Goal: Task Accomplishment & Management: Use online tool/utility

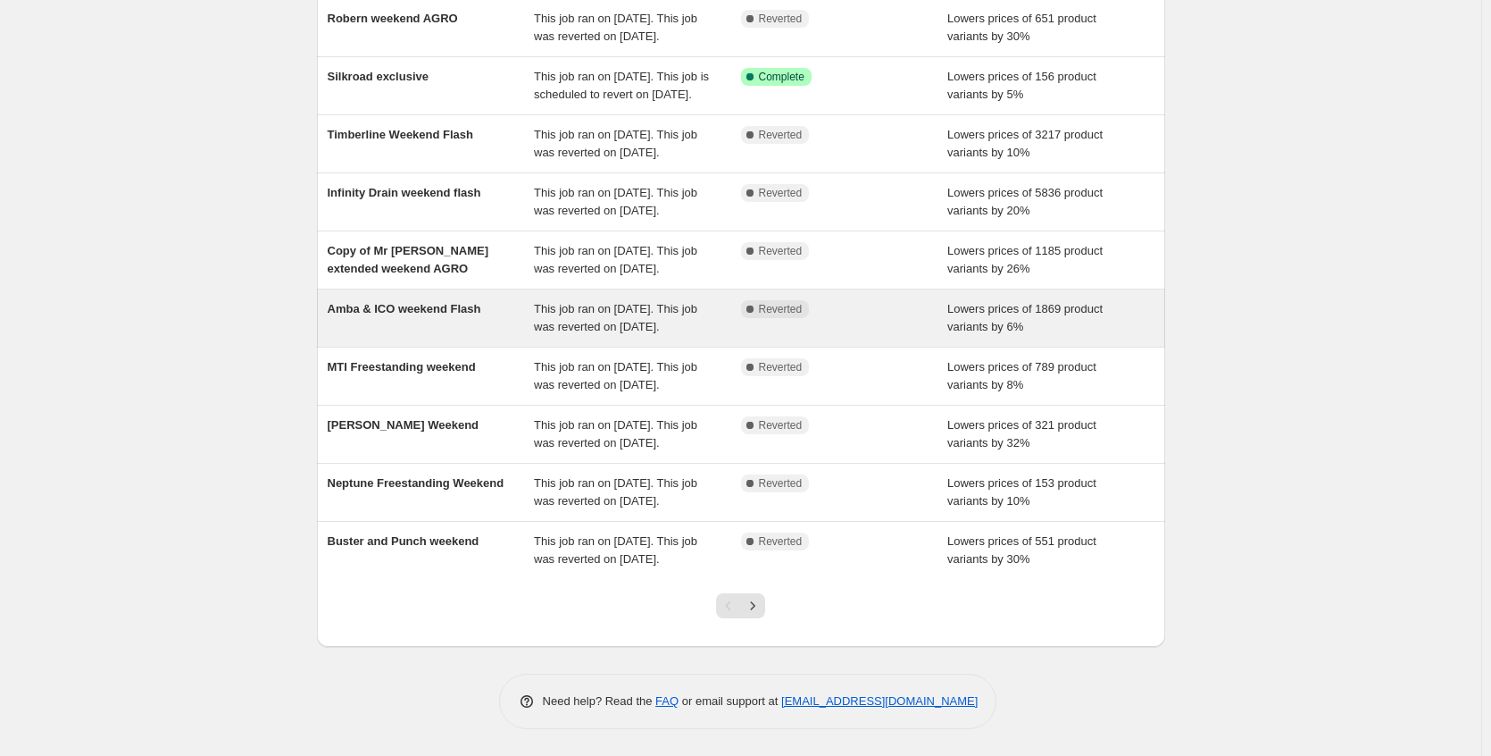
scroll to position [343, 0]
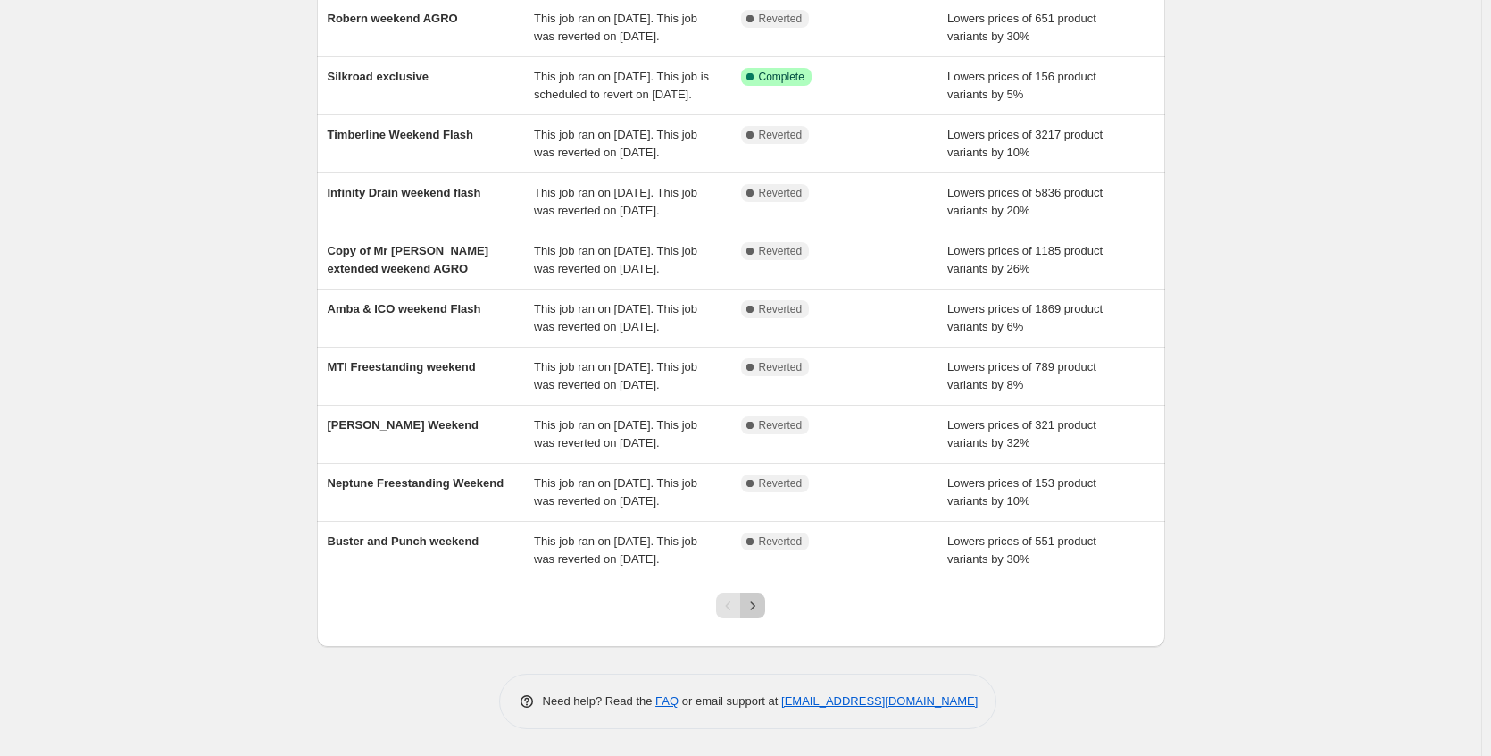
click at [762, 614] on icon "Next" at bounding box center [753, 606] width 18 height 18
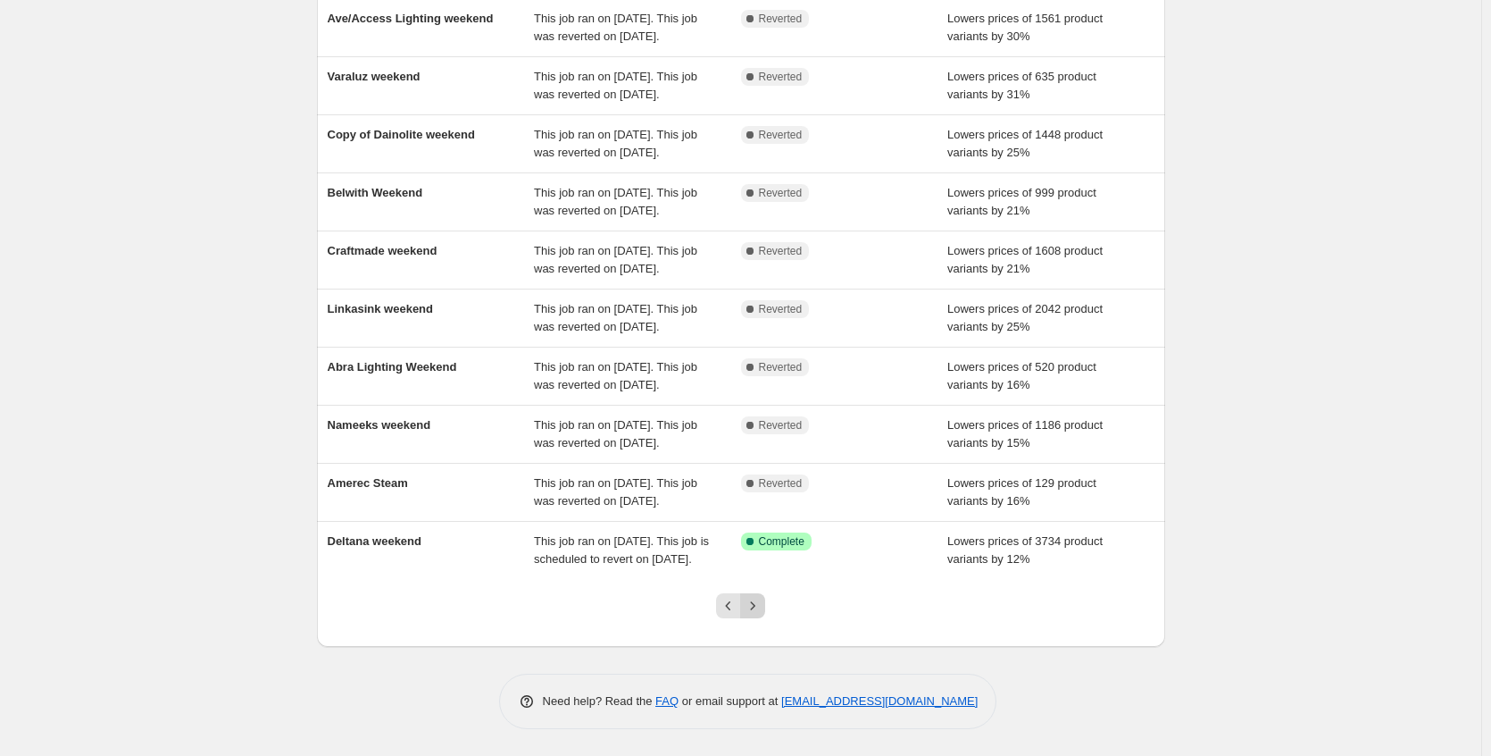
click at [765, 615] on button "Next" at bounding box center [752, 605] width 25 height 25
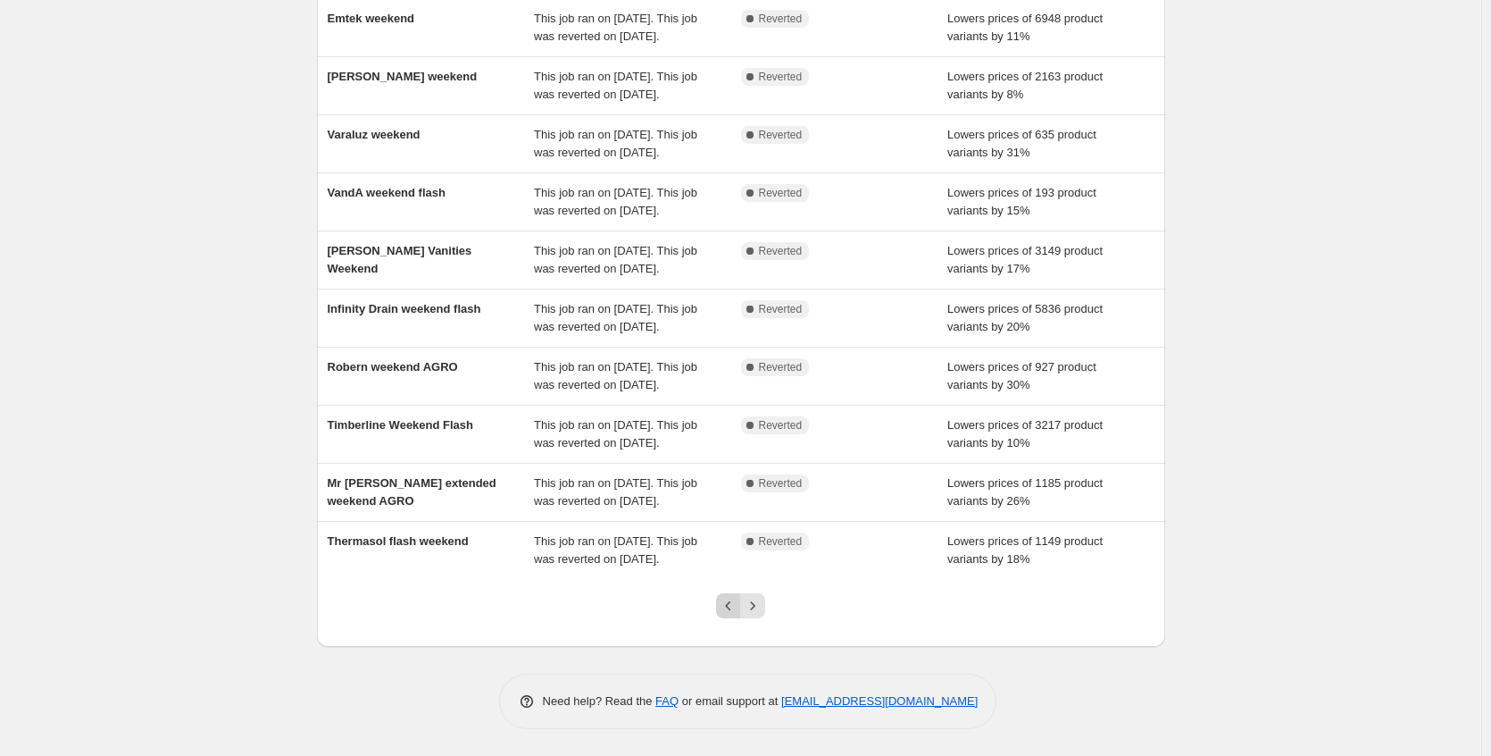
click at [731, 609] on icon "Previous" at bounding box center [729, 606] width 18 height 18
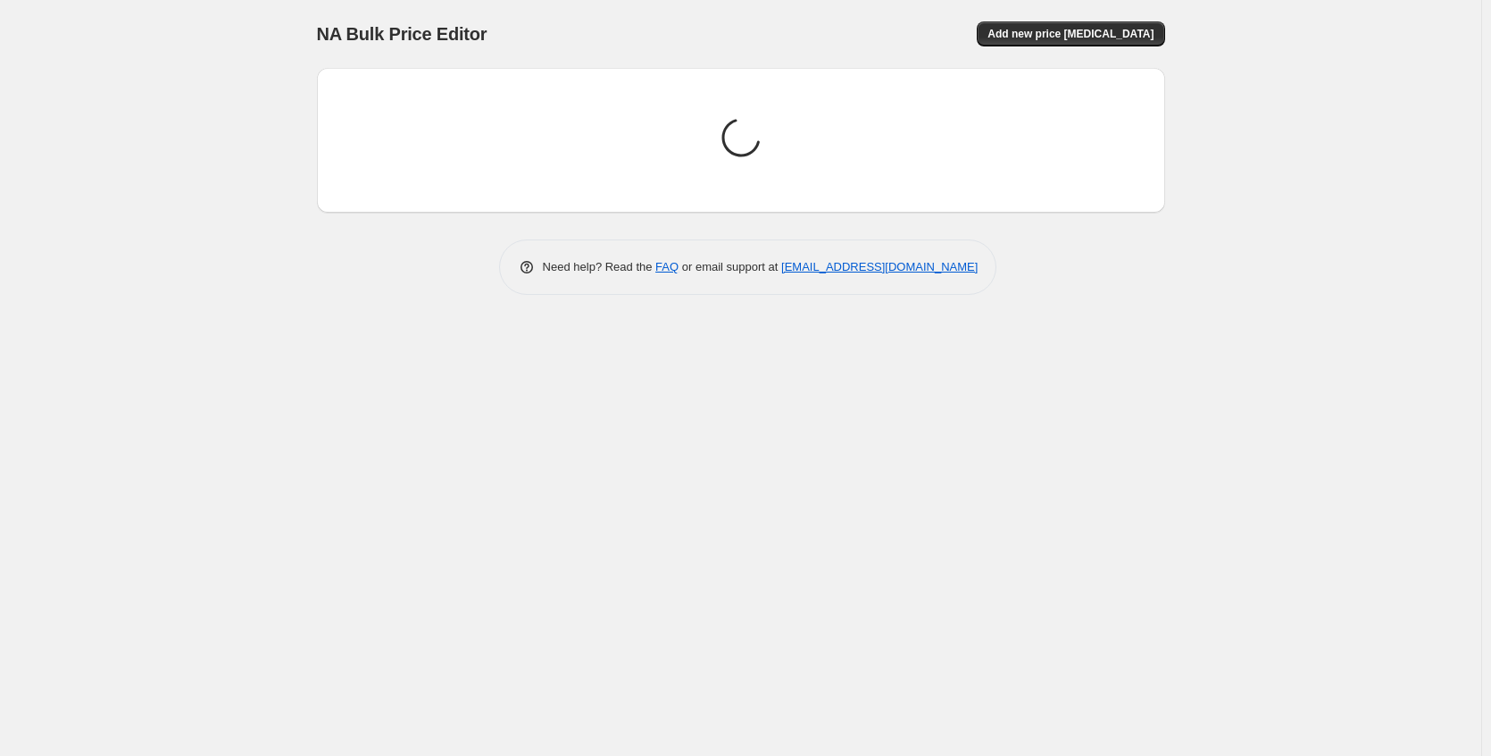
scroll to position [0, 0]
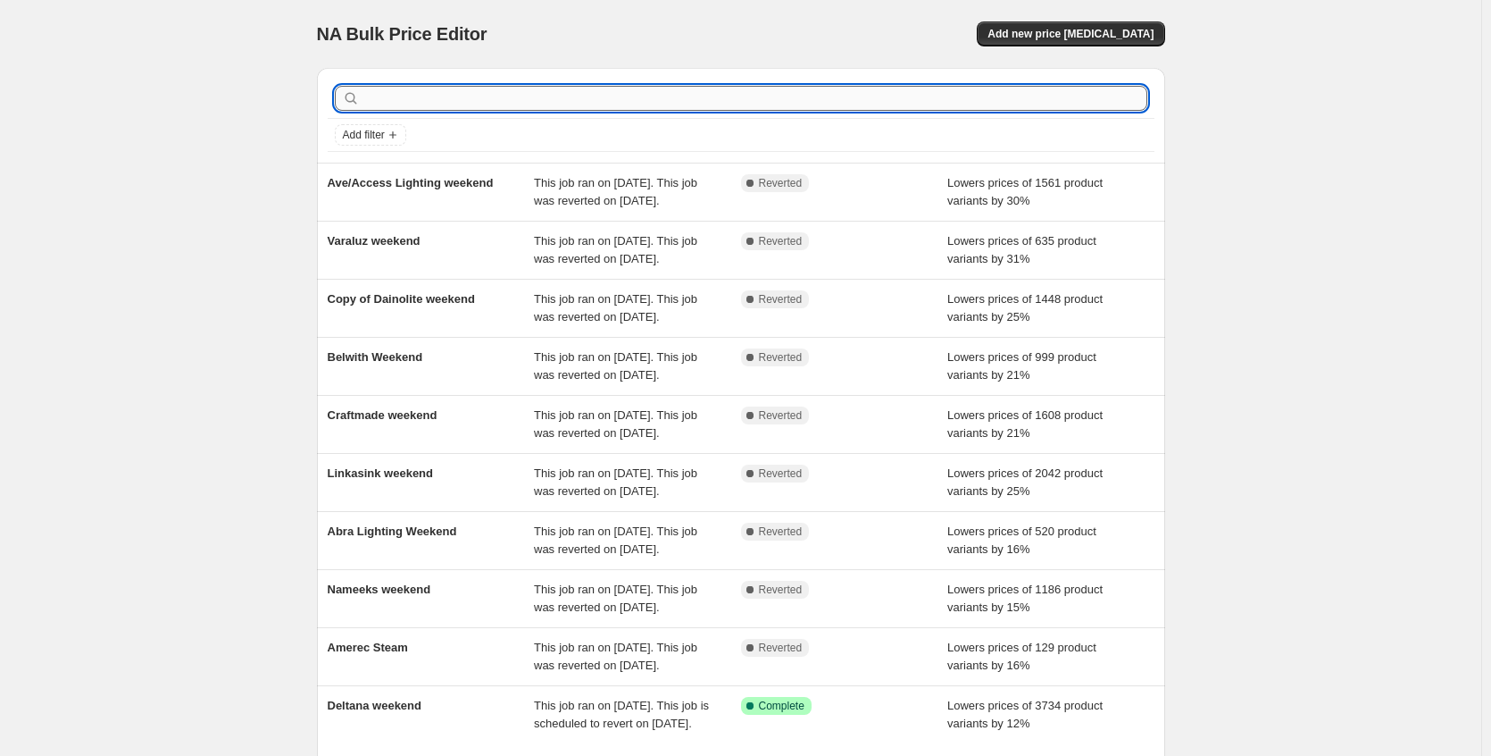
click at [480, 91] on input "text" at bounding box center [755, 98] width 784 height 25
type input "b"
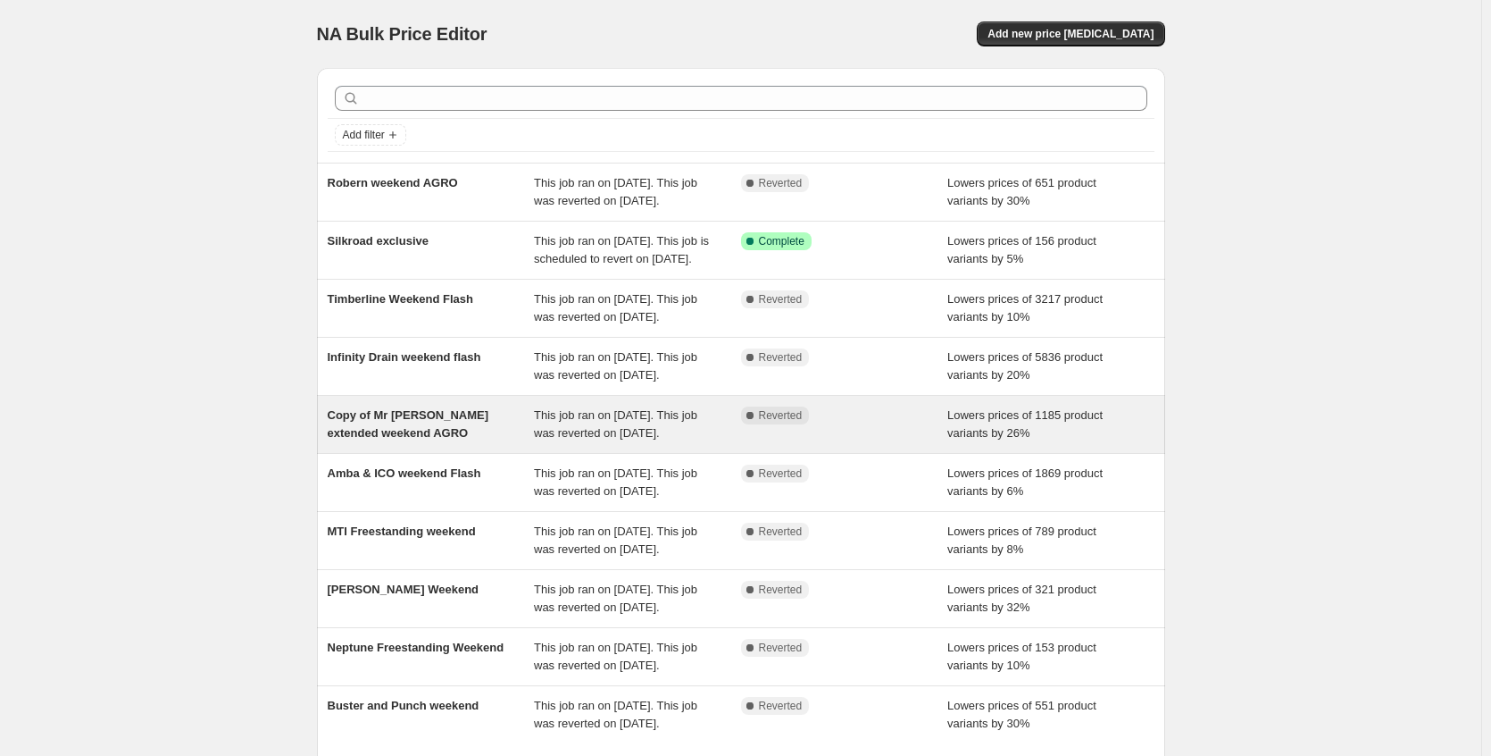
click at [475, 442] on div "Copy of Mr [PERSON_NAME] extended weekend AGRO" at bounding box center [431, 424] width 207 height 36
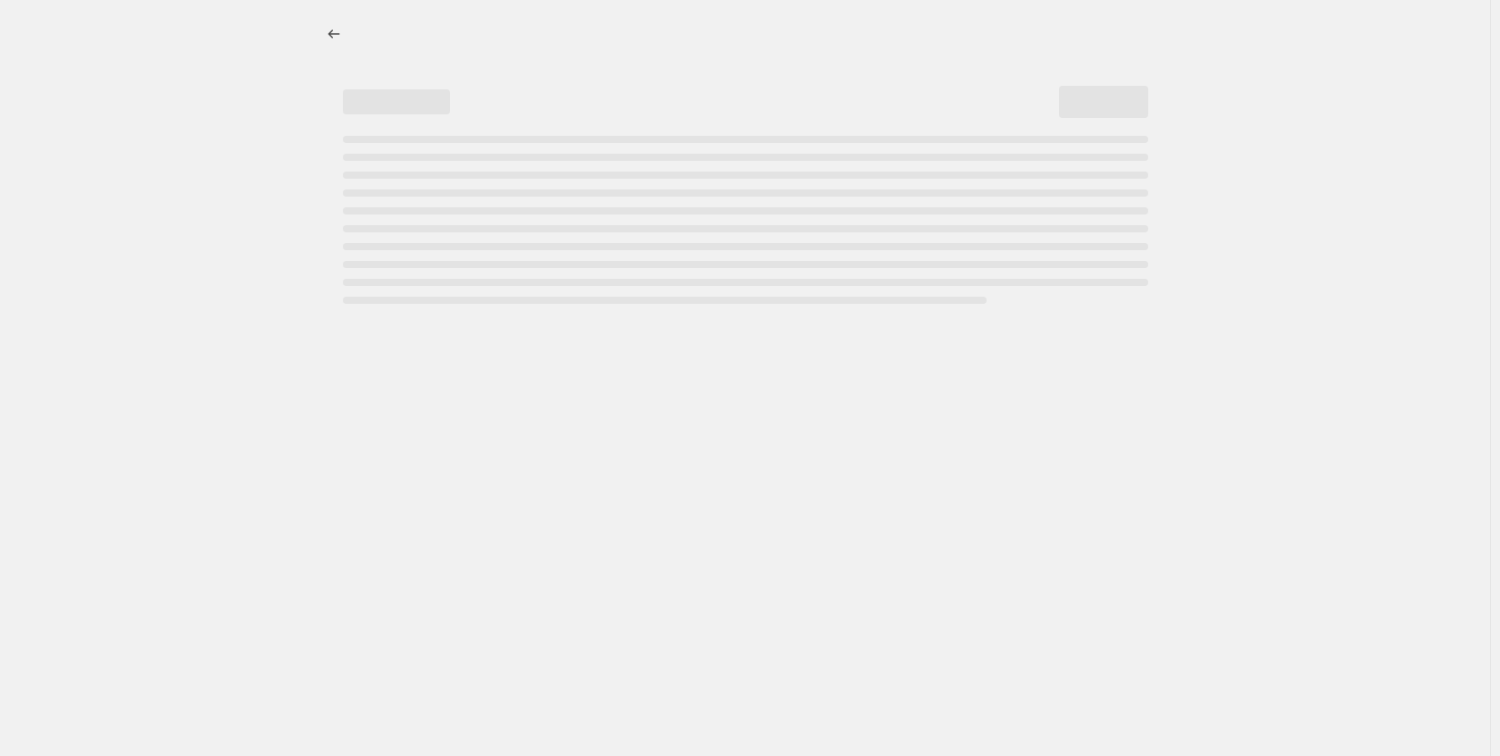
select select "percentage"
select select "no_change"
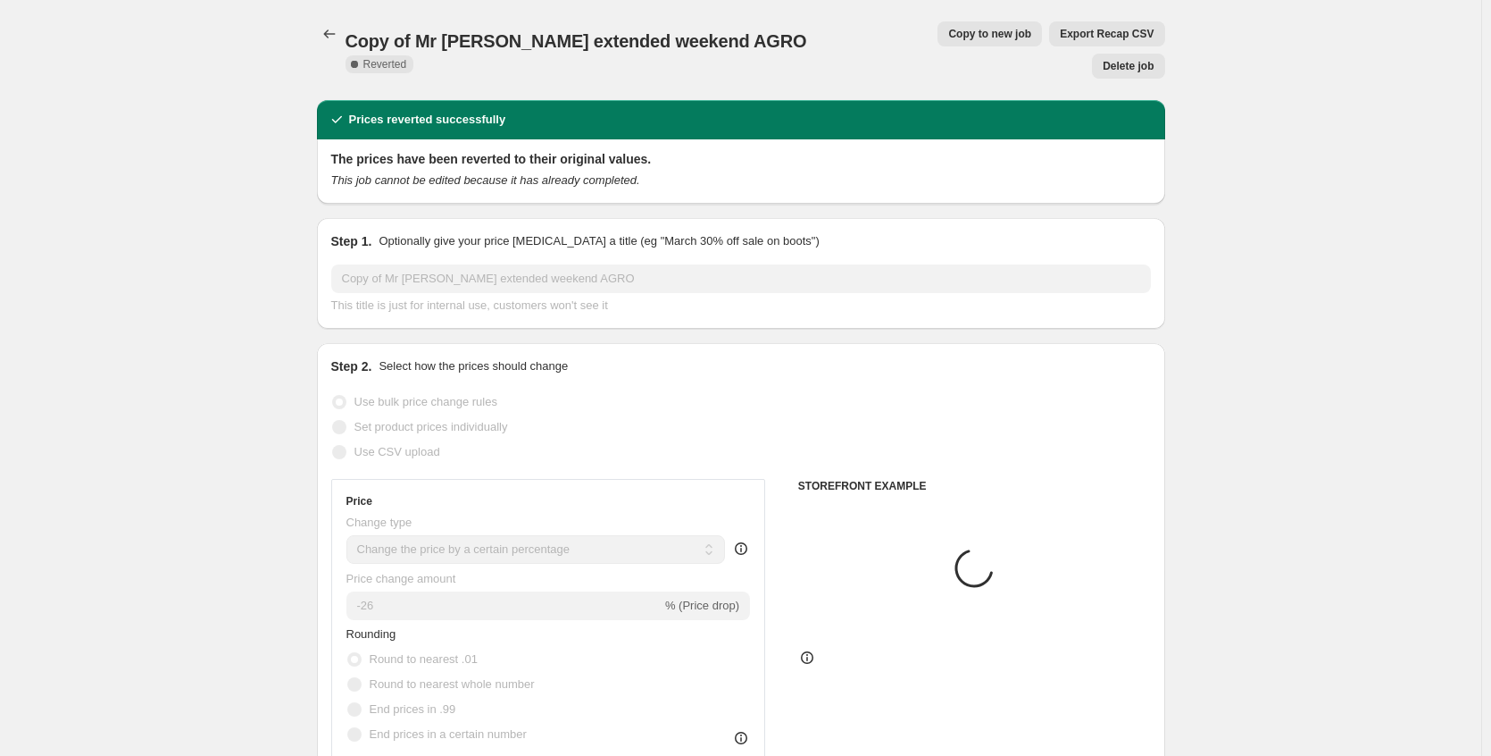
select select "vendor"
click at [948, 36] on span "Copy to new job" at bounding box center [989, 34] width 83 height 14
select select "percentage"
select select "no_change"
select select "vendor"
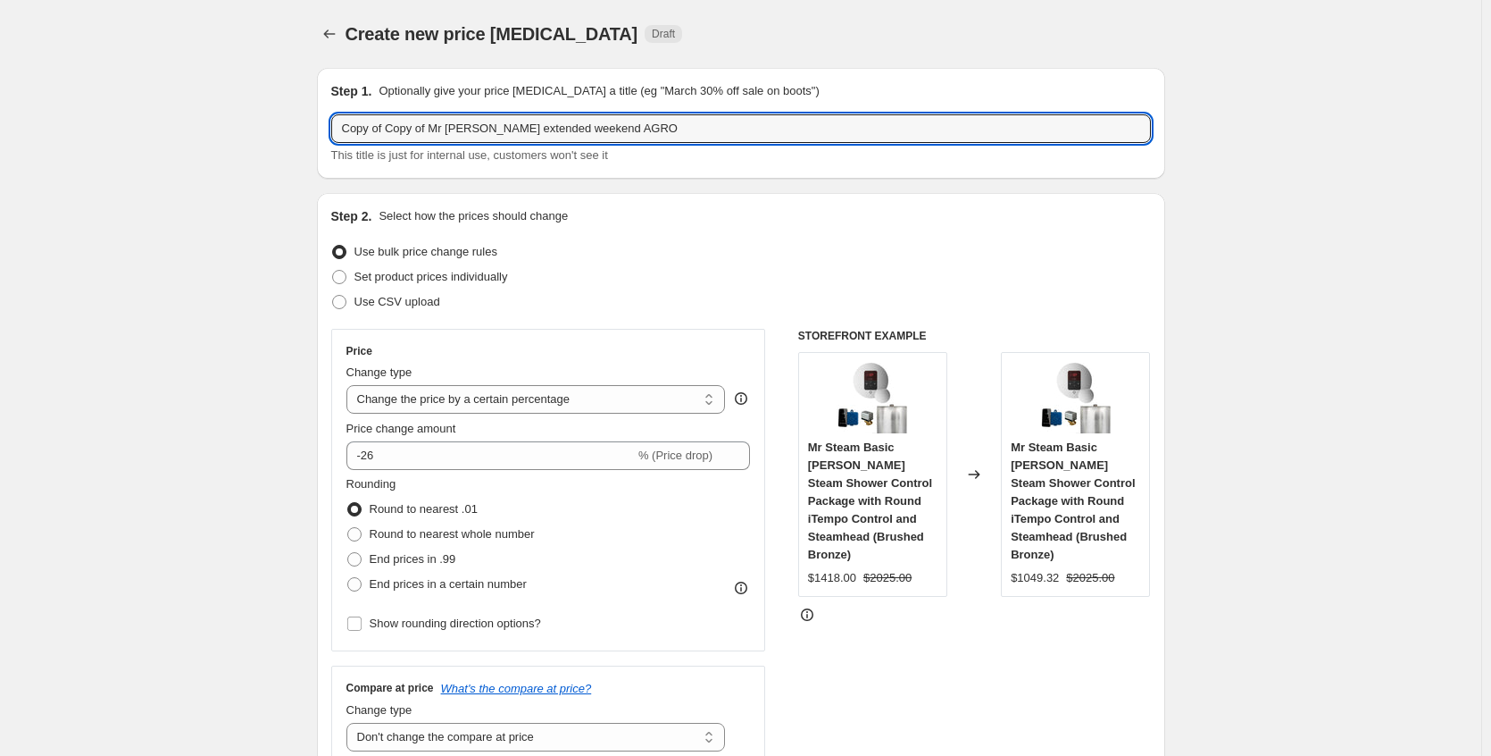
drag, startPoint x: 439, startPoint y: 127, endPoint x: 179, endPoint y: 109, distance: 261.4
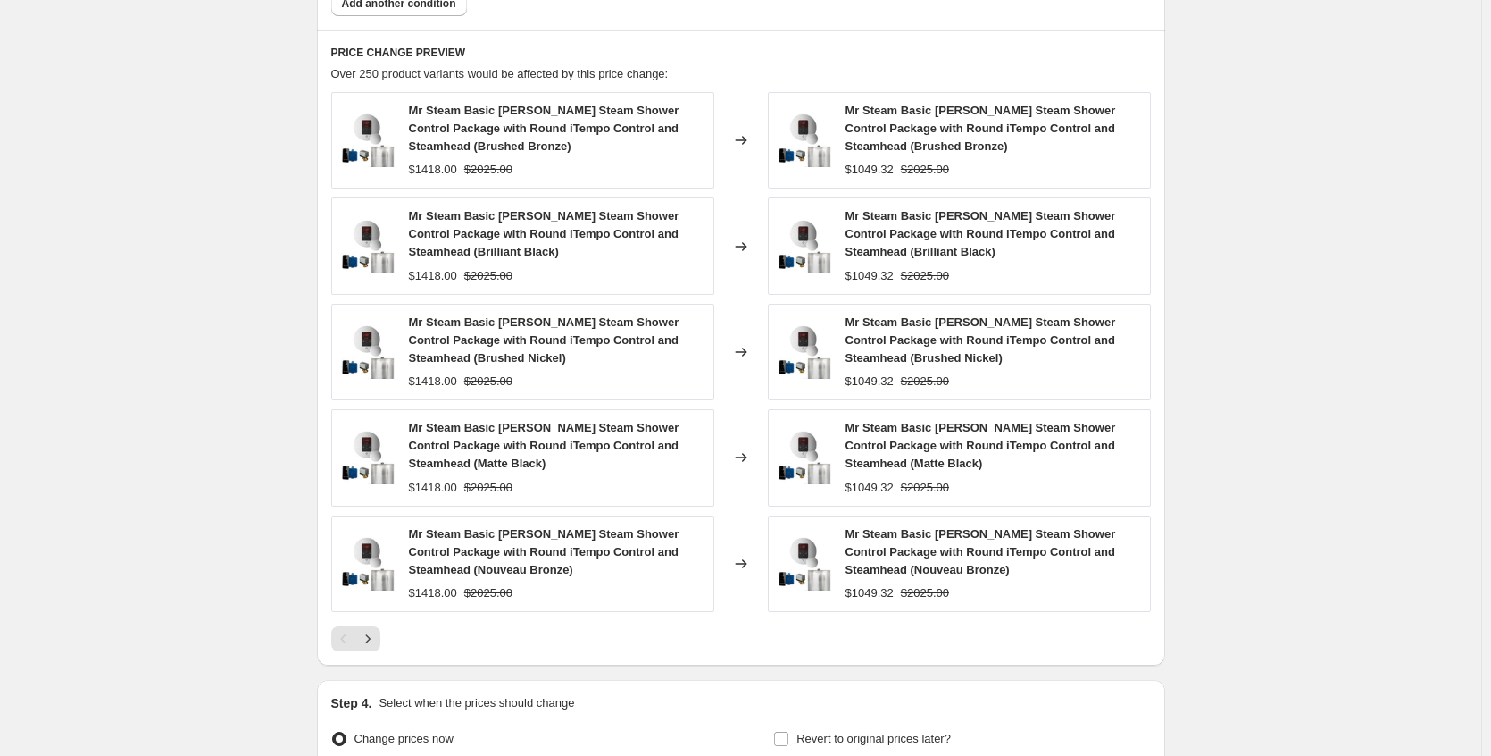
scroll to position [1349, 0]
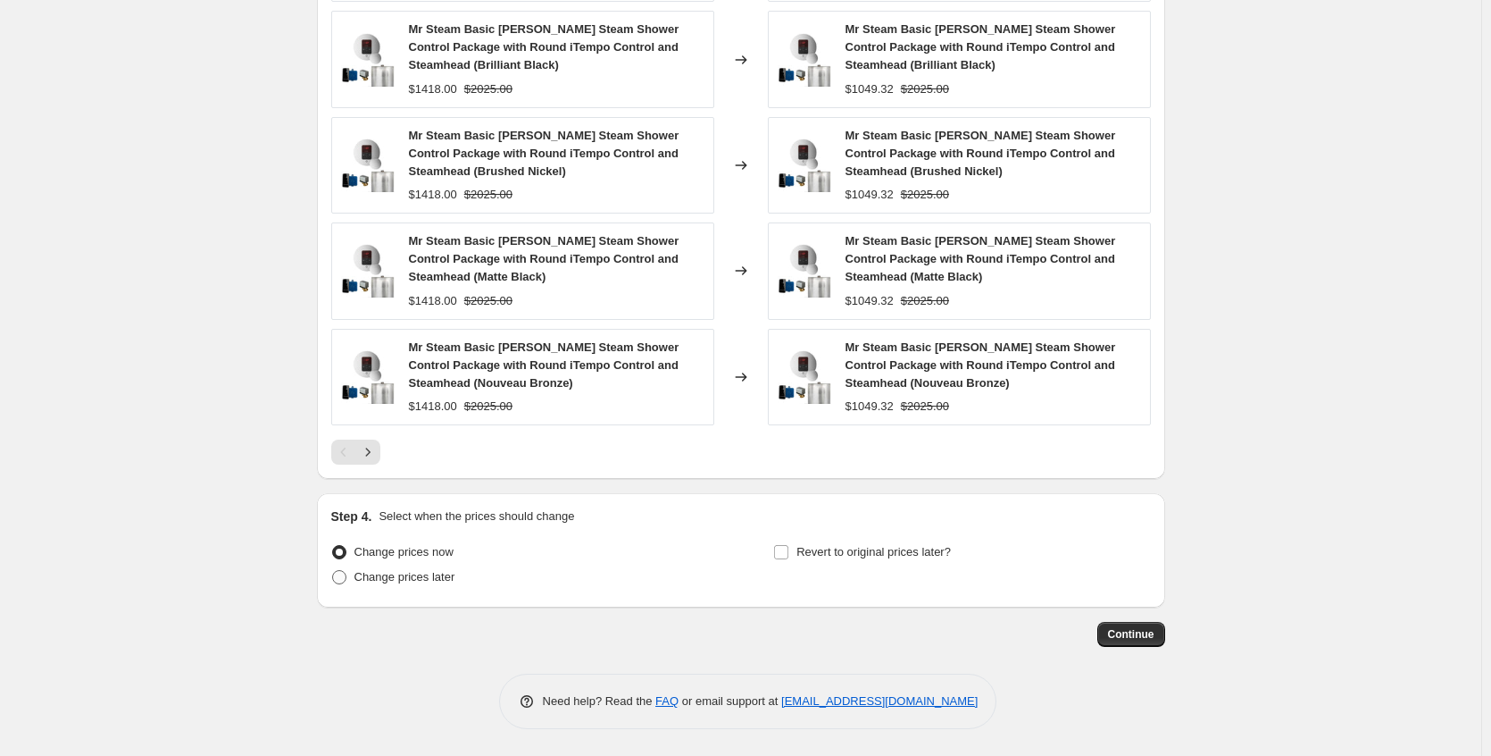
type input "Mr [PERSON_NAME] extended weekend AGRO"
click at [388, 577] on span "Change prices later" at bounding box center [405, 576] width 101 height 13
click at [333, 571] on input "Change prices later" at bounding box center [332, 570] width 1 height 1
radio input "true"
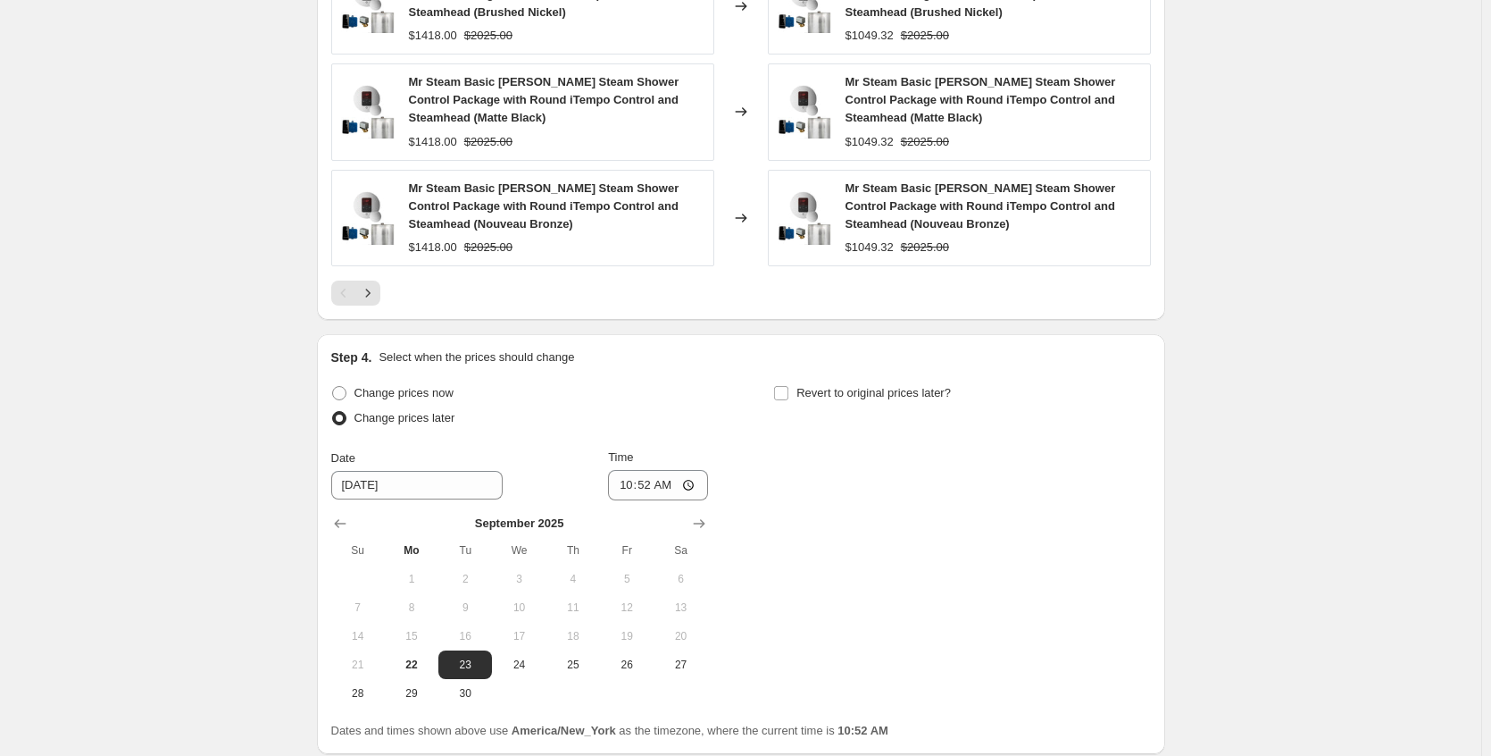
scroll to position [1654, 0]
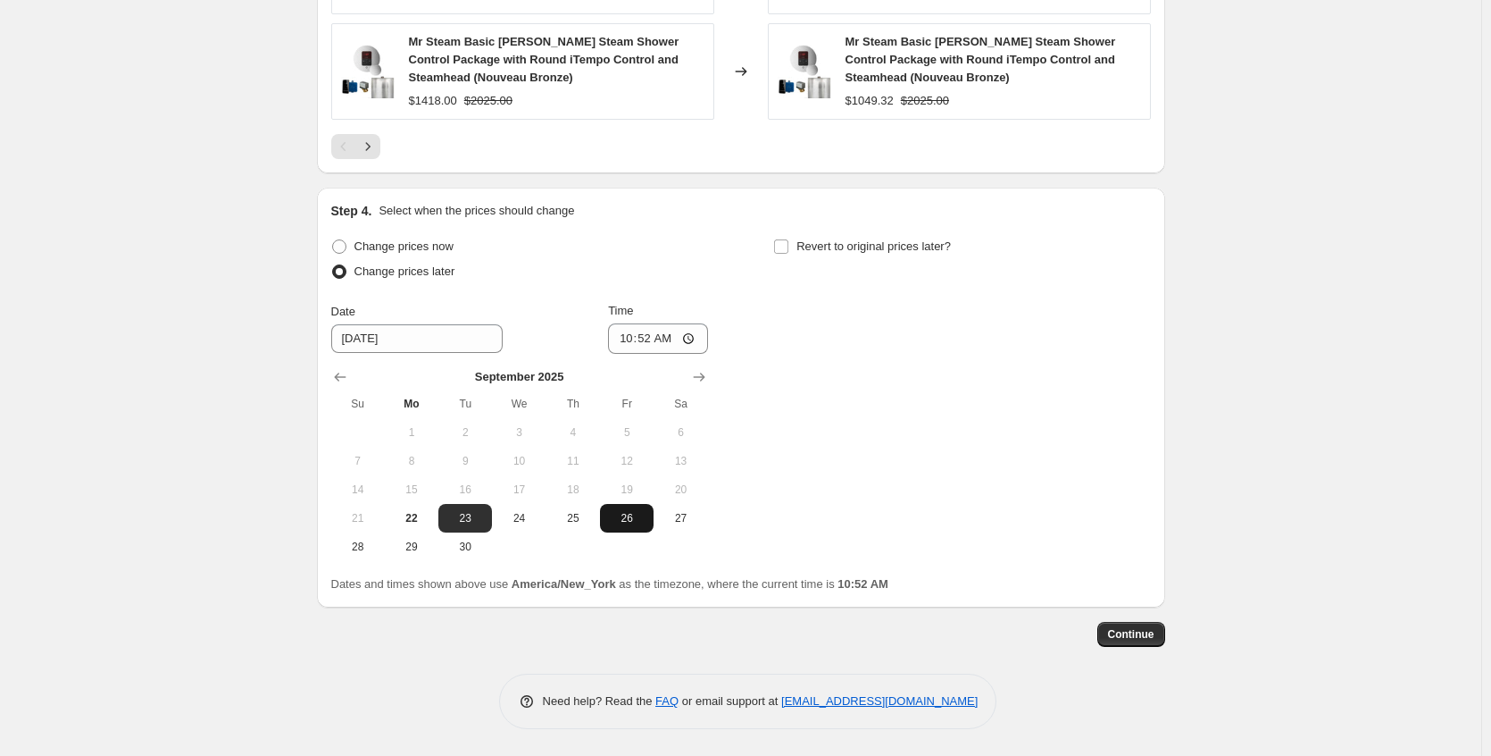
click at [629, 521] on span "26" at bounding box center [626, 518] width 39 height 14
type input "[DATE]"
click at [883, 246] on span "Revert to original prices later?" at bounding box center [874, 245] width 155 height 13
click at [789, 246] on input "Revert to original prices later?" at bounding box center [781, 246] width 14 height 14
checkbox input "true"
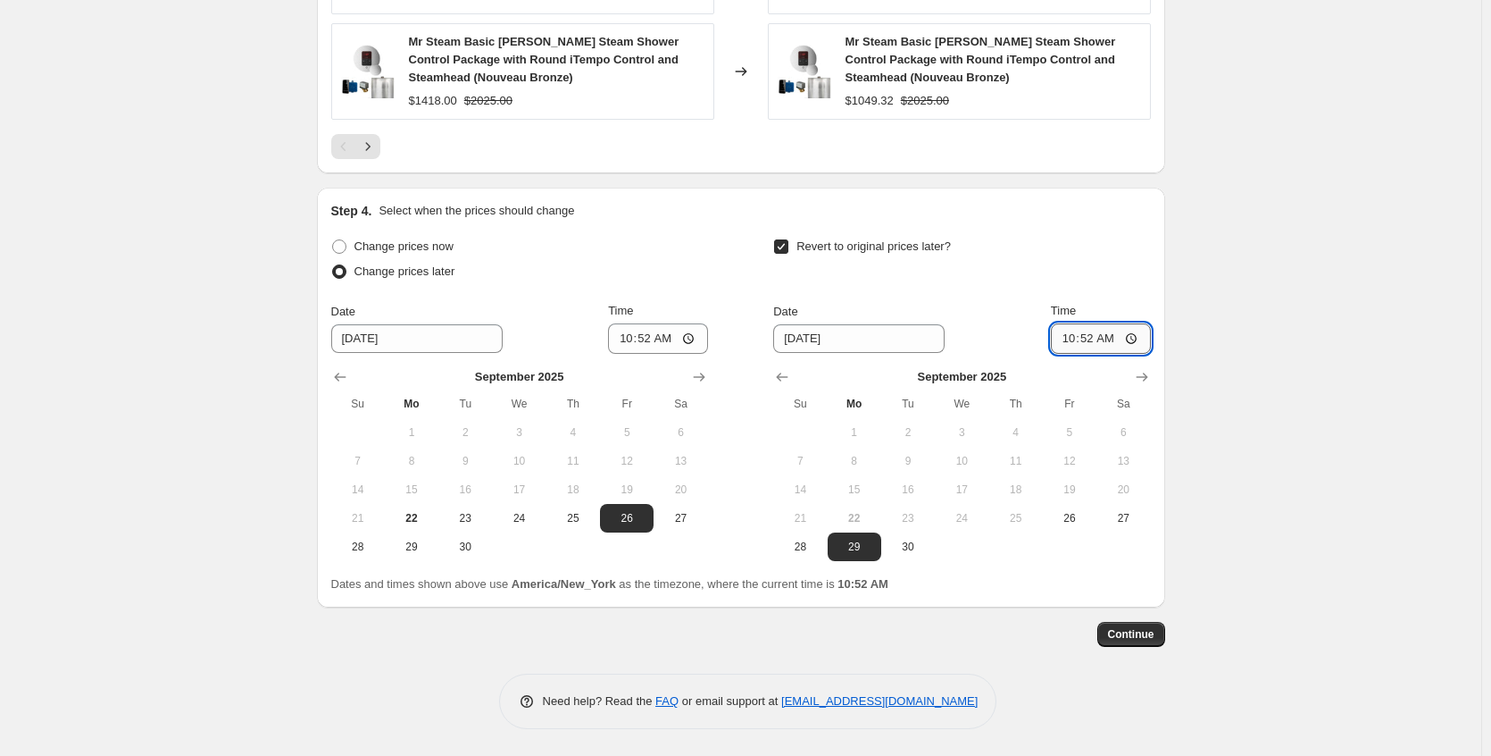
click at [1138, 340] on input "10:52" at bounding box center [1101, 338] width 100 height 30
click at [1137, 342] on input "04:52" at bounding box center [1101, 338] width 100 height 30
type input "09:15"
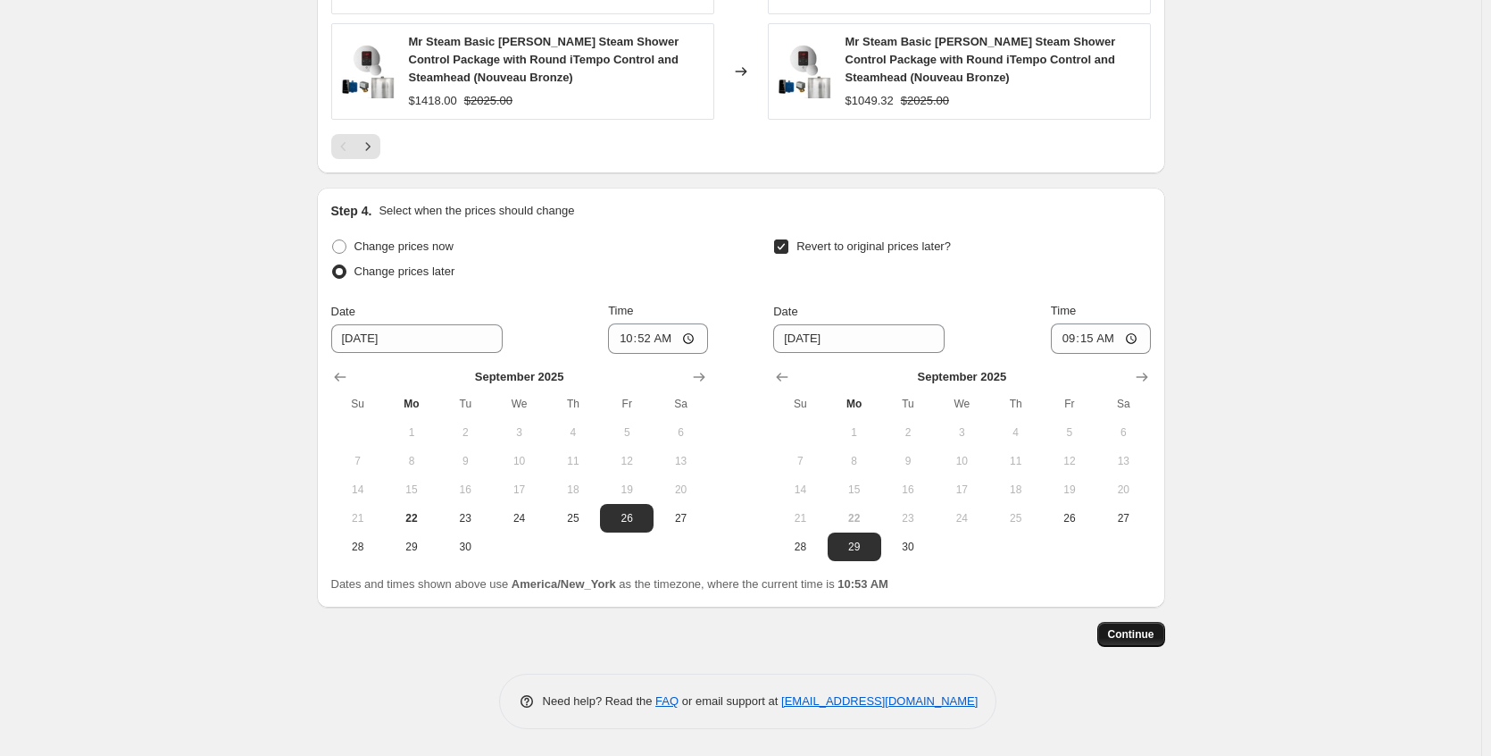
click at [1140, 632] on span "Continue" at bounding box center [1131, 634] width 46 height 14
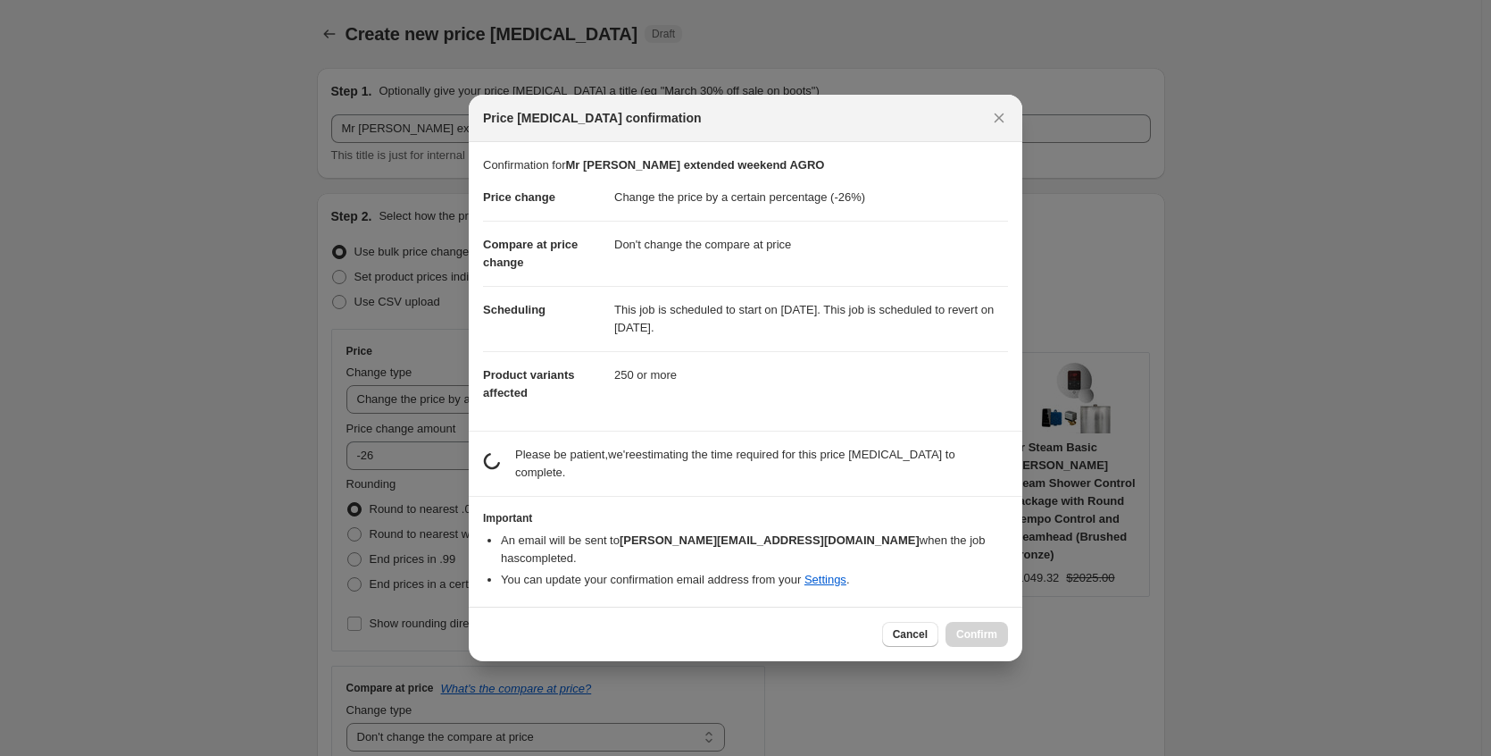
scroll to position [0, 0]
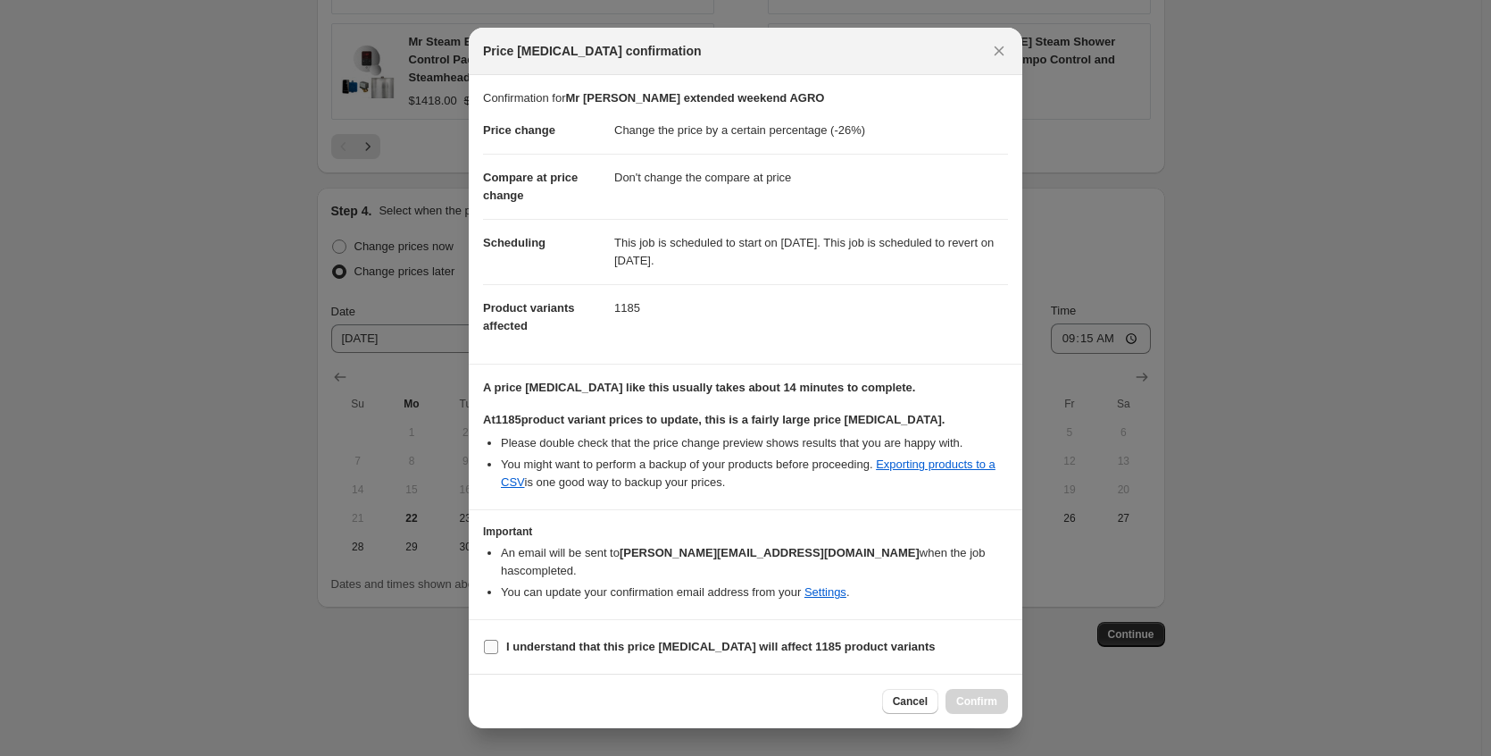
click at [781, 645] on b "I understand that this price [MEDICAL_DATA] will affect 1185 product variants" at bounding box center [721, 645] width 430 height 13
click at [498, 645] on input "I understand that this price [MEDICAL_DATA] will affect 1185 product variants" at bounding box center [491, 646] width 14 height 14
checkbox input "true"
click at [962, 694] on span "Confirm" at bounding box center [976, 701] width 41 height 14
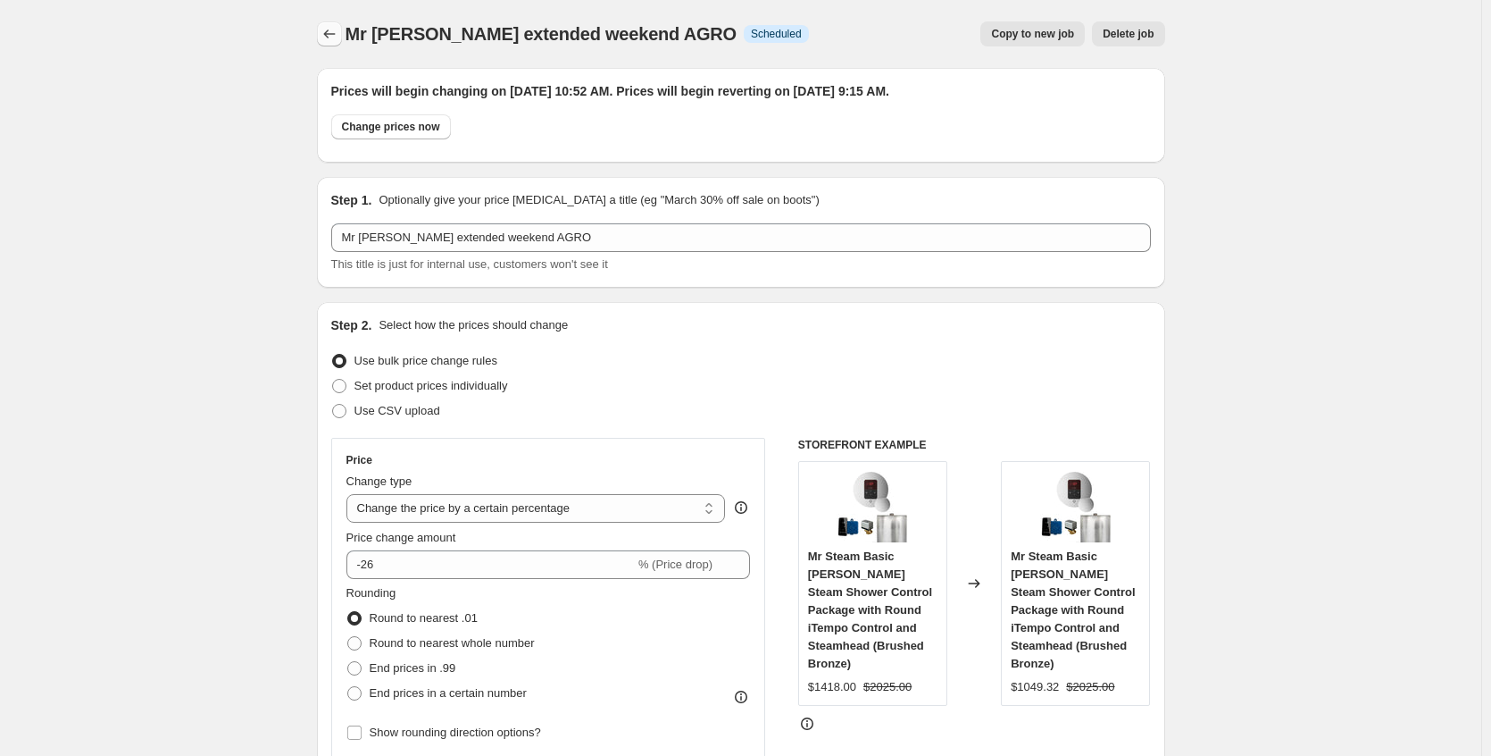
click at [336, 41] on icon "Price change jobs" at bounding box center [330, 34] width 18 height 18
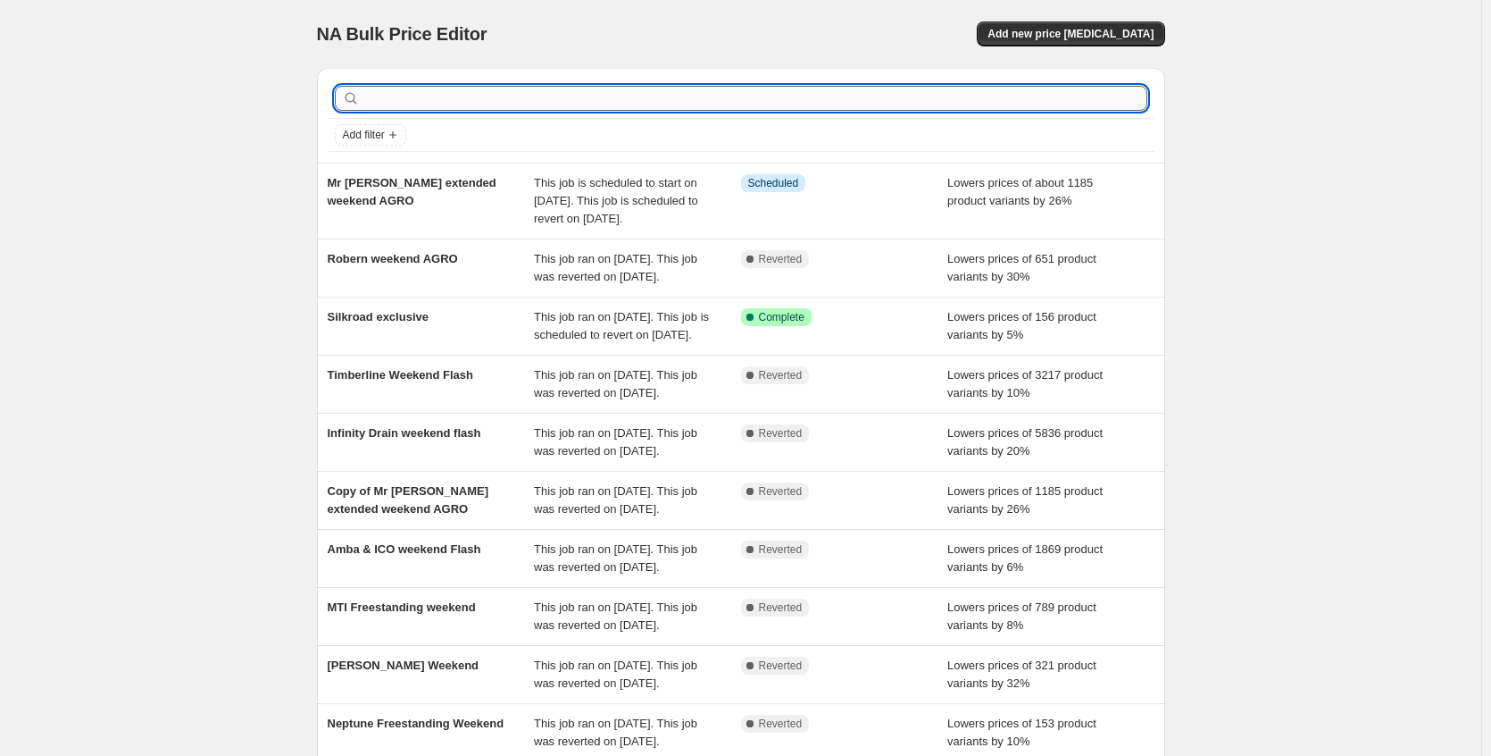
click at [414, 90] on input "text" at bounding box center [755, 98] width 784 height 25
type input "sch"
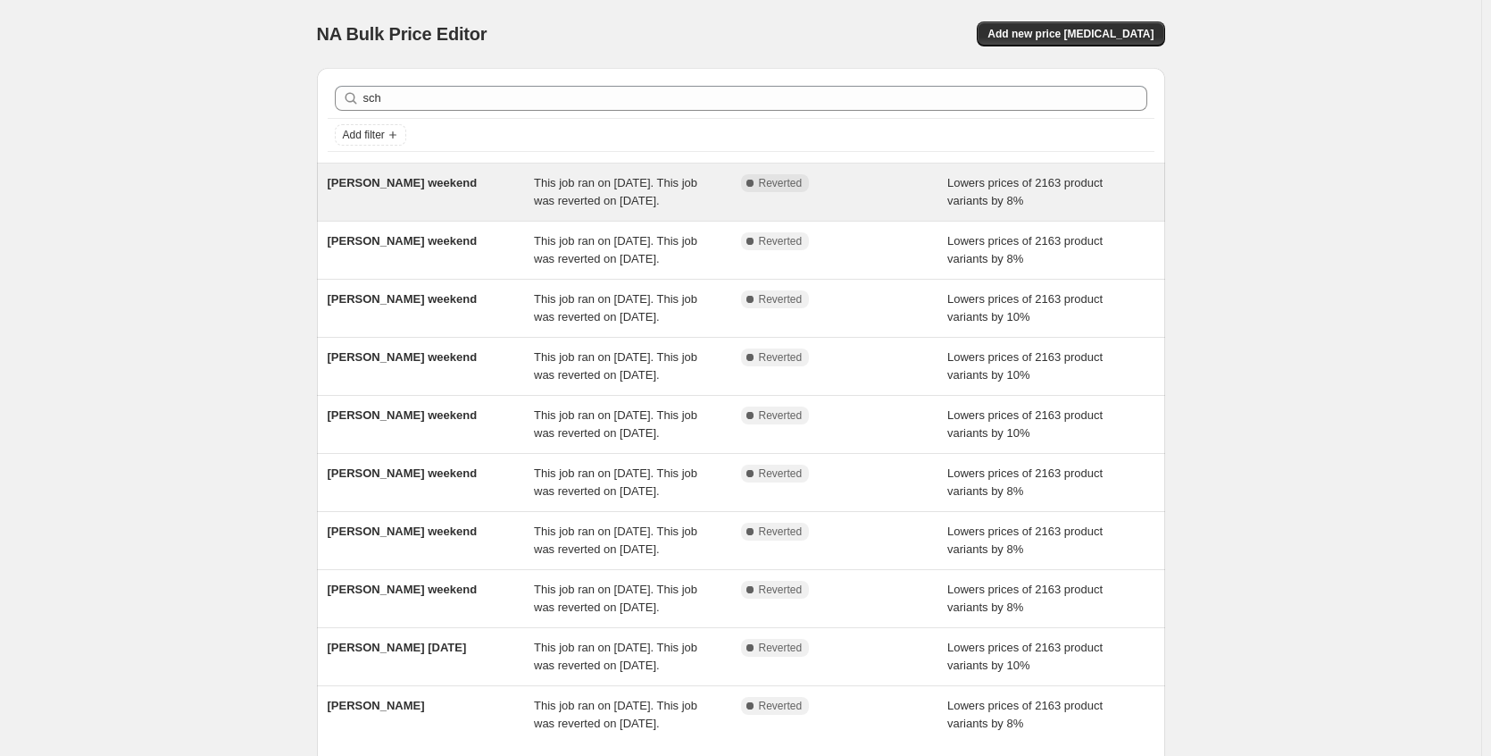
click at [447, 194] on div "[PERSON_NAME] weekend" at bounding box center [431, 192] width 207 height 36
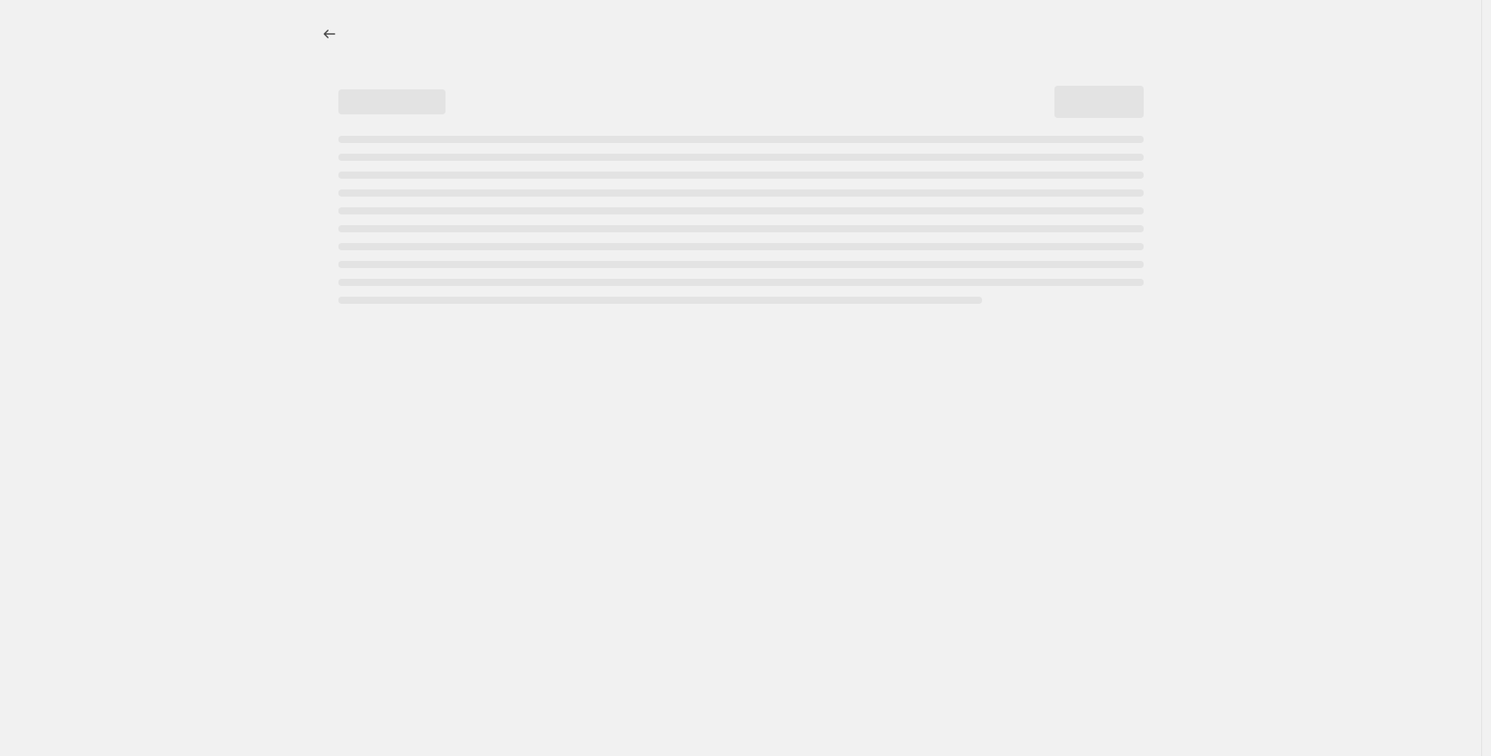
select select "percentage"
select select "no_change"
select select "collection"
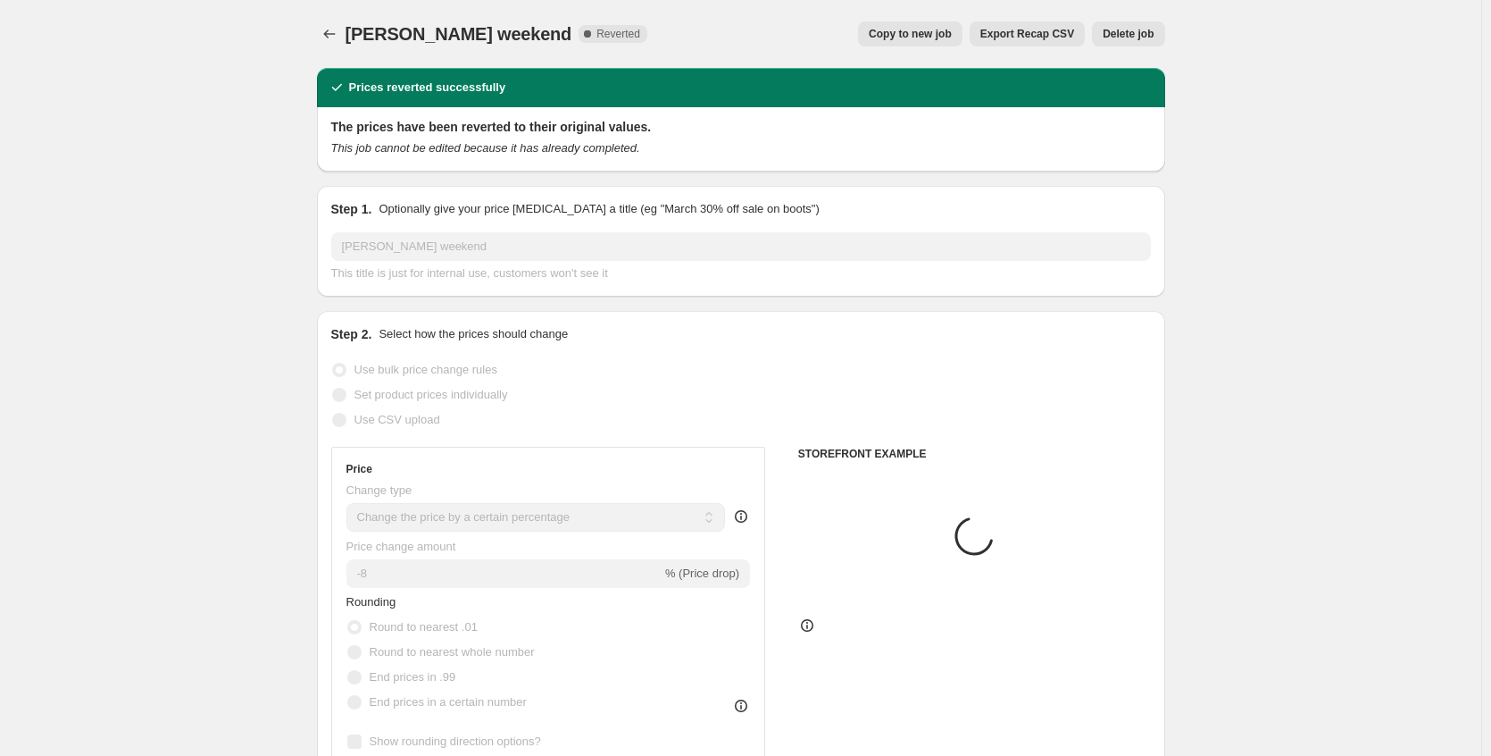
click at [895, 36] on span "Copy to new job" at bounding box center [910, 34] width 83 height 14
select select "percentage"
select select "no_change"
select select "collection"
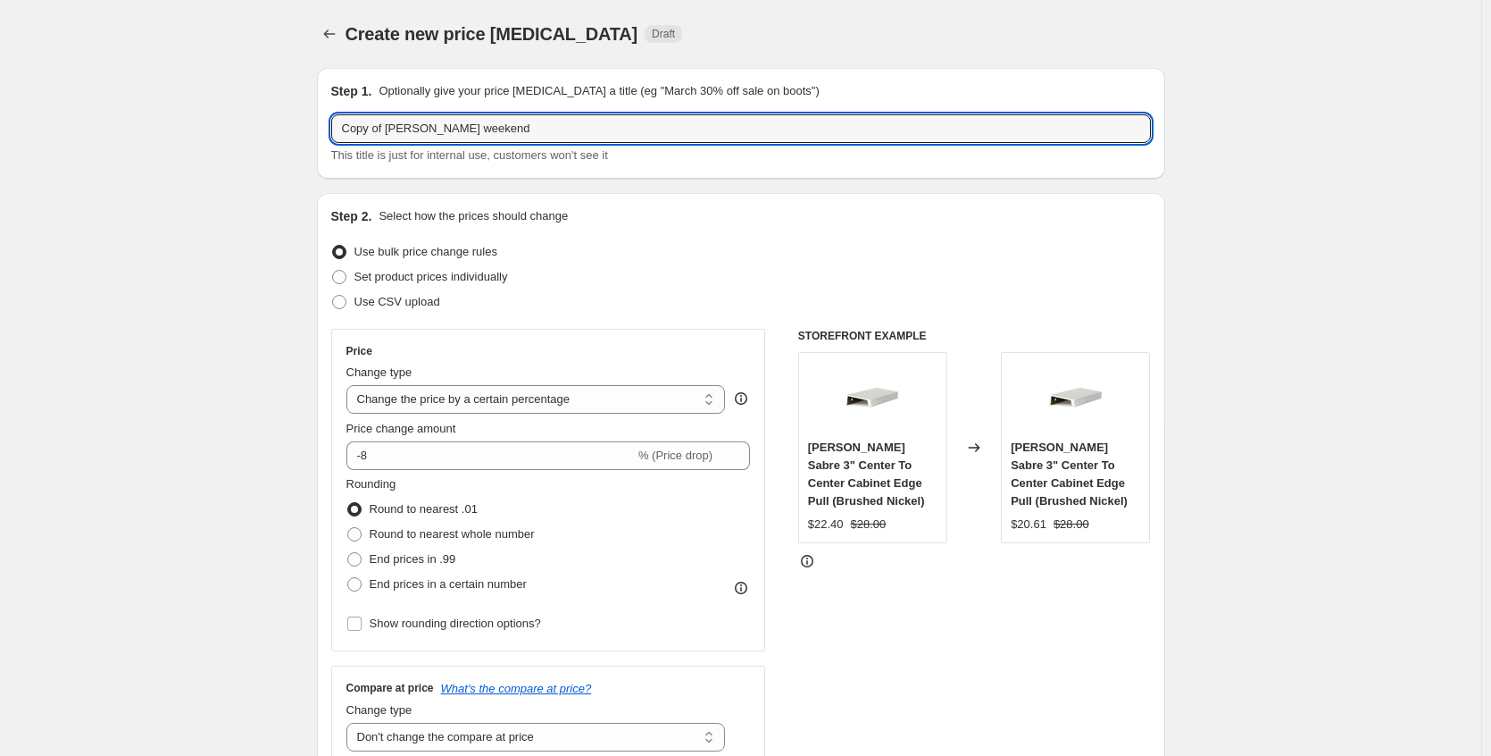
drag, startPoint x: 391, startPoint y: 127, endPoint x: 254, endPoint y: 124, distance: 137.6
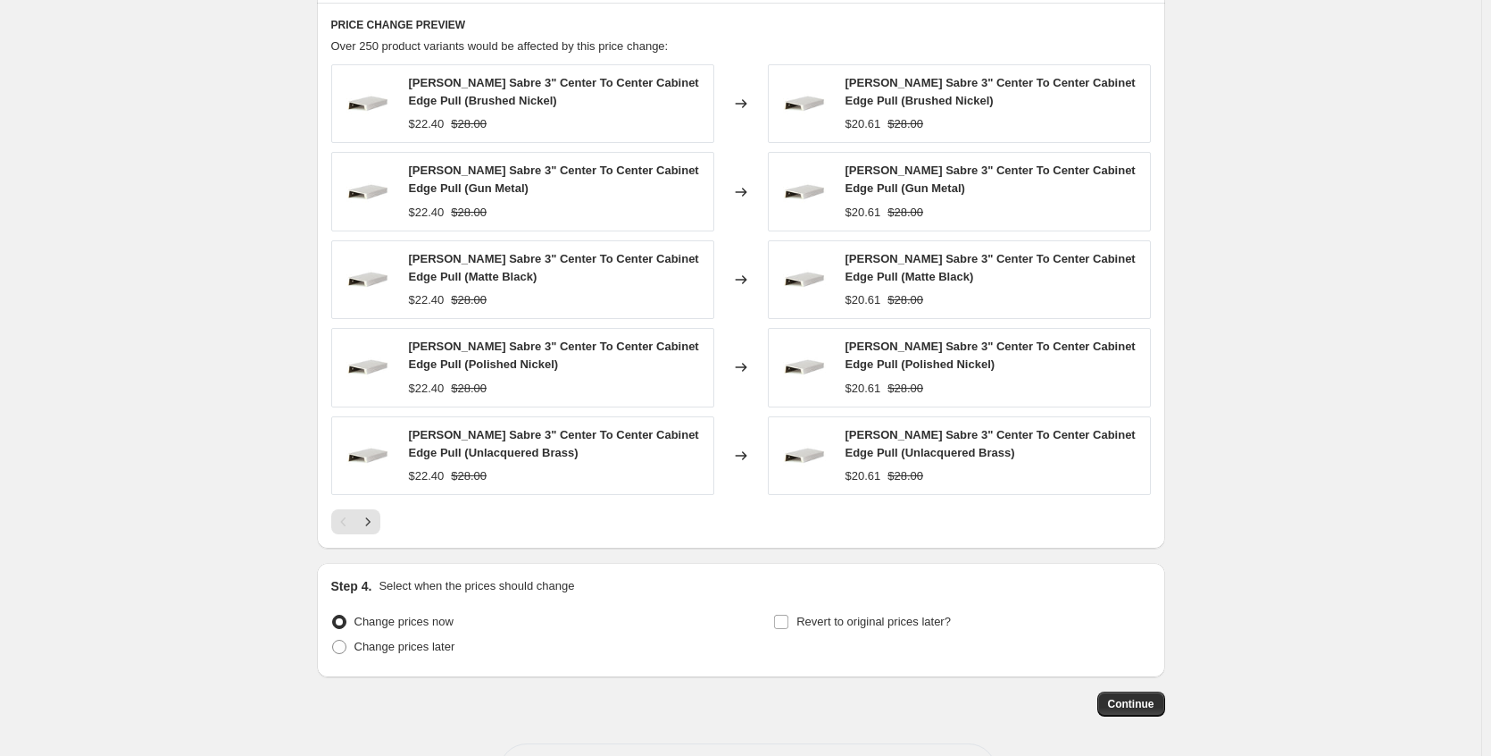
scroll to position [1259, 0]
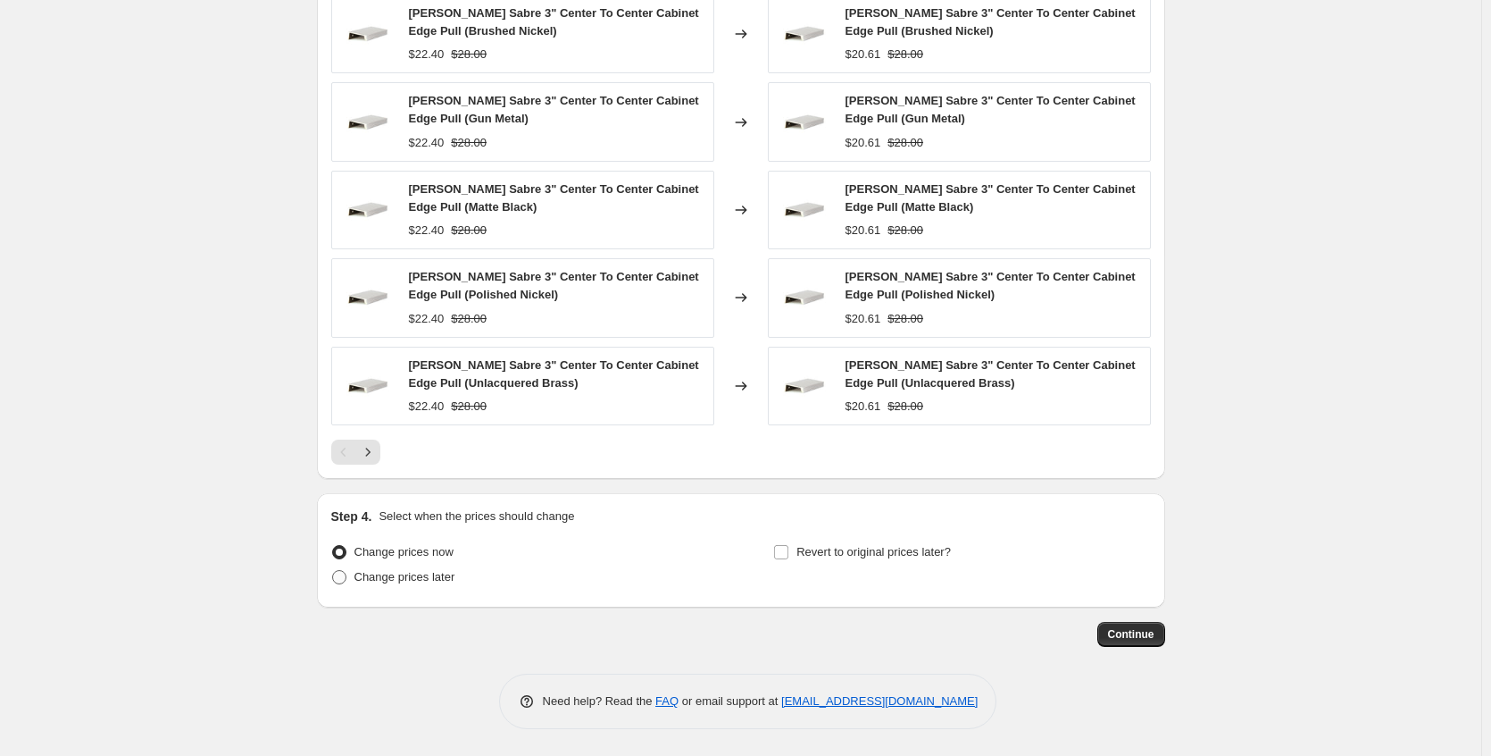
type input "[PERSON_NAME] weekend"
click at [436, 577] on span "Change prices later" at bounding box center [405, 576] width 101 height 13
click at [333, 571] on input "Change prices later" at bounding box center [332, 570] width 1 height 1
radio input "true"
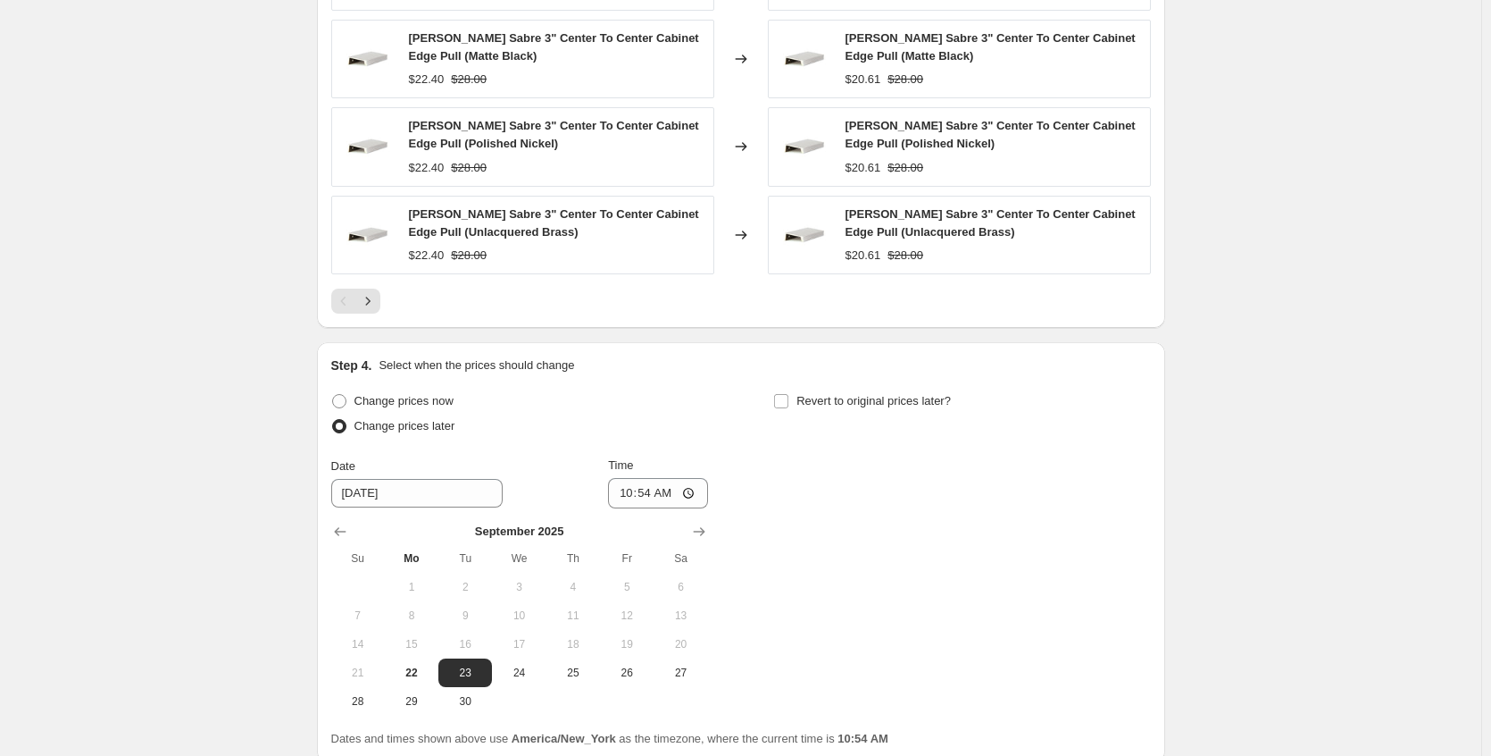
scroll to position [1565, 0]
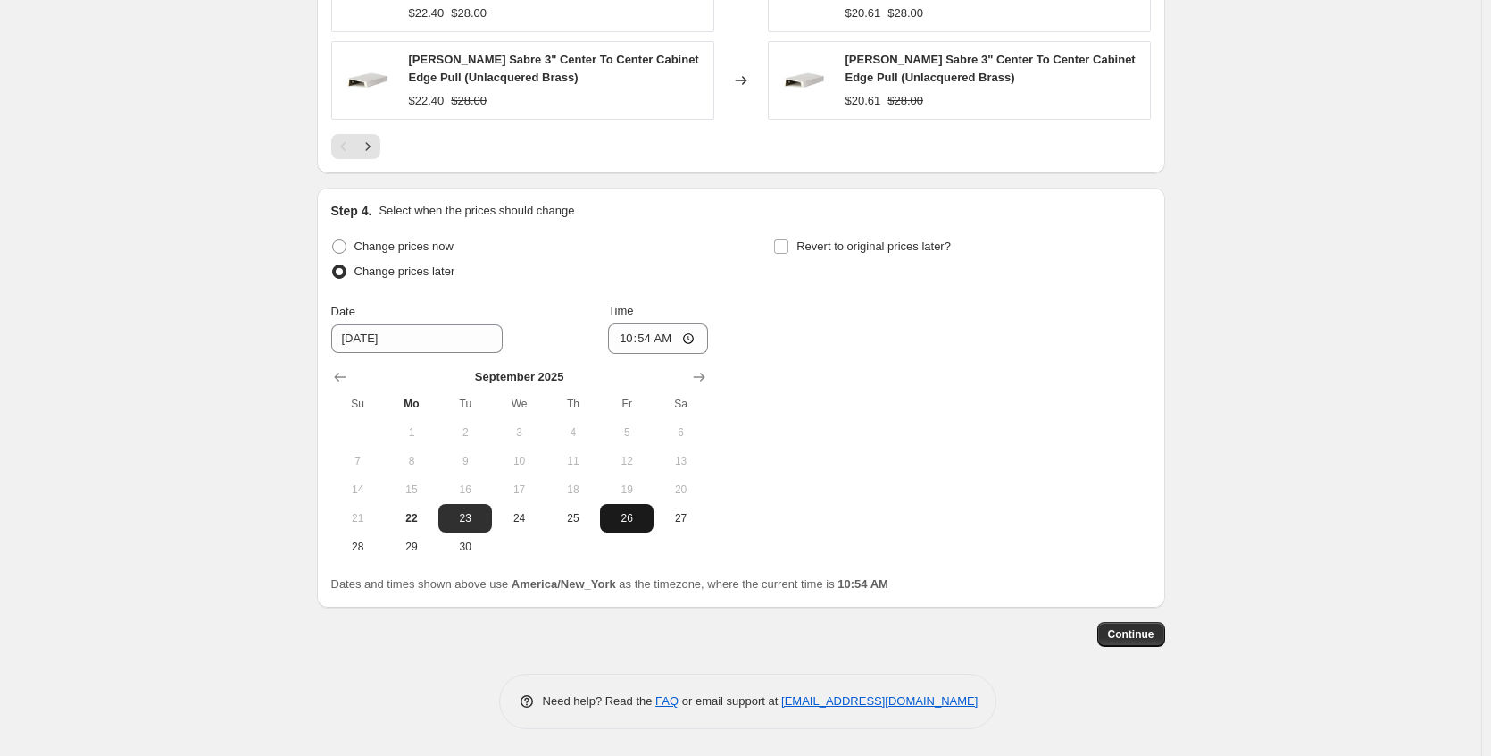
click at [626, 515] on span "26" at bounding box center [626, 518] width 39 height 14
type input "[DATE]"
click at [840, 244] on span "Revert to original prices later?" at bounding box center [874, 245] width 155 height 13
click at [789, 244] on input "Revert to original prices later?" at bounding box center [781, 246] width 14 height 14
checkbox input "true"
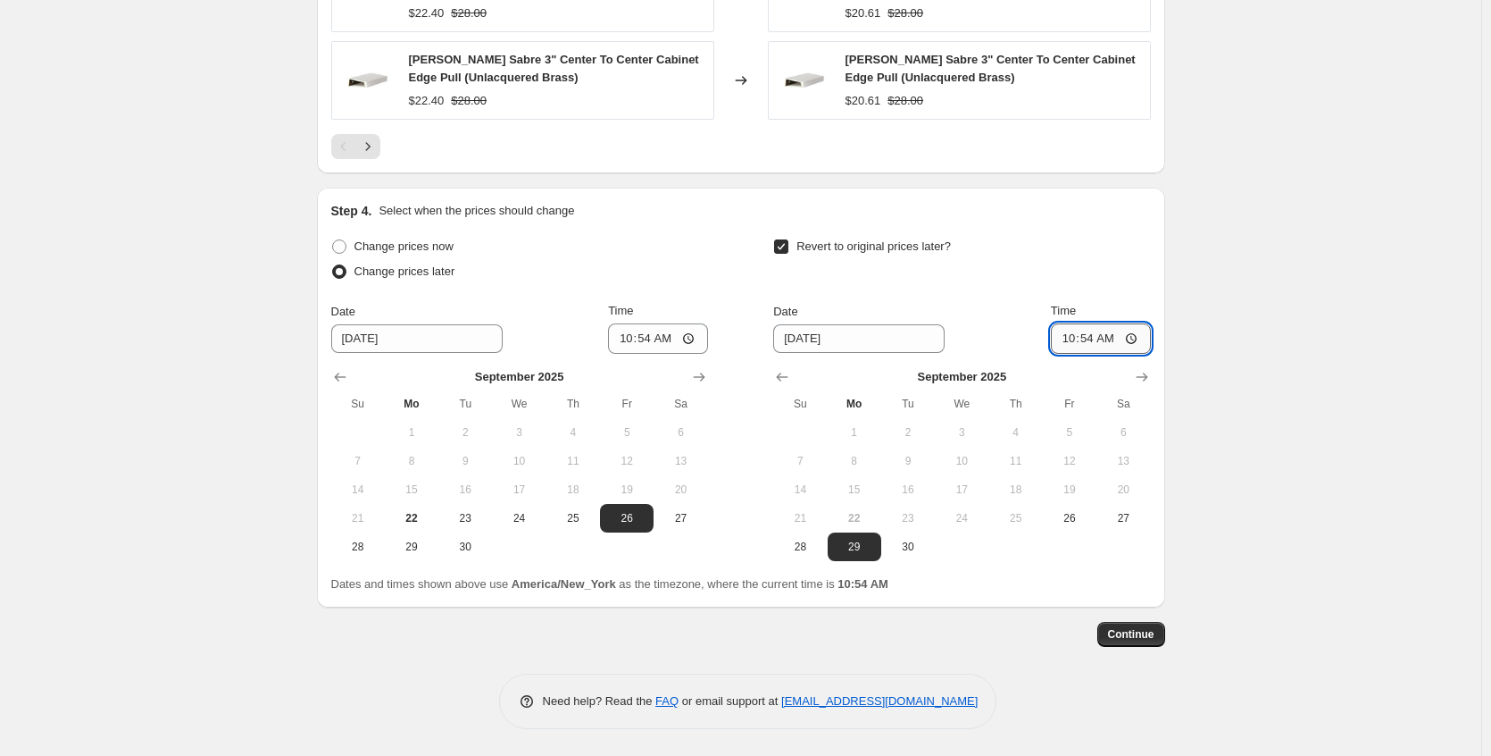
click at [1135, 338] on input "10:54" at bounding box center [1101, 338] width 100 height 30
type input "02:54"
click at [1132, 636] on span "Continue" at bounding box center [1131, 634] width 46 height 14
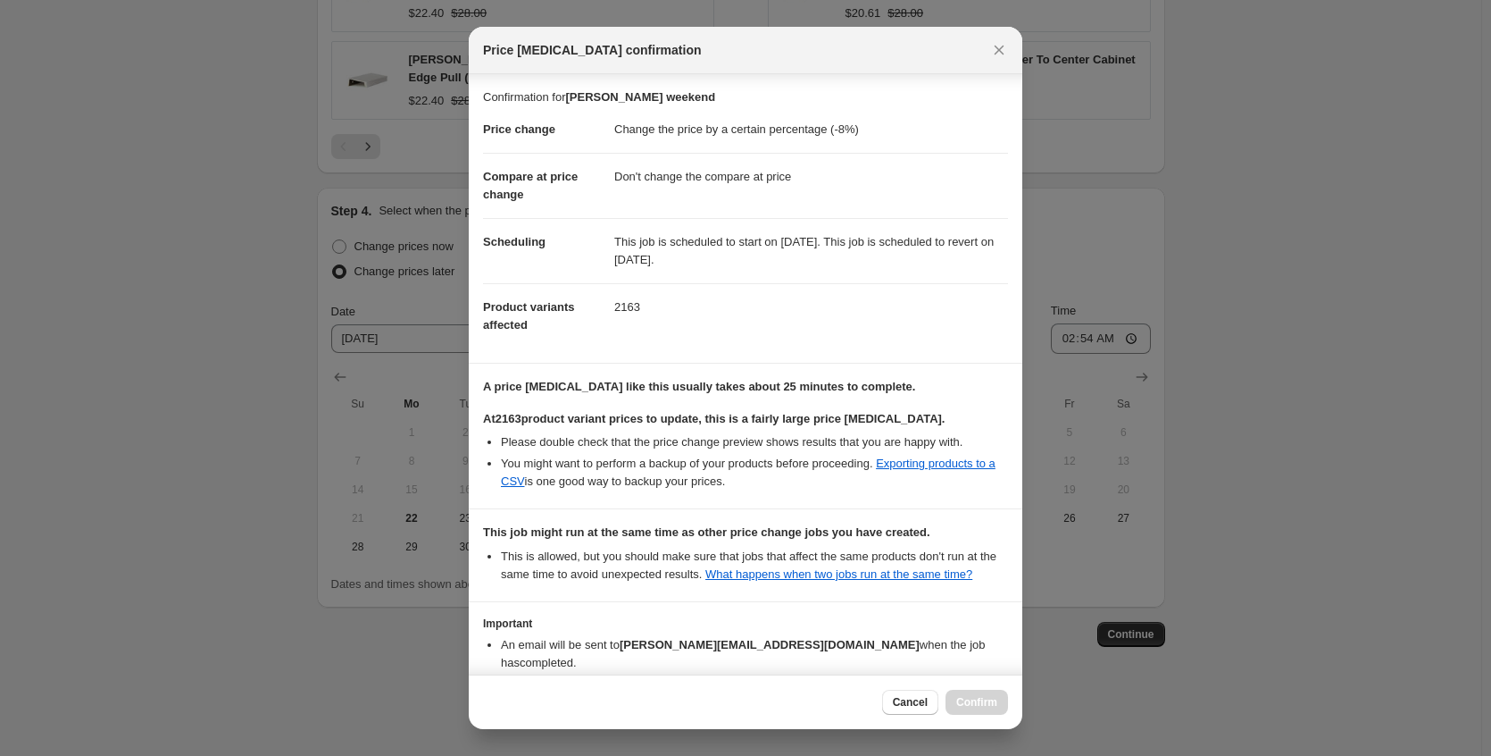
scroll to position [127, 0]
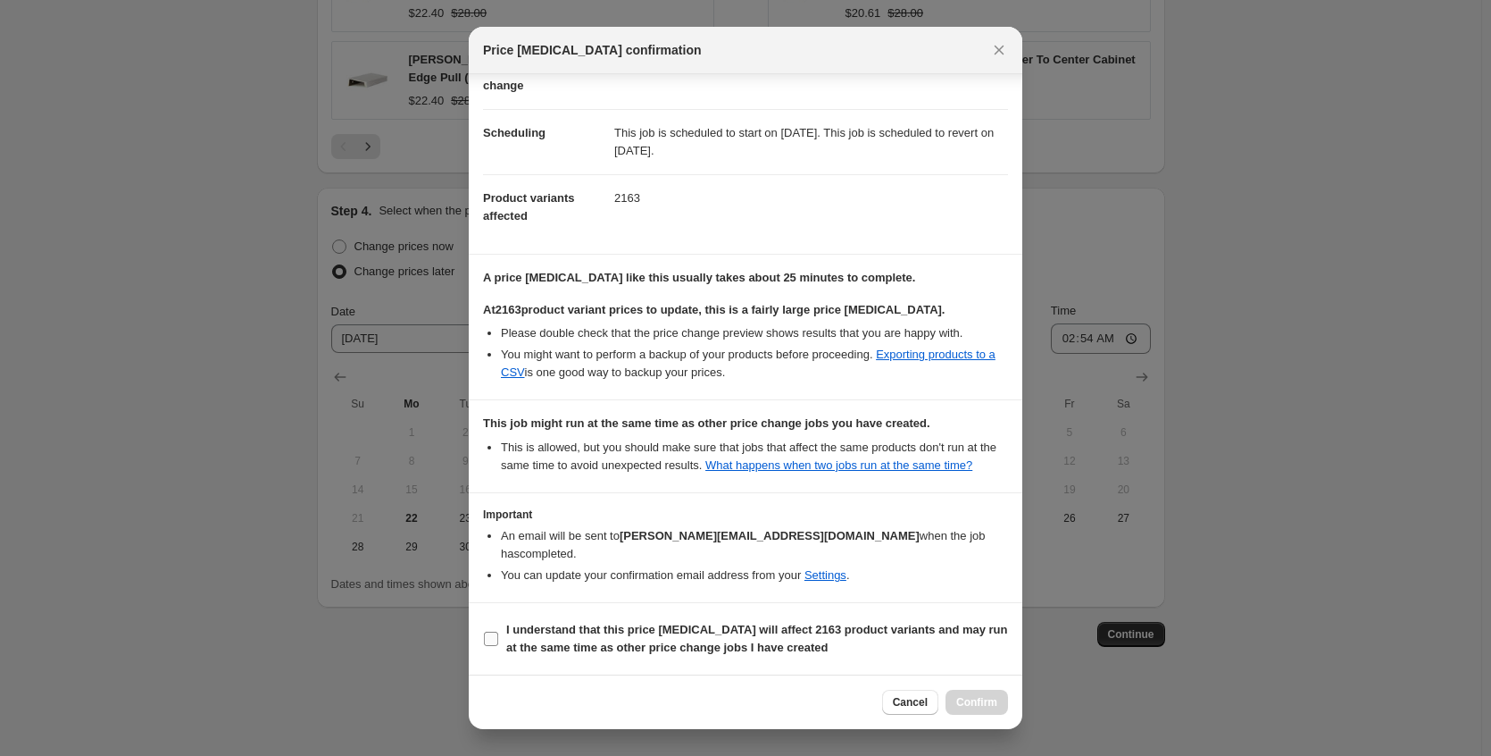
click at [640, 636] on b "I understand that this price [MEDICAL_DATA] will affect 2163 product variants a…" at bounding box center [757, 637] width 502 height 31
click at [498, 636] on input "I understand that this price [MEDICAL_DATA] will affect 2163 product variants a…" at bounding box center [491, 638] width 14 height 14
checkbox input "true"
click at [961, 704] on span "Confirm" at bounding box center [976, 702] width 41 height 14
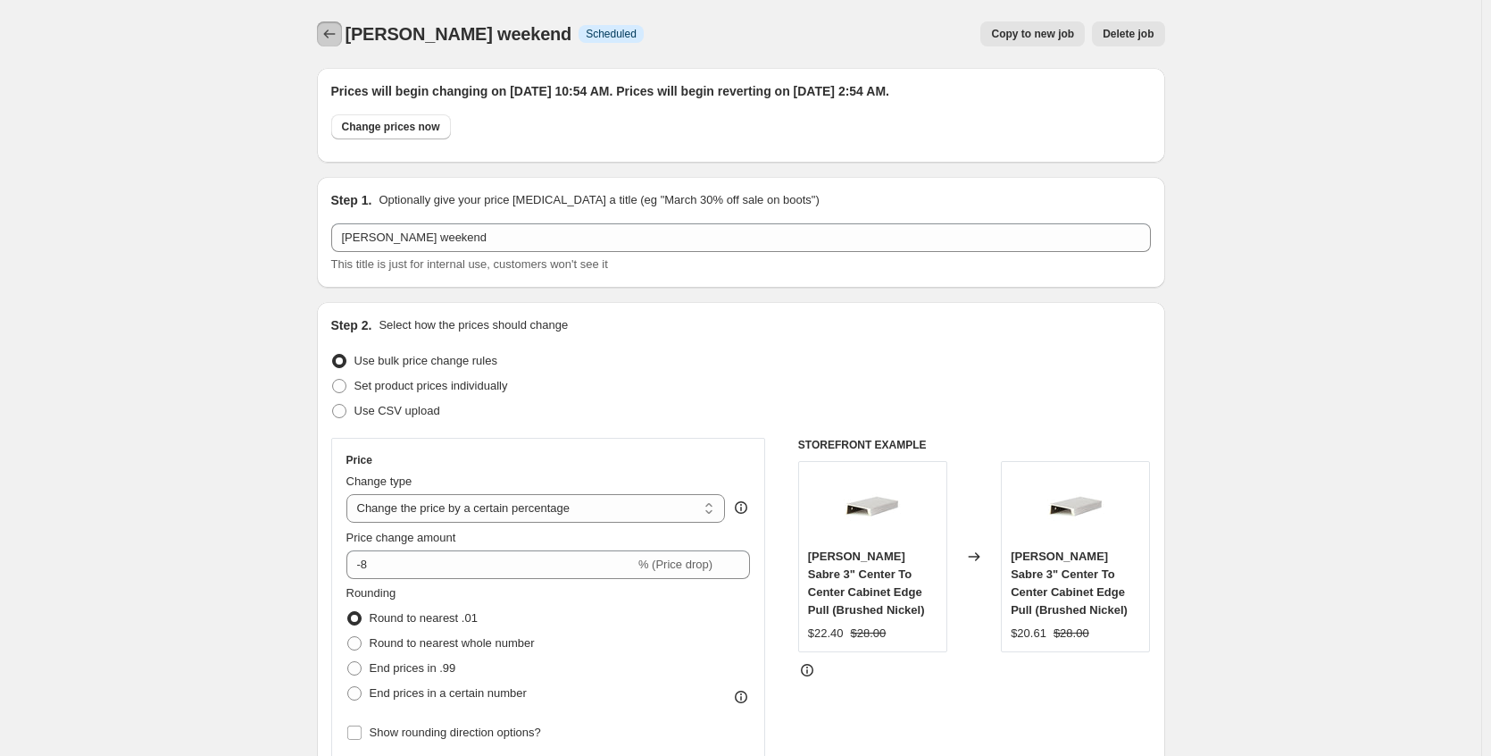
click at [326, 41] on icon "Price change jobs" at bounding box center [330, 34] width 18 height 18
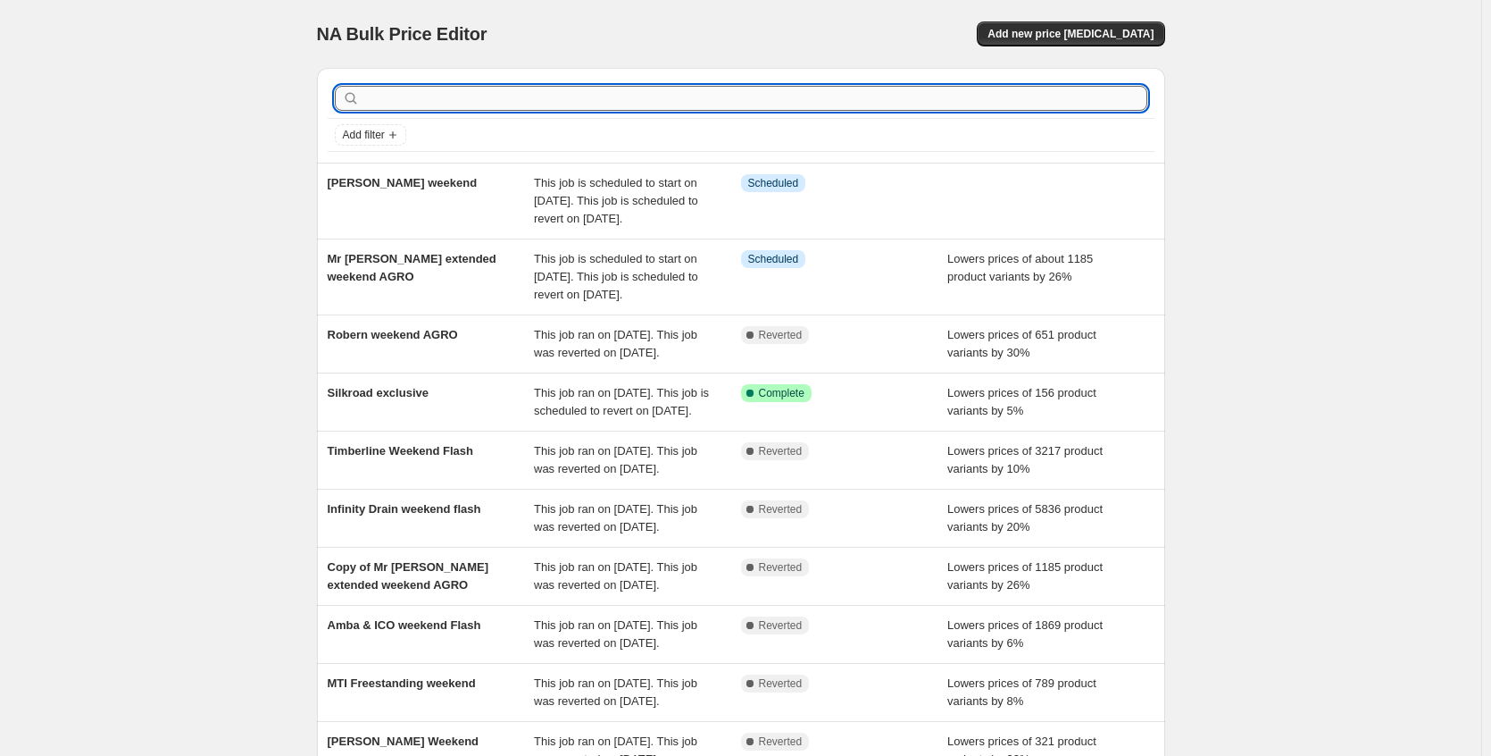
click at [435, 93] on input "text" at bounding box center [755, 98] width 784 height 25
type input "emtek"
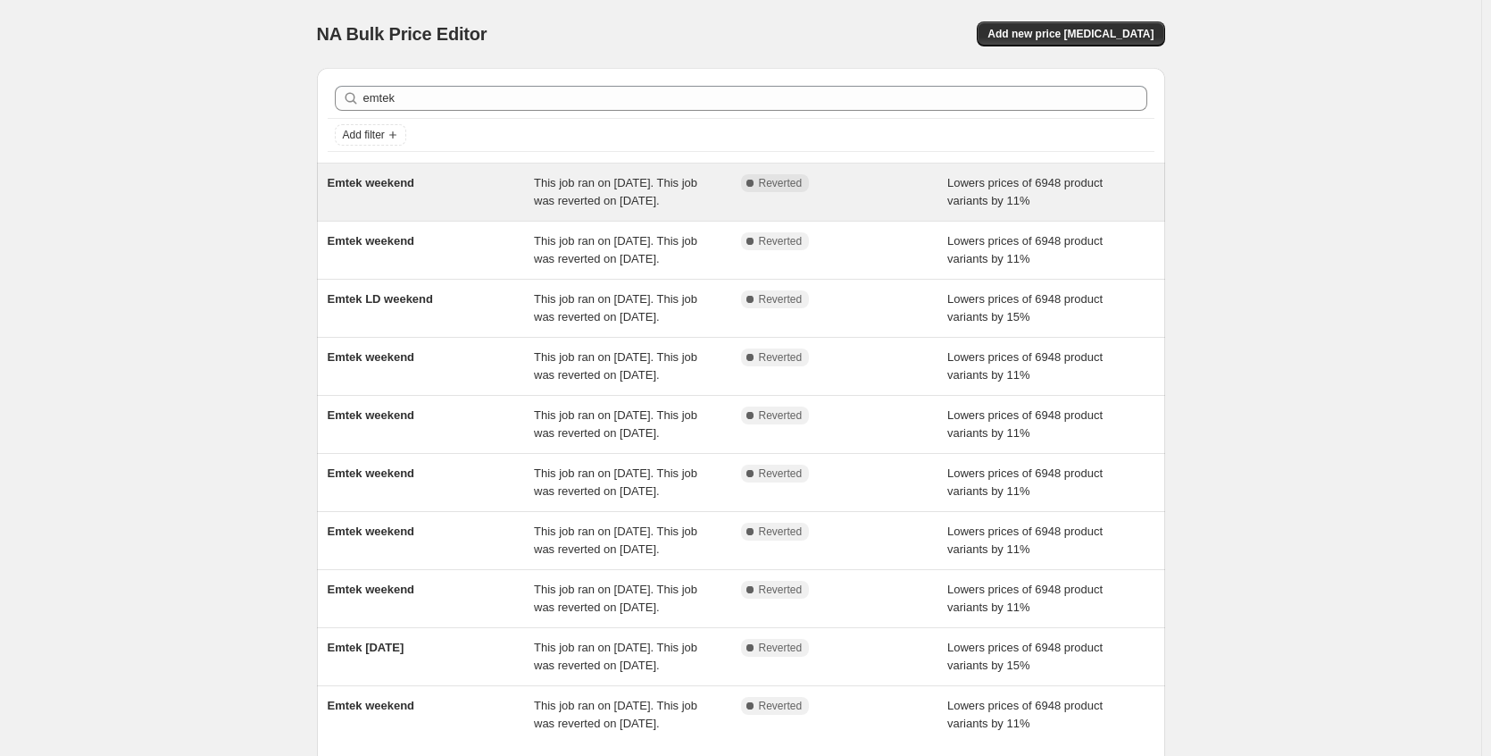
click at [535, 200] on div "Emtek weekend" at bounding box center [431, 192] width 207 height 36
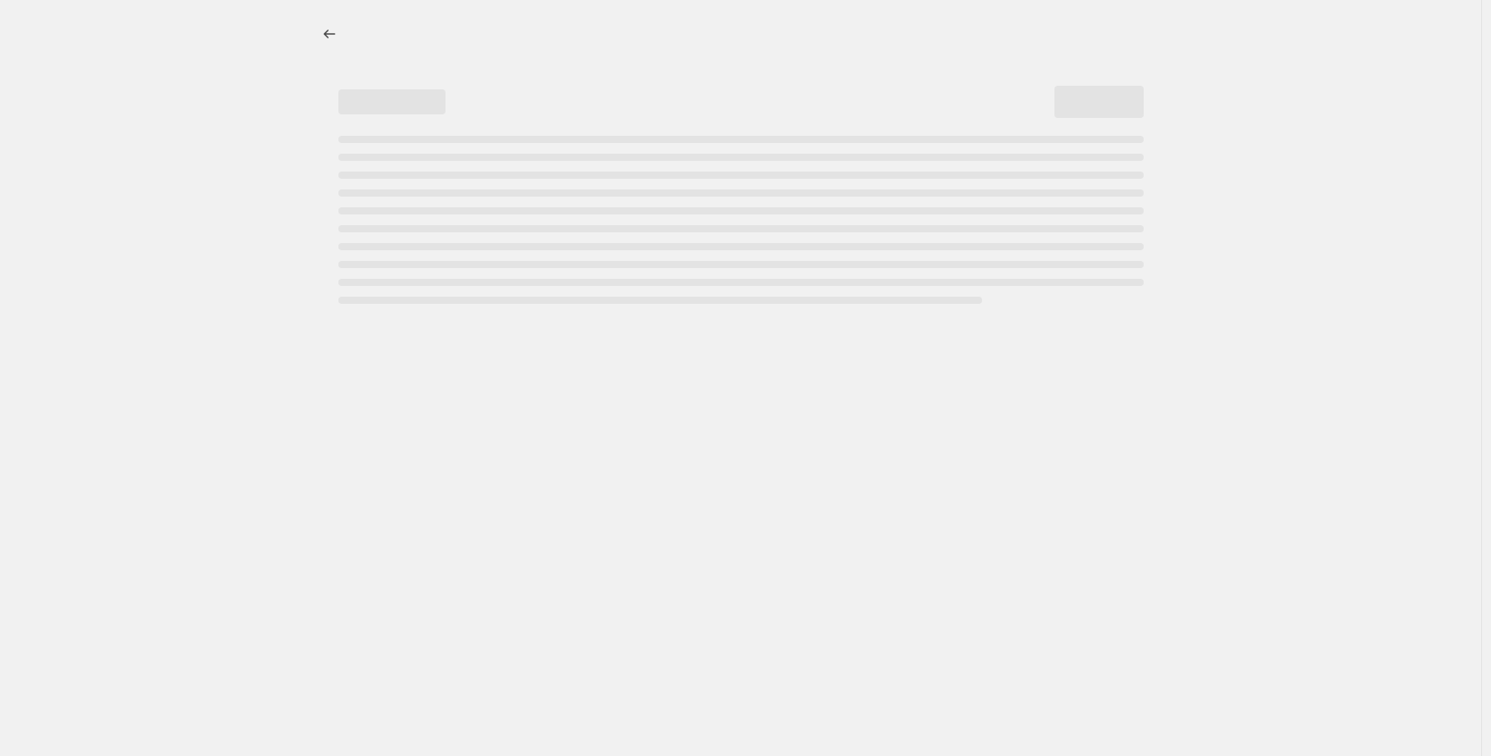
select select "percentage"
select select "no_change"
select select "collection"
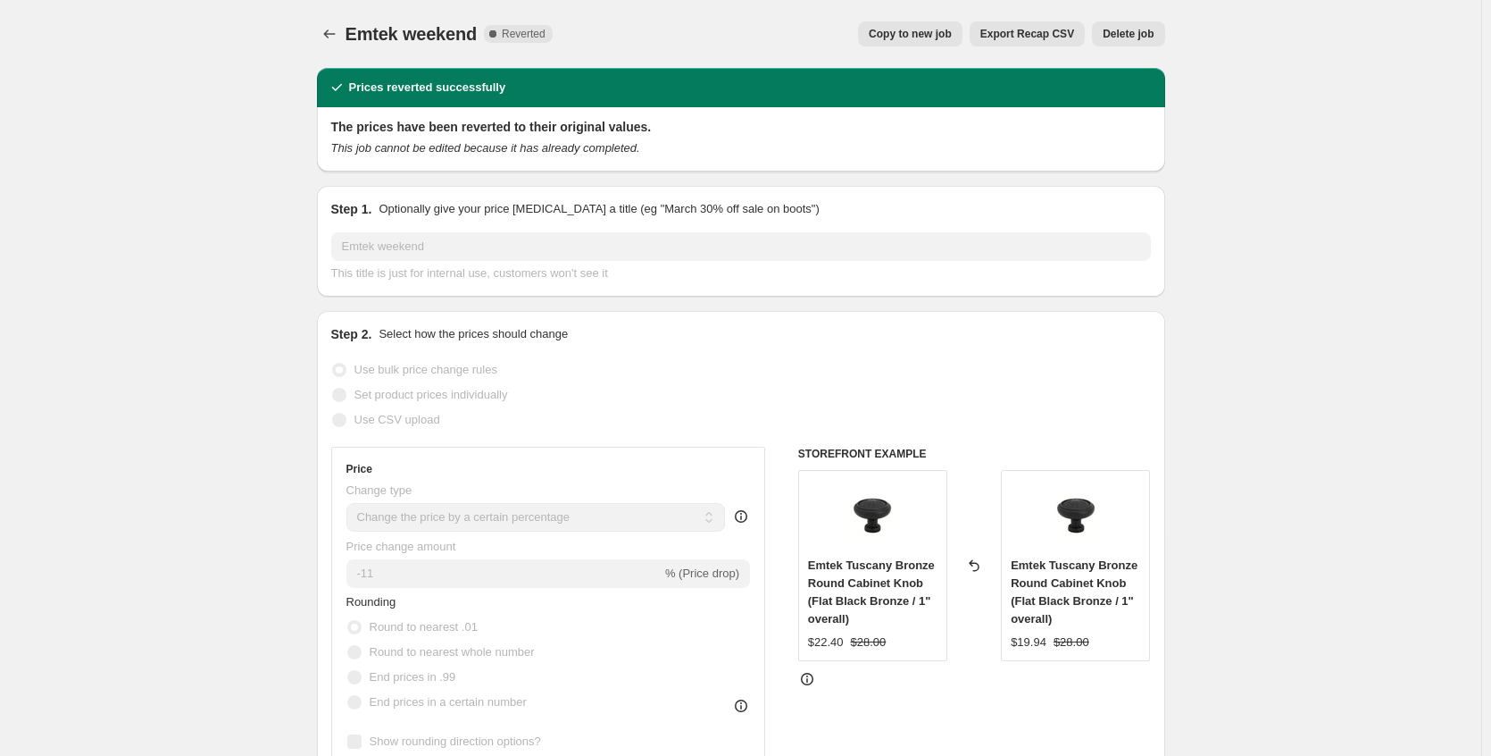
click at [941, 39] on span "Copy to new job" at bounding box center [910, 34] width 83 height 14
select select "percentage"
select select "no_change"
select select "collection"
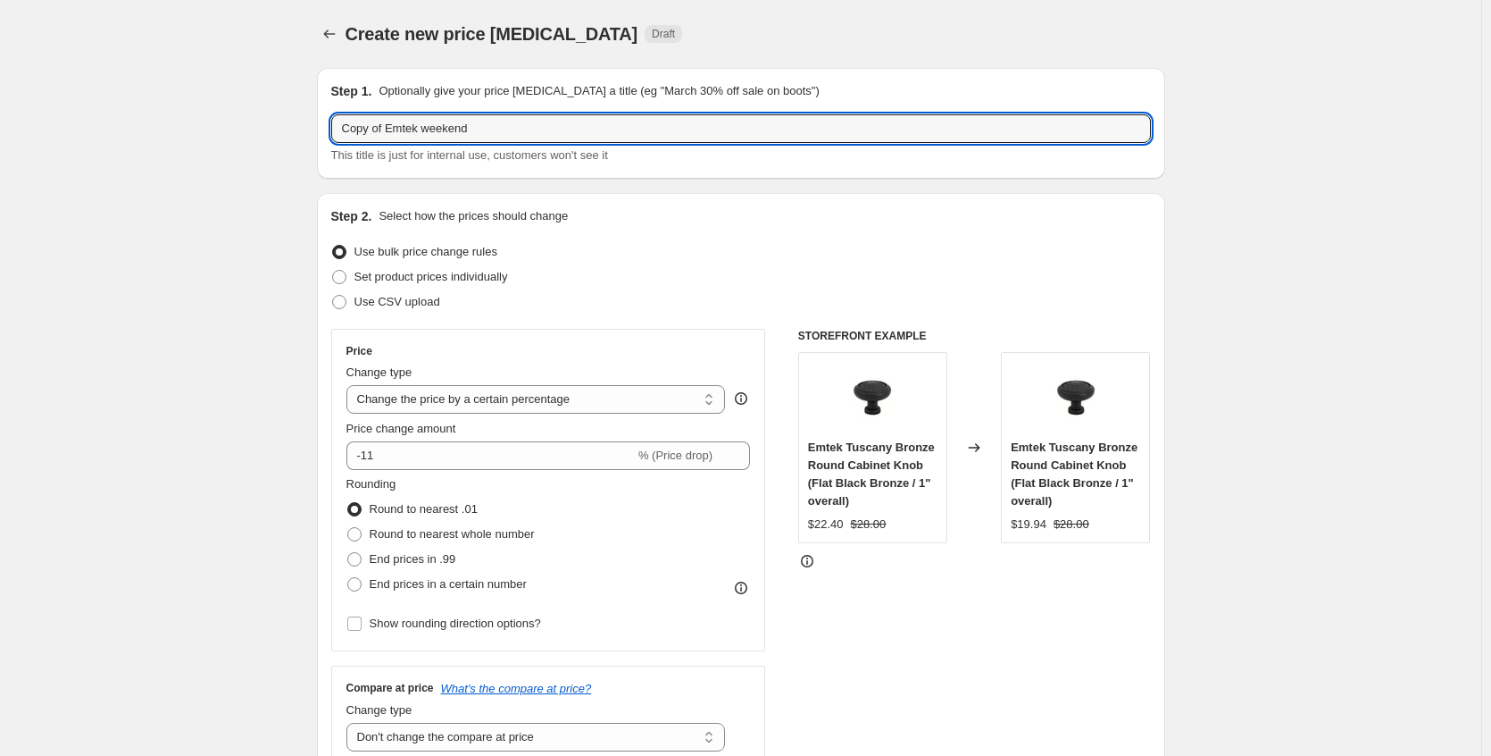
drag, startPoint x: 394, startPoint y: 124, endPoint x: 257, endPoint y: 130, distance: 136.8
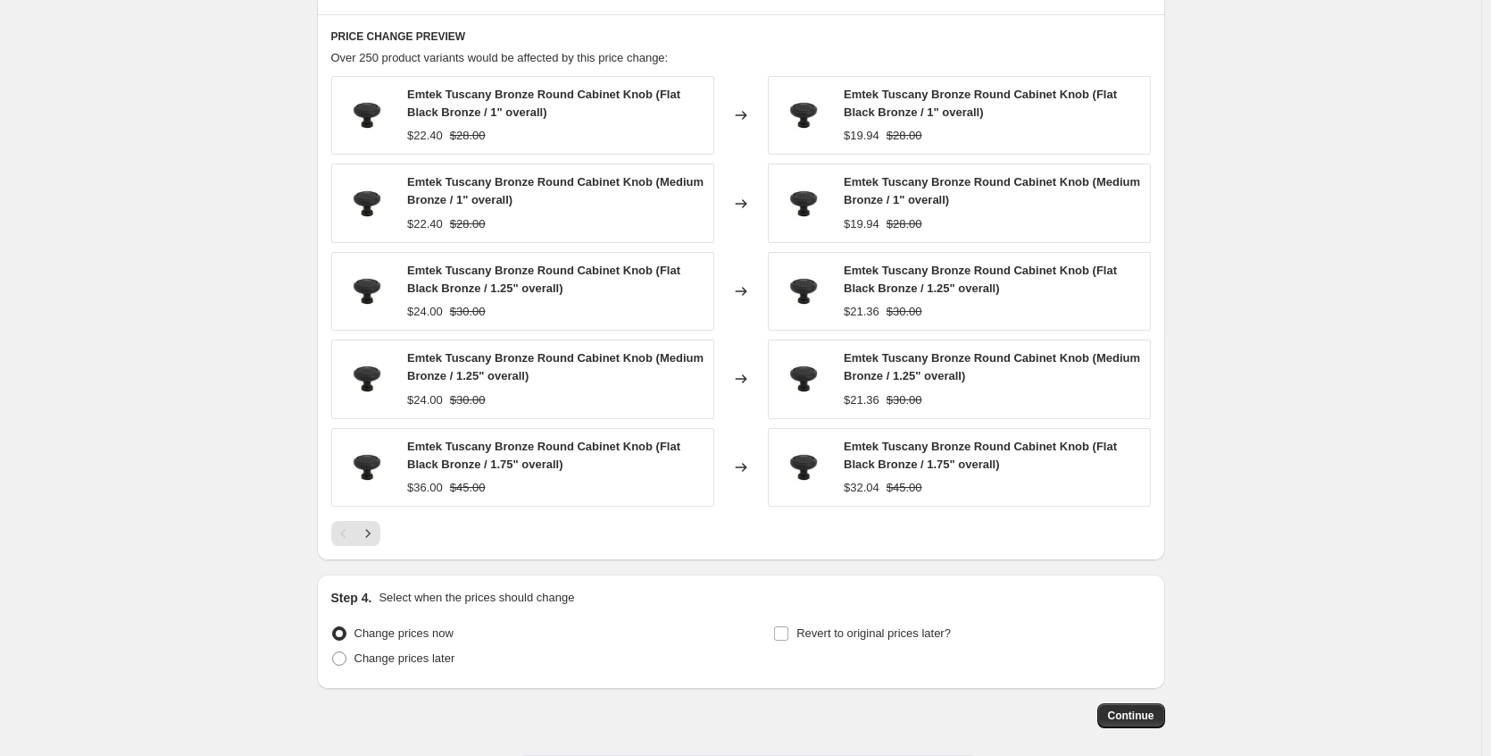
scroll to position [1259, 0]
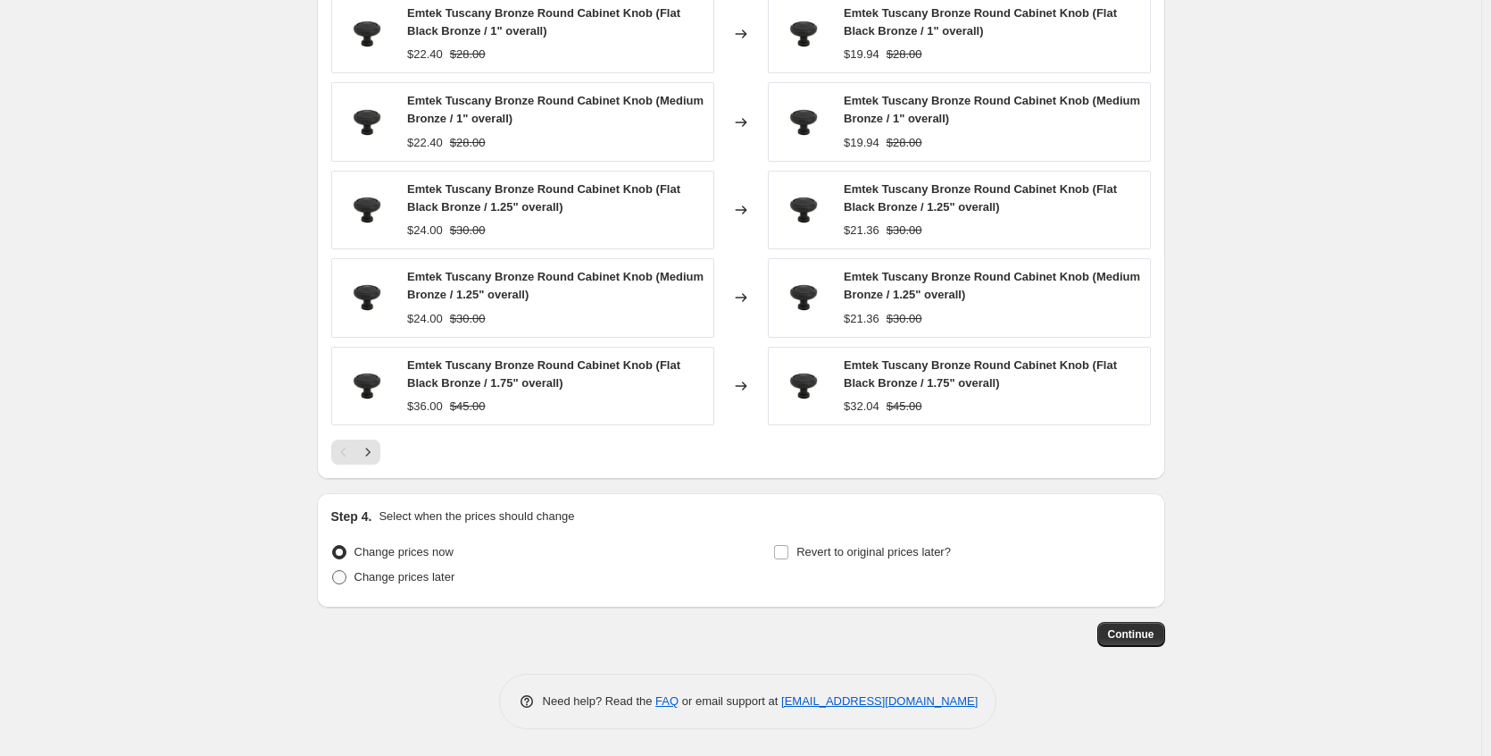
type input "Emtek weekend"
click at [450, 581] on span "Change prices later" at bounding box center [405, 576] width 101 height 13
click at [333, 571] on input "Change prices later" at bounding box center [332, 570] width 1 height 1
radio input "true"
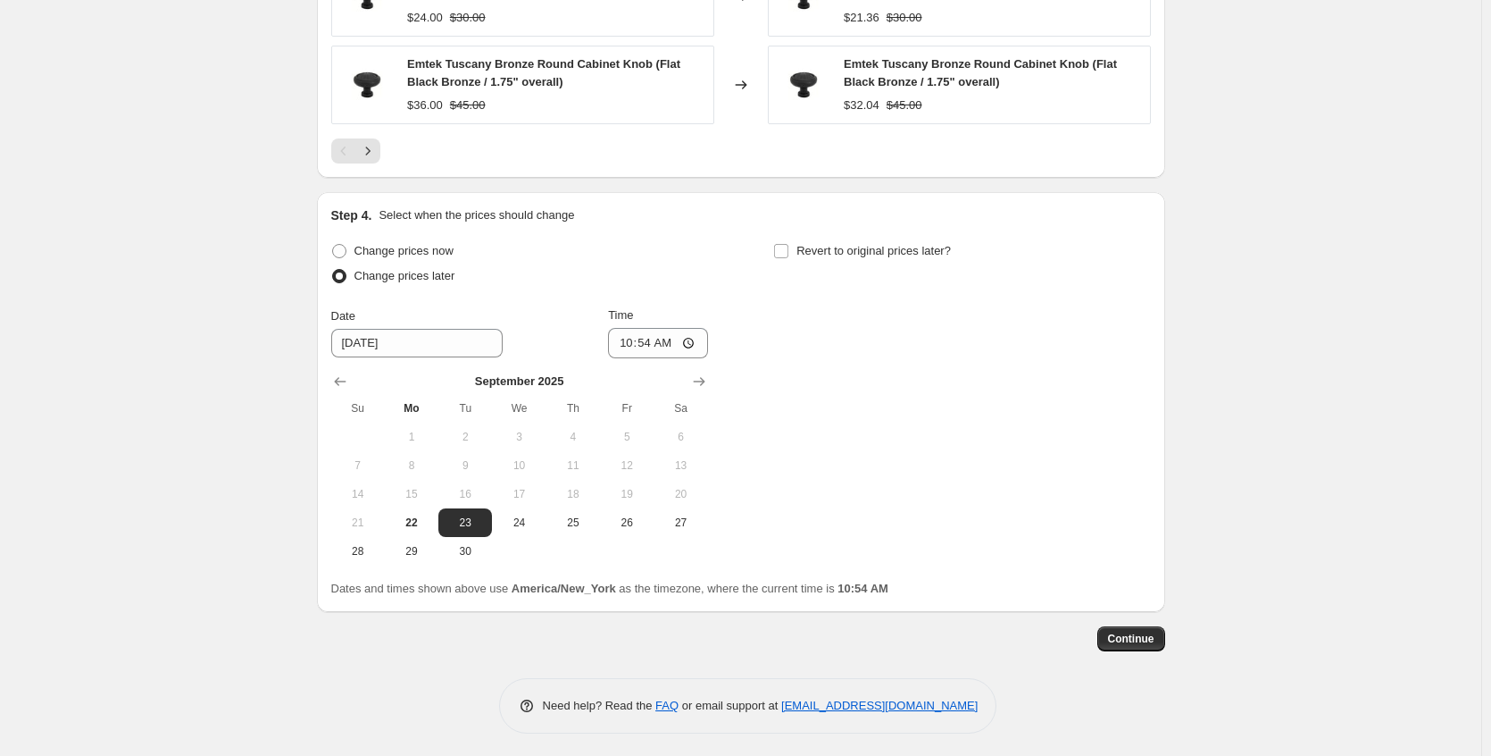
scroll to position [1565, 0]
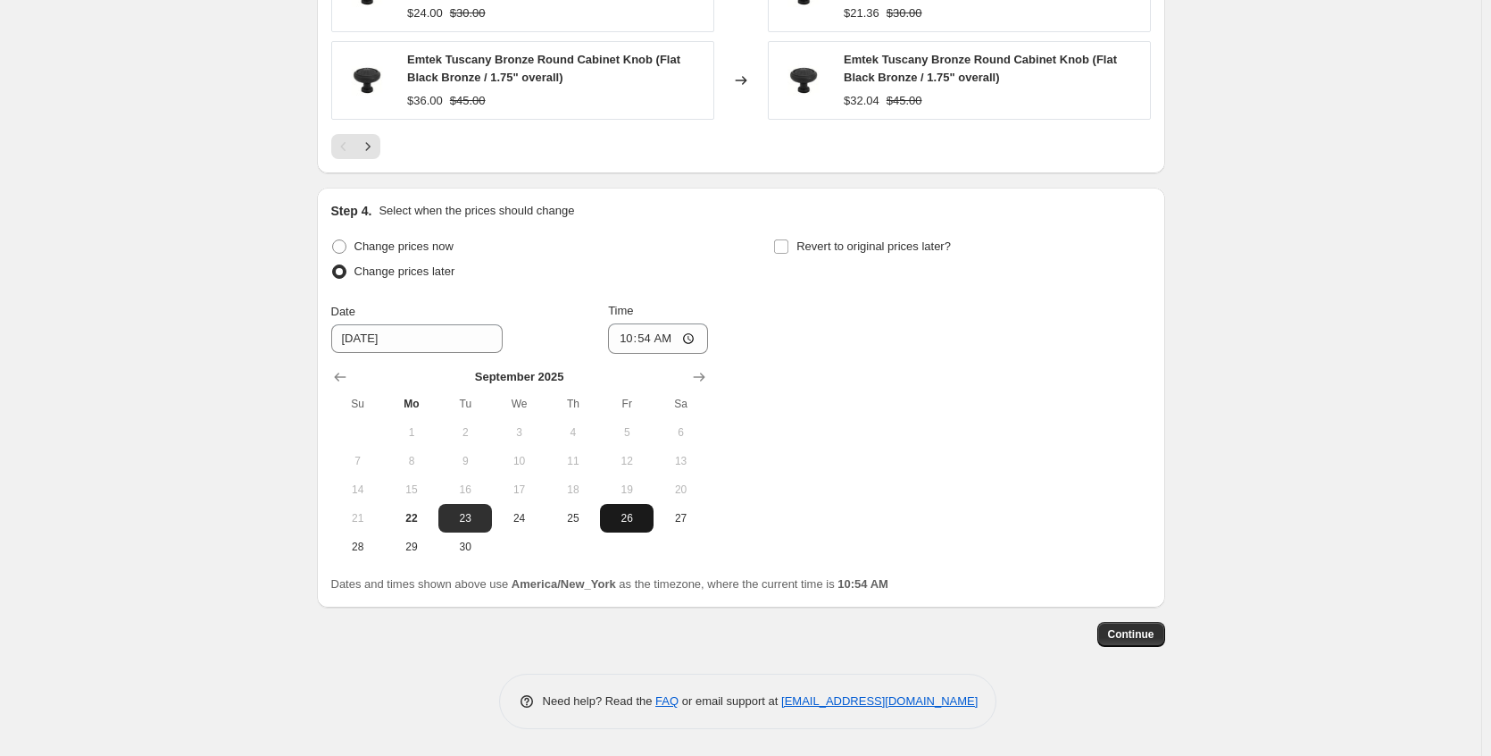
click at [629, 514] on span "26" at bounding box center [626, 518] width 39 height 14
type input "[DATE]"
click at [876, 243] on span "Revert to original prices later?" at bounding box center [874, 245] width 155 height 13
click at [789, 243] on input "Revert to original prices later?" at bounding box center [781, 246] width 14 height 14
checkbox input "true"
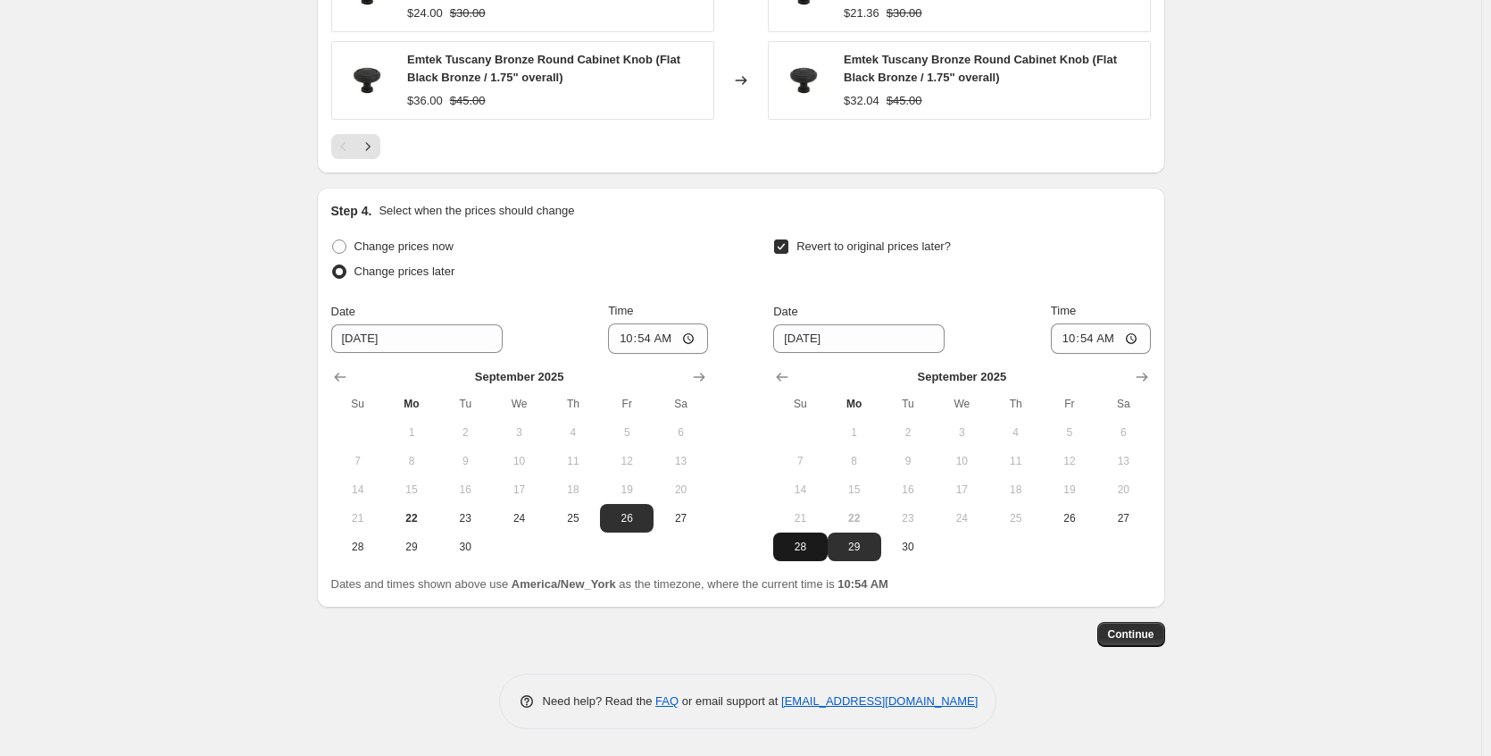
click at [806, 547] on span "28" at bounding box center [800, 546] width 39 height 14
type input "[DATE]"
click at [1140, 342] on input "10:54" at bounding box center [1101, 338] width 100 height 30
type input "22:54"
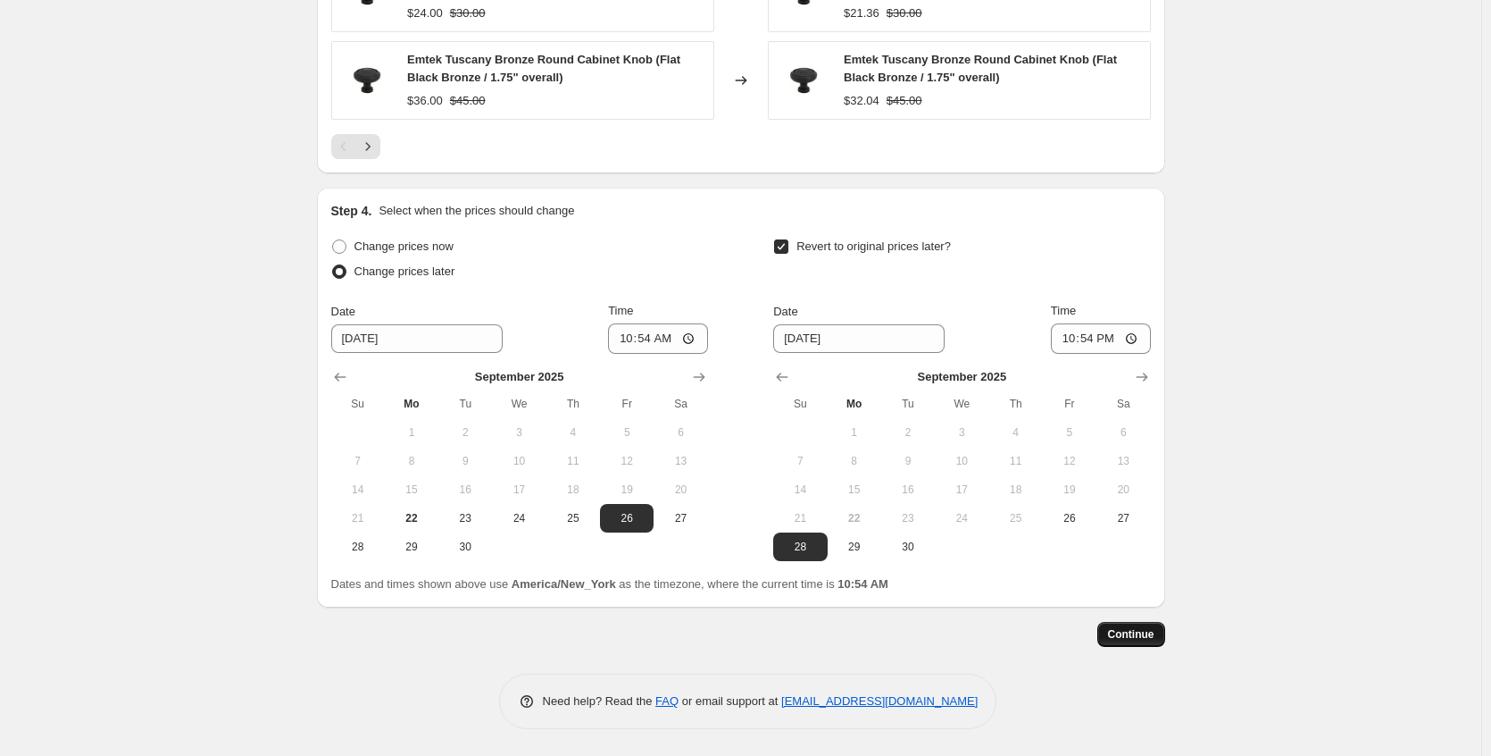
click at [1136, 635] on span "Continue" at bounding box center [1131, 634] width 46 height 14
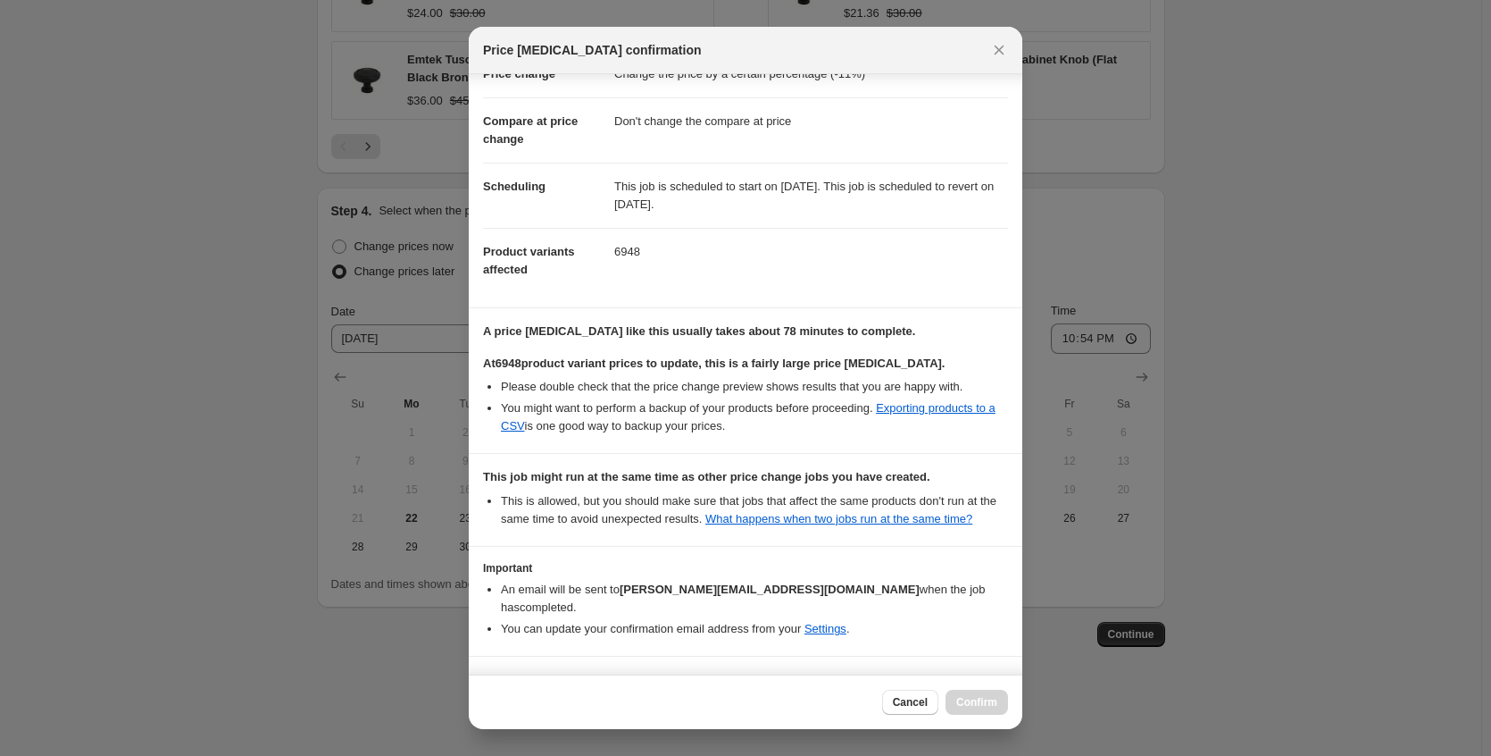
scroll to position [127, 0]
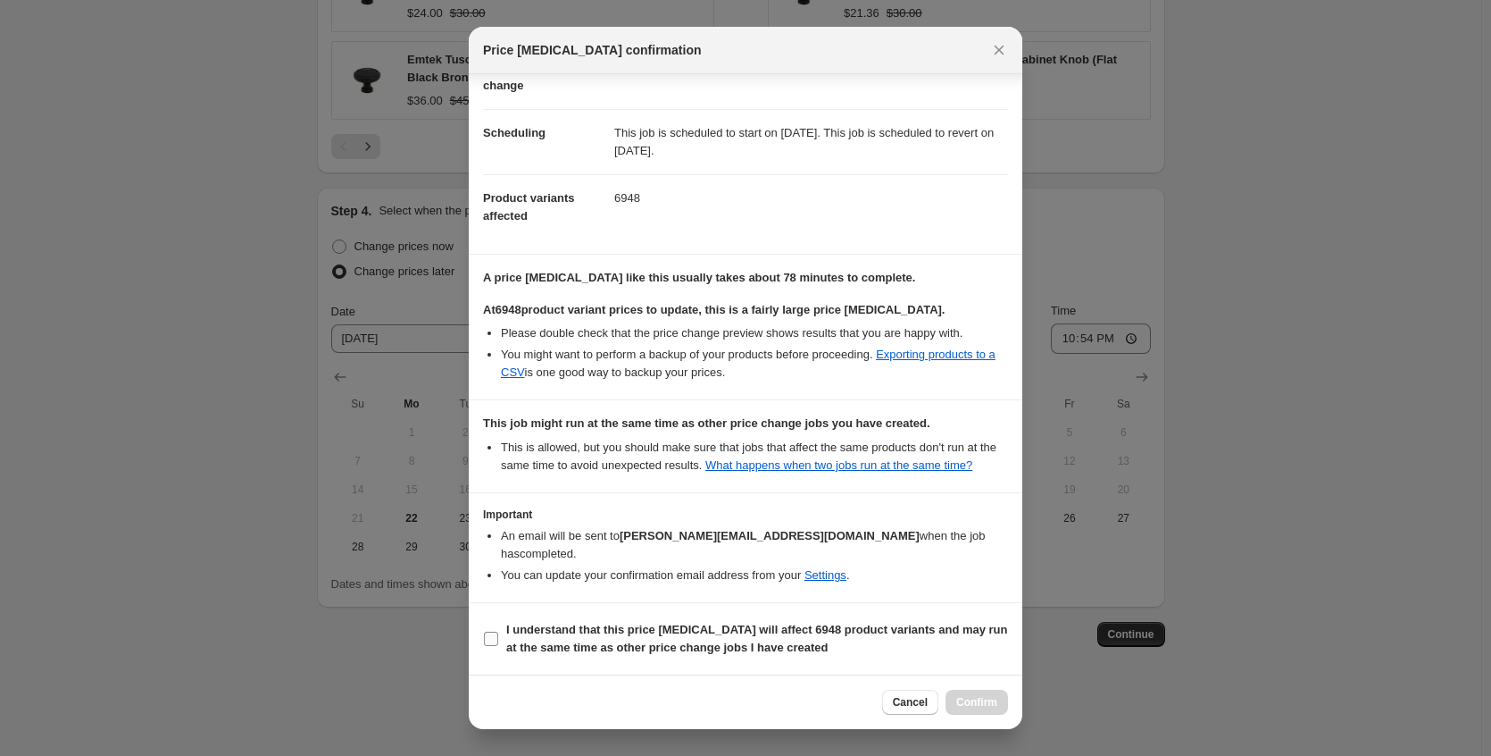
click at [698, 637] on b "I understand that this price [MEDICAL_DATA] will affect 6948 product variants a…" at bounding box center [757, 637] width 502 height 31
click at [498, 637] on input "I understand that this price [MEDICAL_DATA] will affect 6948 product variants a…" at bounding box center [491, 638] width 14 height 14
checkbox input "true"
click at [973, 706] on span "Confirm" at bounding box center [976, 702] width 41 height 14
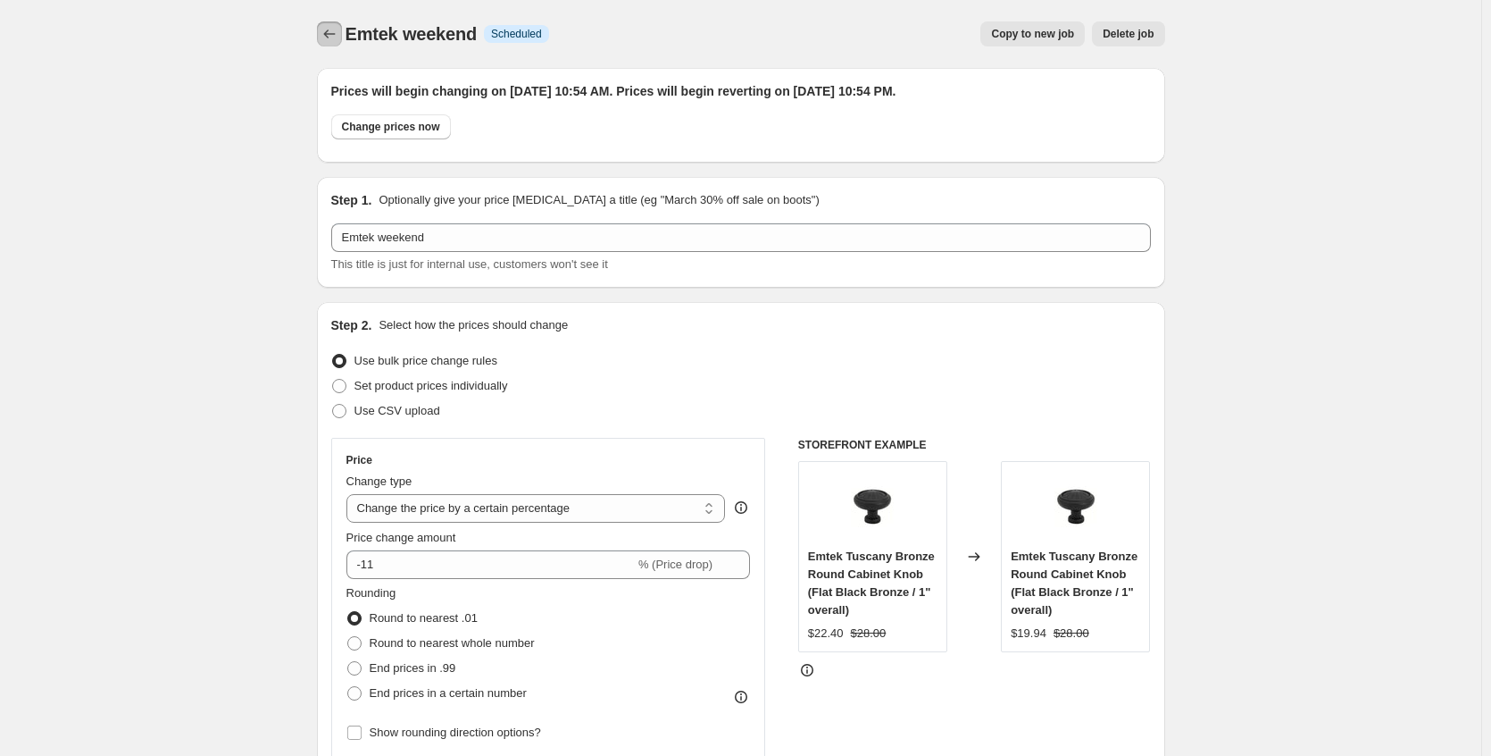
click at [326, 34] on icon "Price change jobs" at bounding box center [330, 34] width 18 height 18
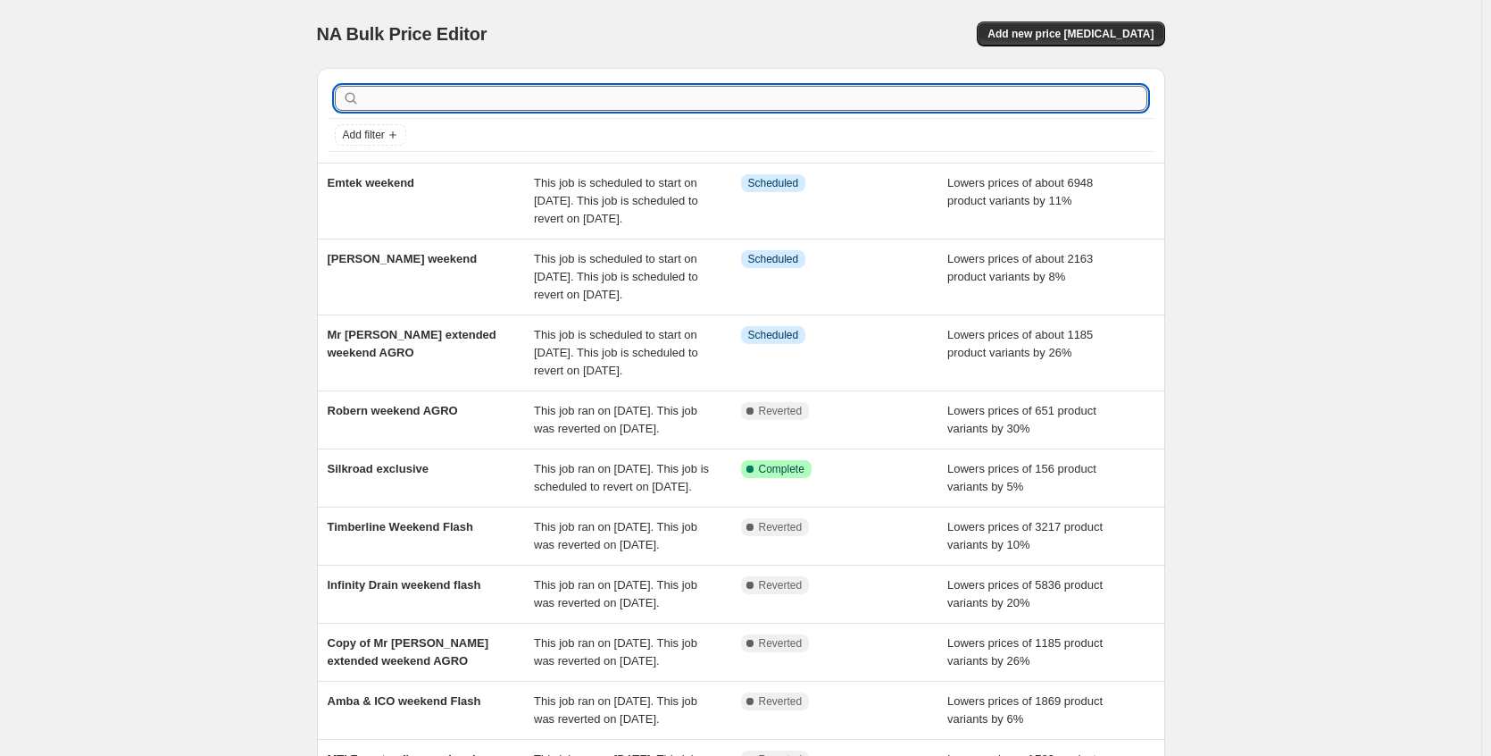
click at [424, 93] on input "text" at bounding box center [755, 98] width 784 height 25
type input "amerec"
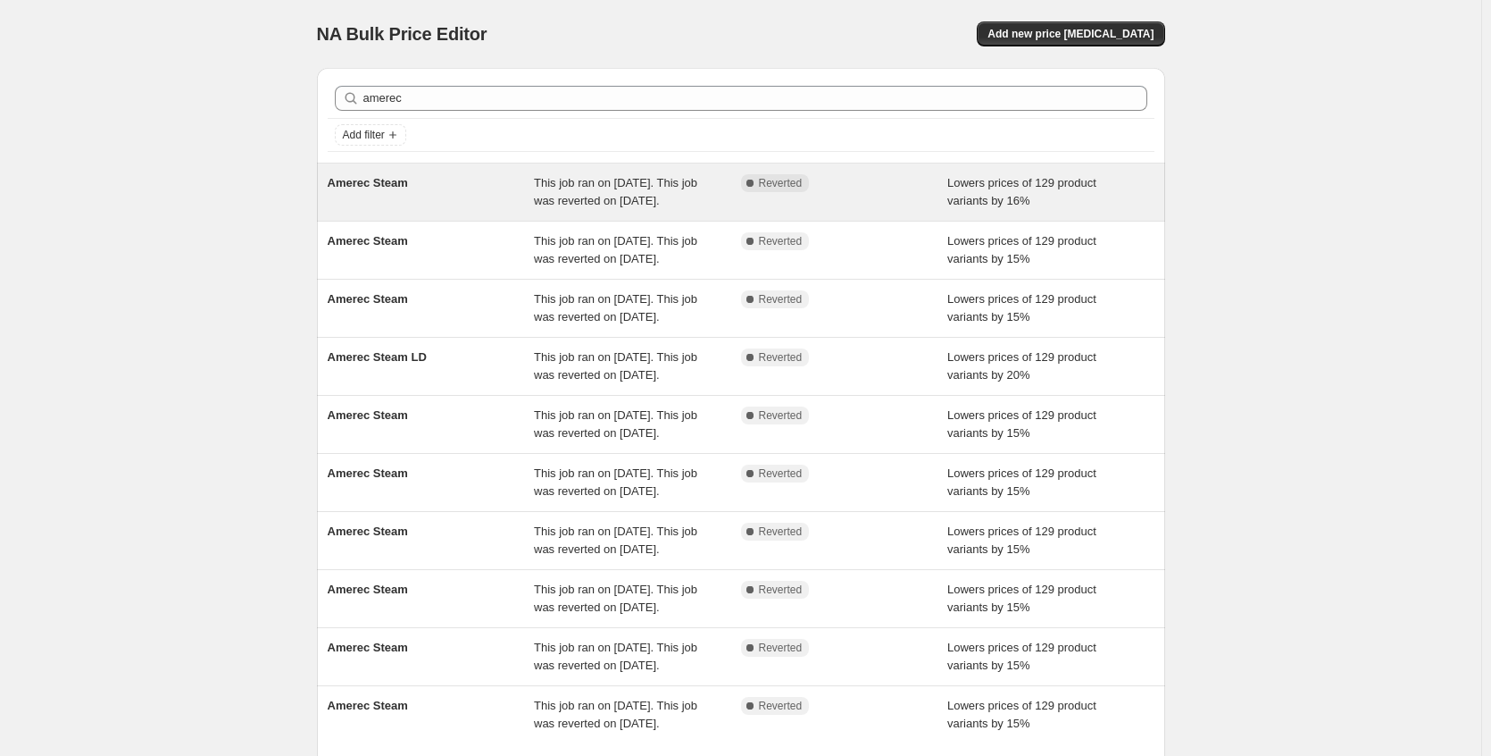
click at [518, 202] on div "Amerec Steam" at bounding box center [431, 192] width 207 height 36
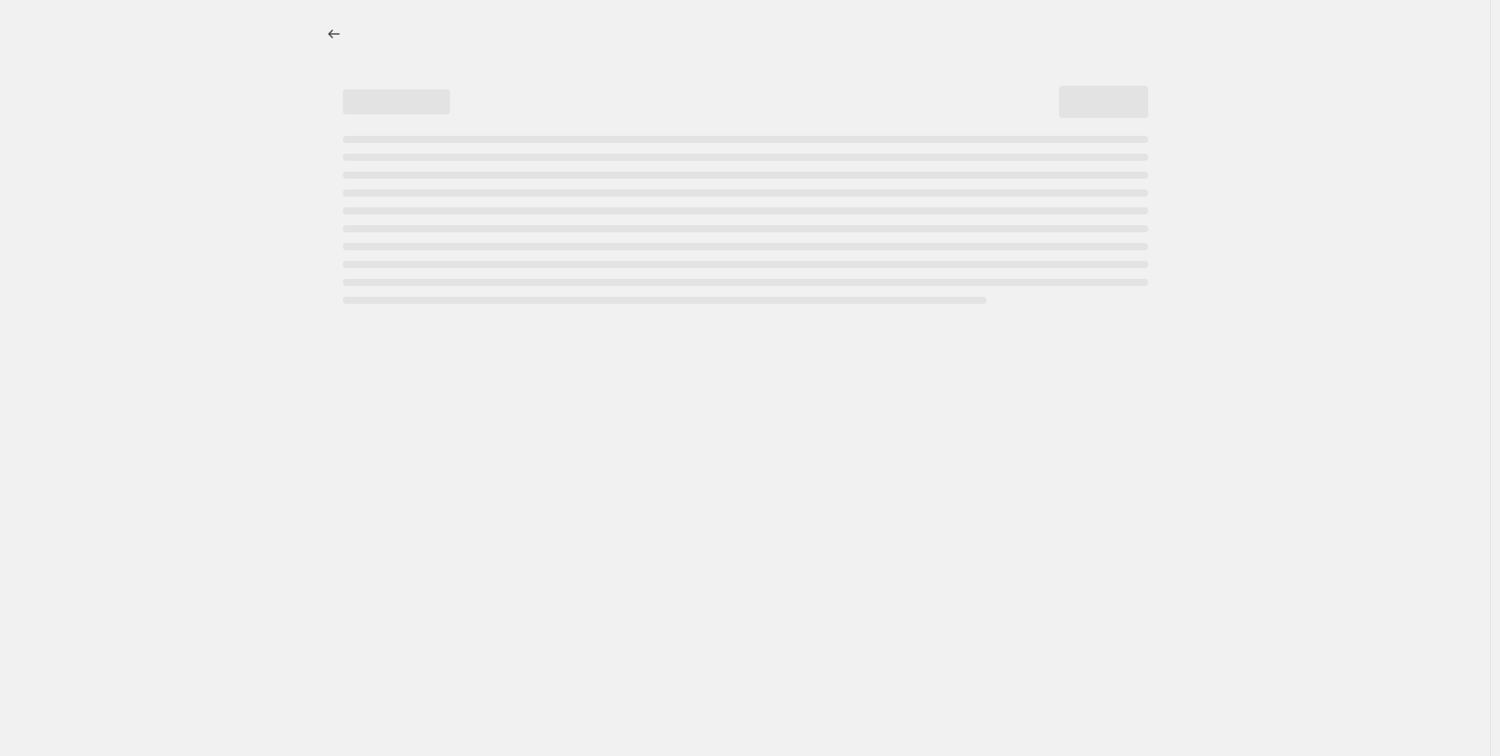
select select "percentage"
select select "no_change"
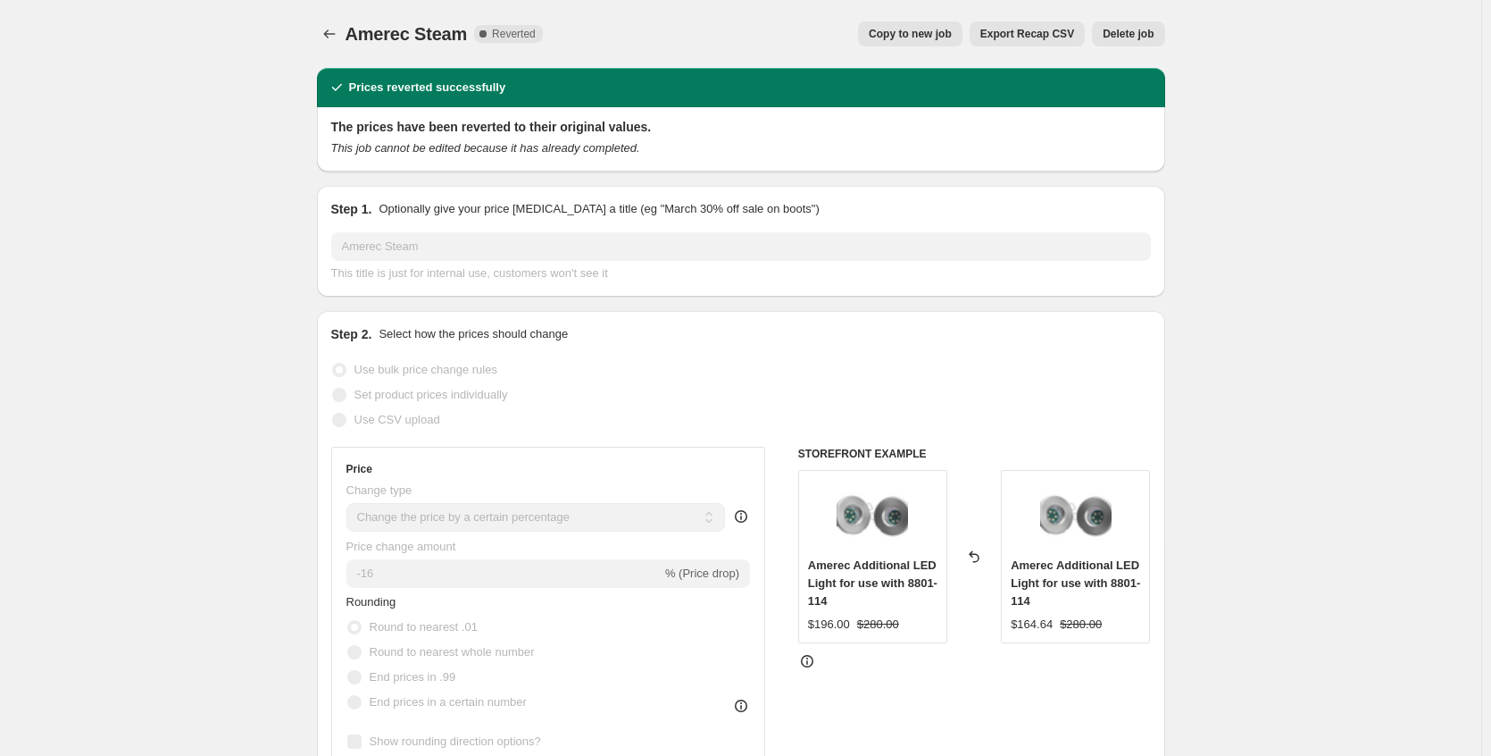
click at [942, 38] on span "Copy to new job" at bounding box center [910, 34] width 83 height 14
select select "percentage"
select select "no_change"
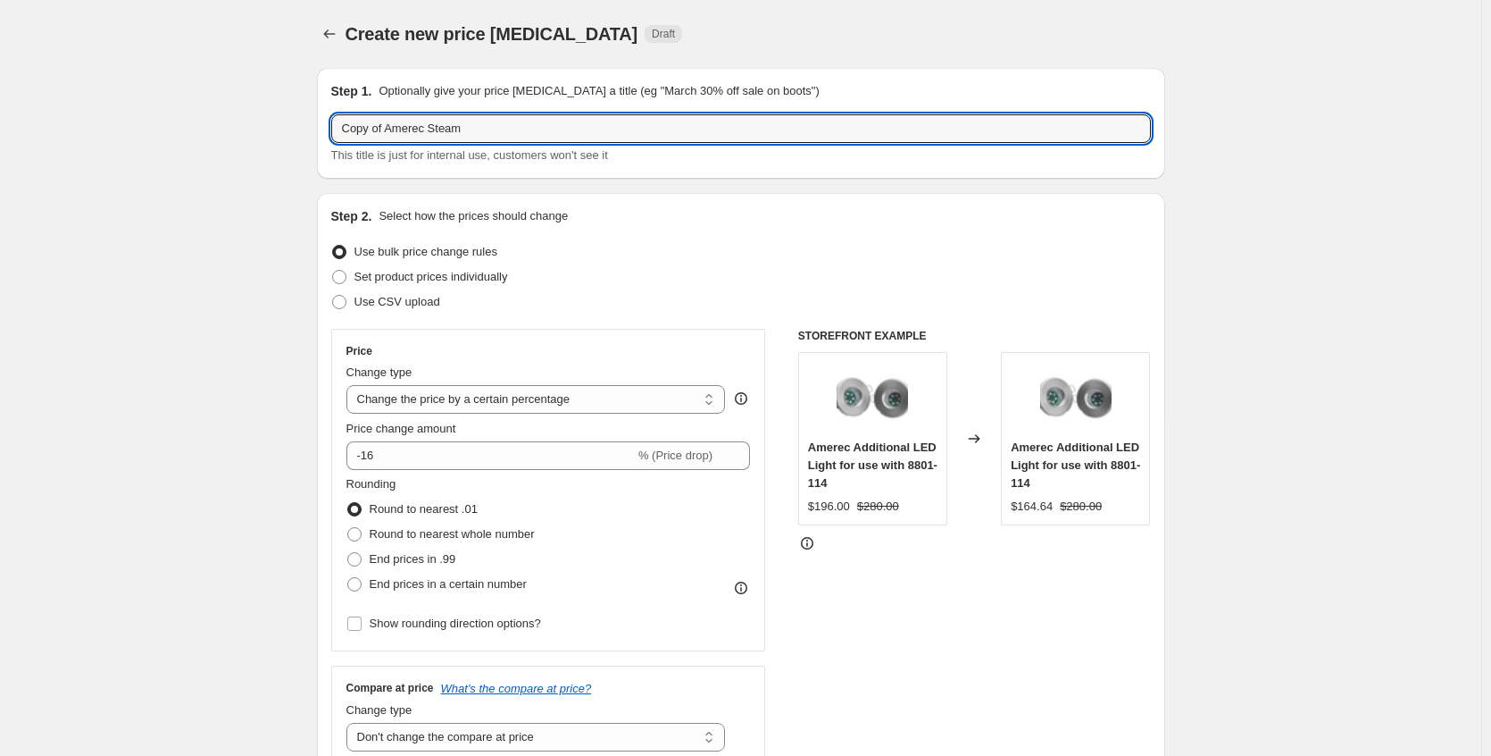
drag, startPoint x: 395, startPoint y: 128, endPoint x: 254, endPoint y: 125, distance: 141.1
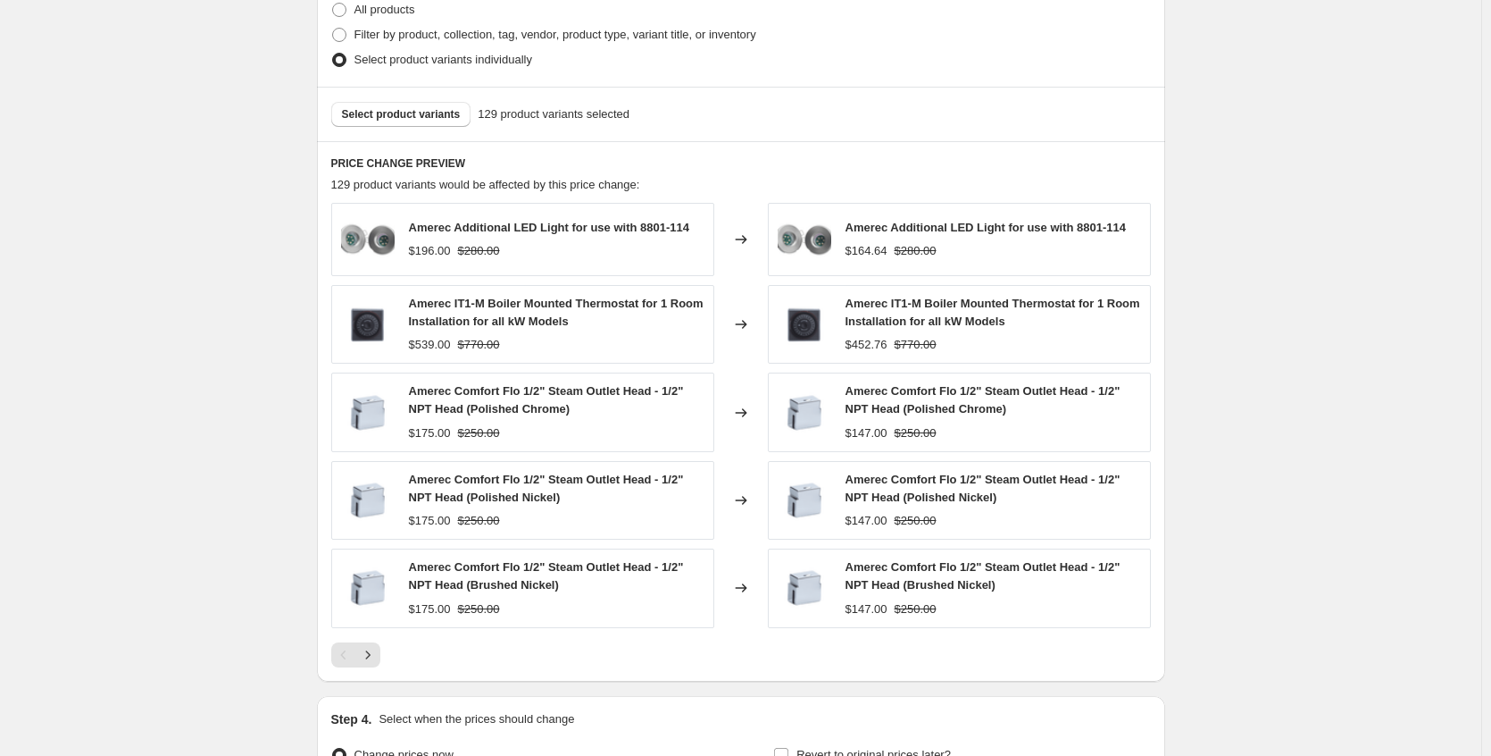
scroll to position [1107, 0]
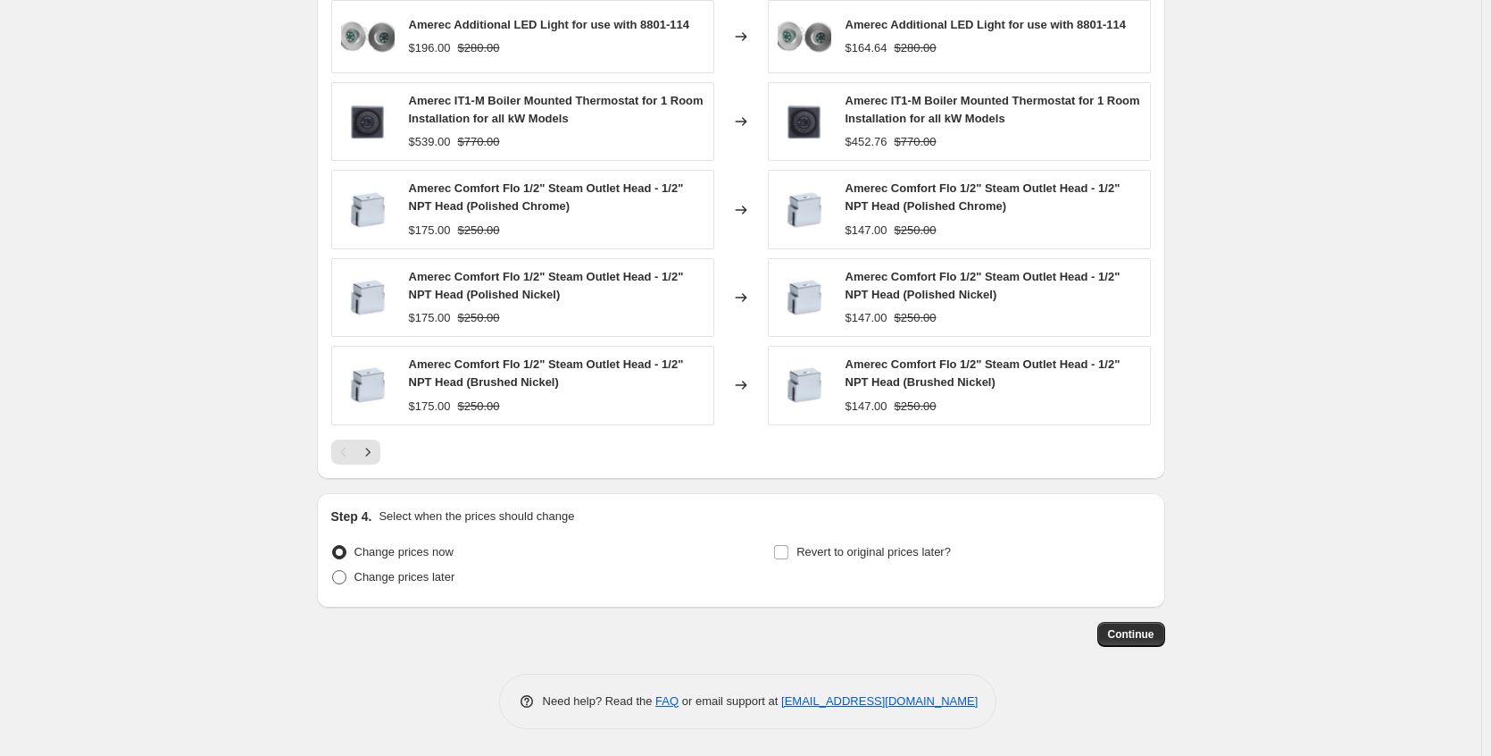
type input "Amerec Steam"
click at [432, 581] on span "Change prices later" at bounding box center [405, 576] width 101 height 13
click at [333, 571] on input "Change prices later" at bounding box center [332, 570] width 1 height 1
radio input "true"
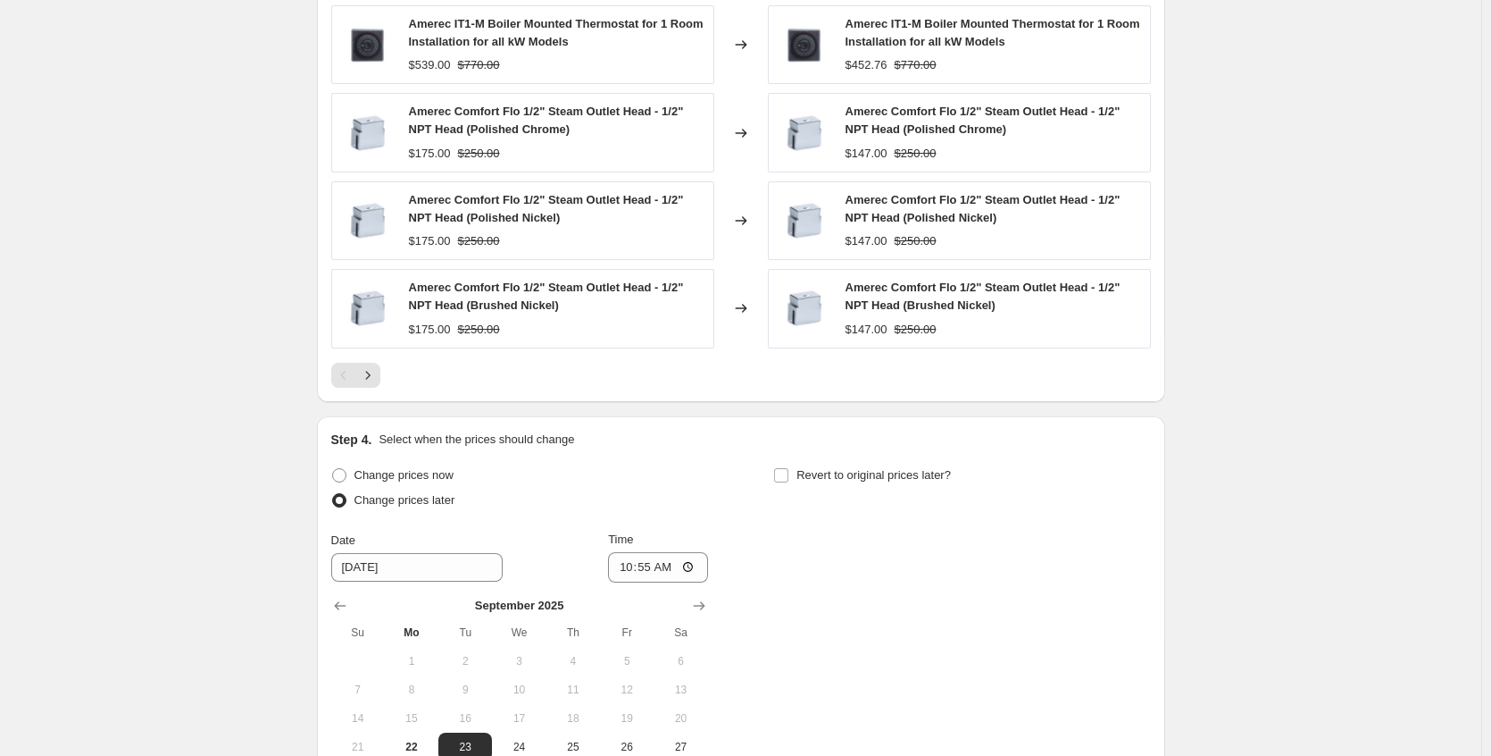
scroll to position [1413, 0]
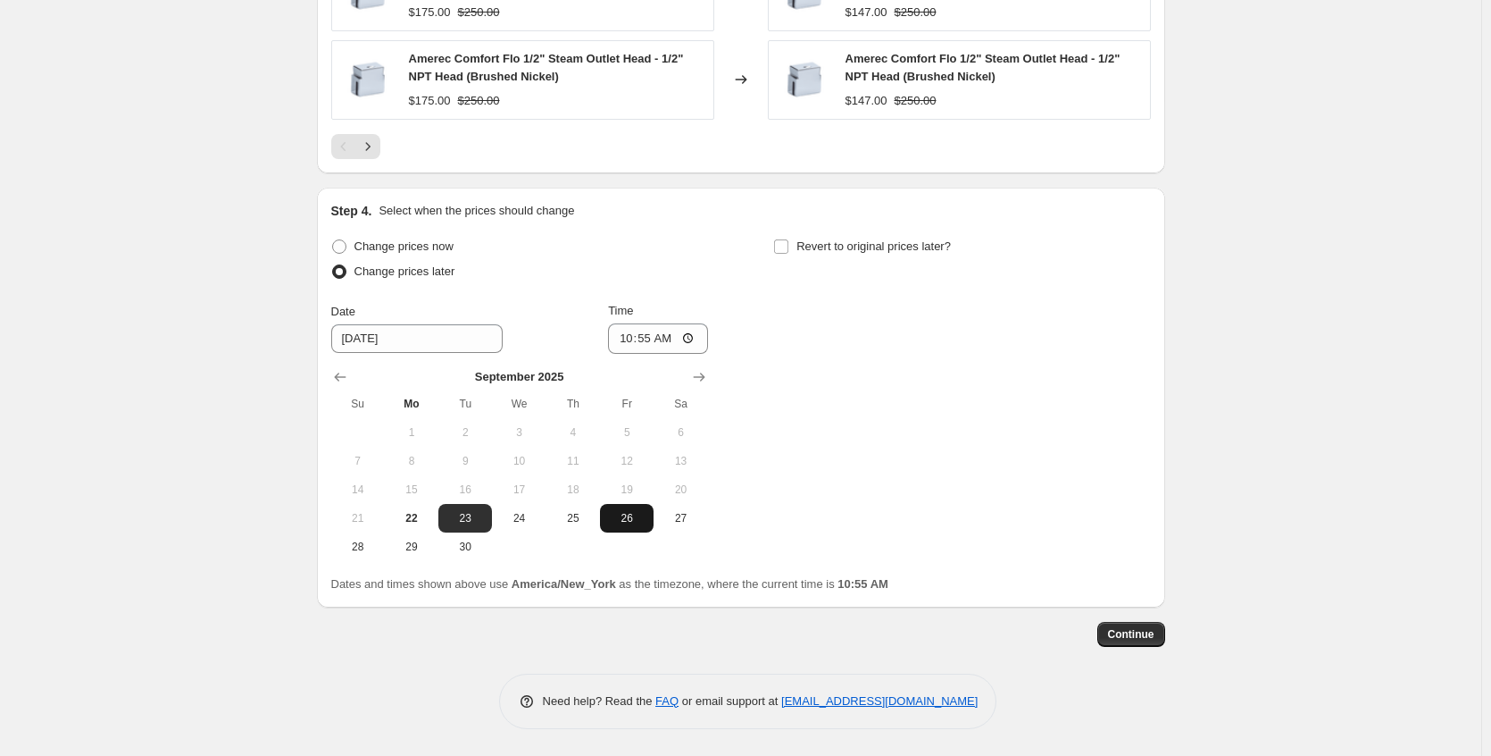
click at [630, 519] on span "26" at bounding box center [626, 518] width 39 height 14
type input "[DATE]"
click at [868, 465] on div "Change prices now Change prices later Date [DATE] Time 10:55 [DATE] Su Mo Tu We…" at bounding box center [741, 397] width 820 height 327
click at [802, 250] on span "Revert to original prices later?" at bounding box center [874, 245] width 155 height 13
click at [789, 250] on input "Revert to original prices later?" at bounding box center [781, 246] width 14 height 14
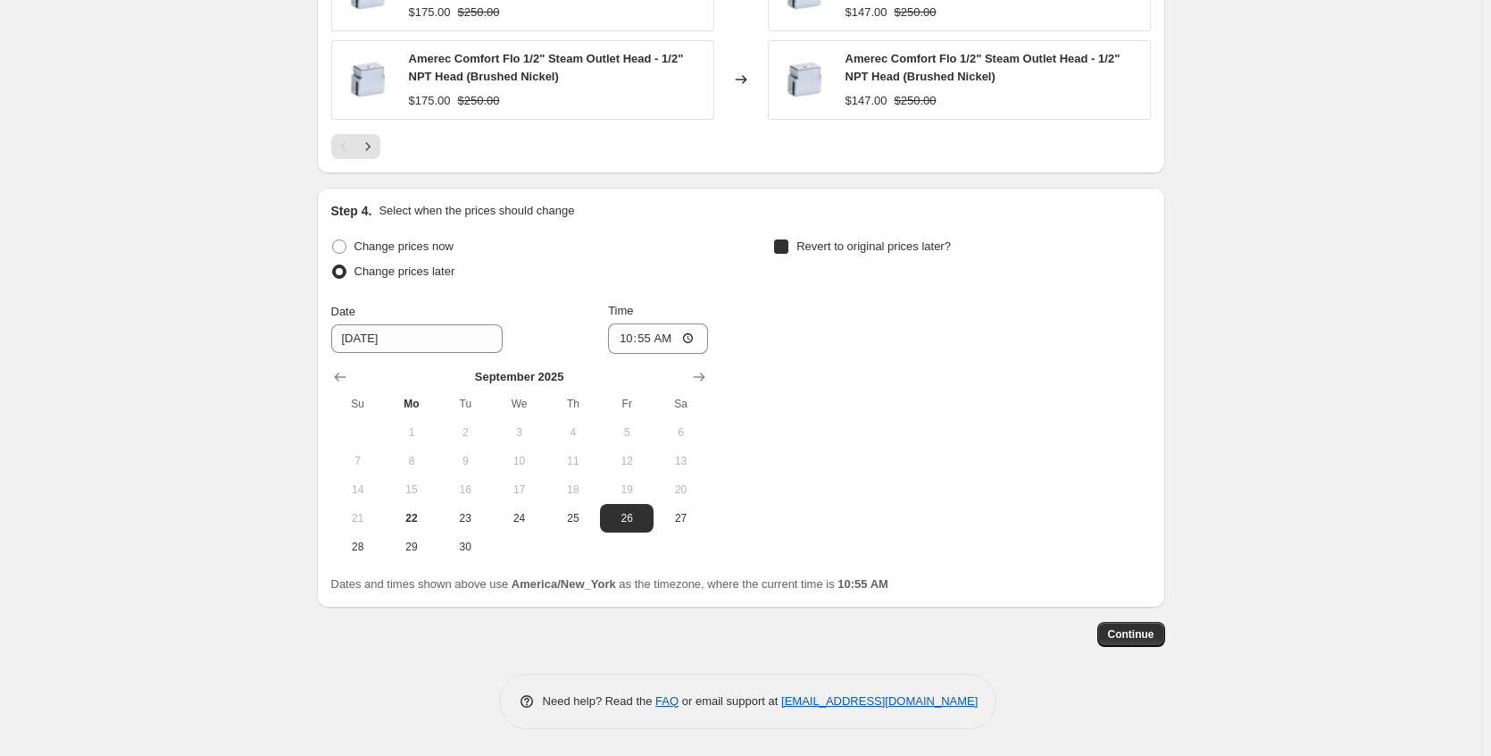
checkbox input "true"
click at [1145, 623] on button "Continue" at bounding box center [1132, 634] width 68 height 25
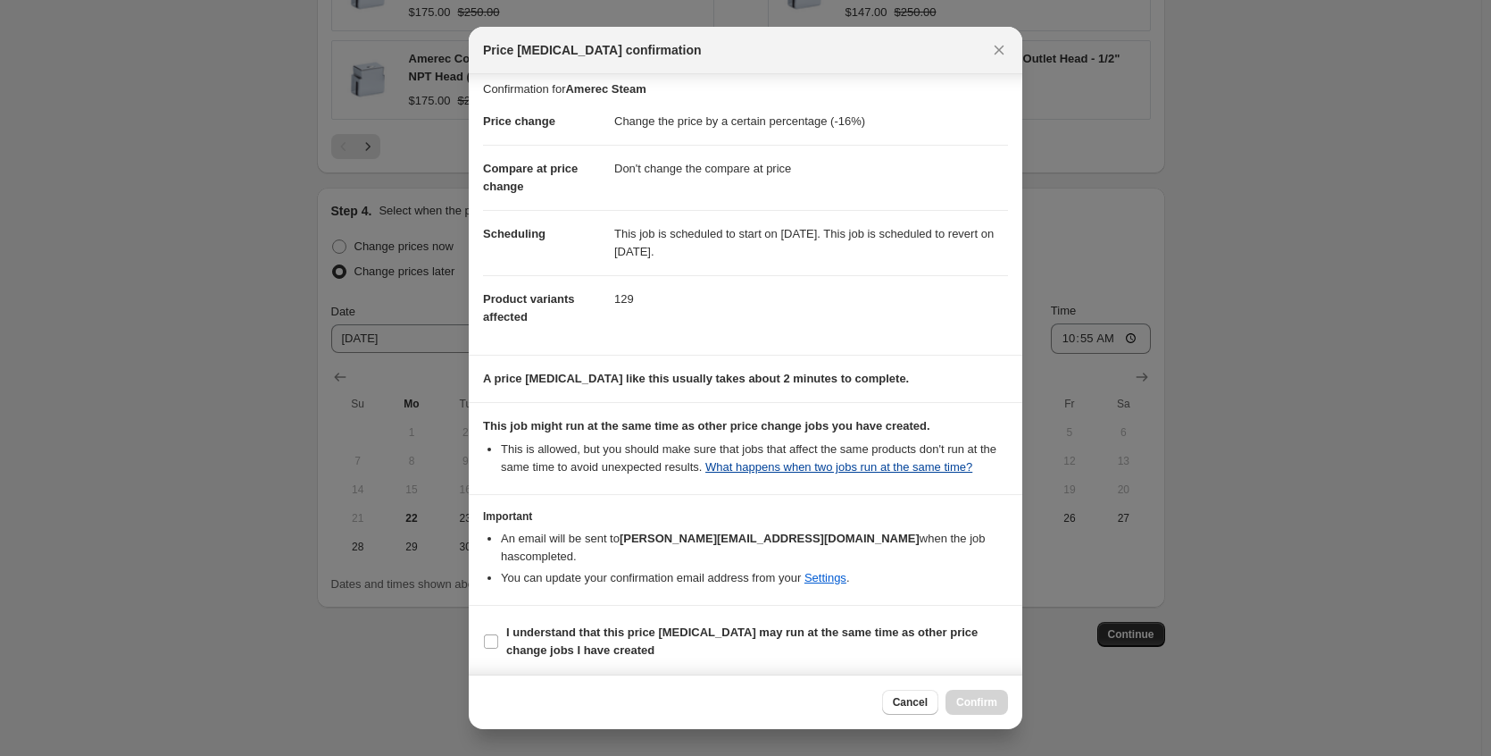
scroll to position [11, 0]
click at [688, 646] on span "I understand that this price [MEDICAL_DATA] may run at the same time as other p…" at bounding box center [757, 639] width 502 height 36
click at [498, 646] on input "I understand that this price [MEDICAL_DATA] may run at the same time as other p…" at bounding box center [491, 638] width 14 height 14
checkbox input "true"
click at [981, 708] on span "Confirm" at bounding box center [976, 702] width 41 height 14
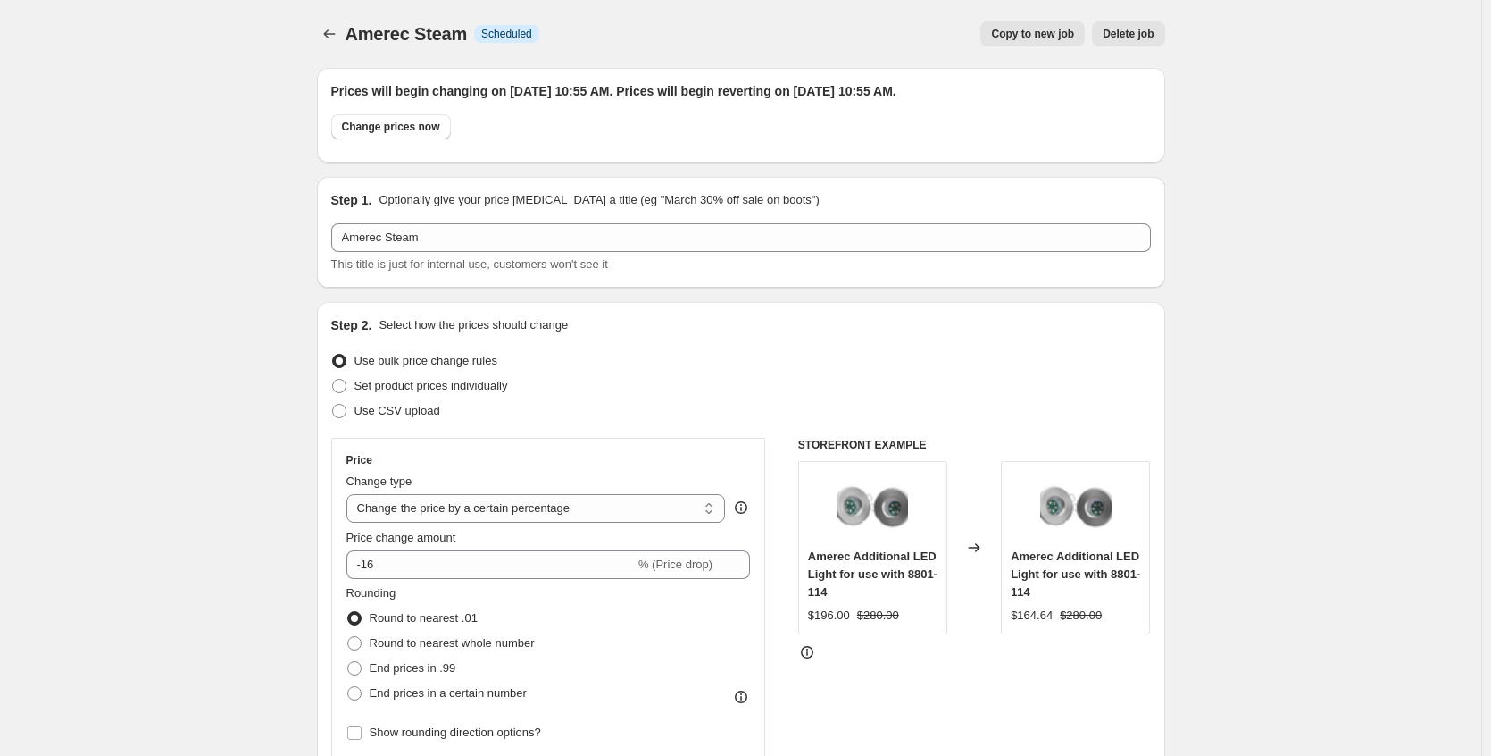
click at [325, 46] on div "Amerec Steam. This page is ready Amerec Steam Info Scheduled Copy to new job De…" at bounding box center [741, 34] width 848 height 68
click at [327, 35] on icon "Price change jobs" at bounding box center [330, 34] width 18 height 18
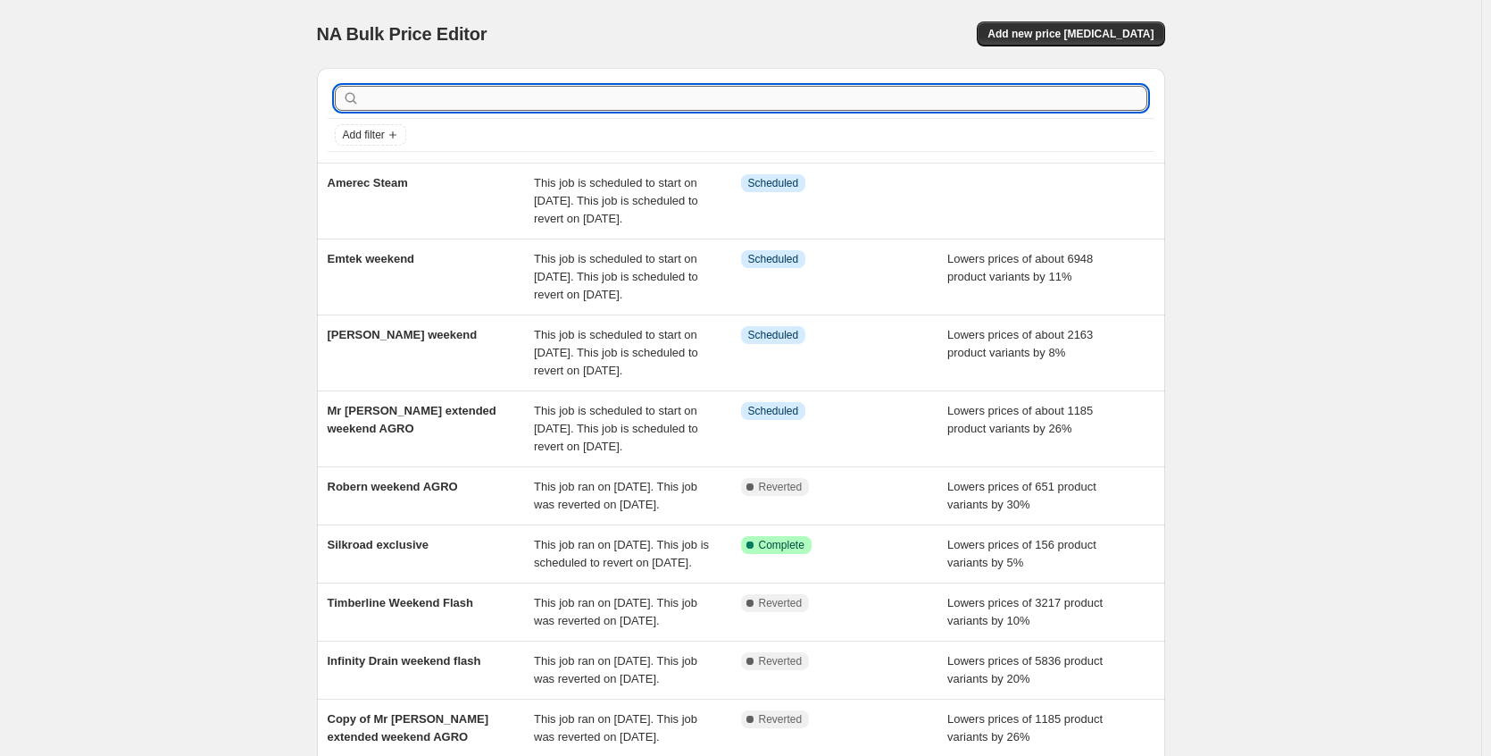
click at [438, 96] on input "text" at bounding box center [755, 98] width 784 height 25
type input "nameek"
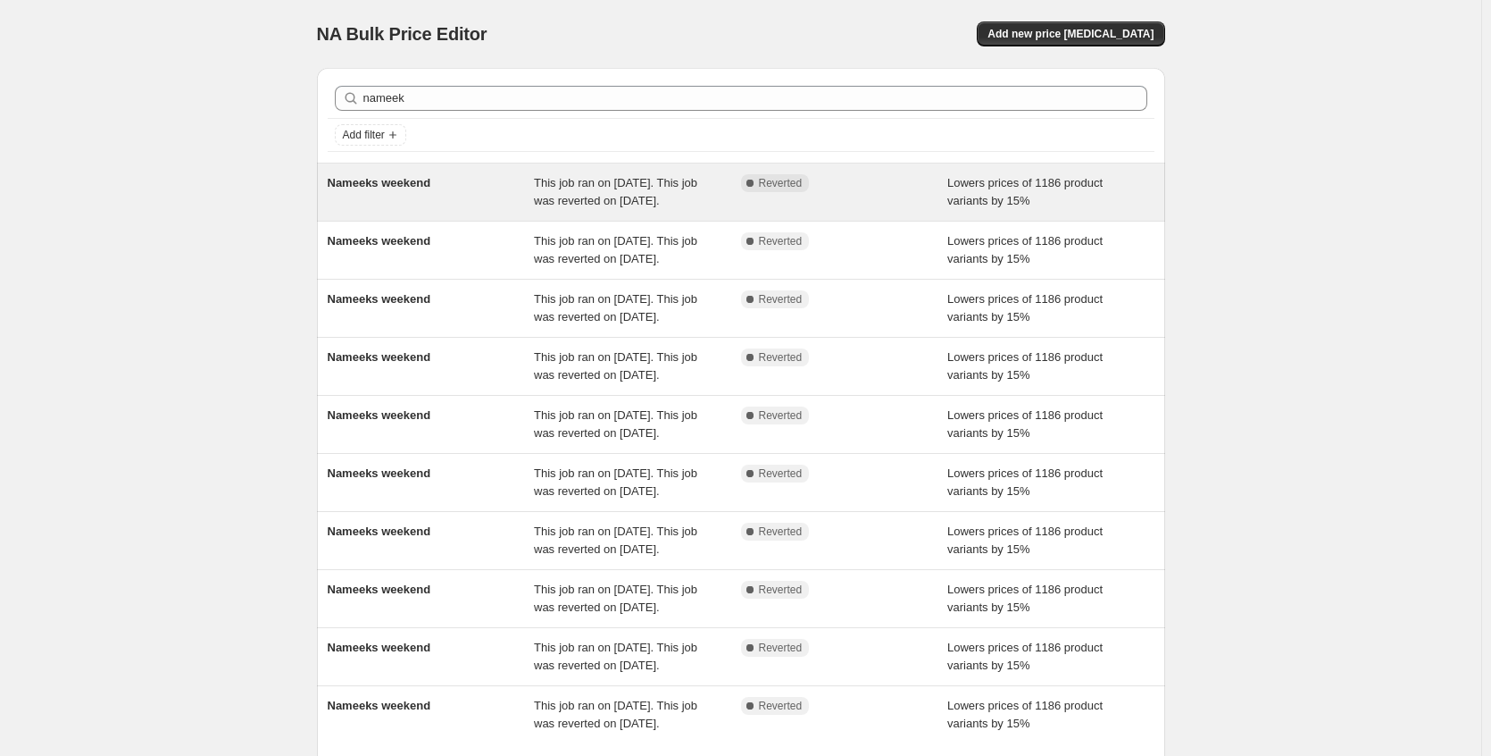
click at [451, 164] on div "Nameeks weekend This job ran on [DATE]. This job was reverted on [DATE]. Comple…" at bounding box center [741, 191] width 848 height 57
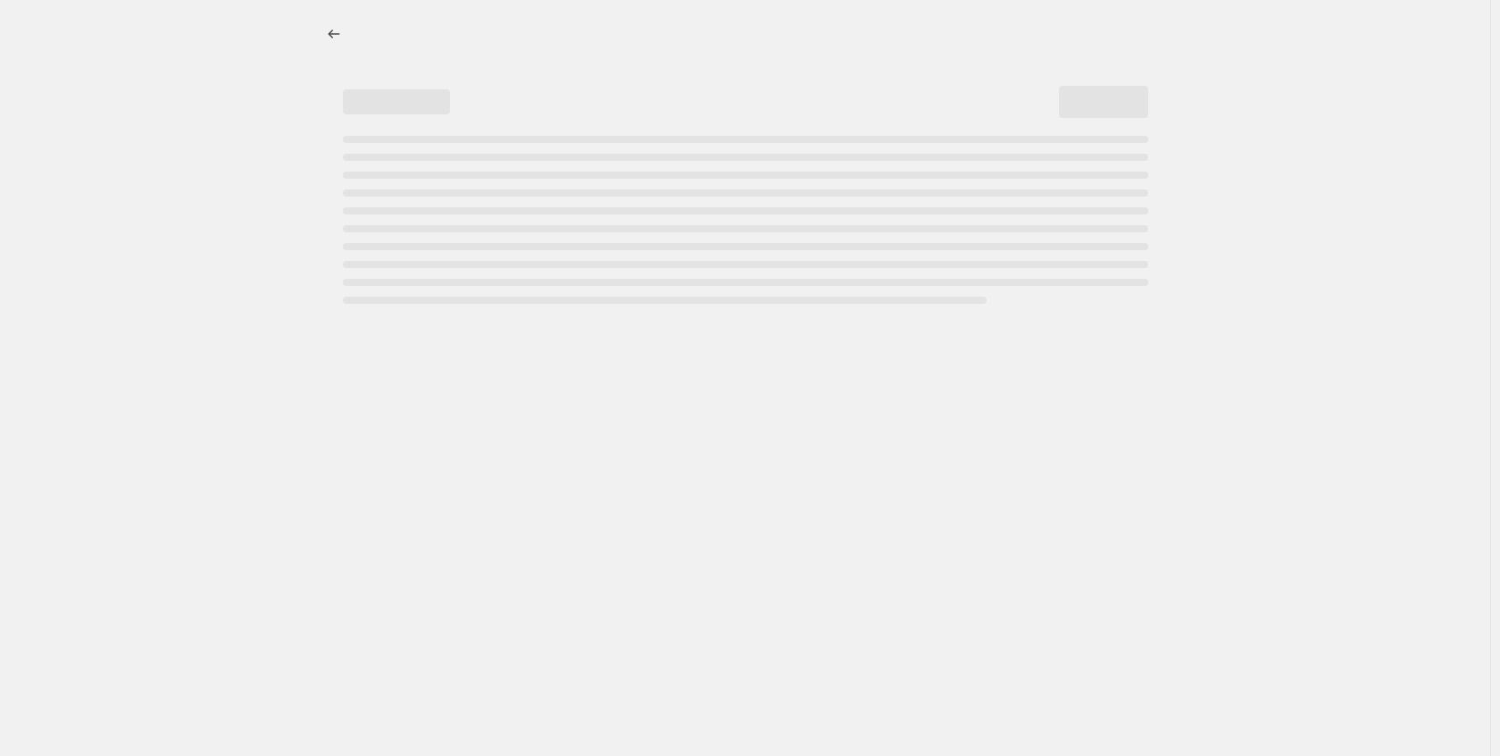
select select "percentage"
select select "no_change"
select select "collection"
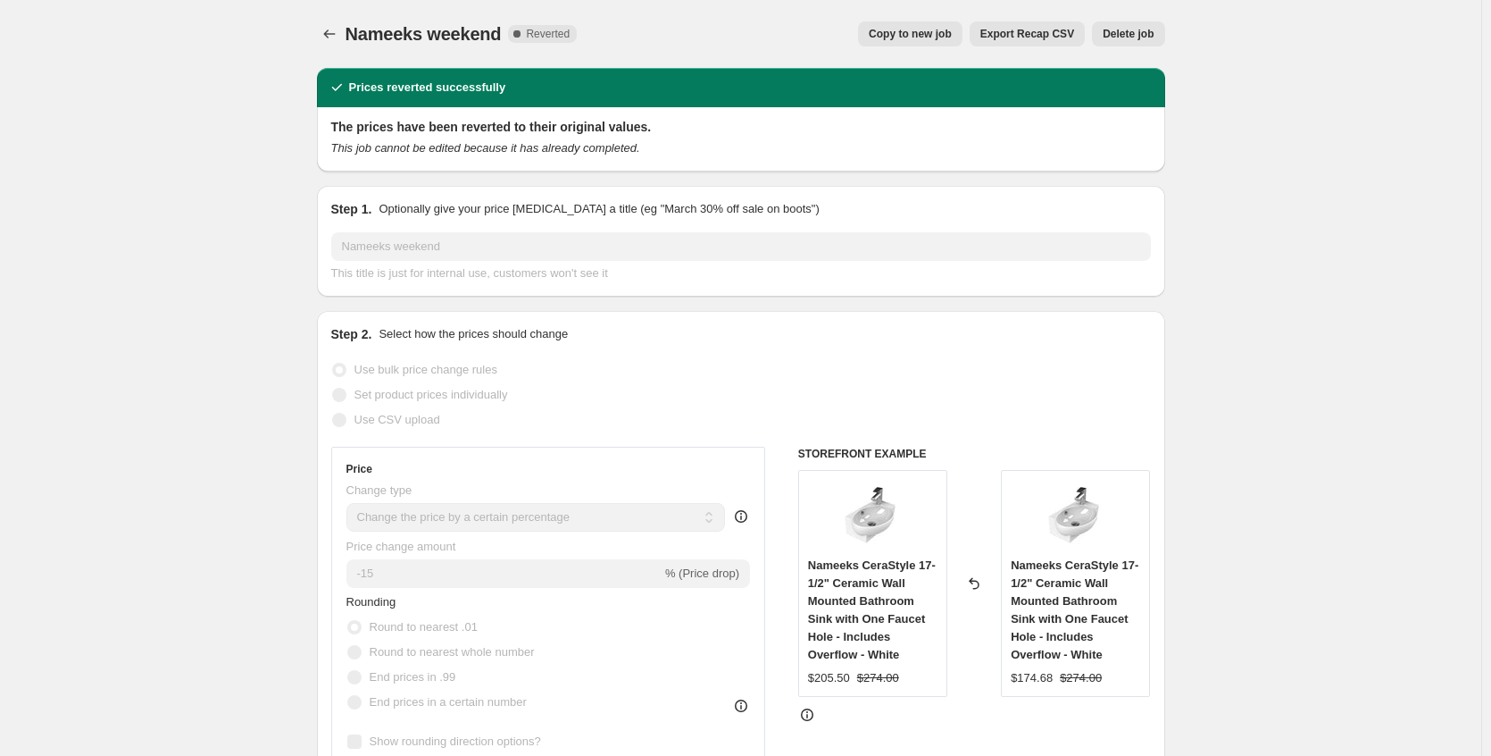
click at [898, 35] on span "Copy to new job" at bounding box center [910, 34] width 83 height 14
select select "percentage"
select select "no_change"
select select "collection"
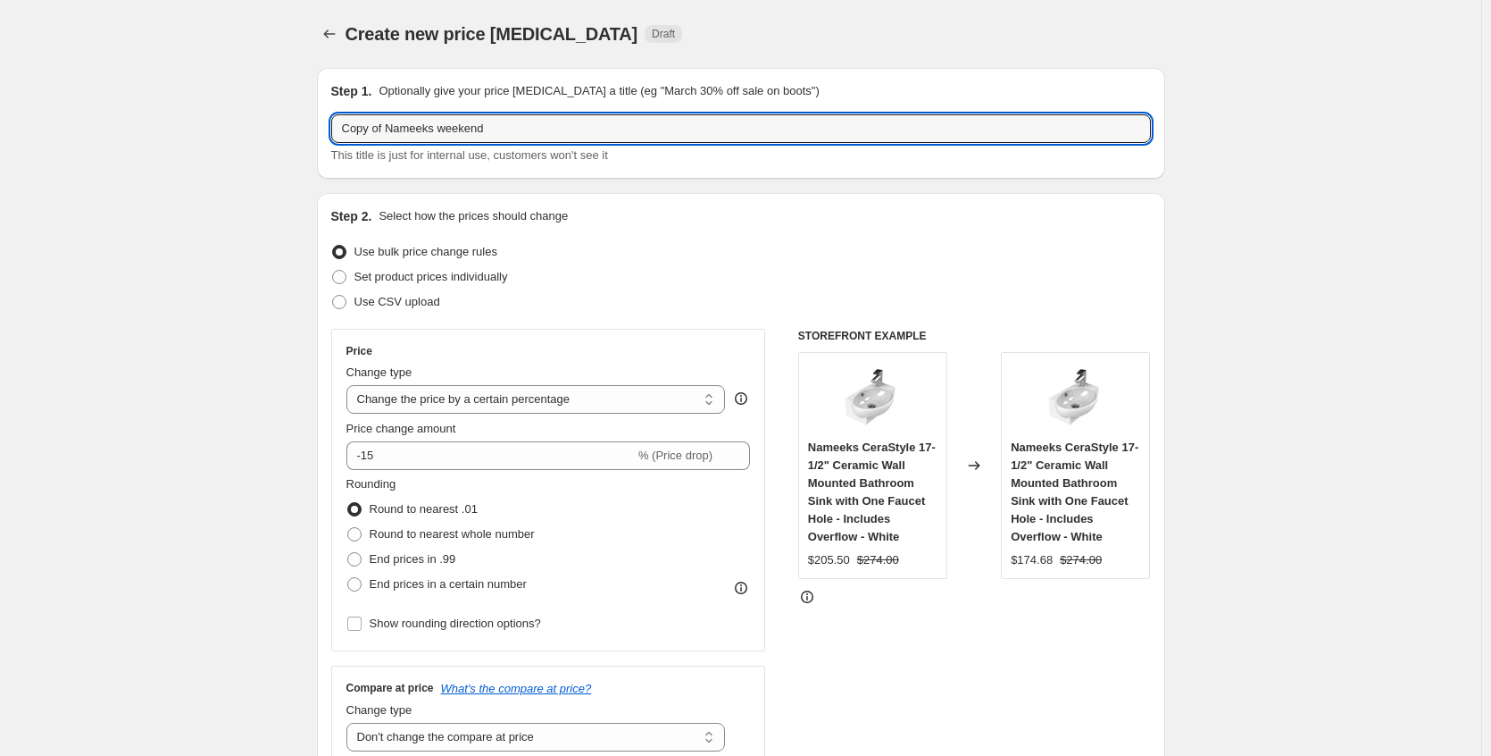
drag, startPoint x: 393, startPoint y: 131, endPoint x: 300, endPoint y: 136, distance: 93.0
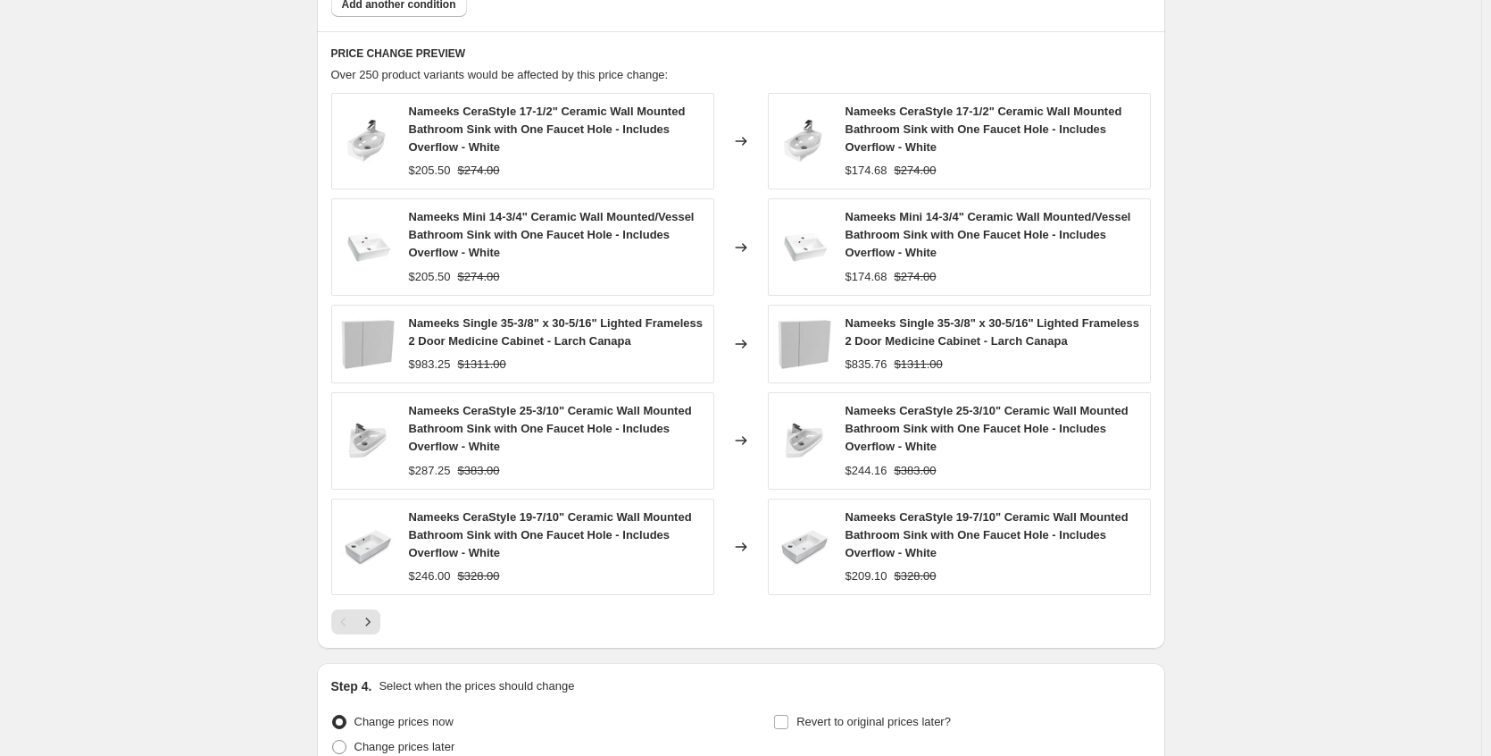
scroll to position [1331, 0]
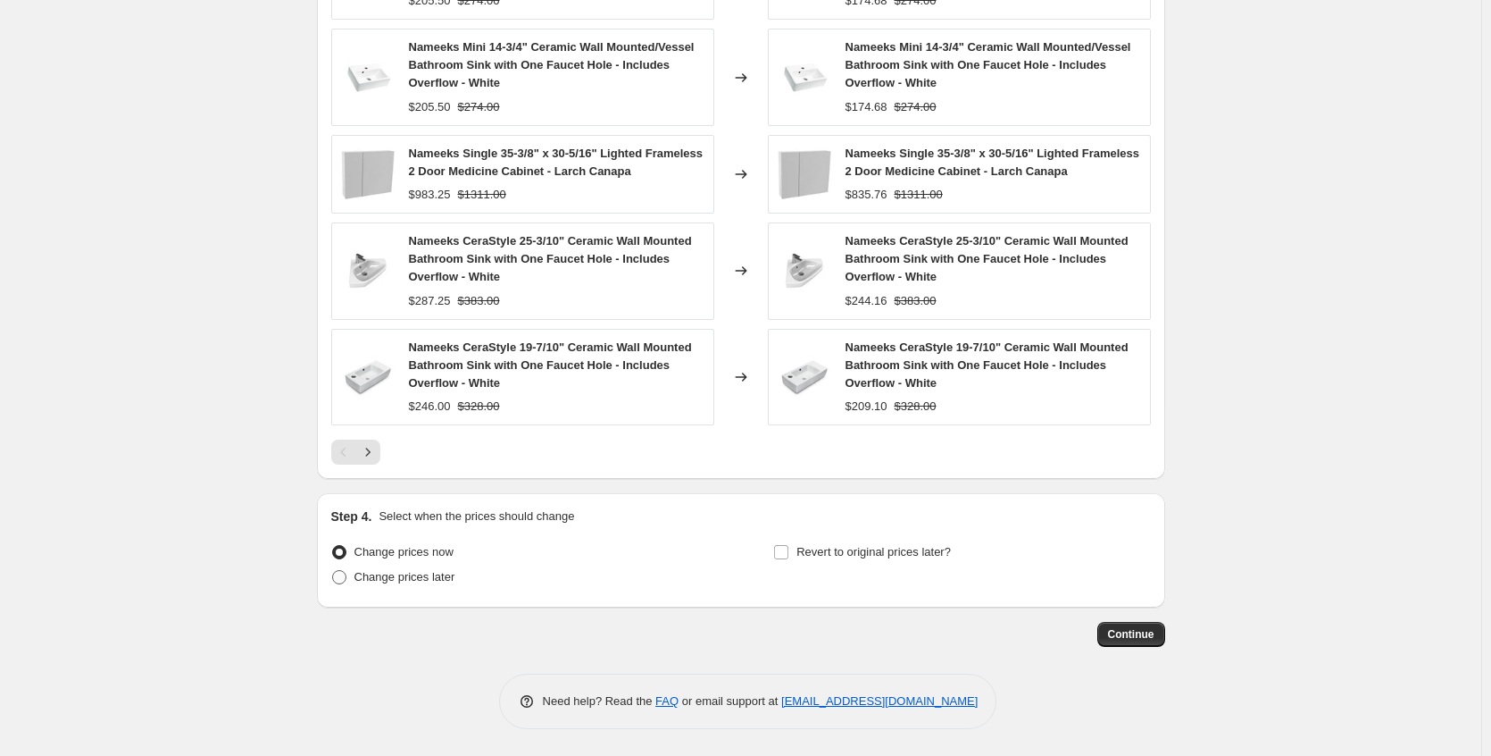
type input "Nameeks weekend"
click at [444, 579] on span "Change prices later" at bounding box center [405, 576] width 101 height 13
click at [333, 571] on input "Change prices later" at bounding box center [332, 570] width 1 height 1
radio input "true"
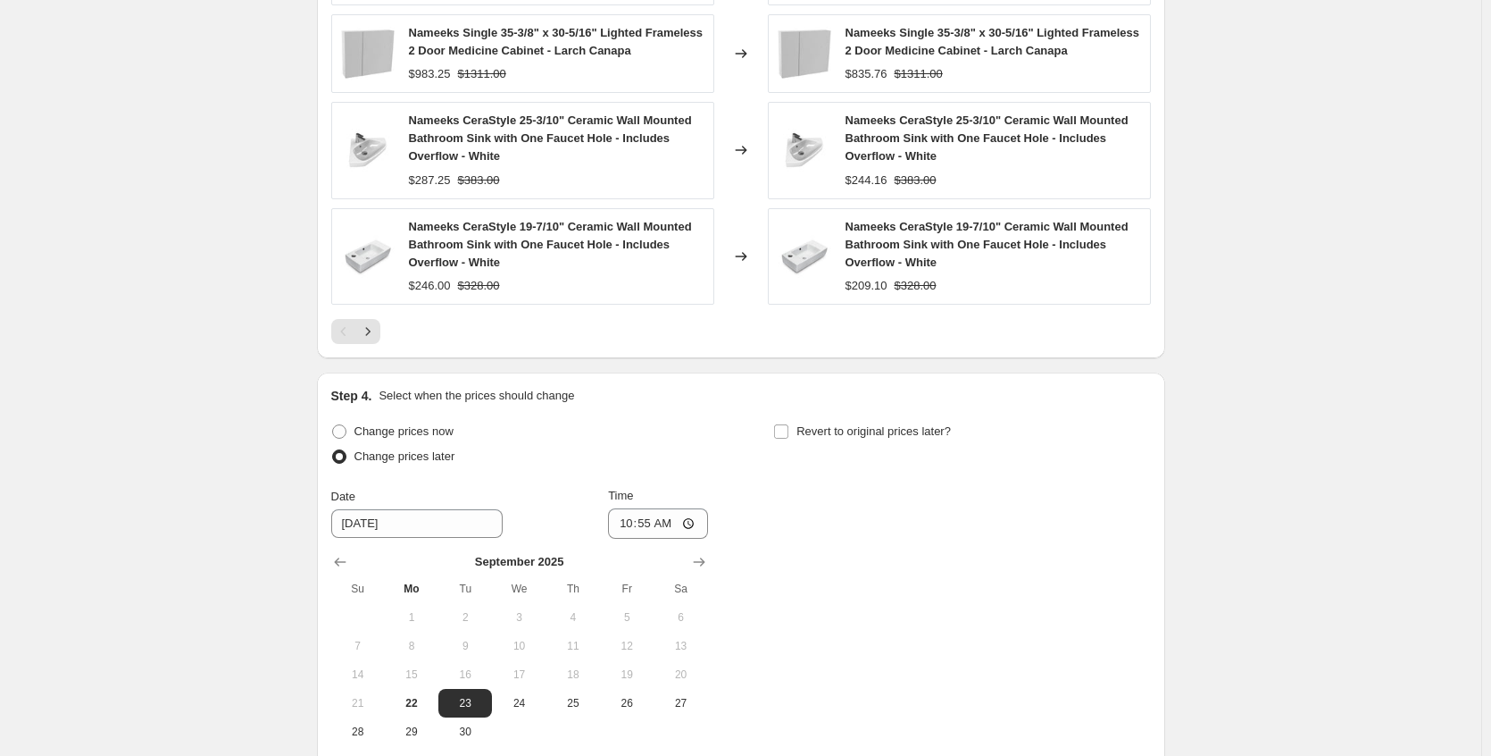
scroll to position [1636, 0]
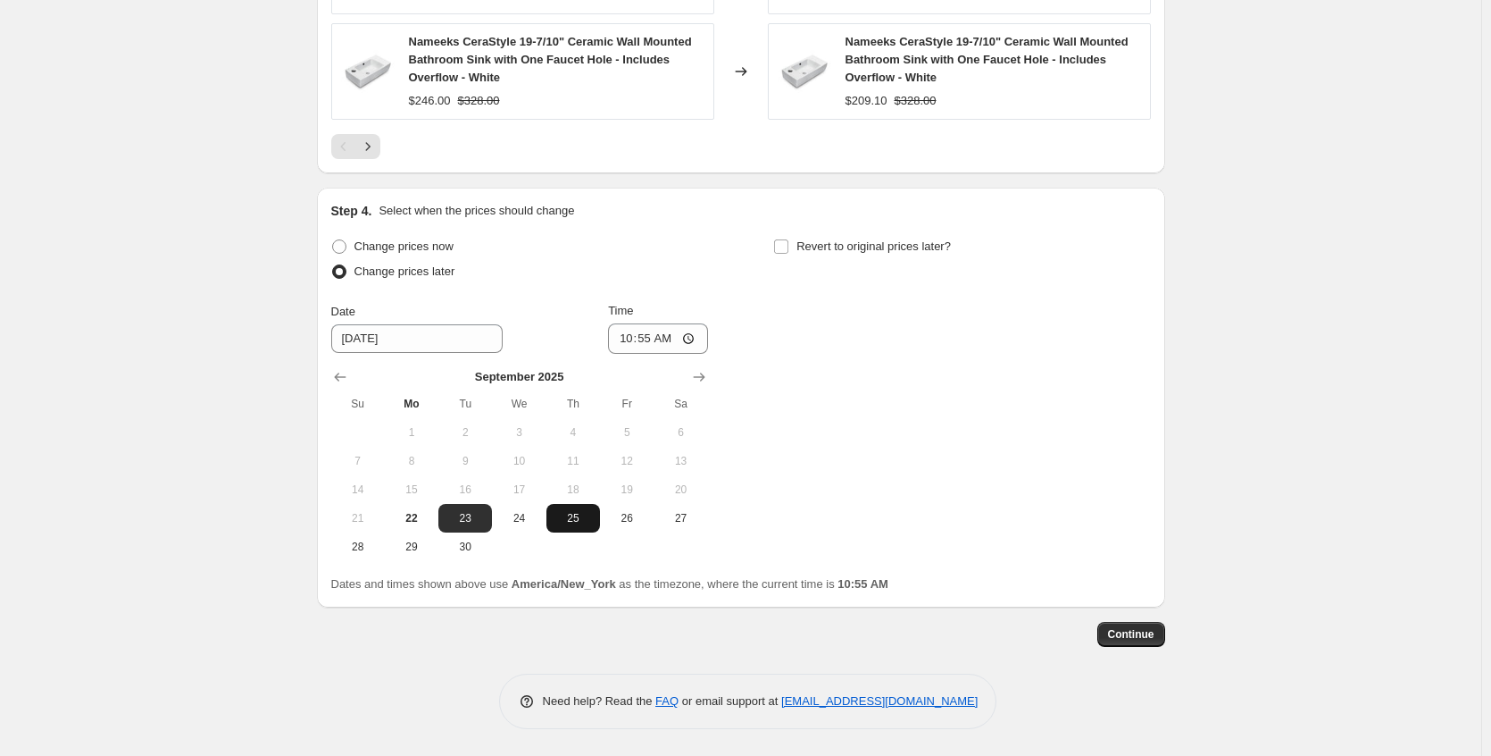
click at [580, 519] on span "25" at bounding box center [573, 518] width 39 height 14
type input "[DATE]"
click at [879, 252] on span "Revert to original prices later?" at bounding box center [874, 245] width 155 height 13
click at [789, 252] on input "Revert to original prices later?" at bounding box center [781, 246] width 14 height 14
checkbox input "true"
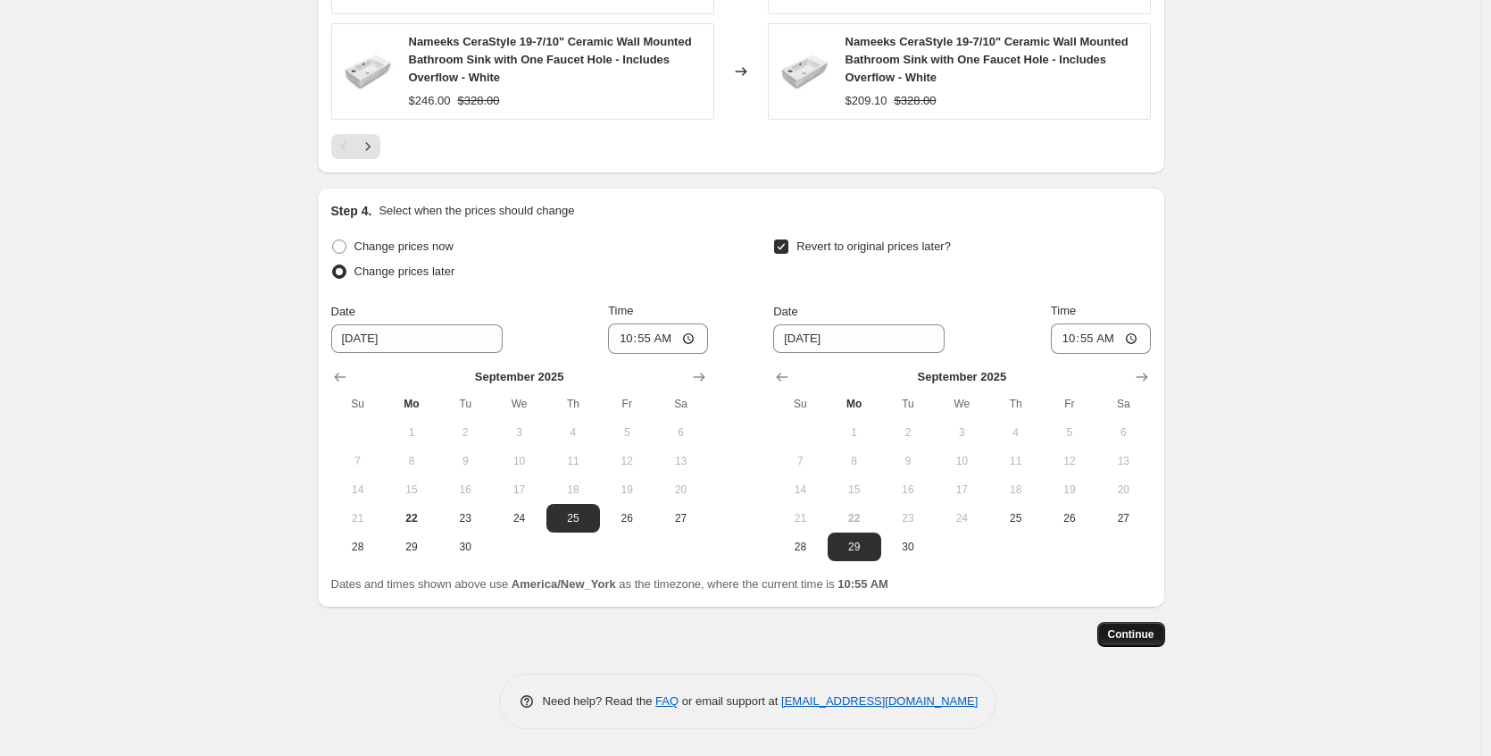
click at [1120, 636] on span "Continue" at bounding box center [1131, 634] width 46 height 14
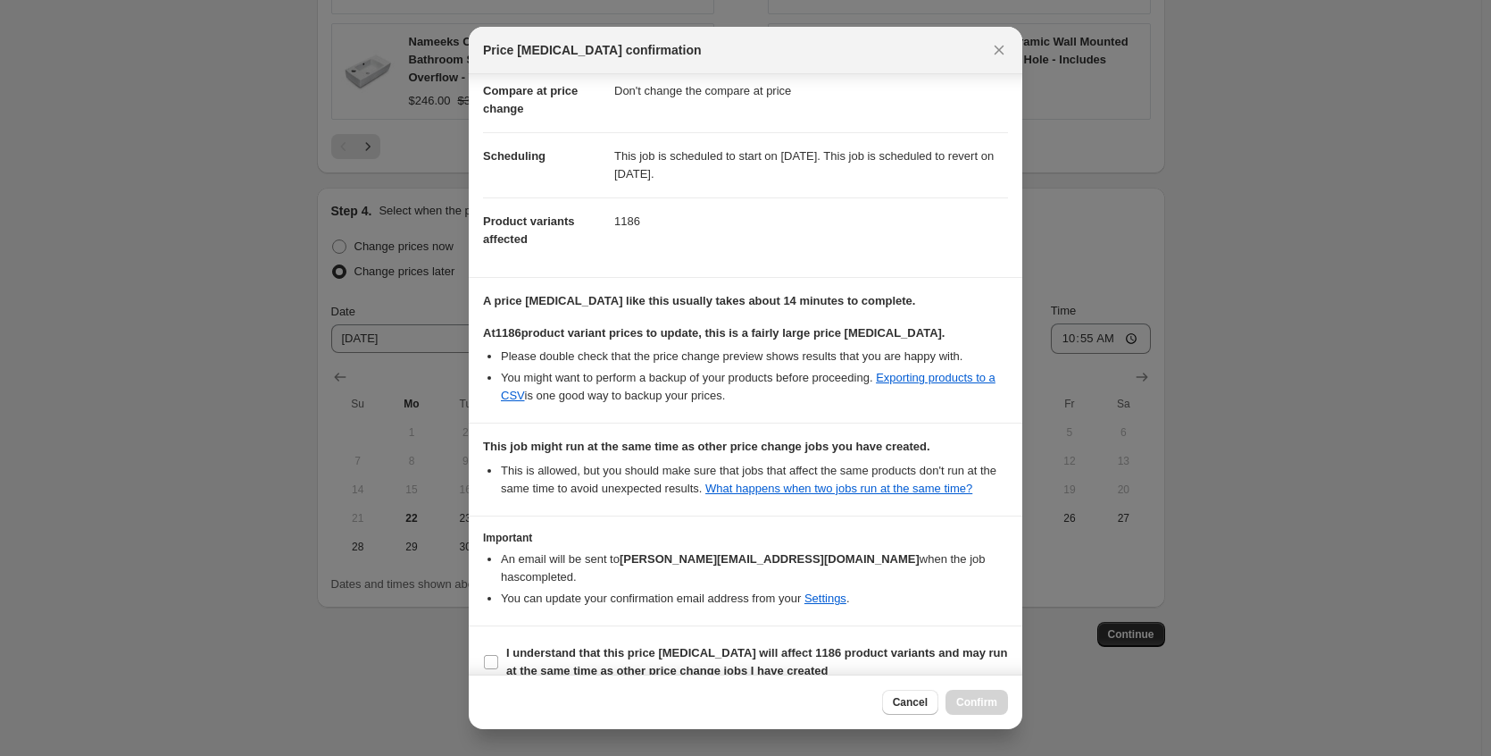
scroll to position [127, 0]
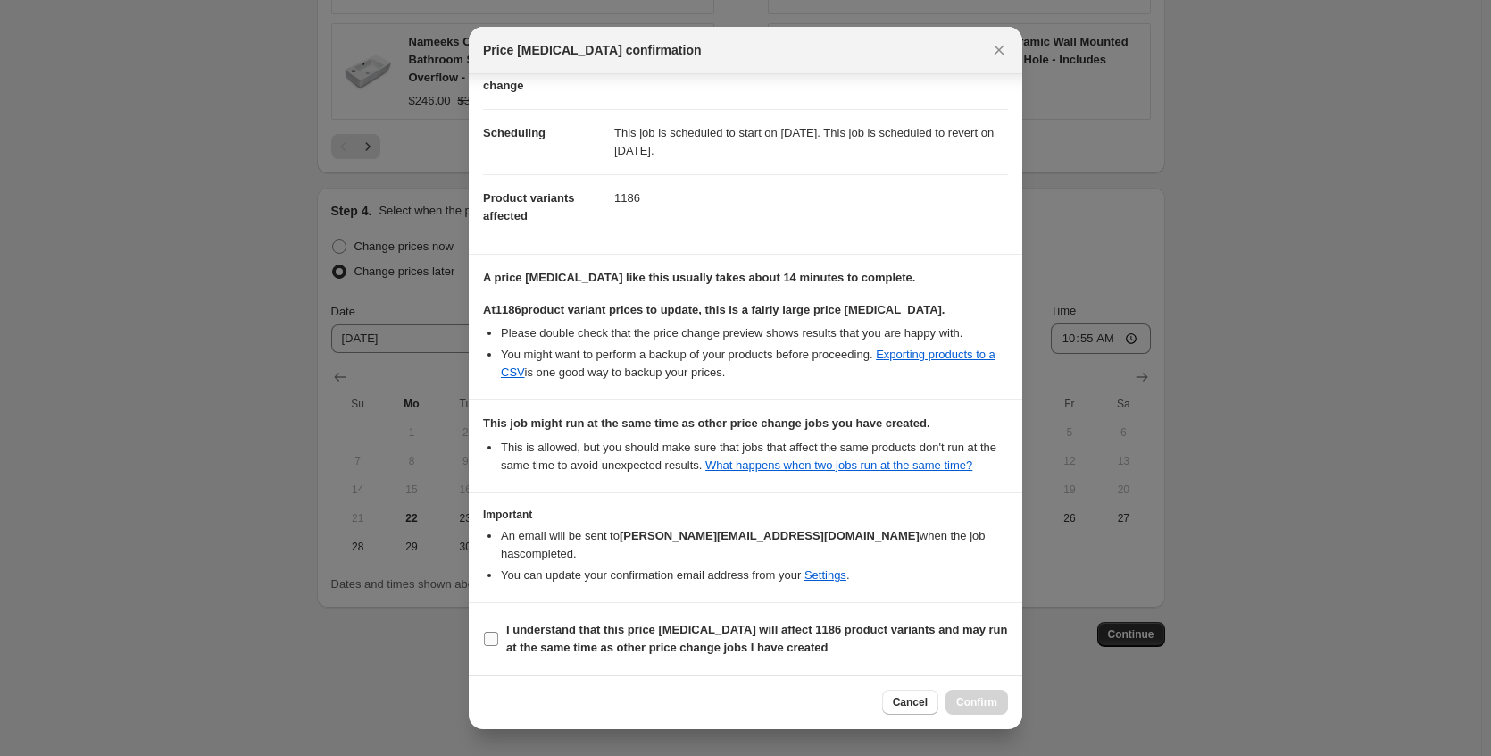
click at [696, 647] on b "I understand that this price [MEDICAL_DATA] will affect 1186 product variants a…" at bounding box center [757, 637] width 502 height 31
click at [498, 646] on input "I understand that this price [MEDICAL_DATA] will affect 1186 product variants a…" at bounding box center [491, 638] width 14 height 14
checkbox input "true"
click at [956, 704] on span "Confirm" at bounding box center [976, 702] width 41 height 14
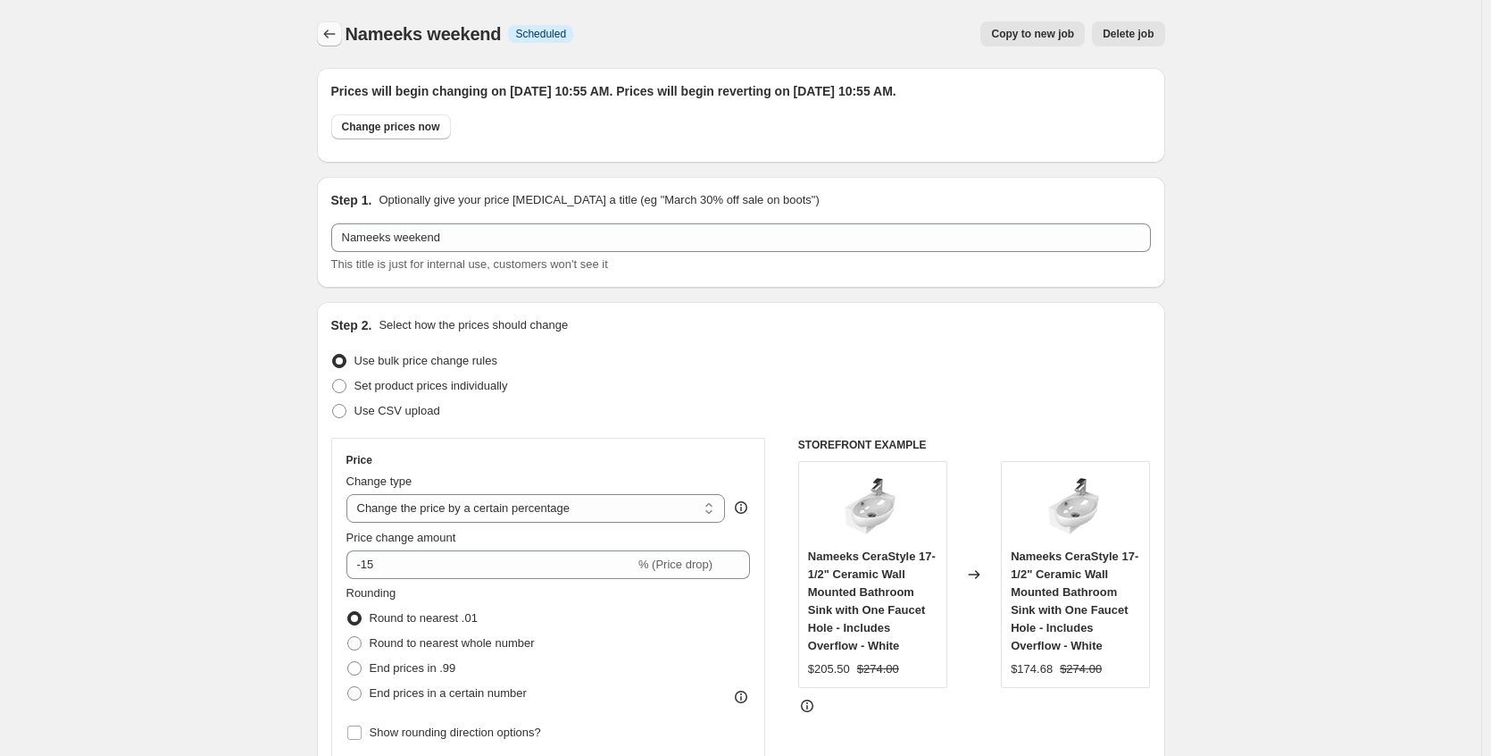
click at [325, 32] on icon "Price change jobs" at bounding box center [330, 34] width 18 height 18
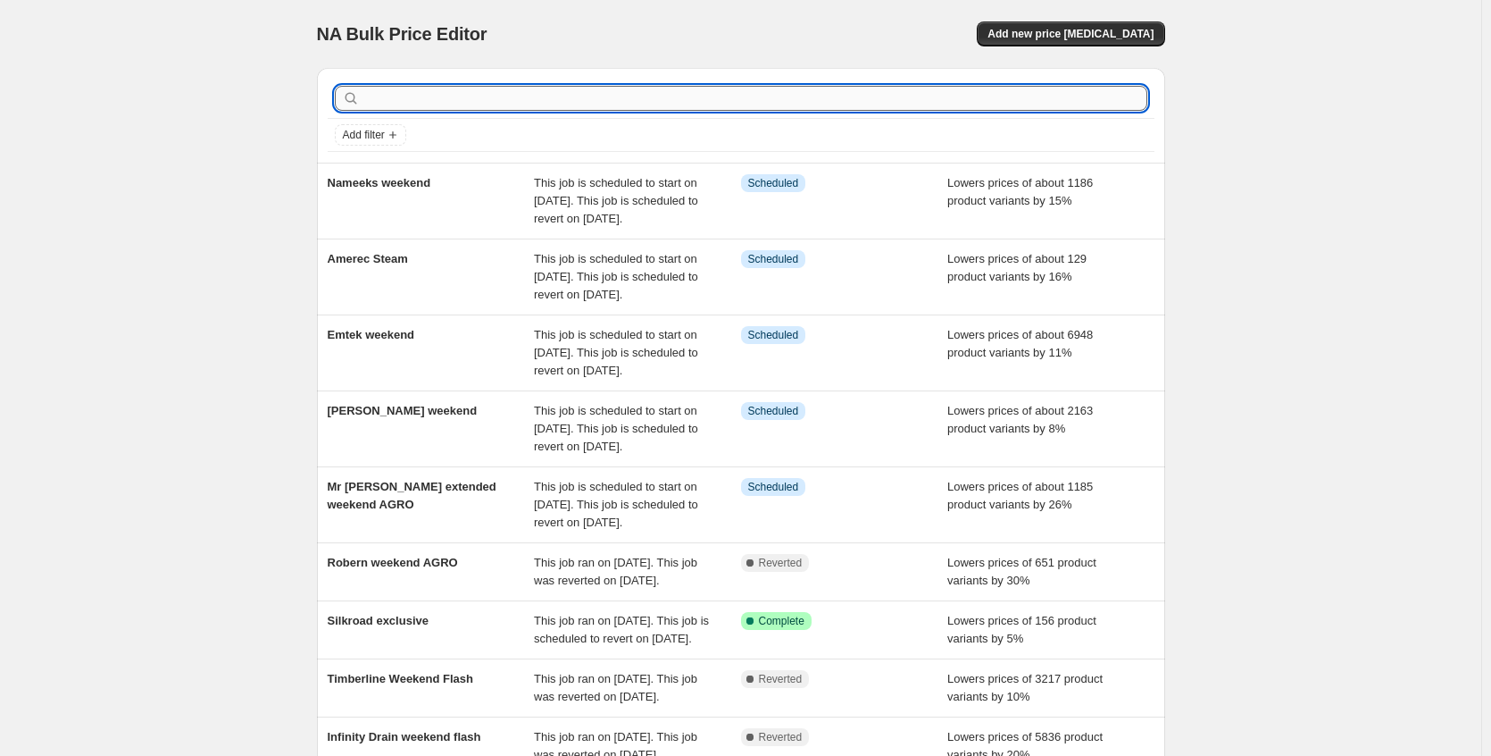
click at [432, 104] on input "text" at bounding box center [755, 98] width 784 height 25
type input "abra"
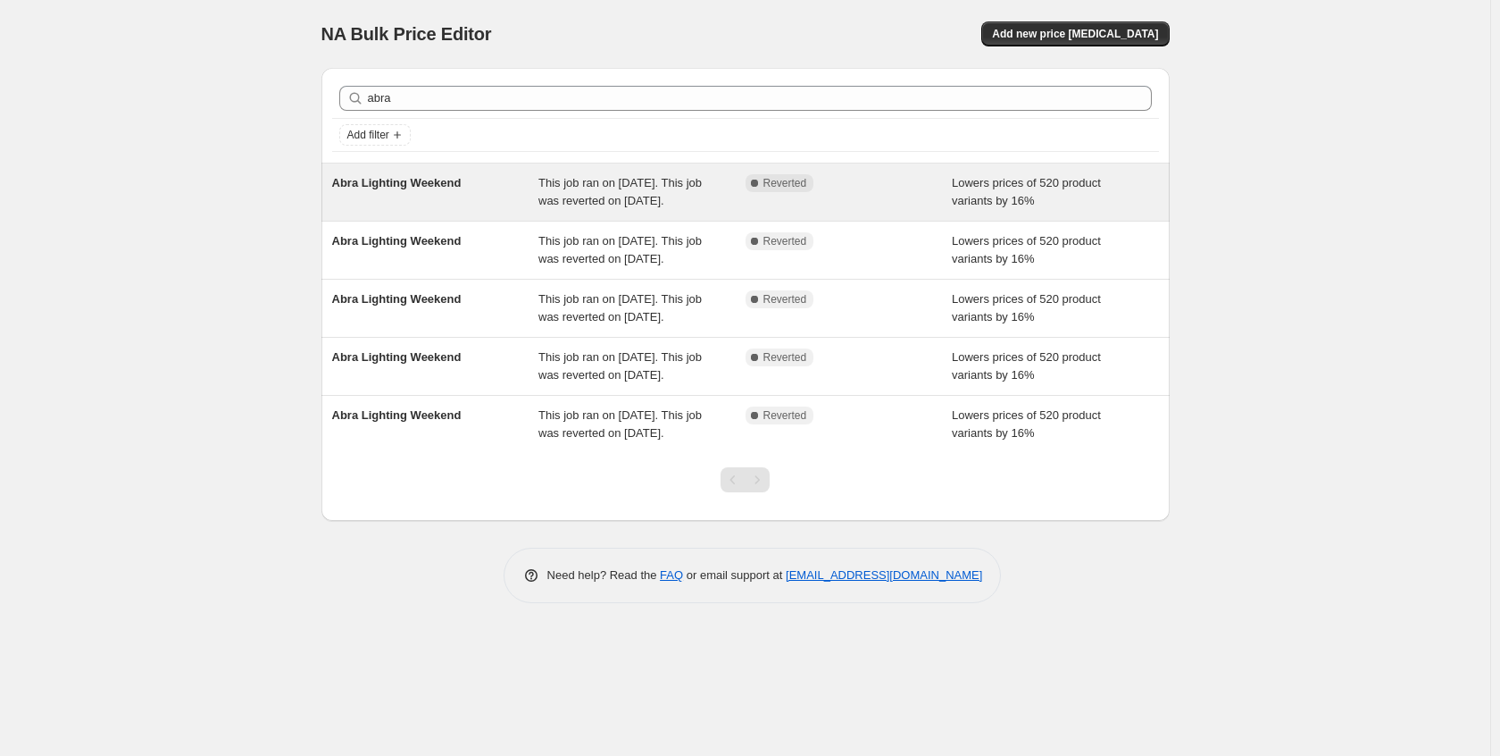
click at [411, 181] on span "Abra Lighting Weekend" at bounding box center [396, 182] width 129 height 13
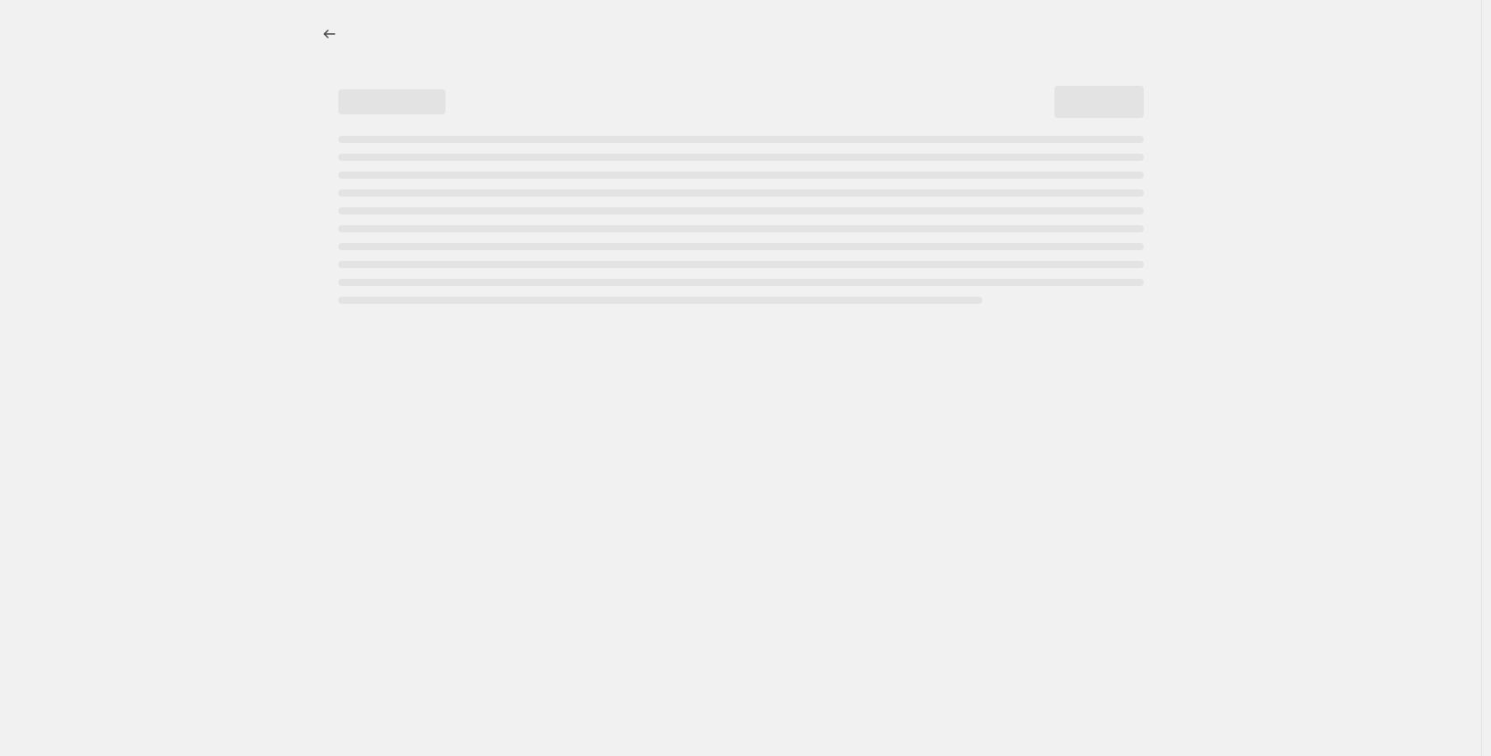
select select "percentage"
select select "no_change"
select select "collection"
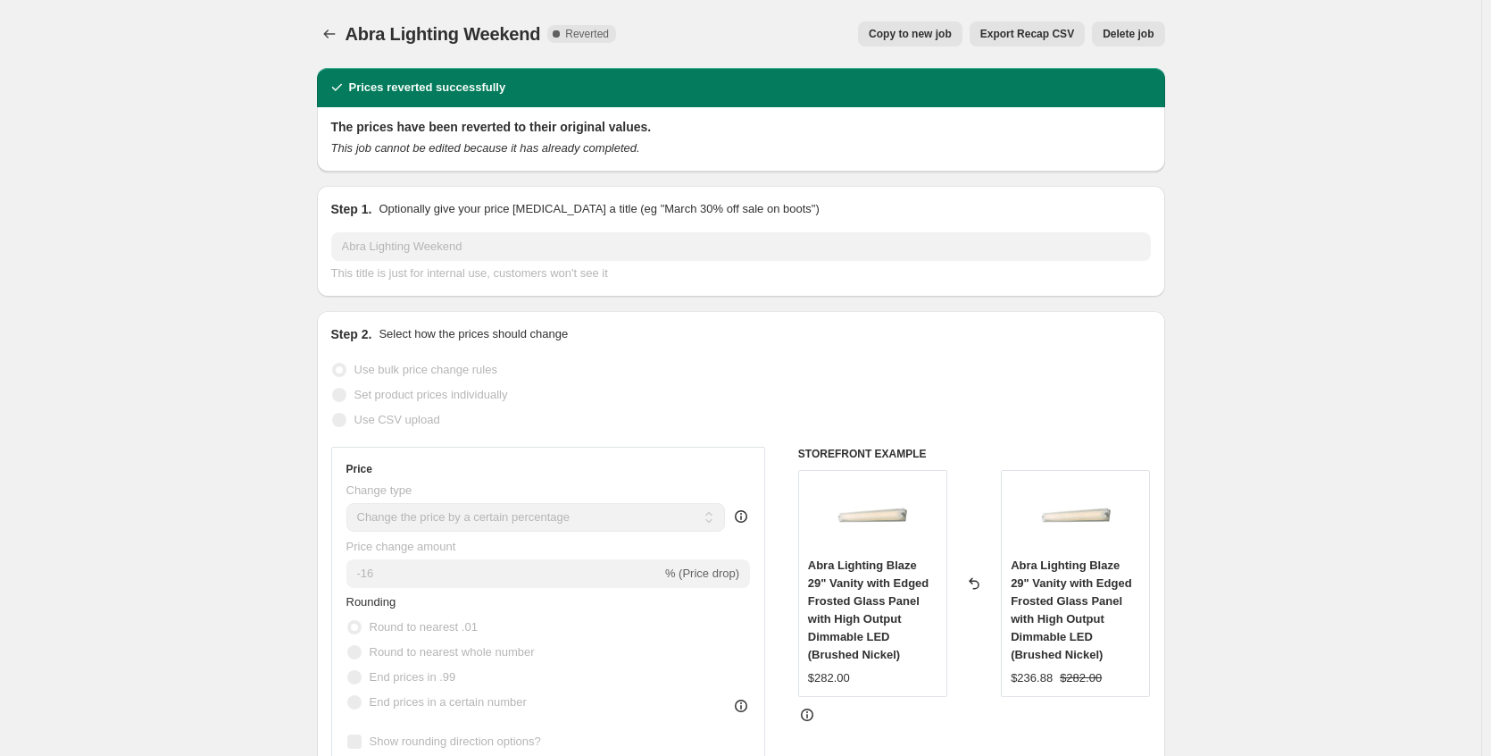
click at [934, 35] on span "Copy to new job" at bounding box center [910, 34] width 83 height 14
select select "percentage"
select select "no_change"
select select "collection"
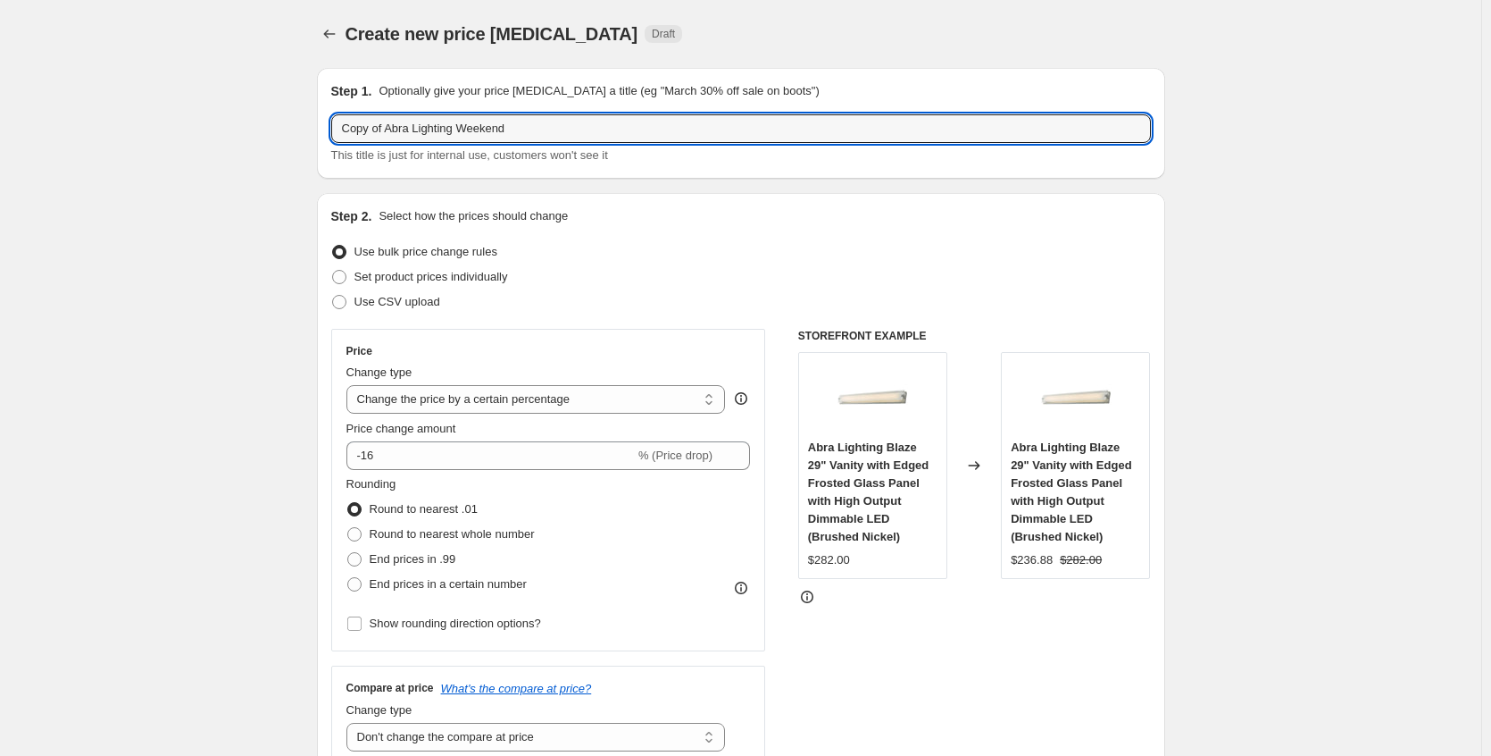
drag, startPoint x: 397, startPoint y: 128, endPoint x: 277, endPoint y: 129, distance: 119.7
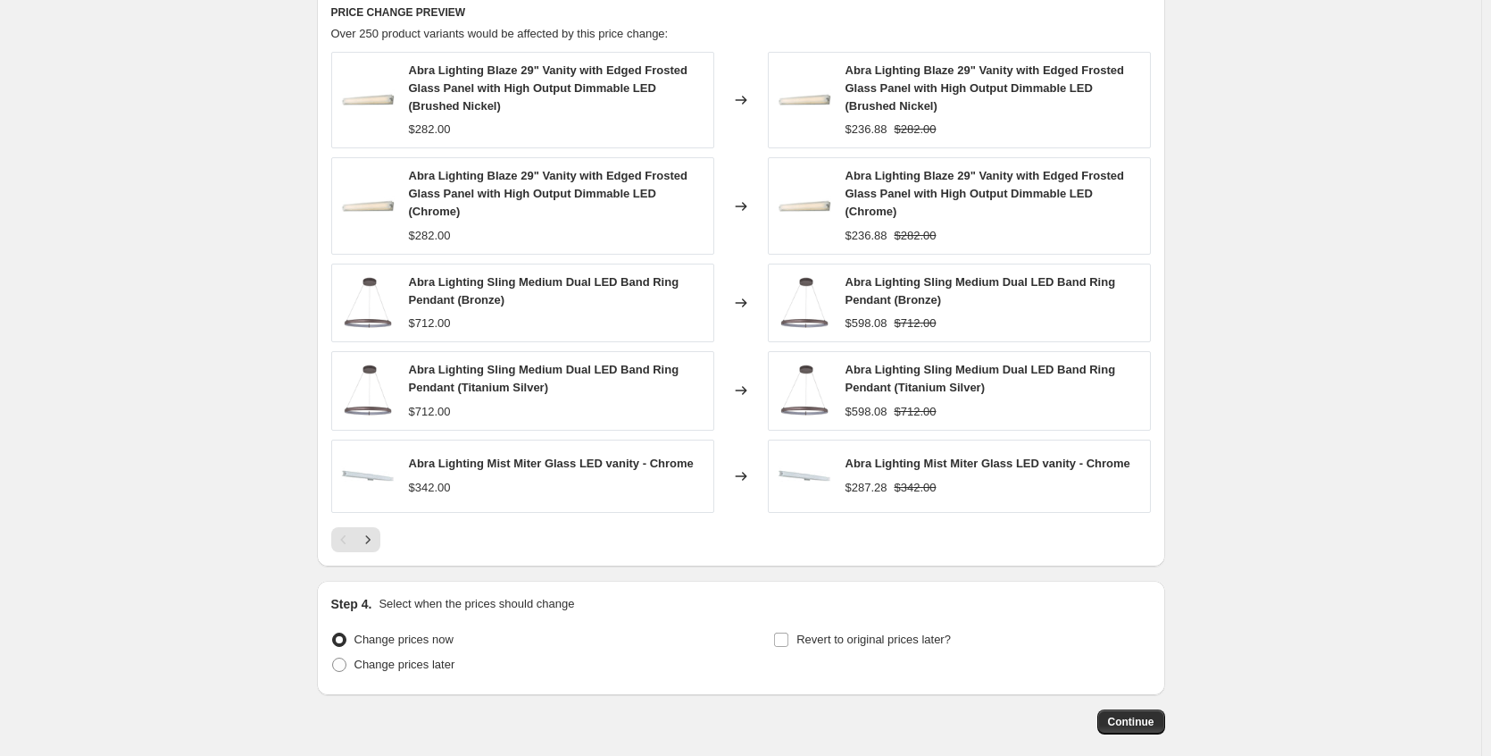
scroll to position [1290, 0]
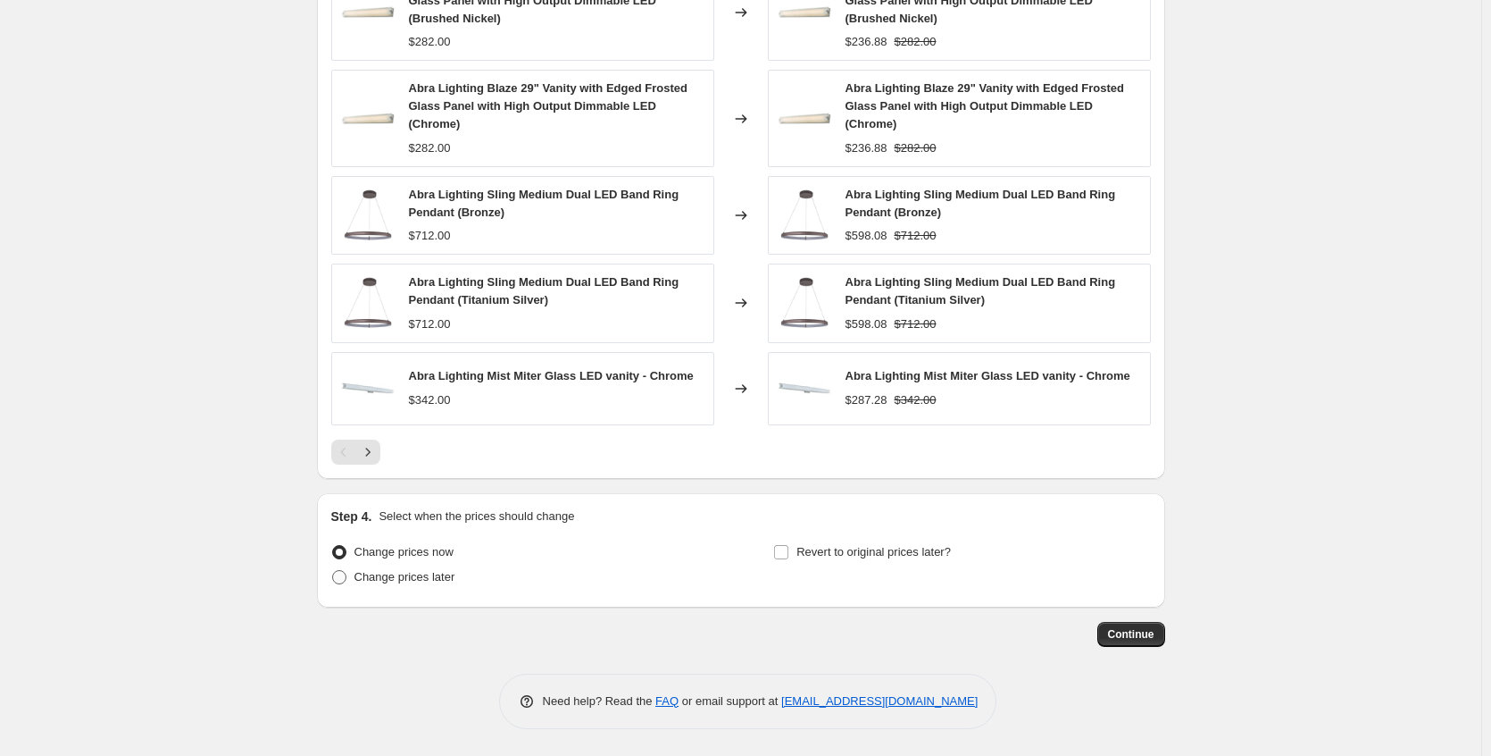
type input "Abra Lighting Weekend"
click at [452, 576] on span "Change prices later" at bounding box center [405, 576] width 101 height 13
click at [333, 571] on input "Change prices later" at bounding box center [332, 570] width 1 height 1
radio input "true"
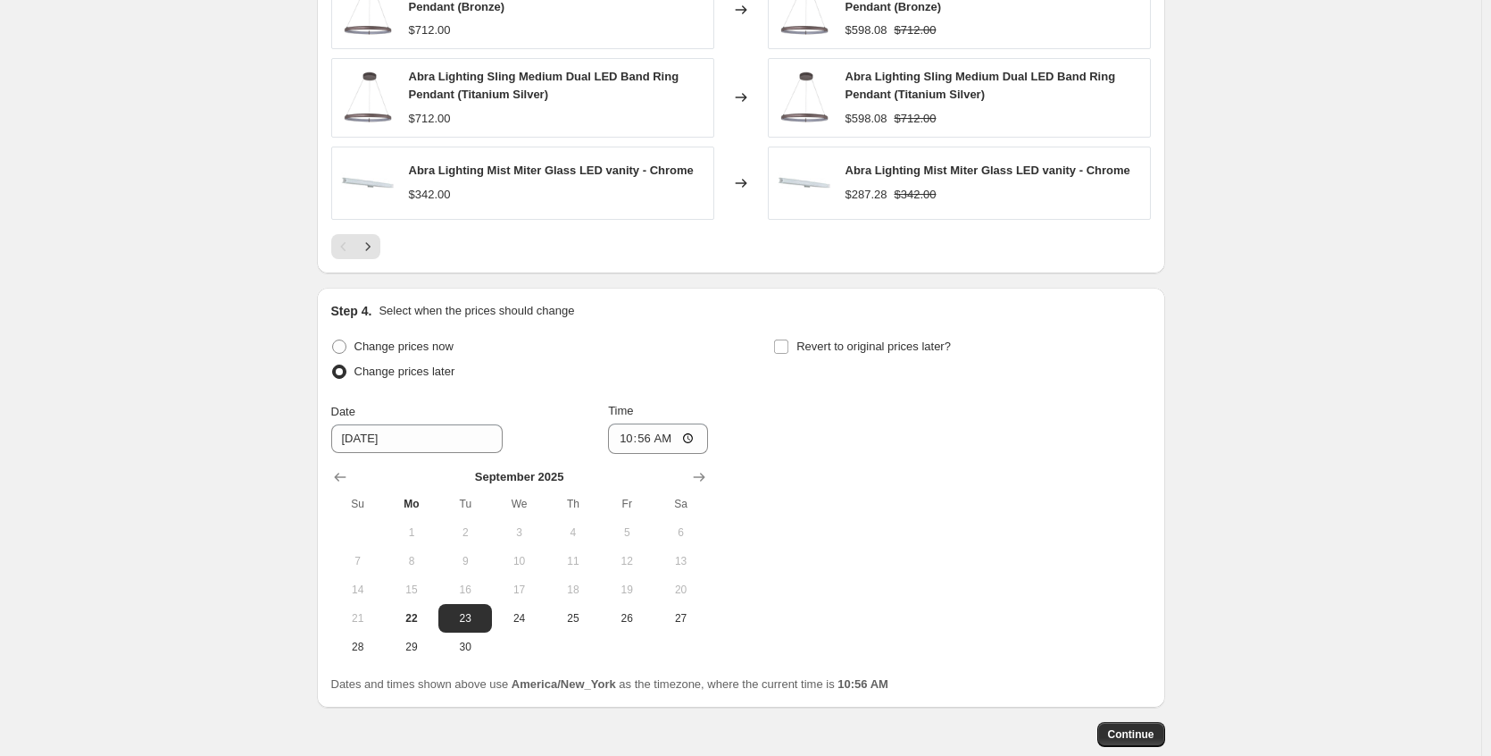
scroll to position [1595, 0]
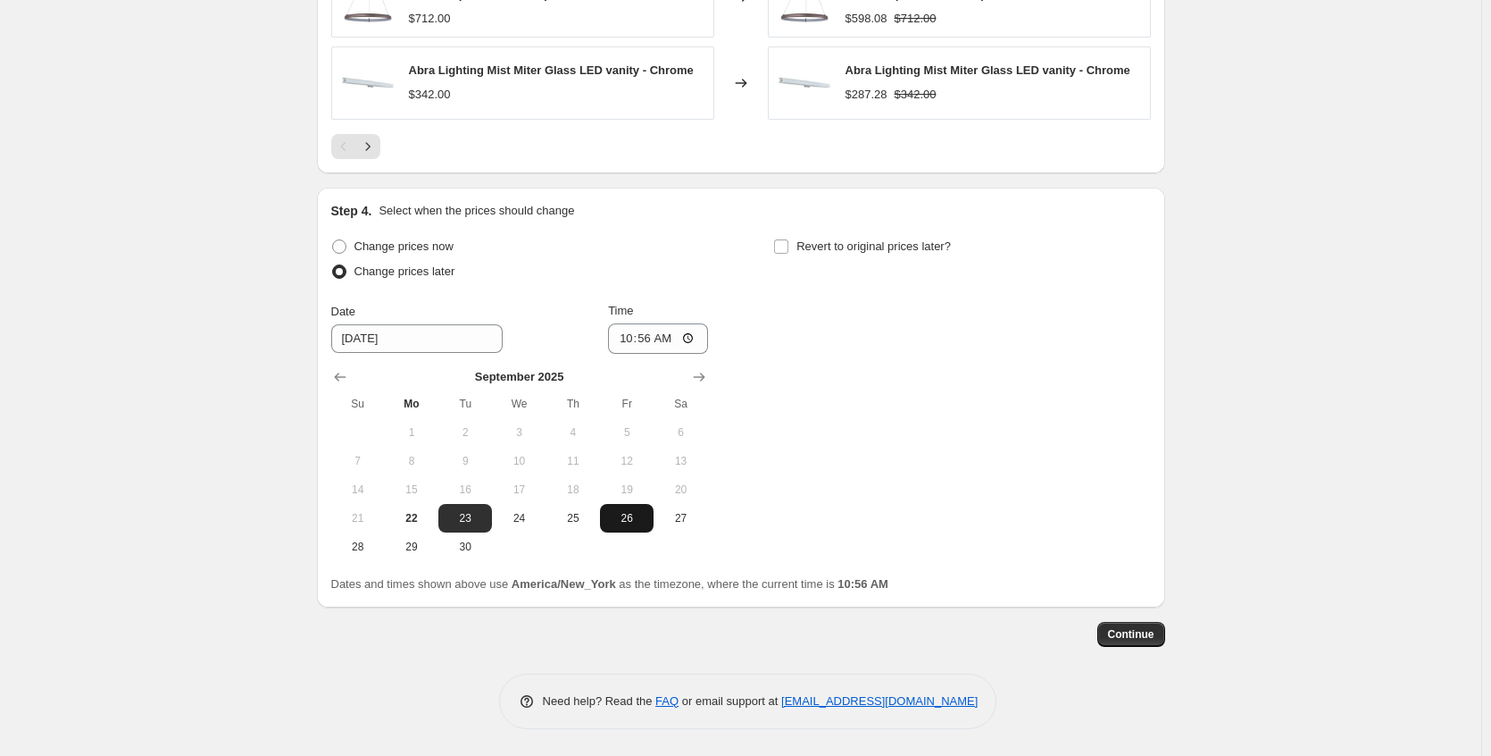
click at [625, 521] on span "26" at bounding box center [626, 518] width 39 height 14
type input "[DATE]"
click at [690, 338] on input "10:56" at bounding box center [658, 338] width 100 height 30
type input "22:56"
click at [821, 242] on span "Revert to original prices later?" at bounding box center [874, 245] width 155 height 13
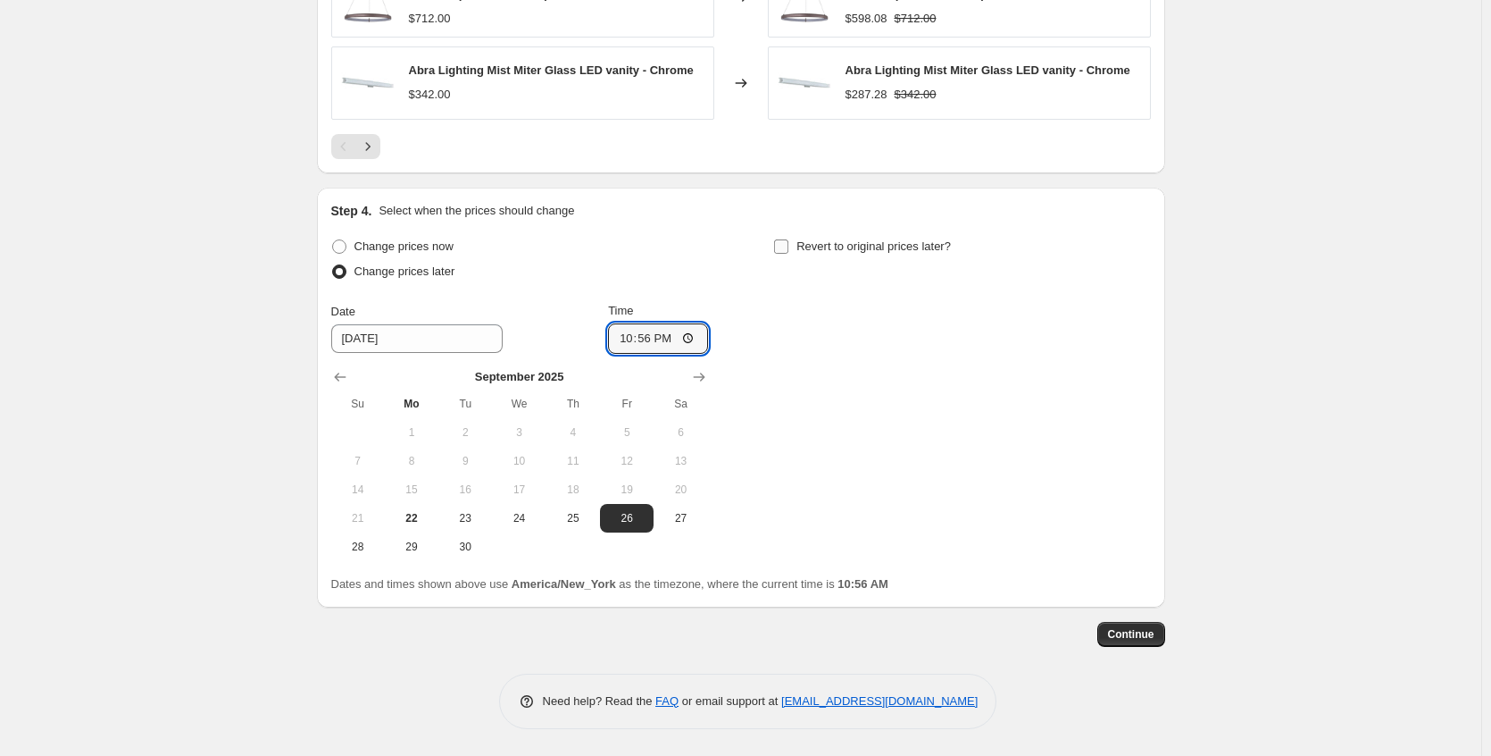
click at [789, 242] on input "Revert to original prices later?" at bounding box center [781, 246] width 14 height 14
checkbox input "true"
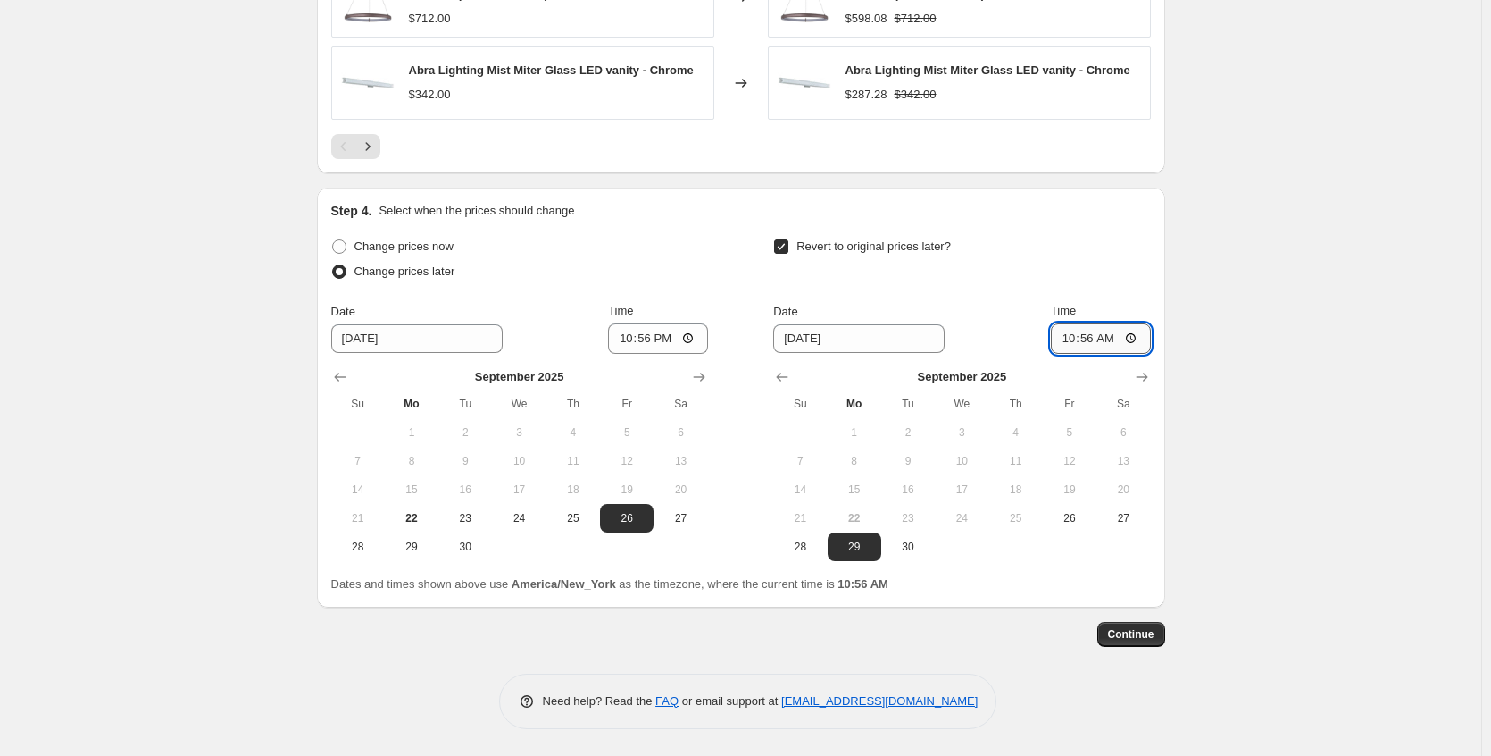
click at [1141, 337] on input "10:56" at bounding box center [1101, 338] width 100 height 30
type input "04:56"
click at [1132, 629] on span "Continue" at bounding box center [1131, 634] width 46 height 14
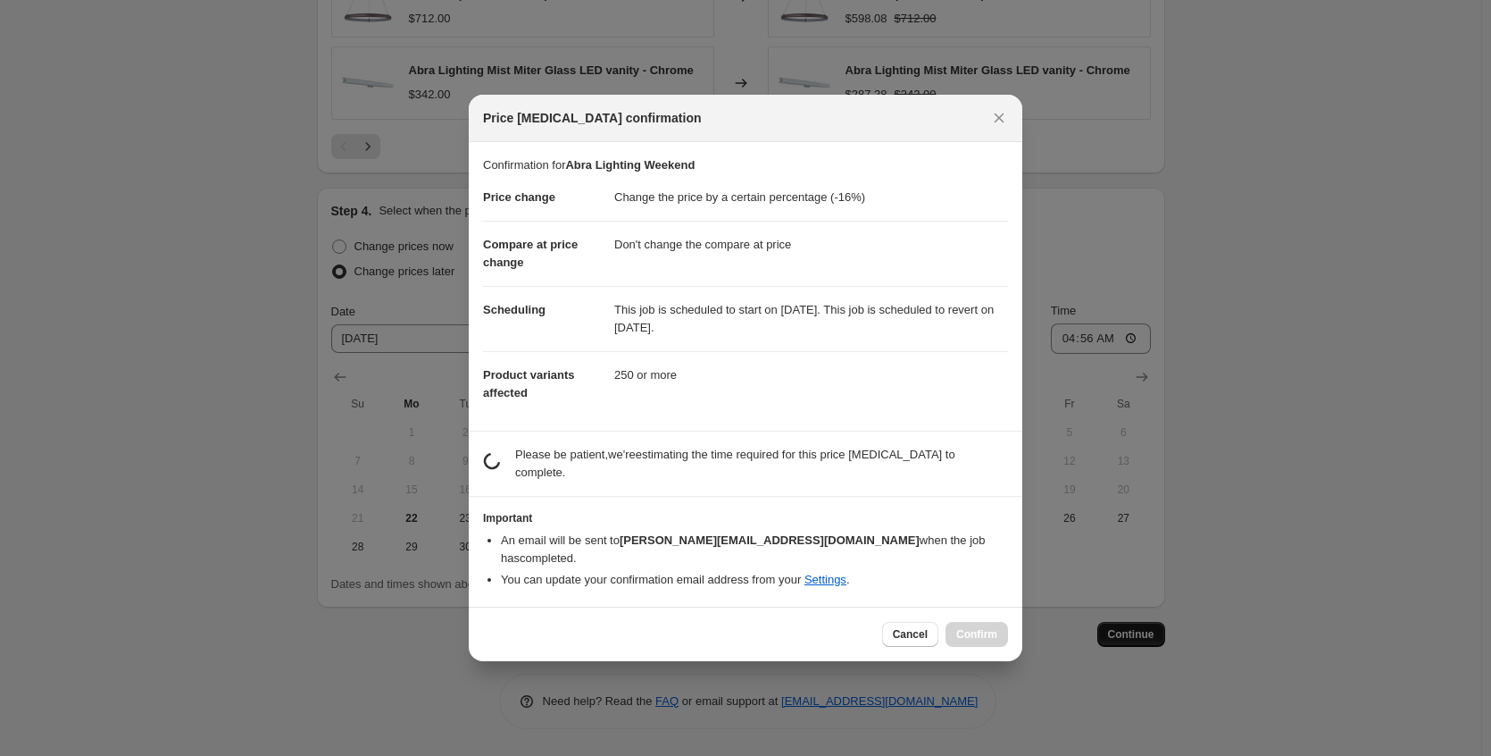
scroll to position [0, 0]
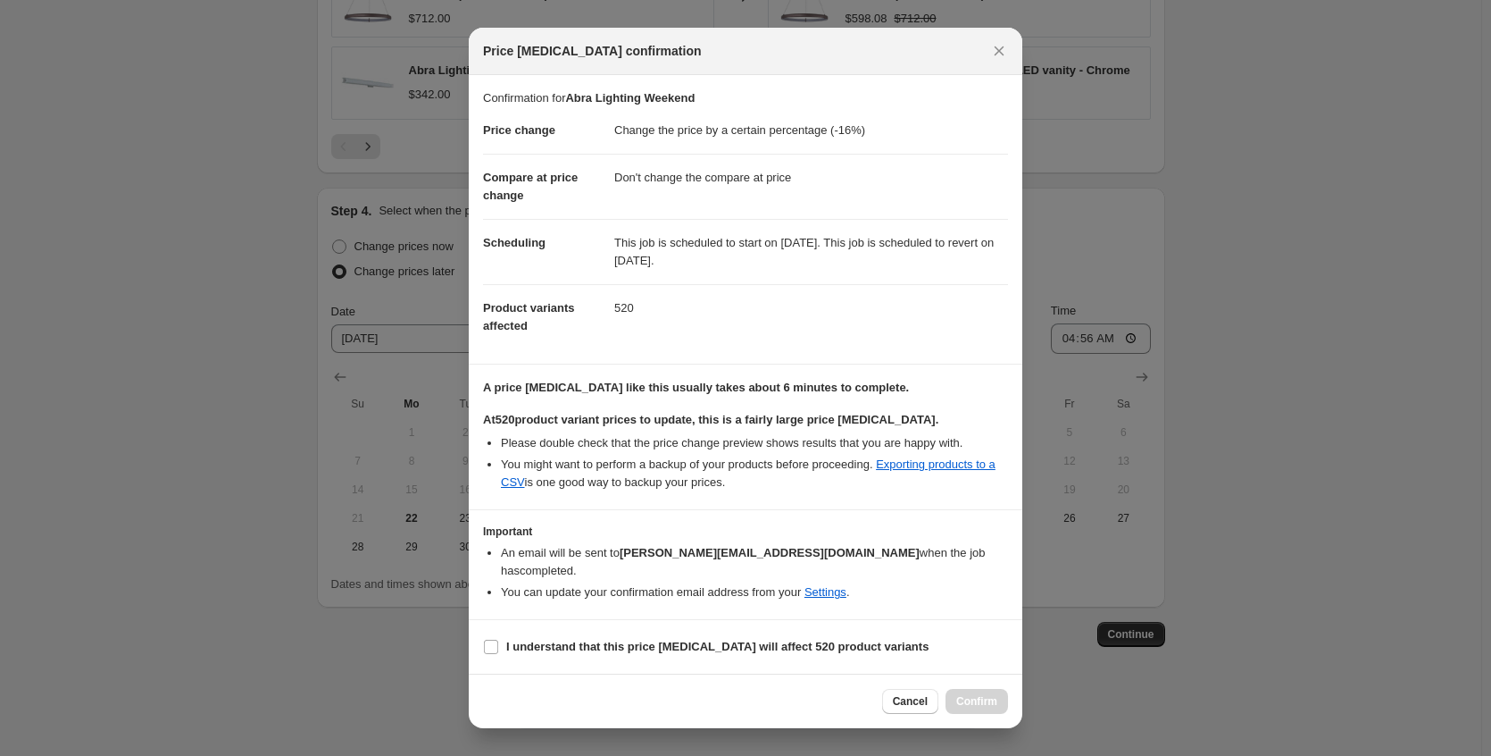
drag, startPoint x: 739, startPoint y: 649, endPoint x: 832, endPoint y: 661, distance: 94.5
click at [739, 648] on label "I understand that this price [MEDICAL_DATA] will affect 520 product variants" at bounding box center [706, 646] width 446 height 25
click at [498, 648] on input "I understand that this price [MEDICAL_DATA] will affect 520 product variants" at bounding box center [491, 646] width 14 height 14
checkbox input "true"
click at [978, 694] on span "Confirm" at bounding box center [976, 701] width 41 height 14
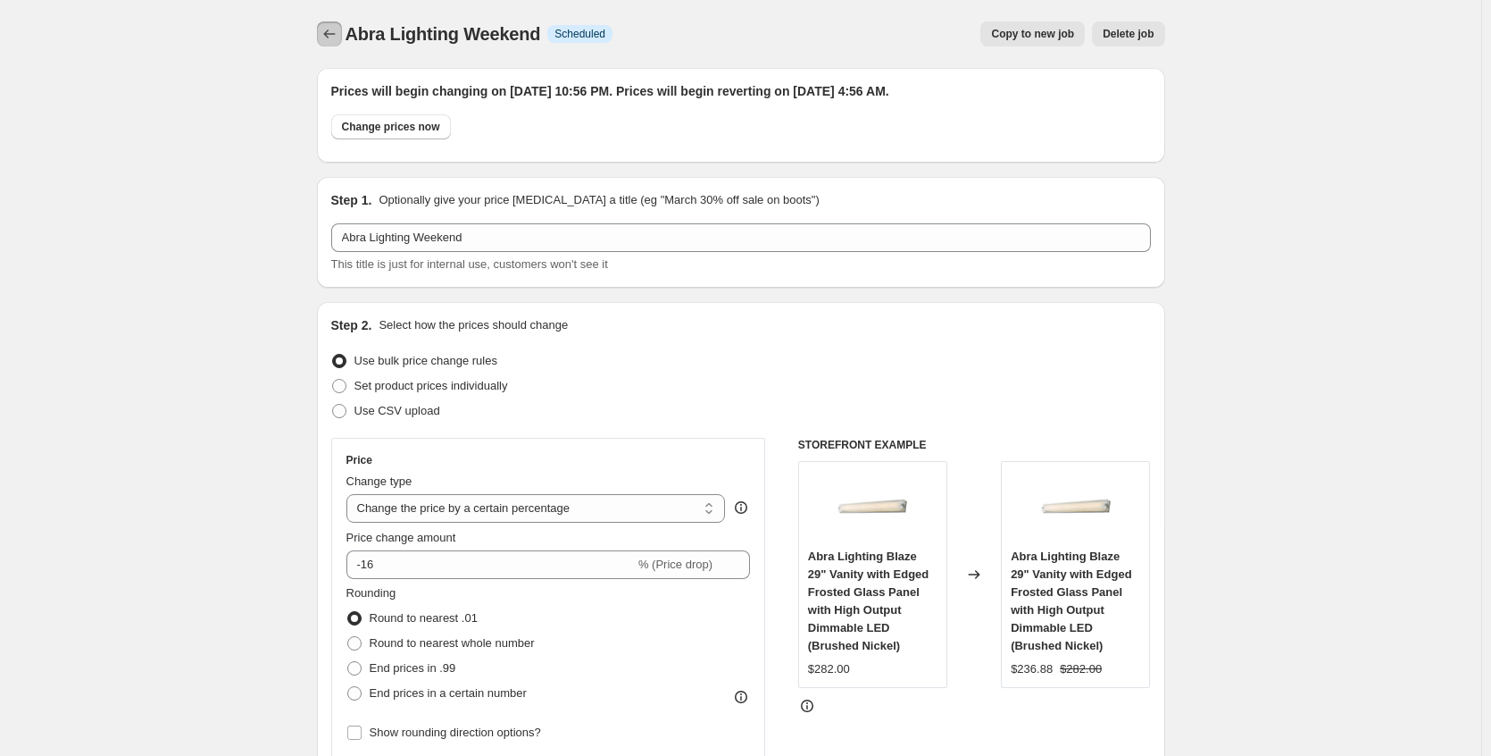
click at [332, 34] on icon "Price change jobs" at bounding box center [330, 34] width 18 height 18
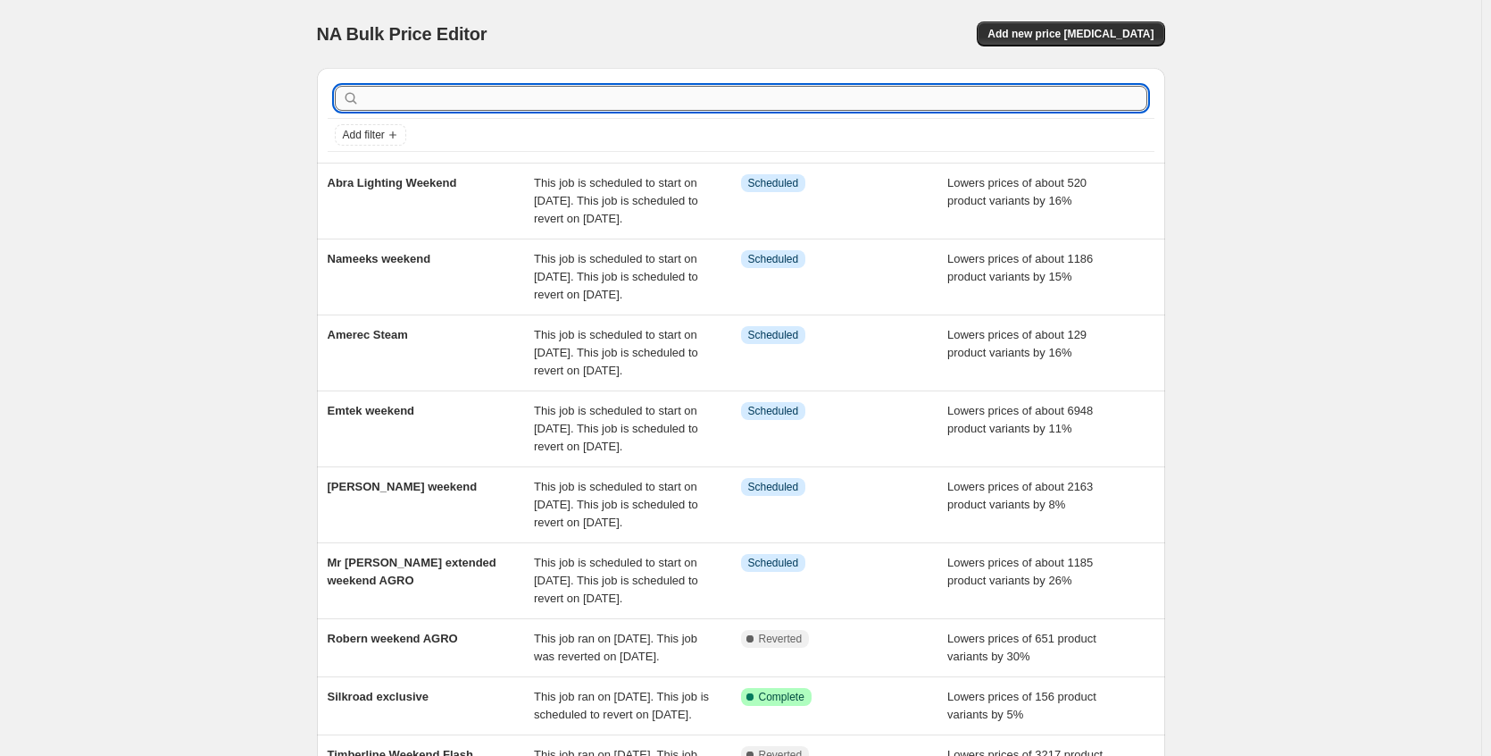
click at [410, 108] on input "text" at bounding box center [755, 98] width 784 height 25
type input "craft"
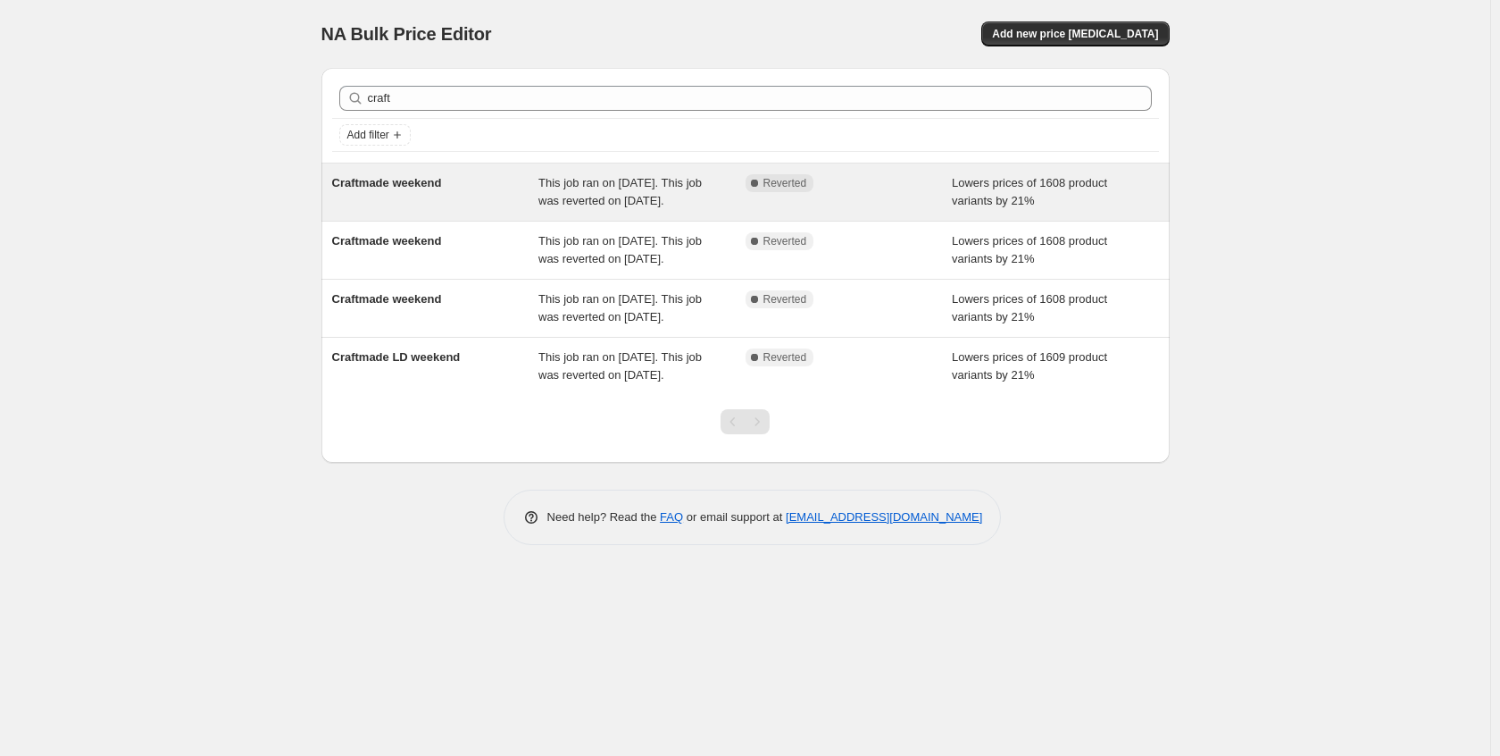
click at [431, 182] on span "Craftmade weekend" at bounding box center [387, 182] width 110 height 13
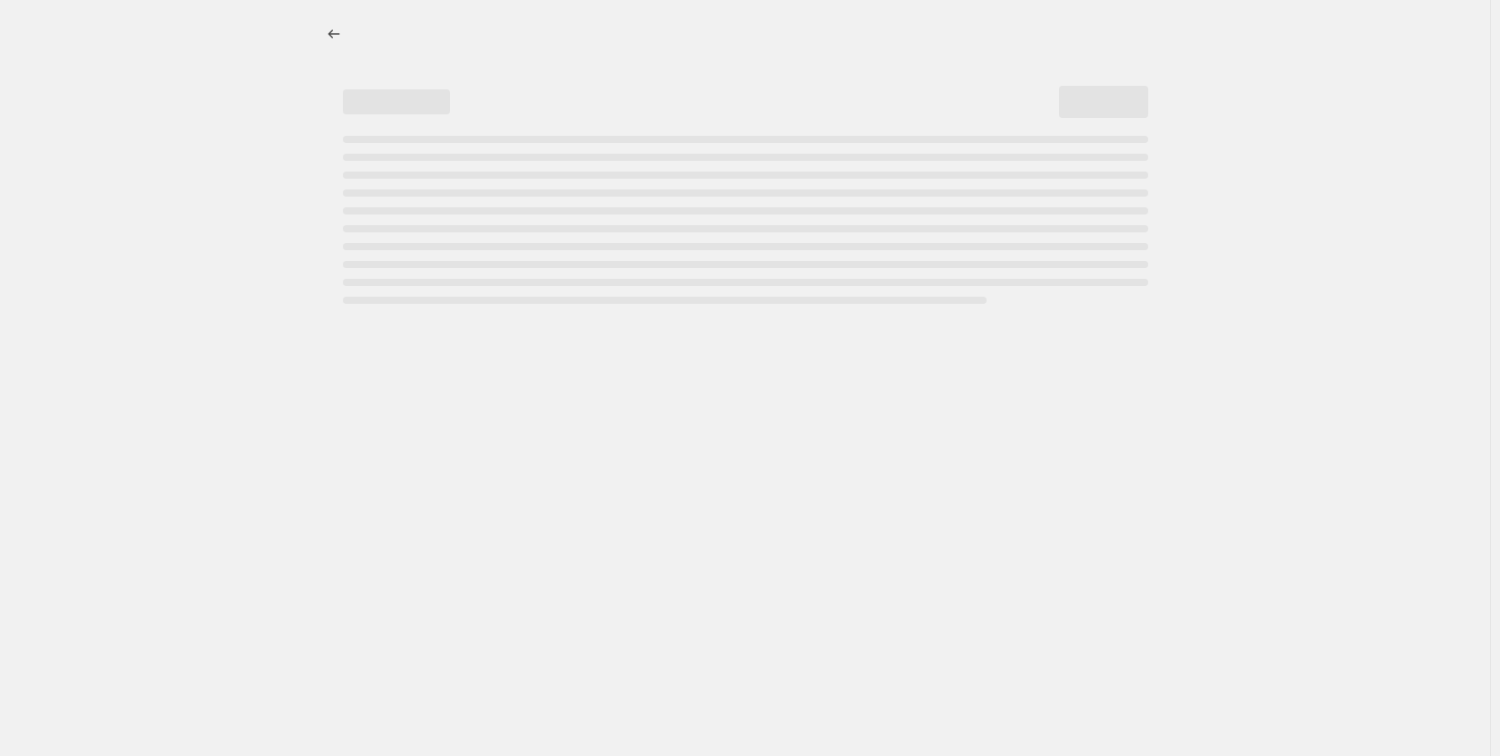
select select "percentage"
select select "no_change"
select select "collection"
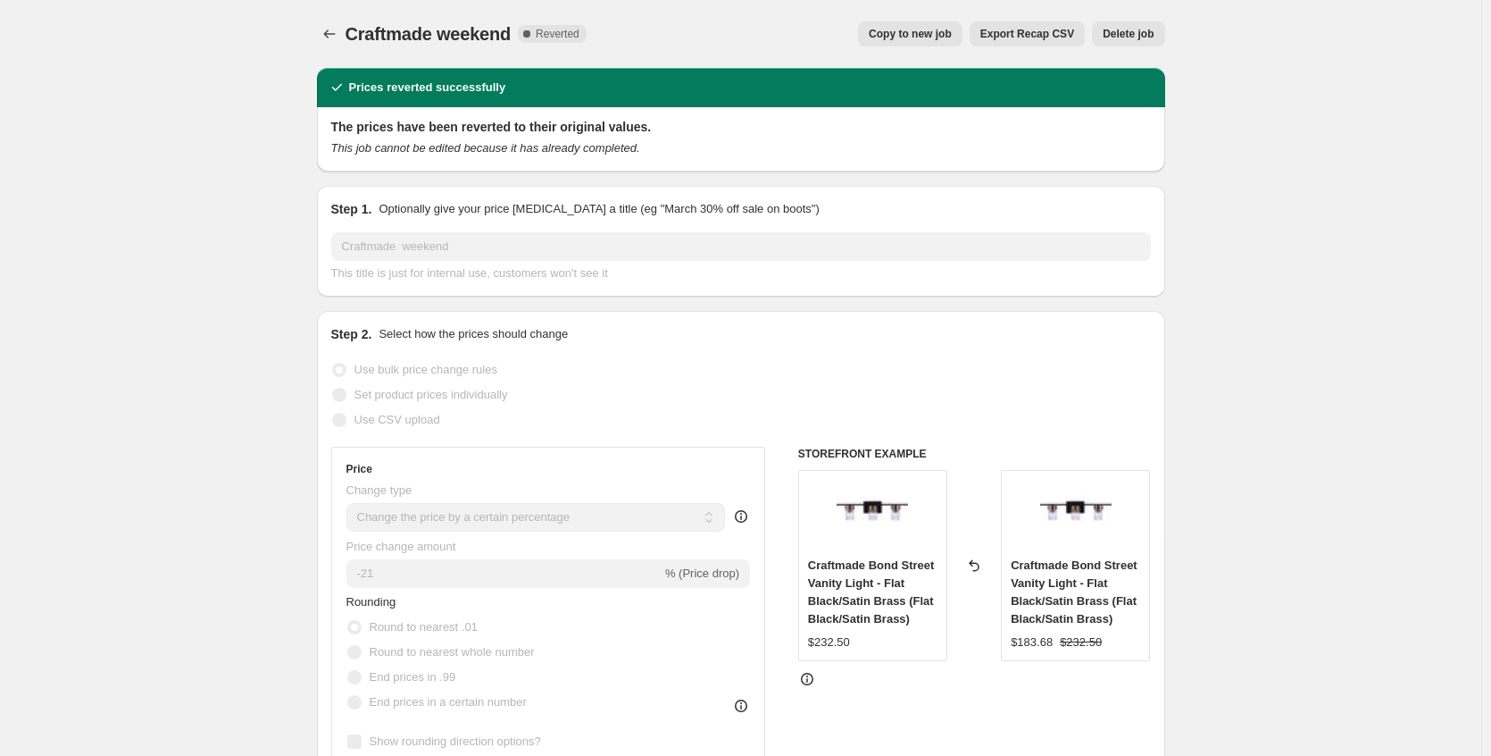
click at [942, 44] on button "Copy to new job" at bounding box center [910, 33] width 104 height 25
select select "percentage"
select select "no_change"
select select "collection"
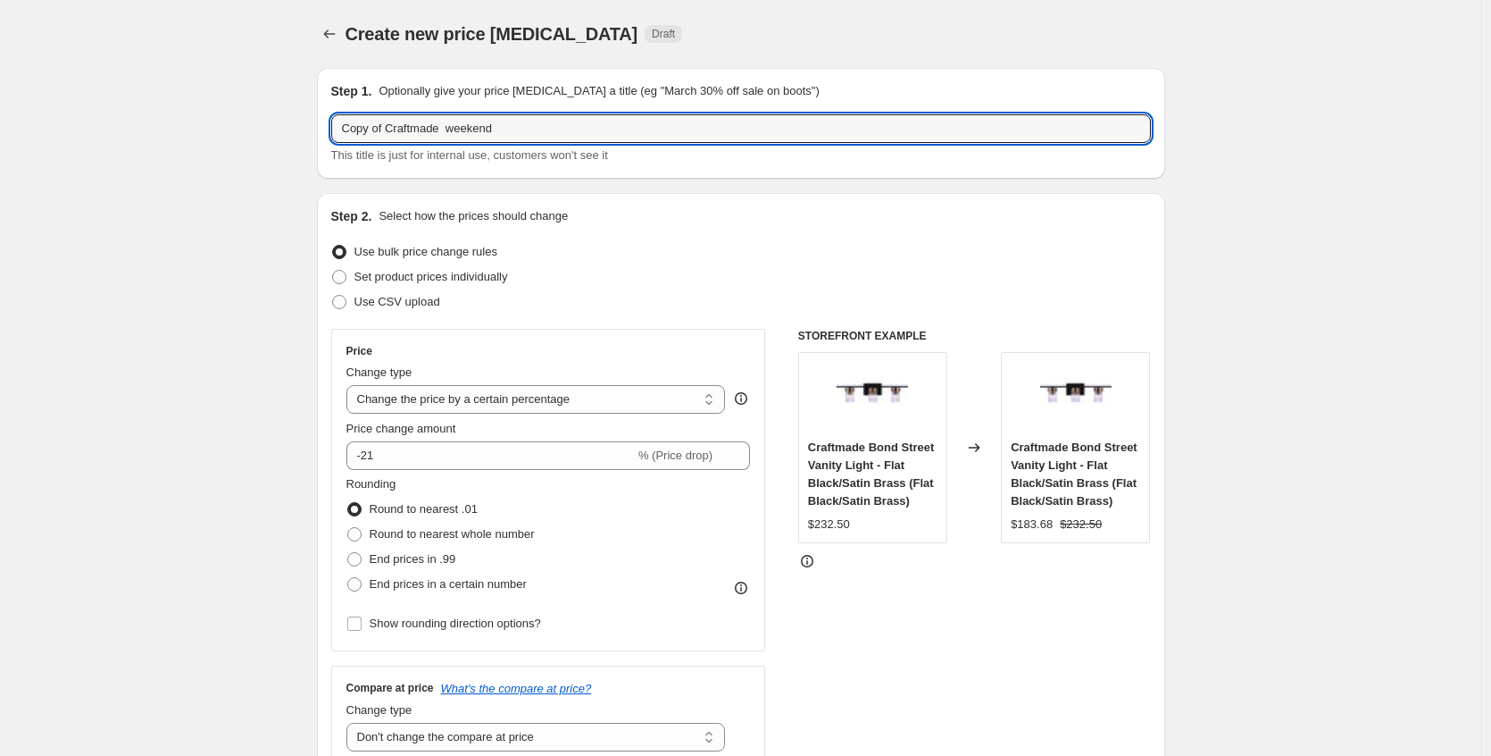
drag, startPoint x: 394, startPoint y: 129, endPoint x: 175, endPoint y: 125, distance: 218.9
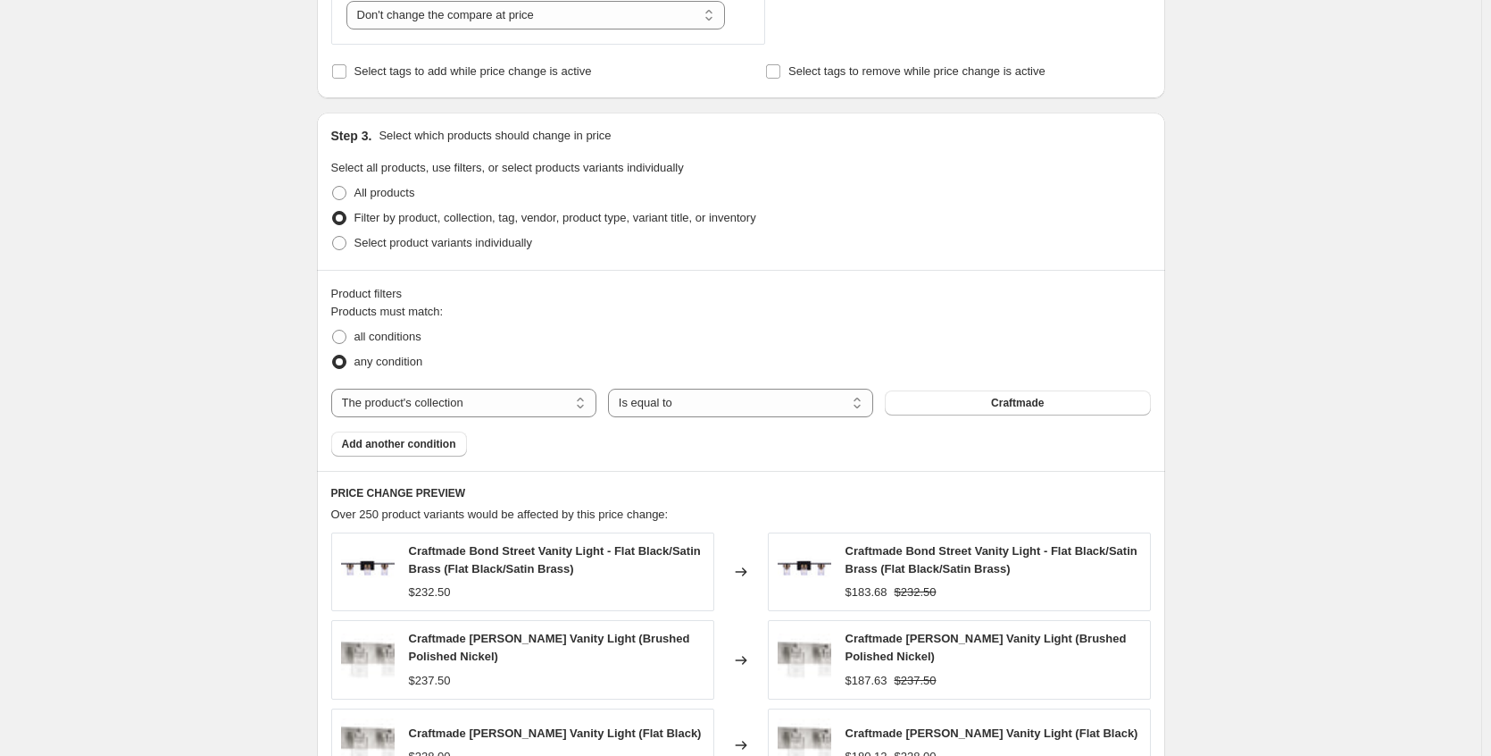
scroll to position [1248, 0]
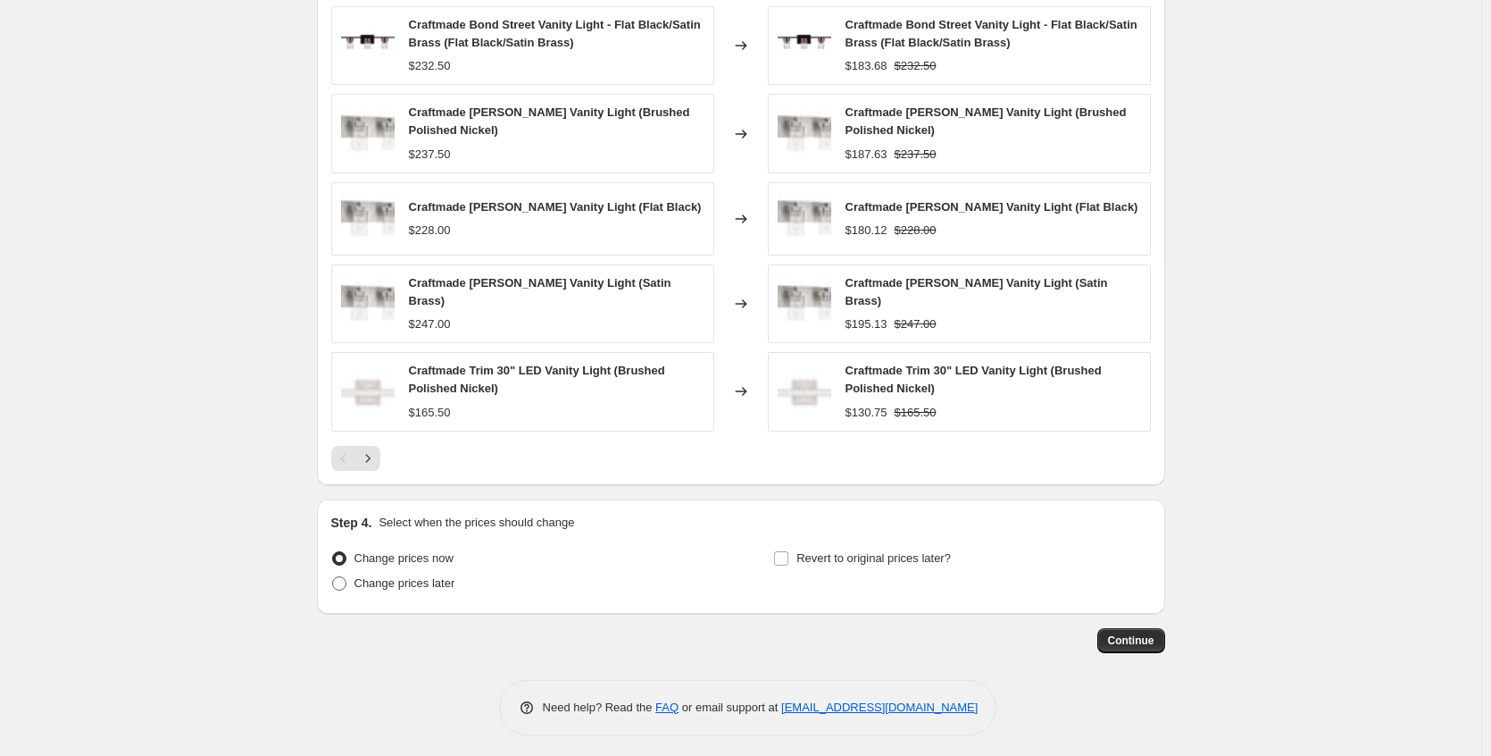
type input "Craftmade weekend"
click at [396, 579] on span "Change prices later" at bounding box center [405, 582] width 101 height 13
click at [333, 577] on input "Change prices later" at bounding box center [332, 576] width 1 height 1
radio input "true"
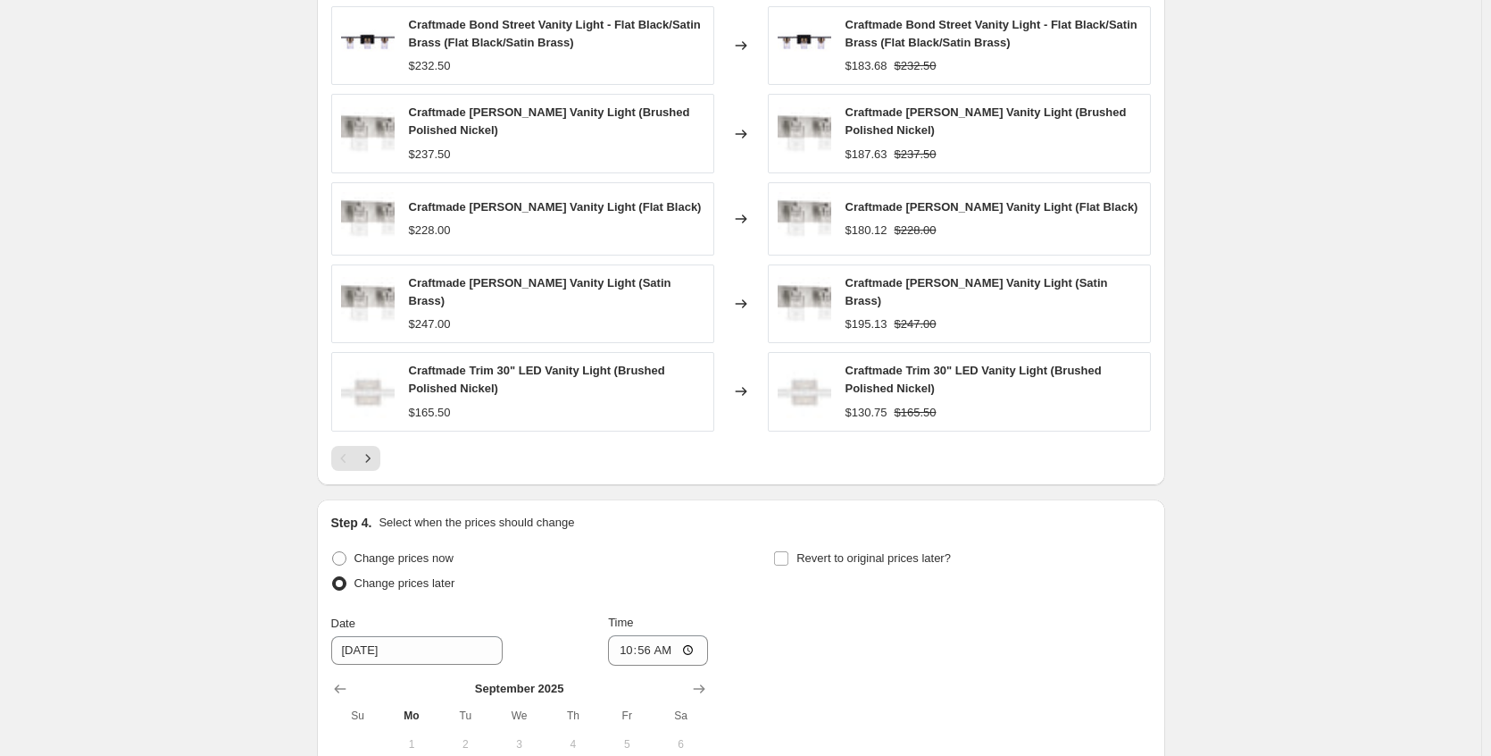
scroll to position [1553, 0]
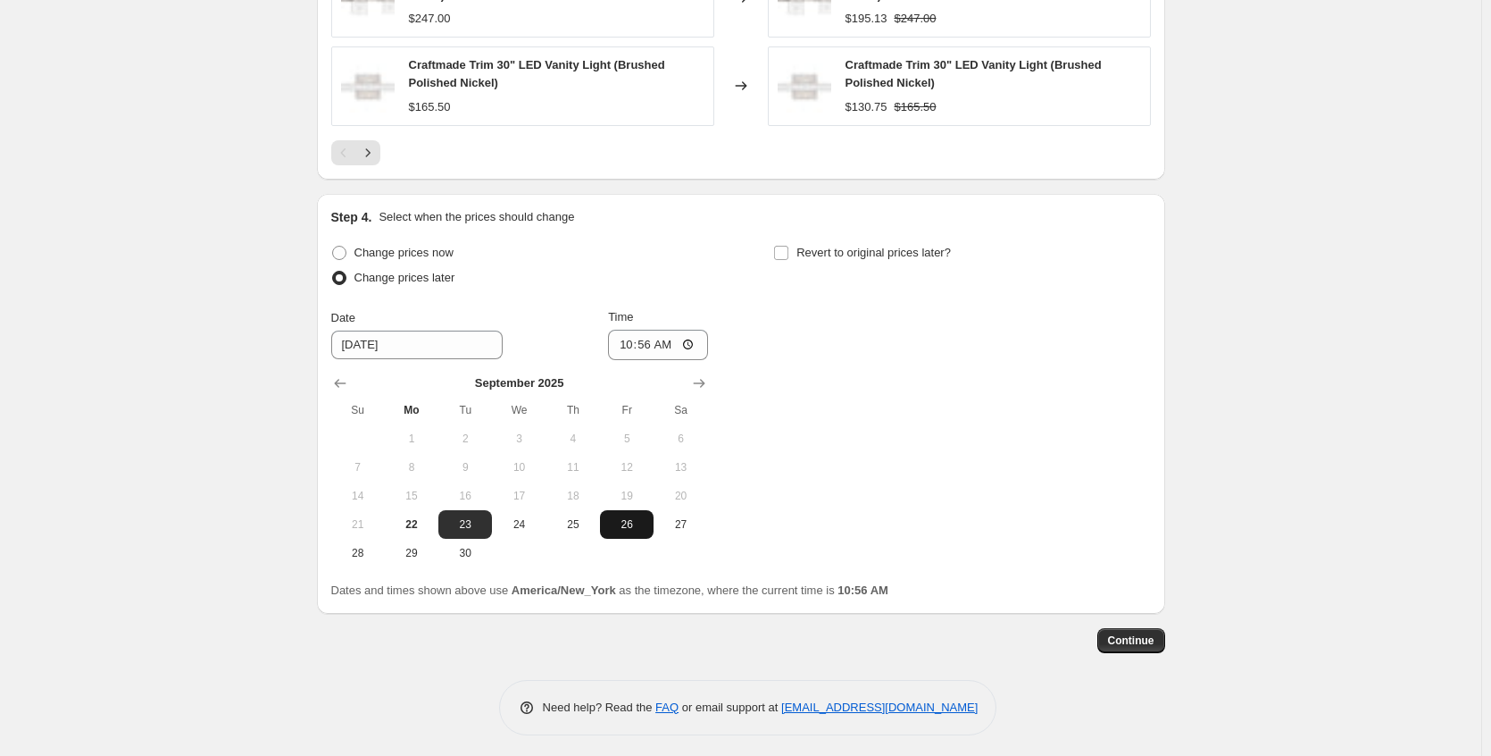
click at [639, 522] on span "26" at bounding box center [626, 524] width 39 height 14
type input "[DATE]"
click at [891, 252] on span "Revert to original prices later?" at bounding box center [874, 252] width 155 height 13
click at [789, 252] on input "Revert to original prices later?" at bounding box center [781, 253] width 14 height 14
checkbox input "true"
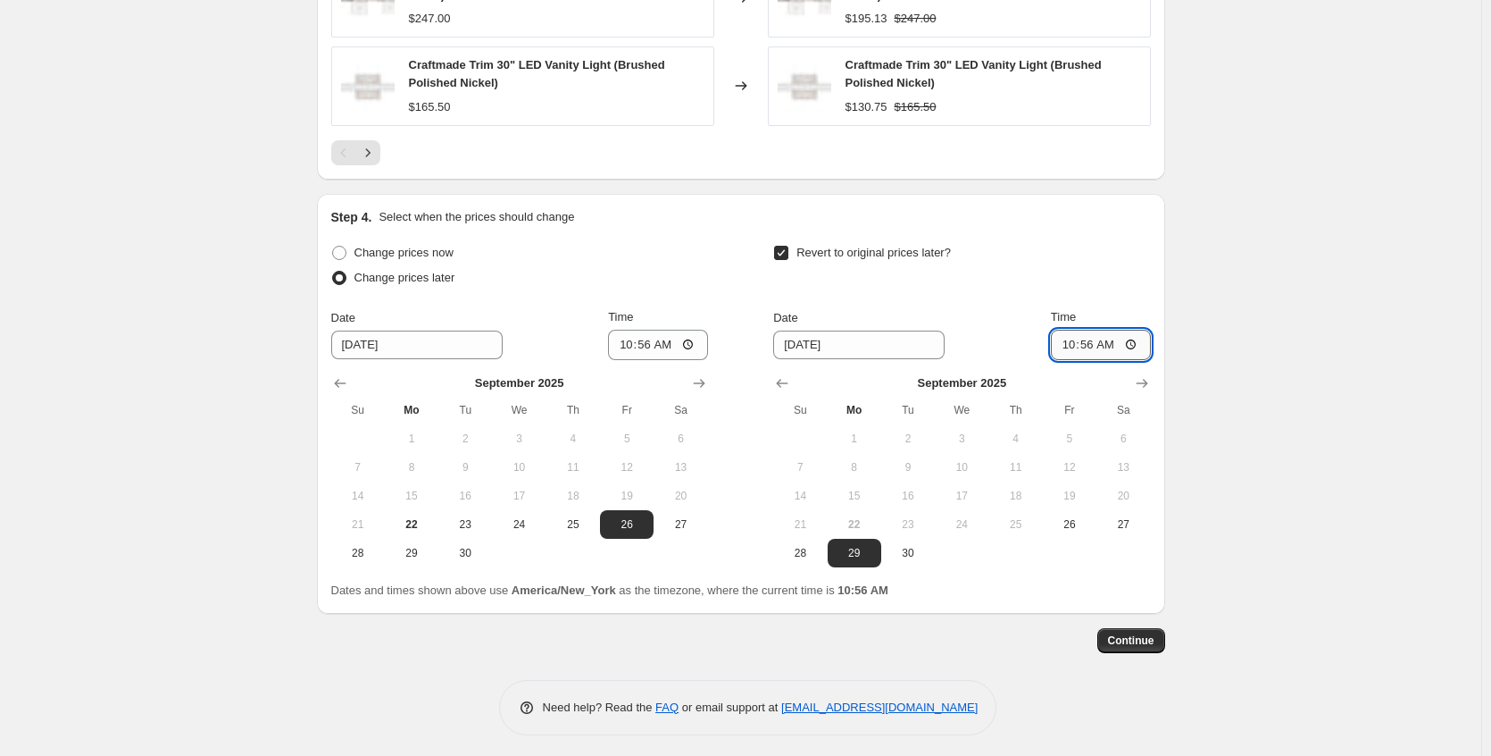
click at [1138, 336] on input "10:56" at bounding box center [1101, 345] width 100 height 30
type input "03:56"
click at [1140, 642] on button "Continue" at bounding box center [1132, 640] width 68 height 25
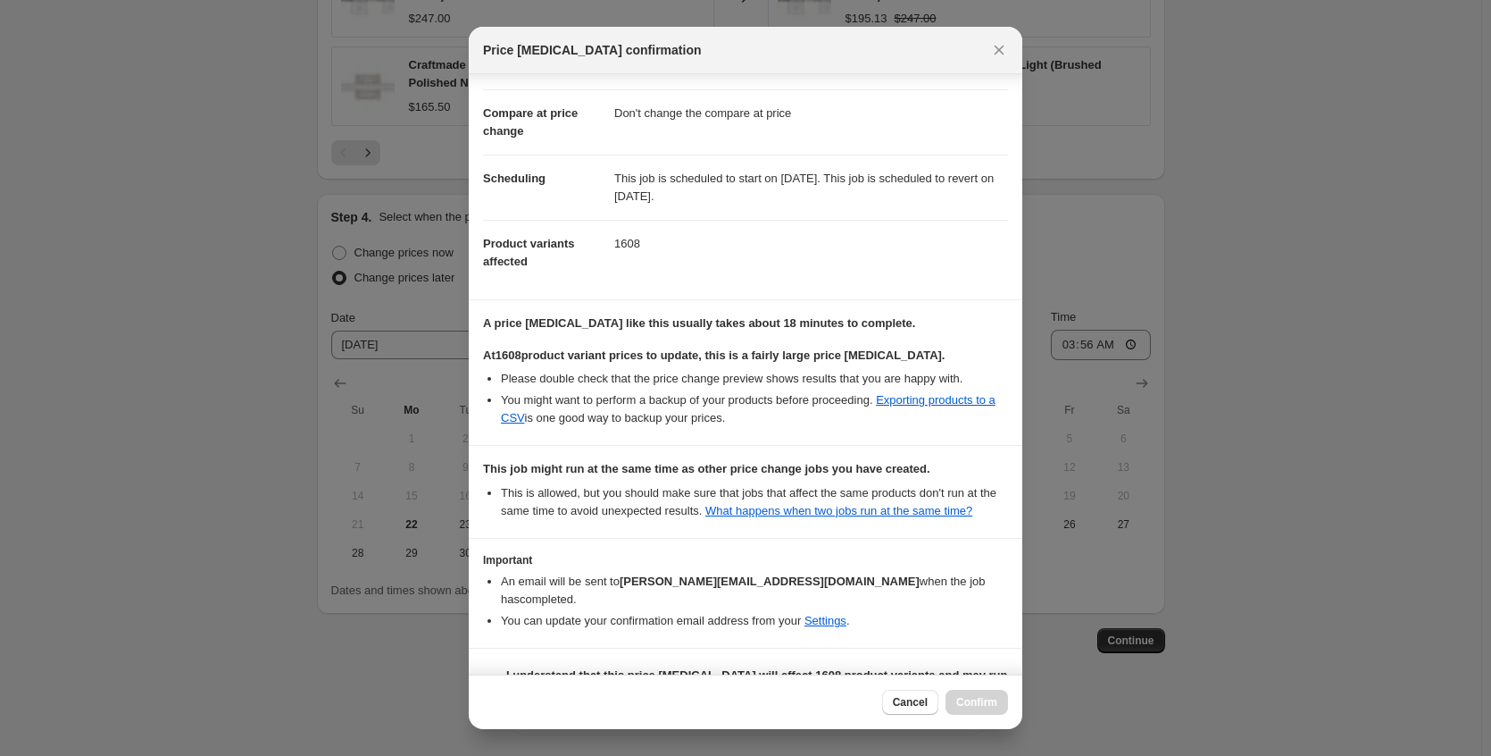
scroll to position [127, 0]
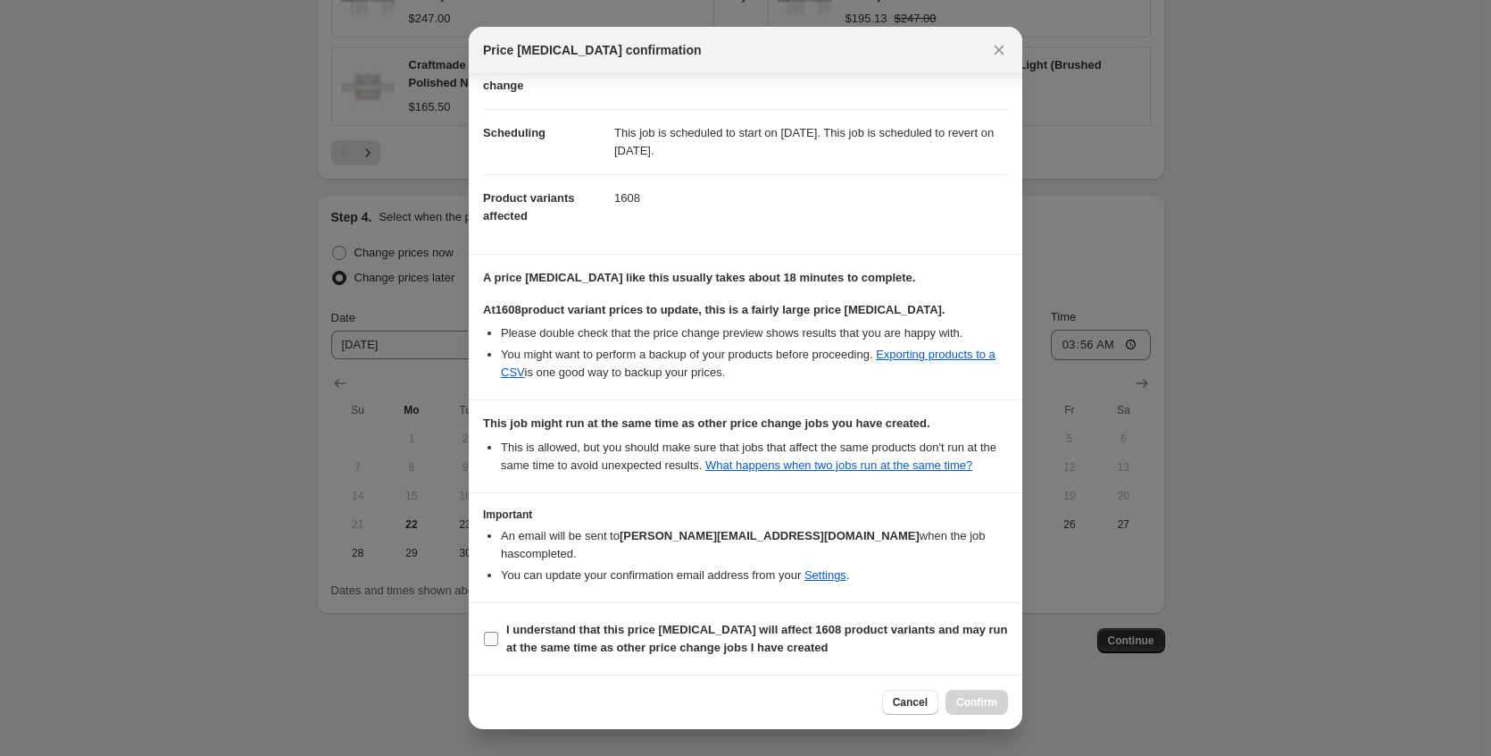
click at [664, 644] on b "I understand that this price [MEDICAL_DATA] will affect 1608 product variants a…" at bounding box center [757, 637] width 502 height 31
click at [498, 644] on input "I understand that this price [MEDICAL_DATA] will affect 1608 product variants a…" at bounding box center [491, 638] width 14 height 14
checkbox input "true"
click at [974, 708] on span "Confirm" at bounding box center [976, 702] width 41 height 14
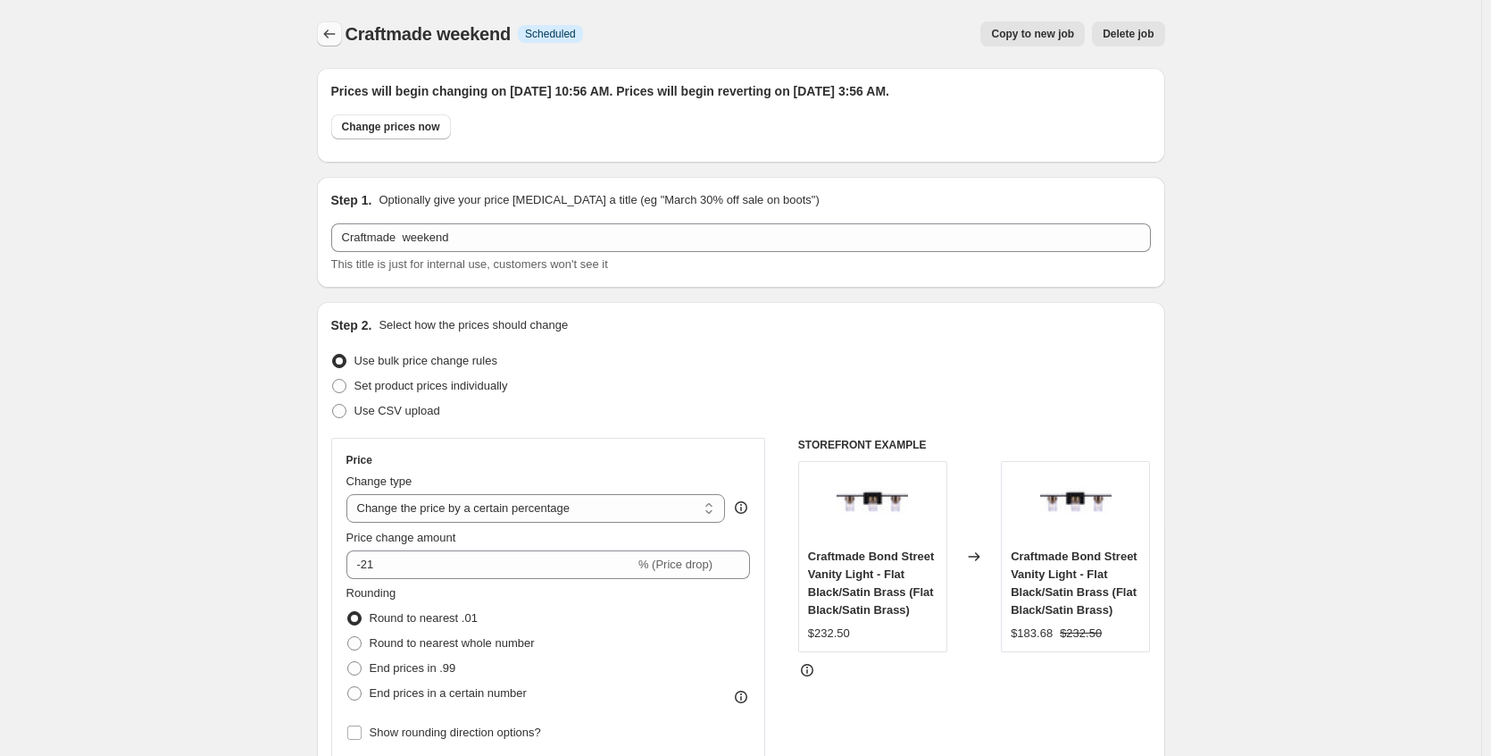
click at [338, 31] on icon "Price change jobs" at bounding box center [330, 34] width 18 height 18
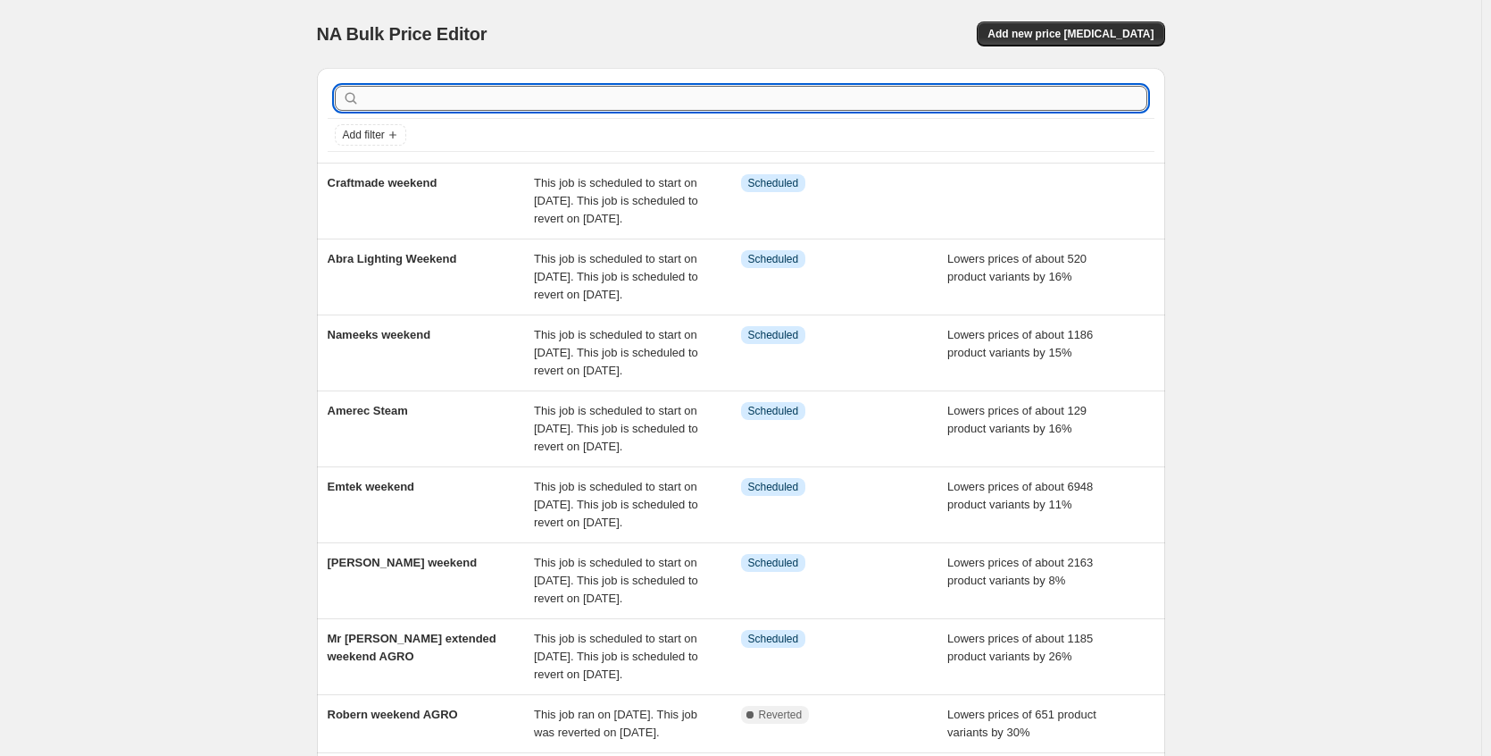
click at [421, 98] on input "text" at bounding box center [755, 98] width 784 height 25
type input "belwi"
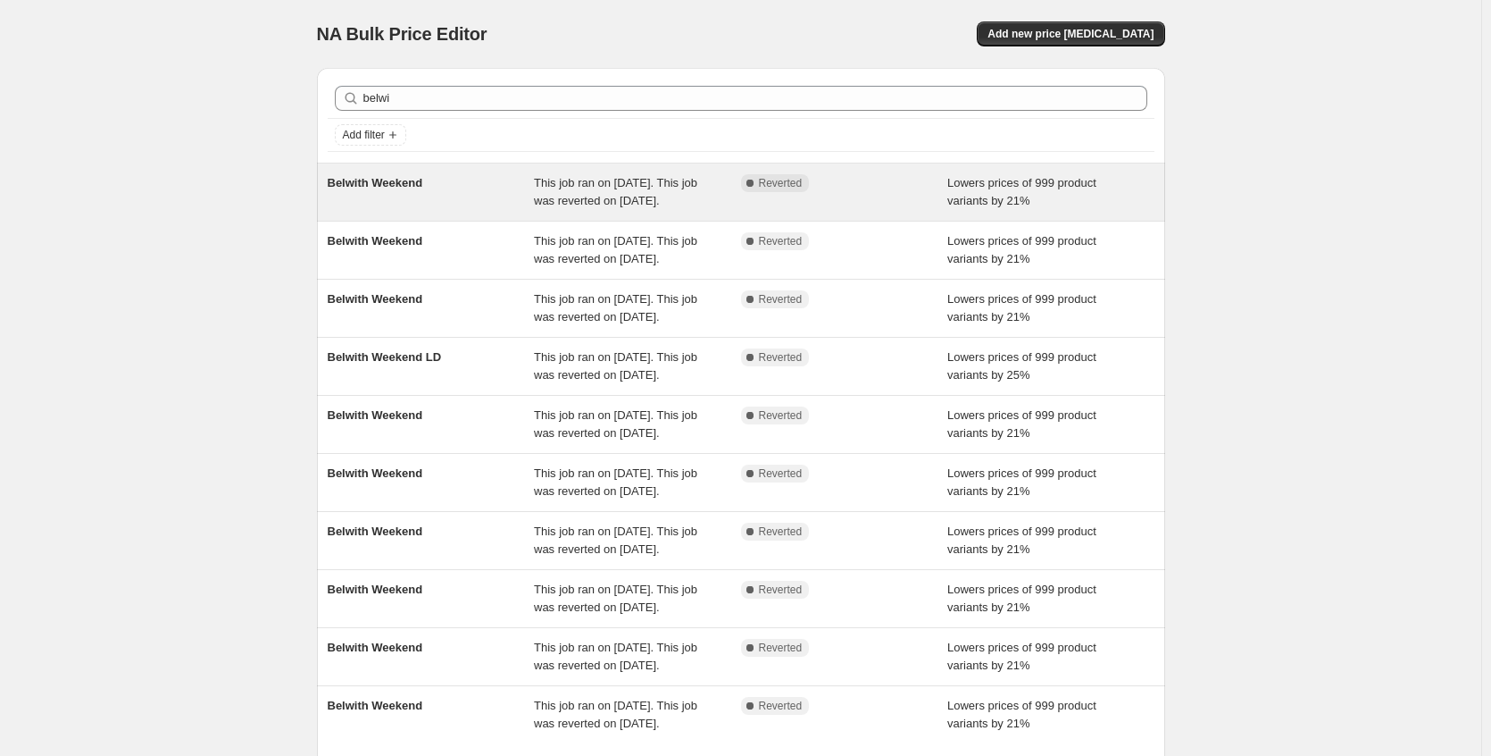
click at [448, 201] on div "Belwith Weekend" at bounding box center [431, 192] width 207 height 36
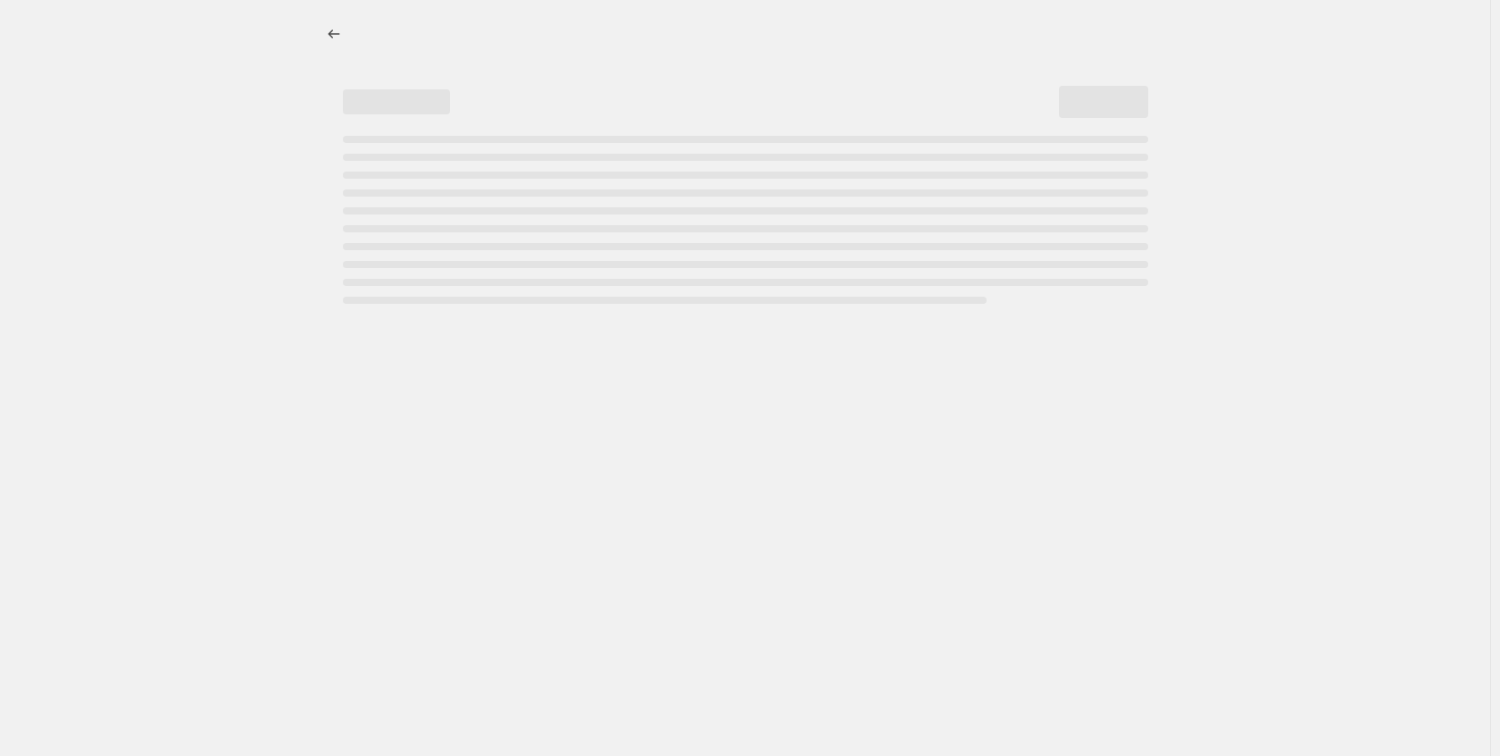
select select "percentage"
select select "no_change"
select select "collection"
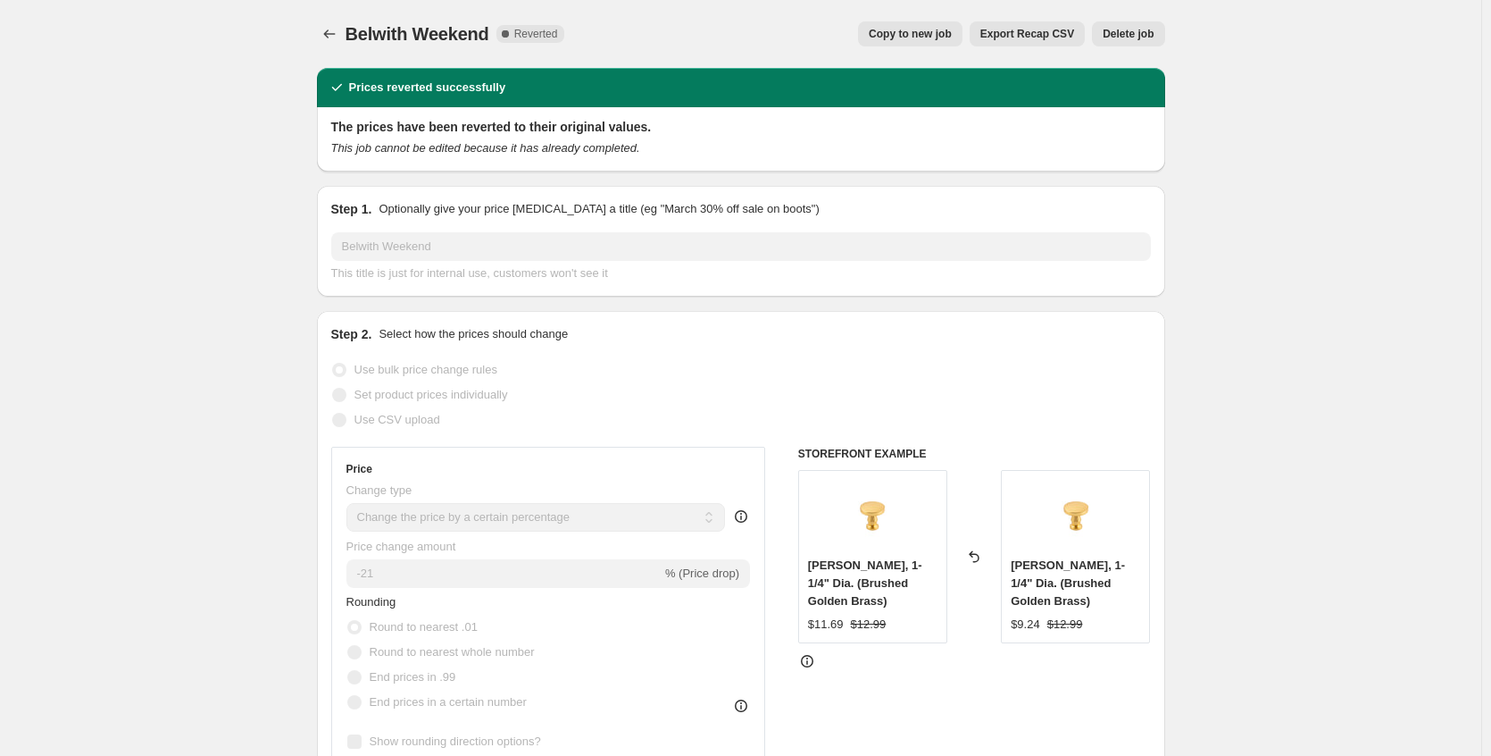
click at [905, 31] on span "Copy to new job" at bounding box center [910, 34] width 83 height 14
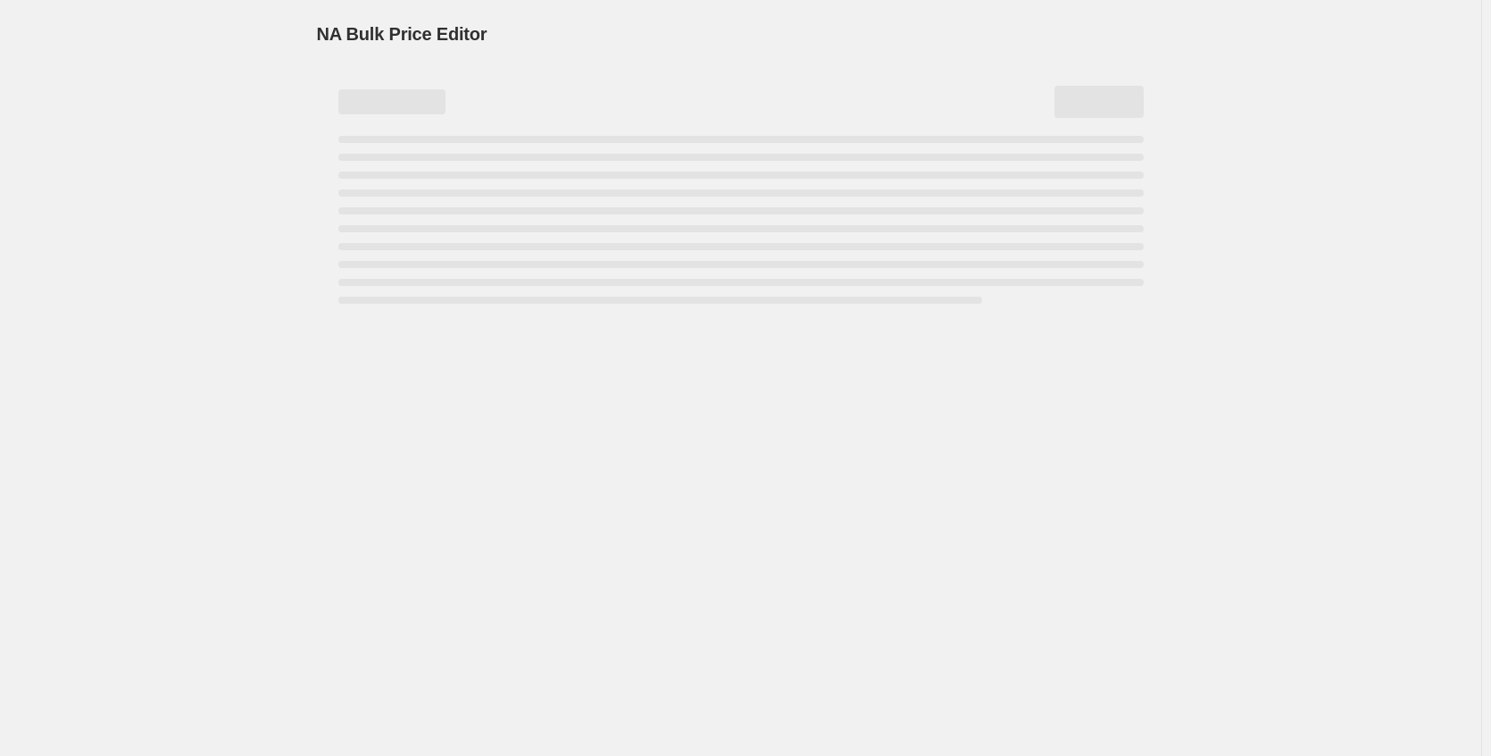
select select "percentage"
select select "no_change"
select select "collection"
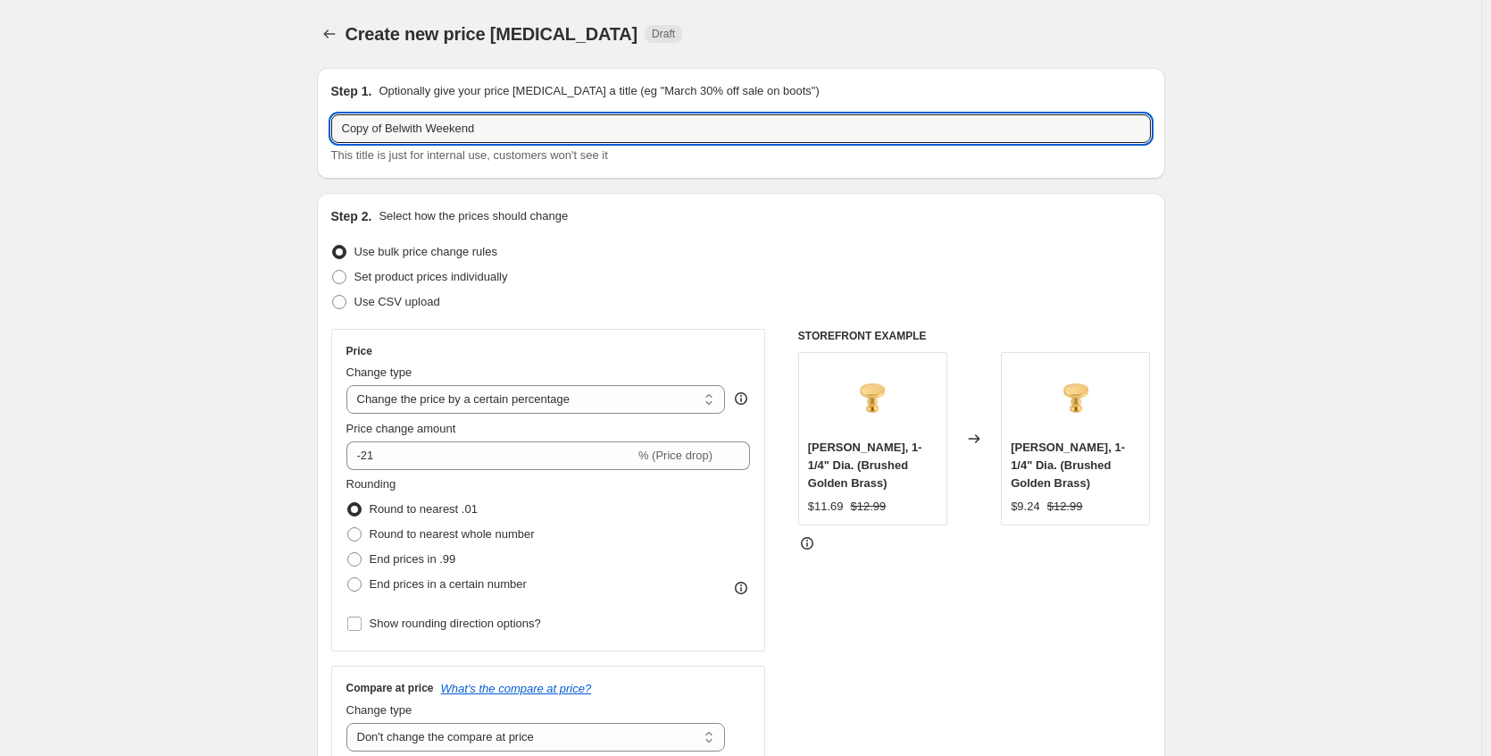
drag, startPoint x: 393, startPoint y: 128, endPoint x: 247, endPoint y: 127, distance: 145.6
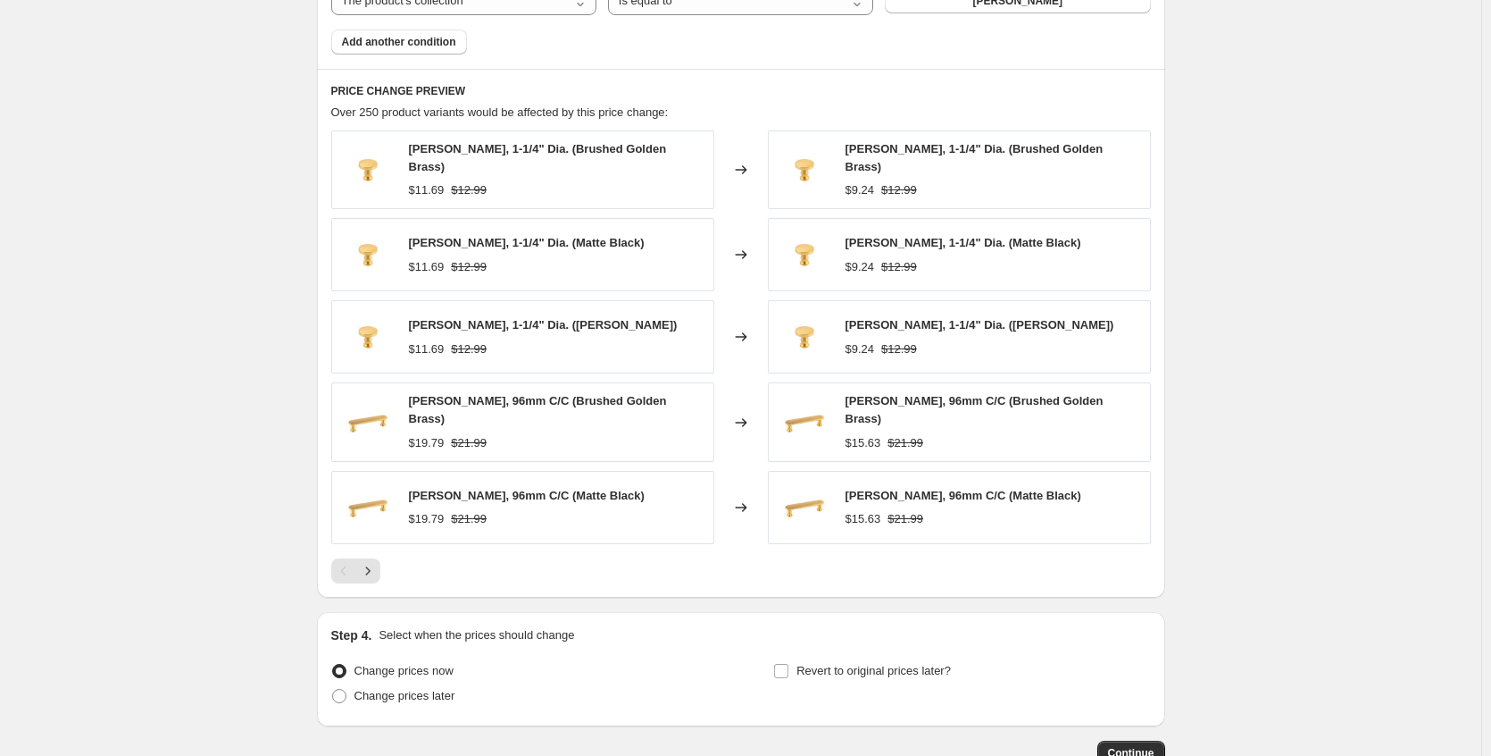
scroll to position [1259, 0]
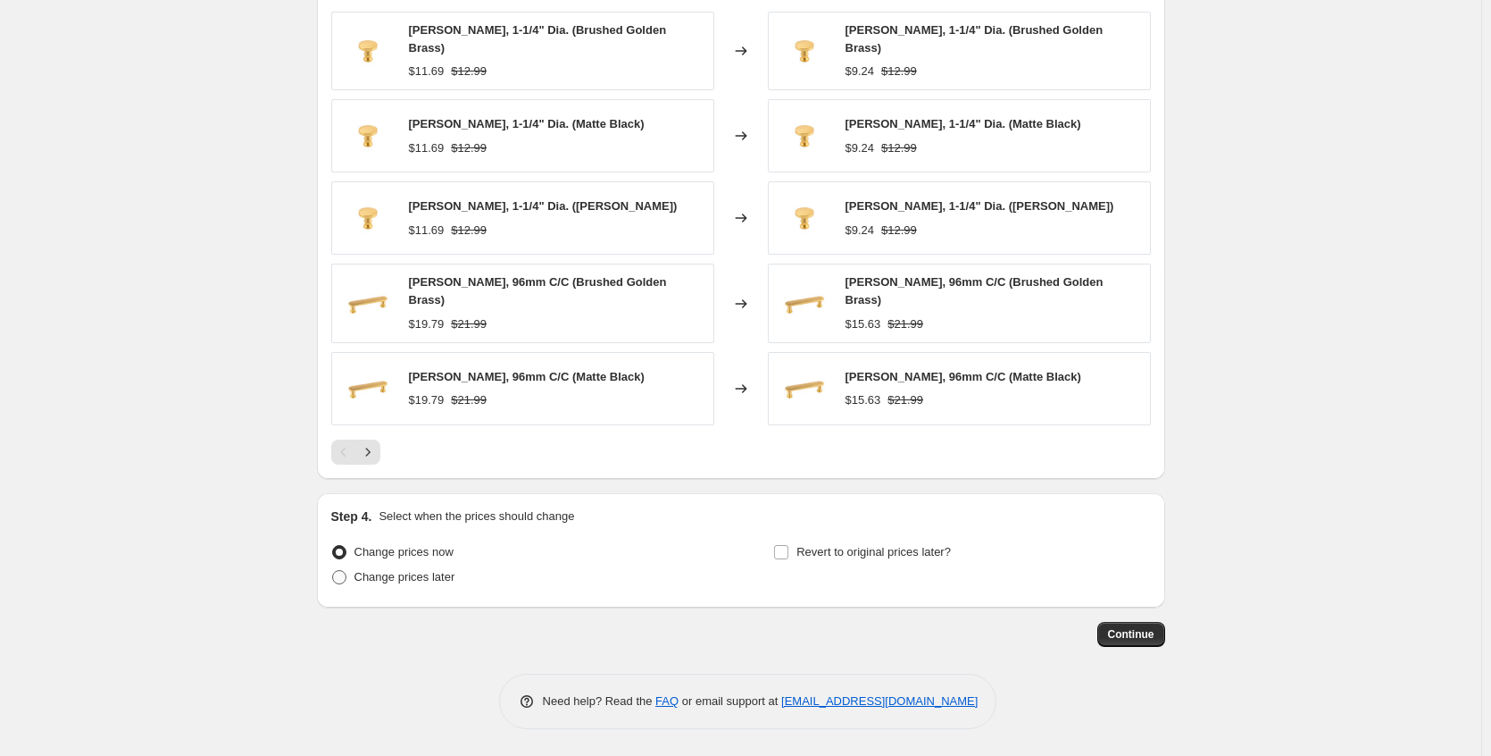
type input "Belwith Weekend"
click at [402, 583] on span "Change prices later" at bounding box center [405, 576] width 101 height 13
click at [333, 571] on input "Change prices later" at bounding box center [332, 570] width 1 height 1
radio input "true"
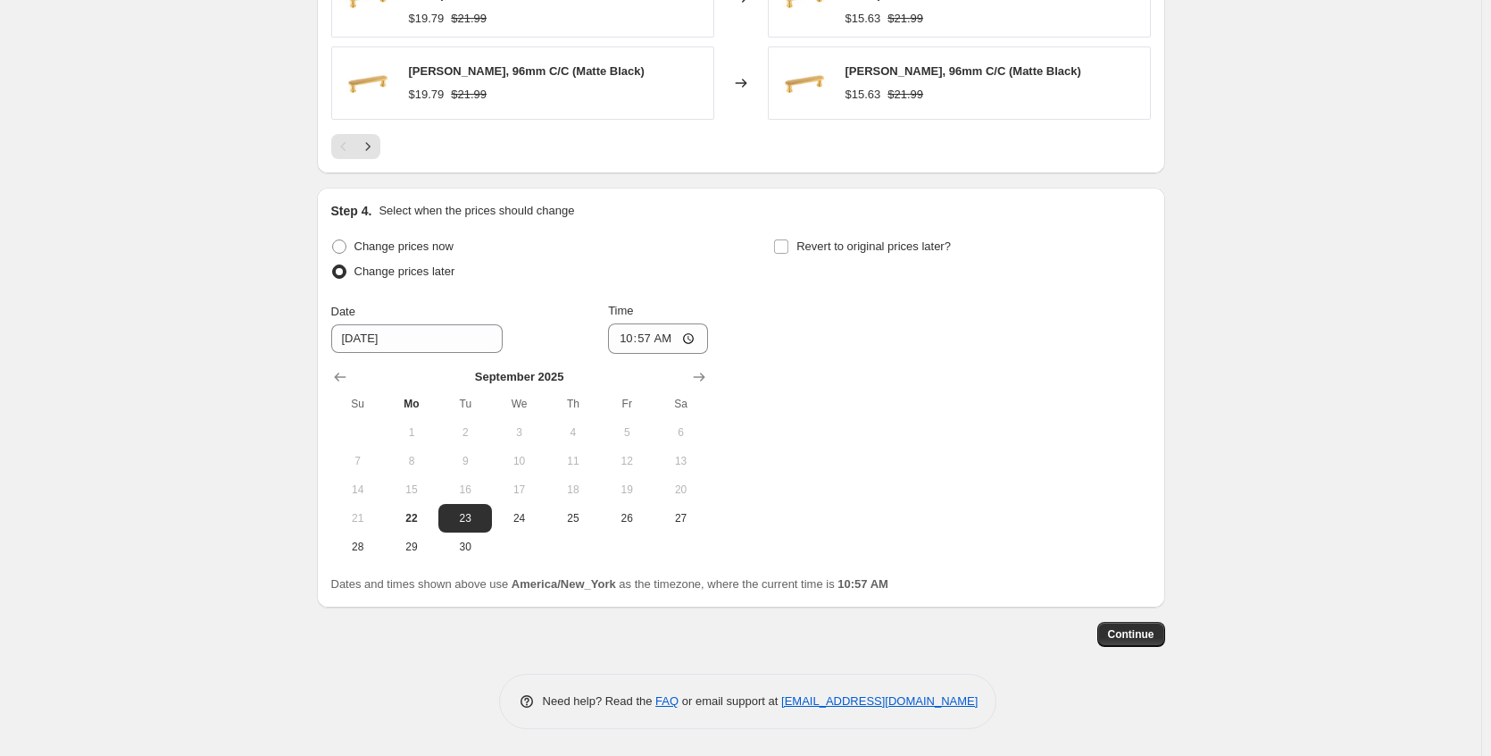
scroll to position [1565, 0]
click at [529, 520] on span "24" at bounding box center [518, 518] width 39 height 14
type input "[DATE]"
click at [834, 255] on span "Revert to original prices later?" at bounding box center [874, 247] width 155 height 18
click at [789, 254] on input "Revert to original prices later?" at bounding box center [781, 246] width 14 height 14
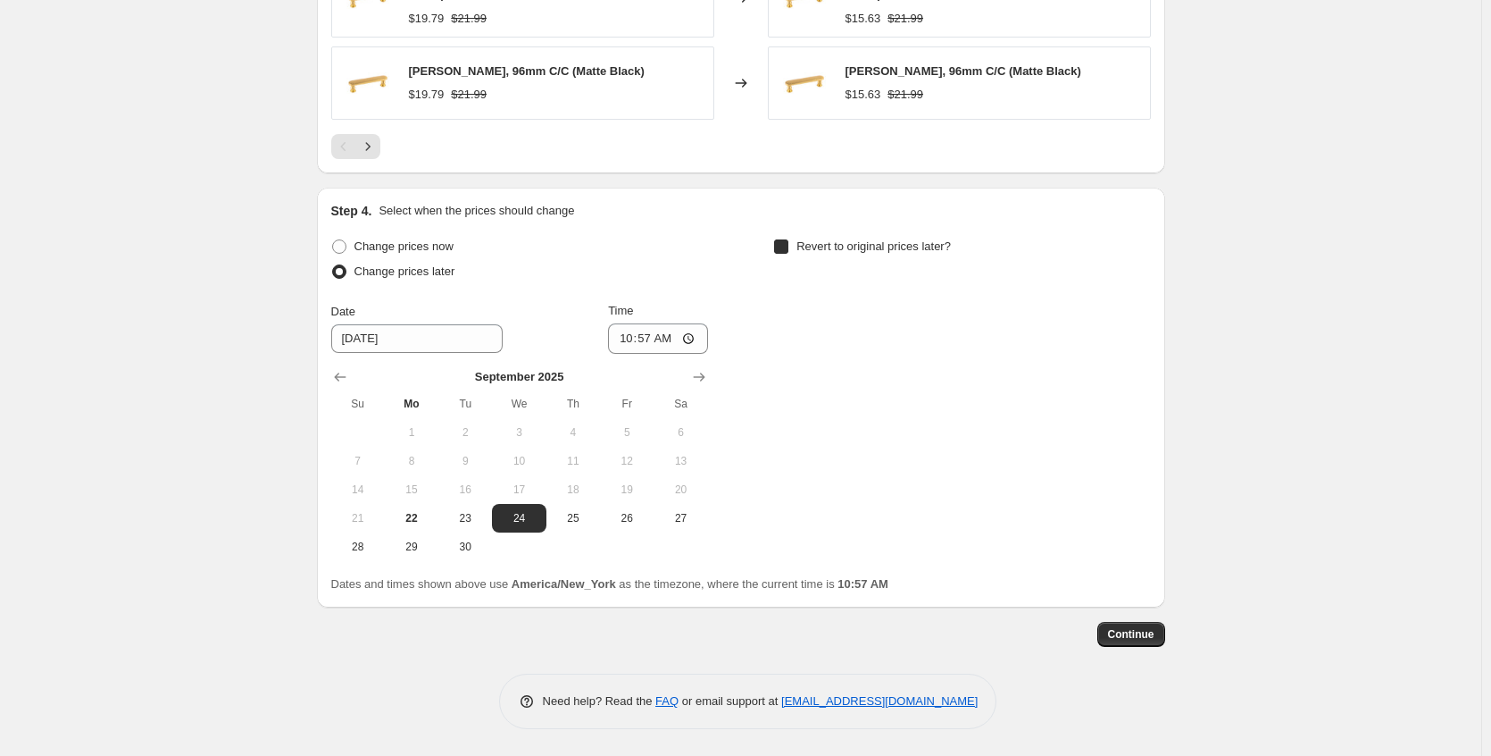
checkbox input "true"
click at [1134, 632] on span "Continue" at bounding box center [1131, 634] width 46 height 14
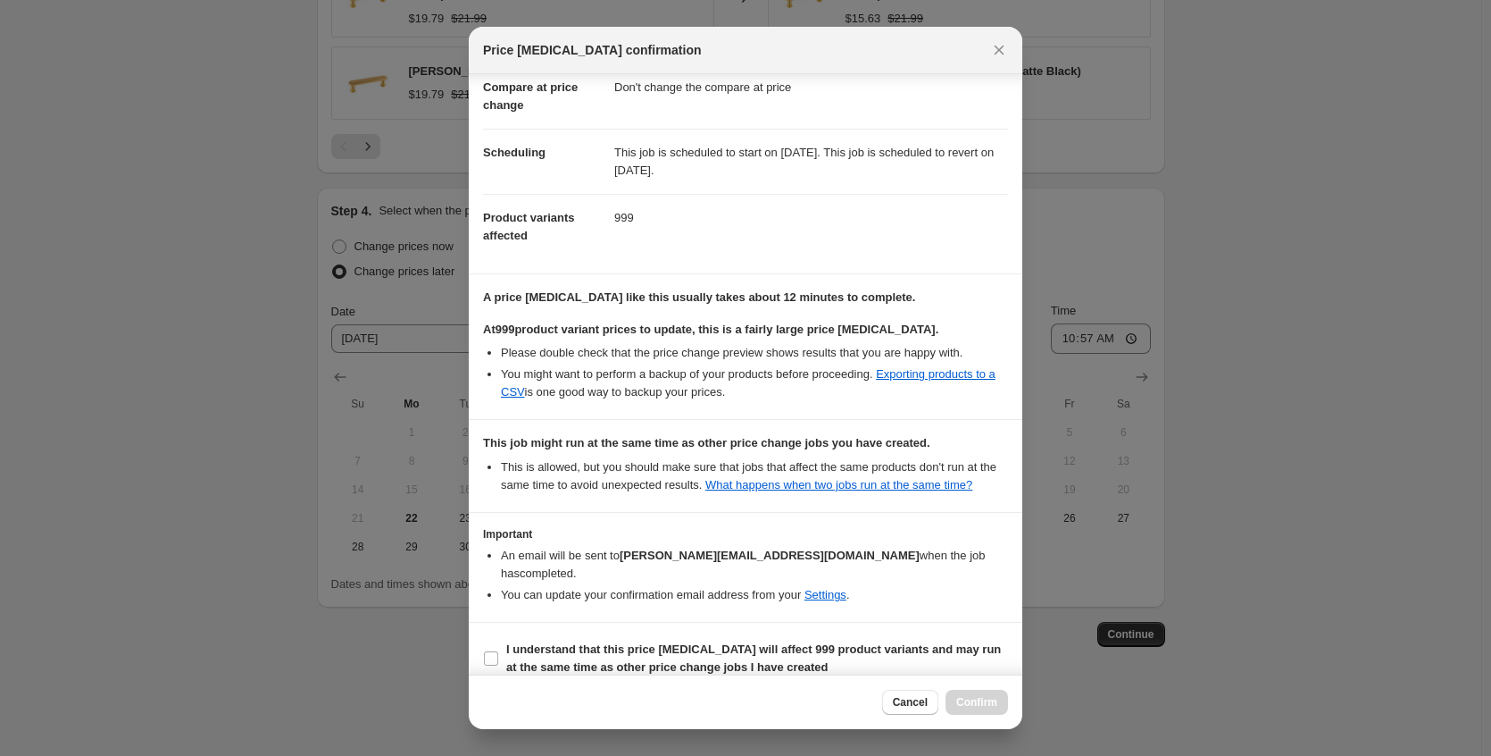
scroll to position [127, 0]
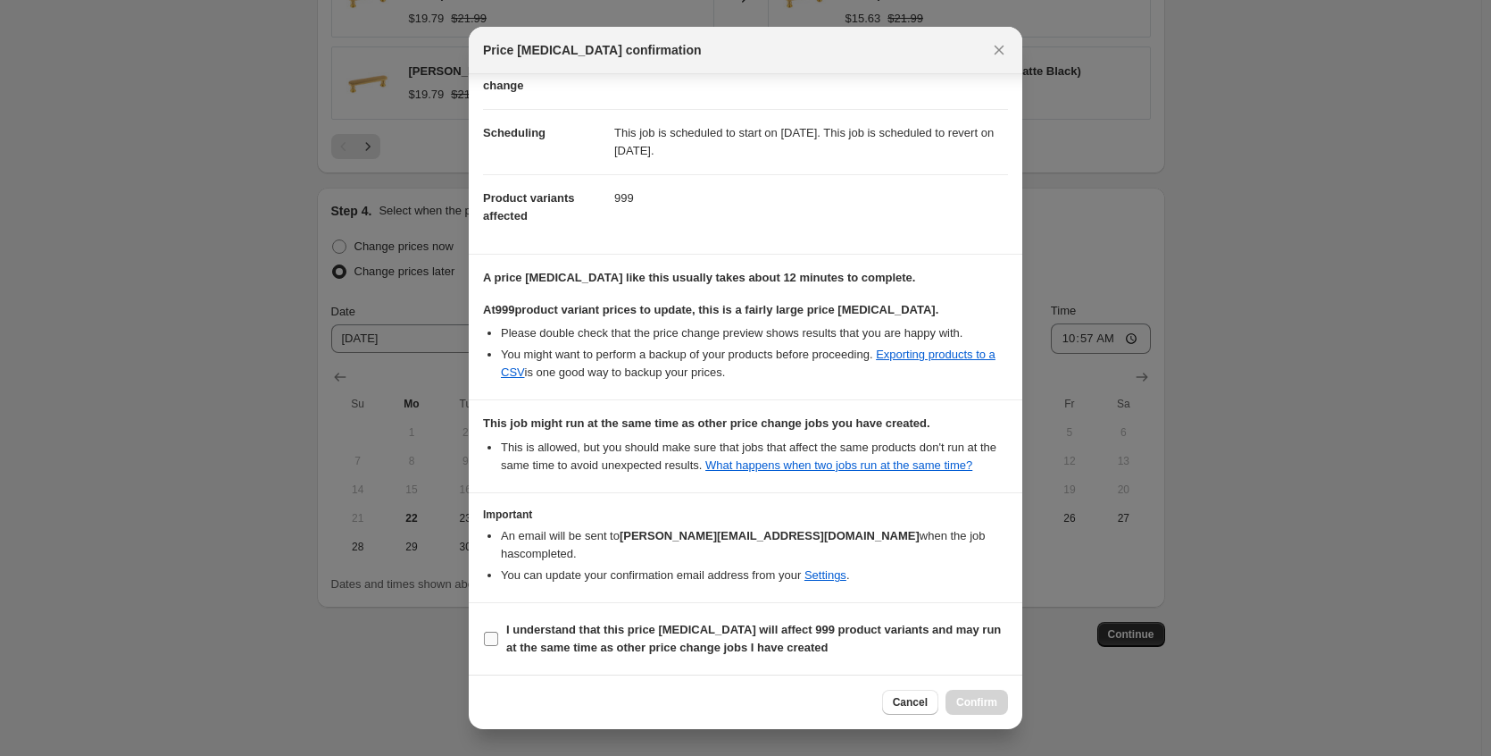
click at [727, 651] on b "I understand that this price [MEDICAL_DATA] will affect 999 product variants an…" at bounding box center [753, 637] width 495 height 31
click at [498, 646] on input "I understand that this price [MEDICAL_DATA] will affect 999 product variants an…" at bounding box center [491, 638] width 14 height 14
checkbox input "true"
click at [980, 706] on span "Confirm" at bounding box center [976, 702] width 41 height 14
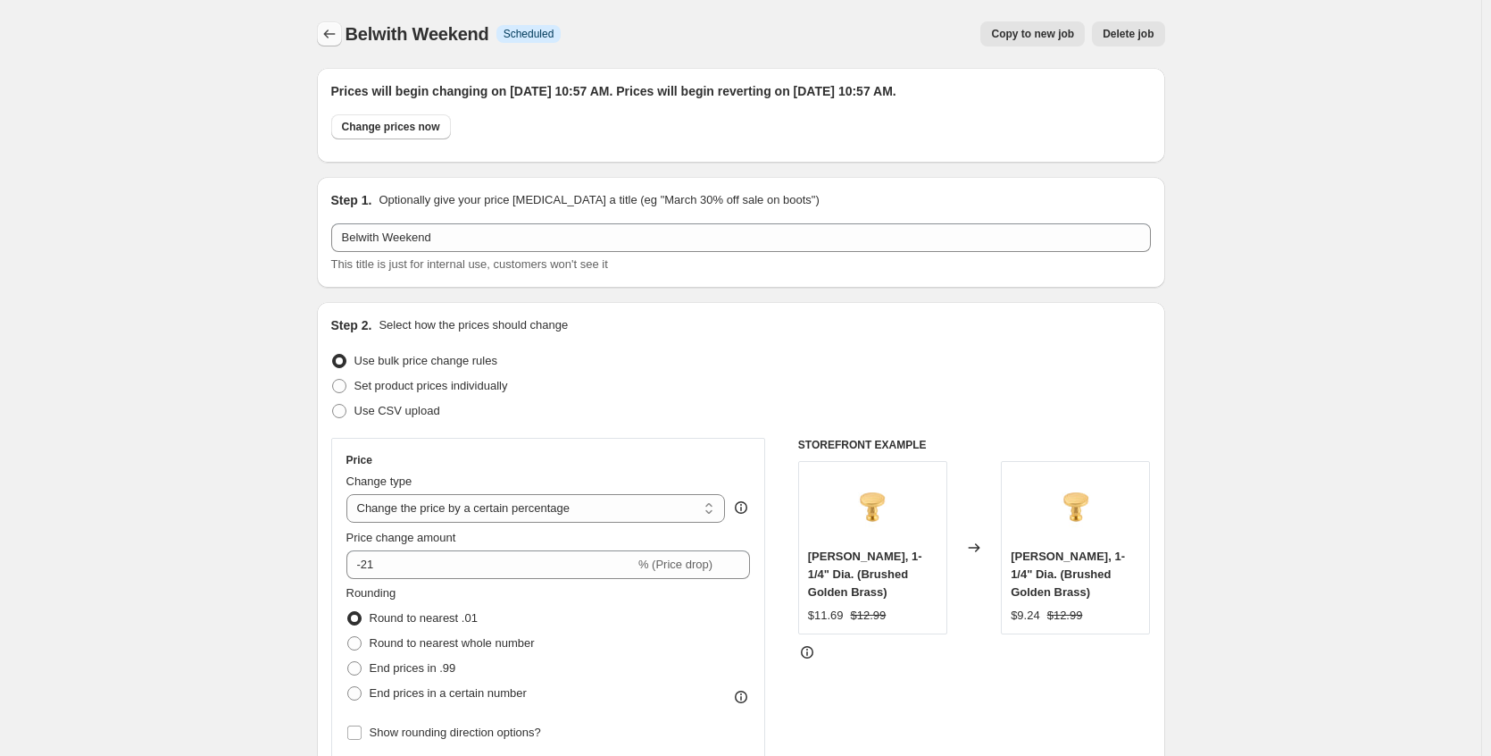
click at [337, 29] on icon "Price change jobs" at bounding box center [330, 34] width 18 height 18
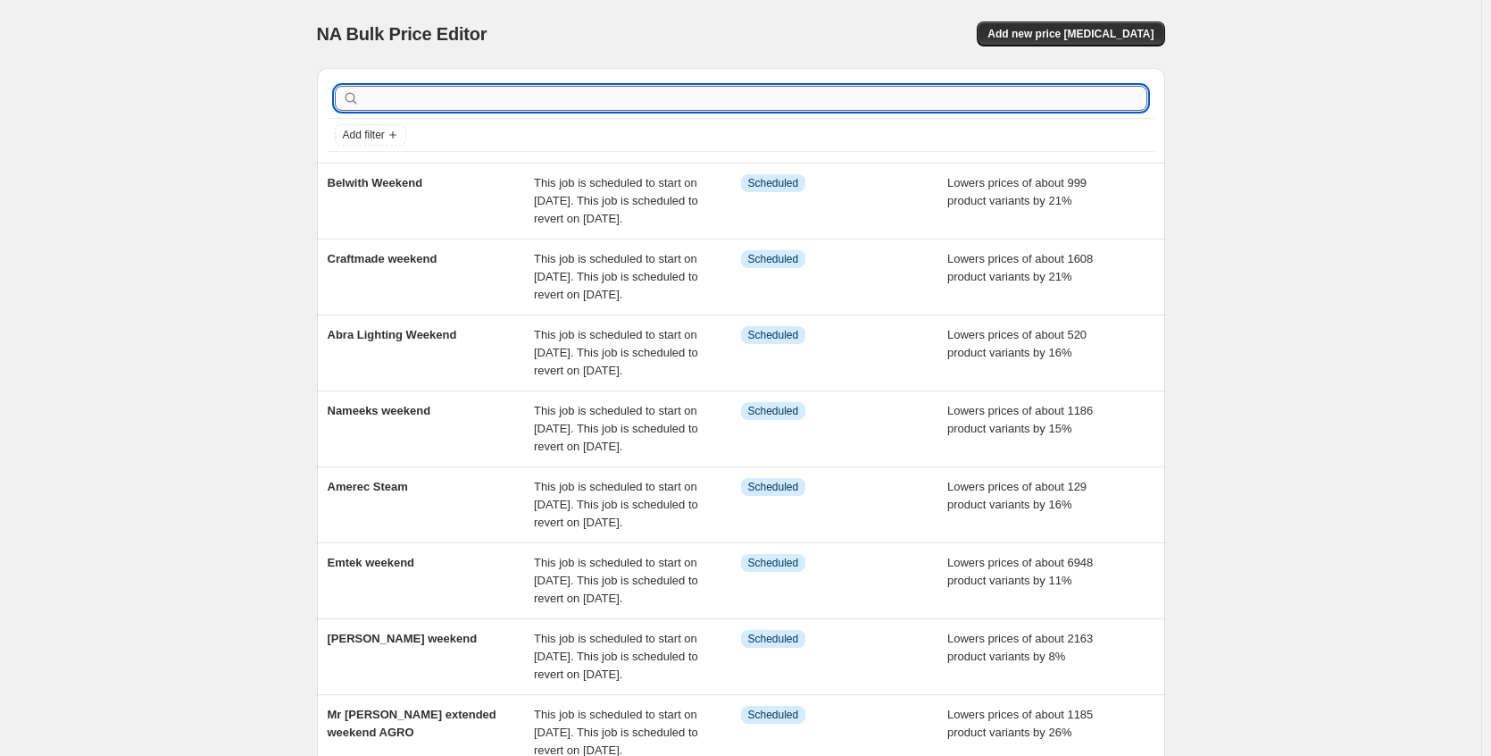
click at [472, 102] on input "text" at bounding box center [755, 98] width 784 height 25
type input "varaluz"
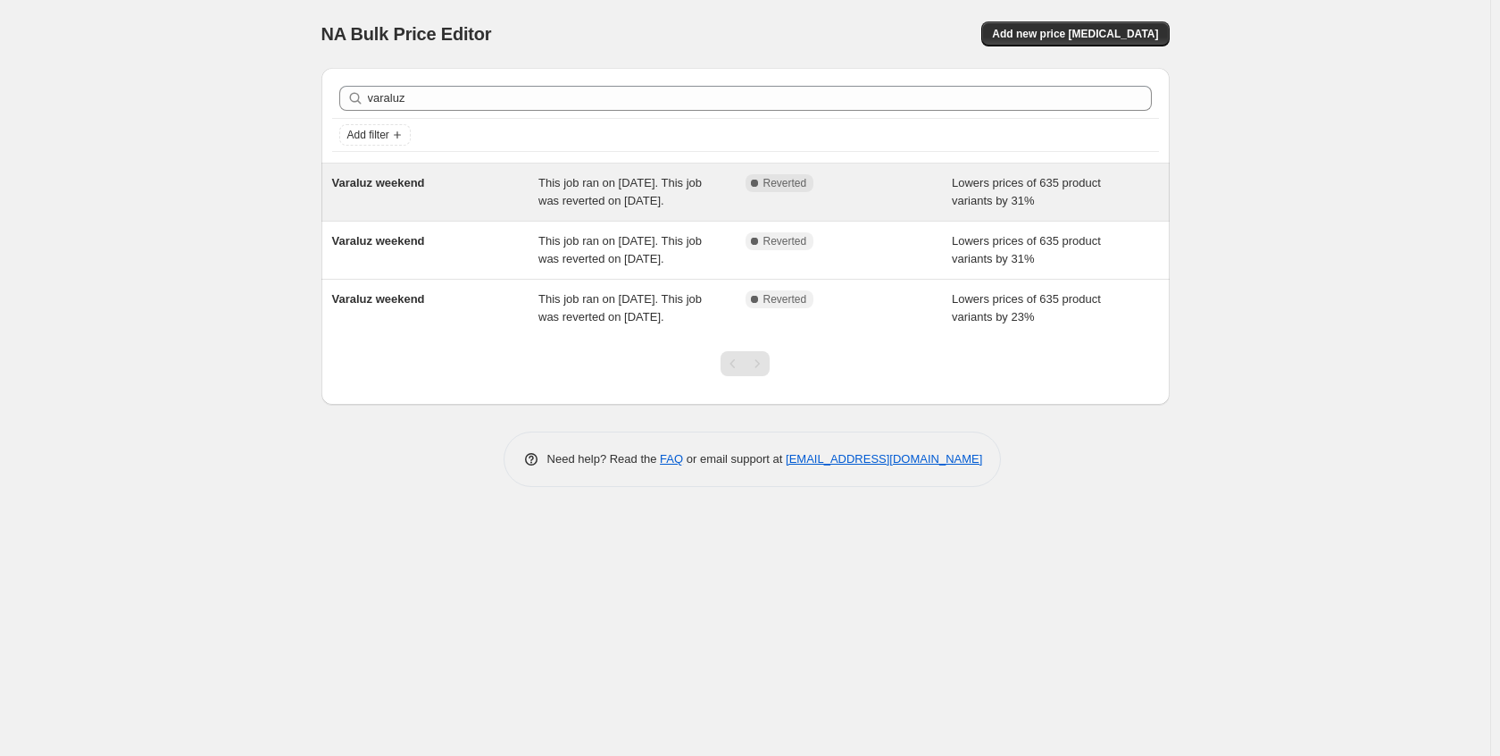
click at [464, 178] on div "Varaluz weekend" at bounding box center [435, 192] width 207 height 36
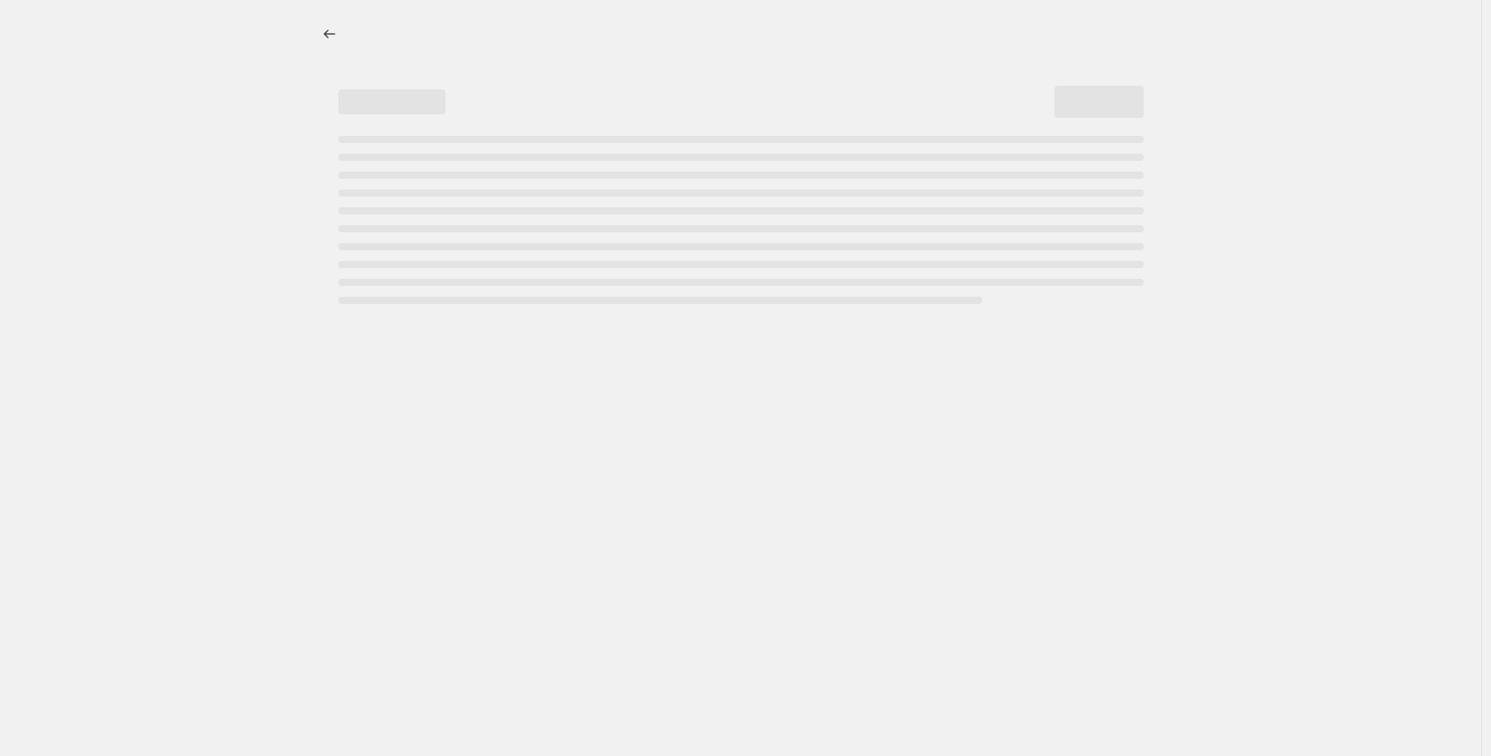
select select "percentage"
select select "no_change"
select select "collection"
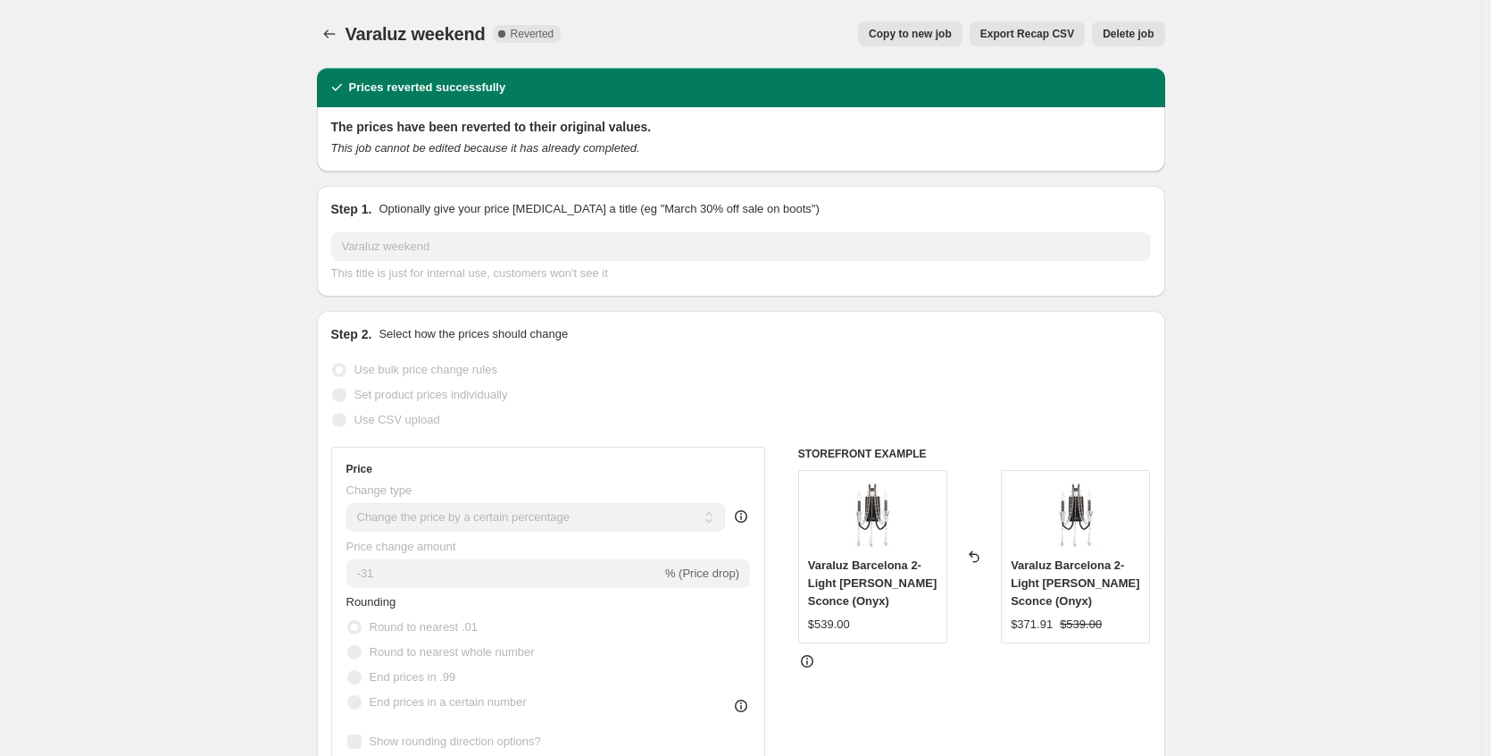
click at [941, 33] on span "Copy to new job" at bounding box center [910, 34] width 83 height 14
select select "percentage"
select select "no_change"
select select "collection"
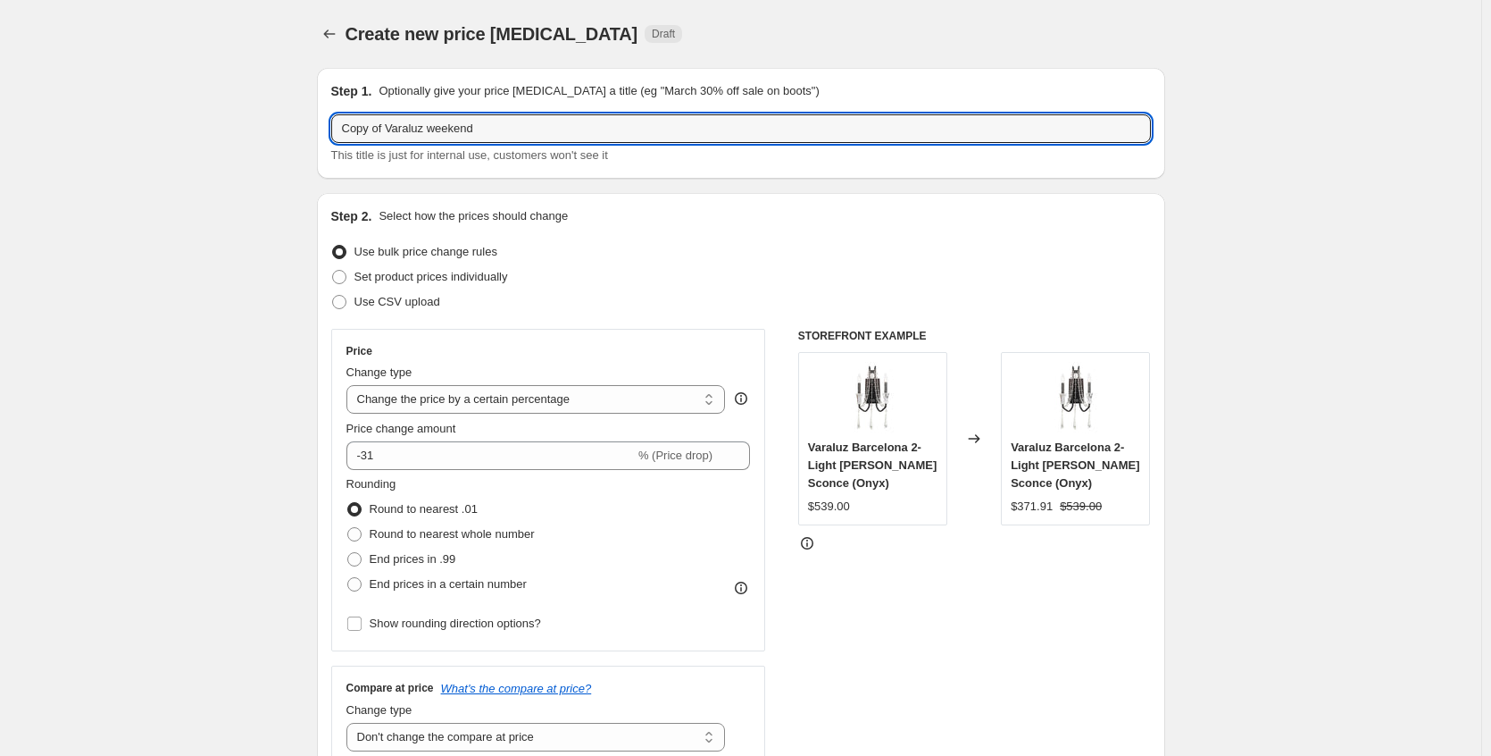
drag, startPoint x: 396, startPoint y: 131, endPoint x: 263, endPoint y: 129, distance: 133.1
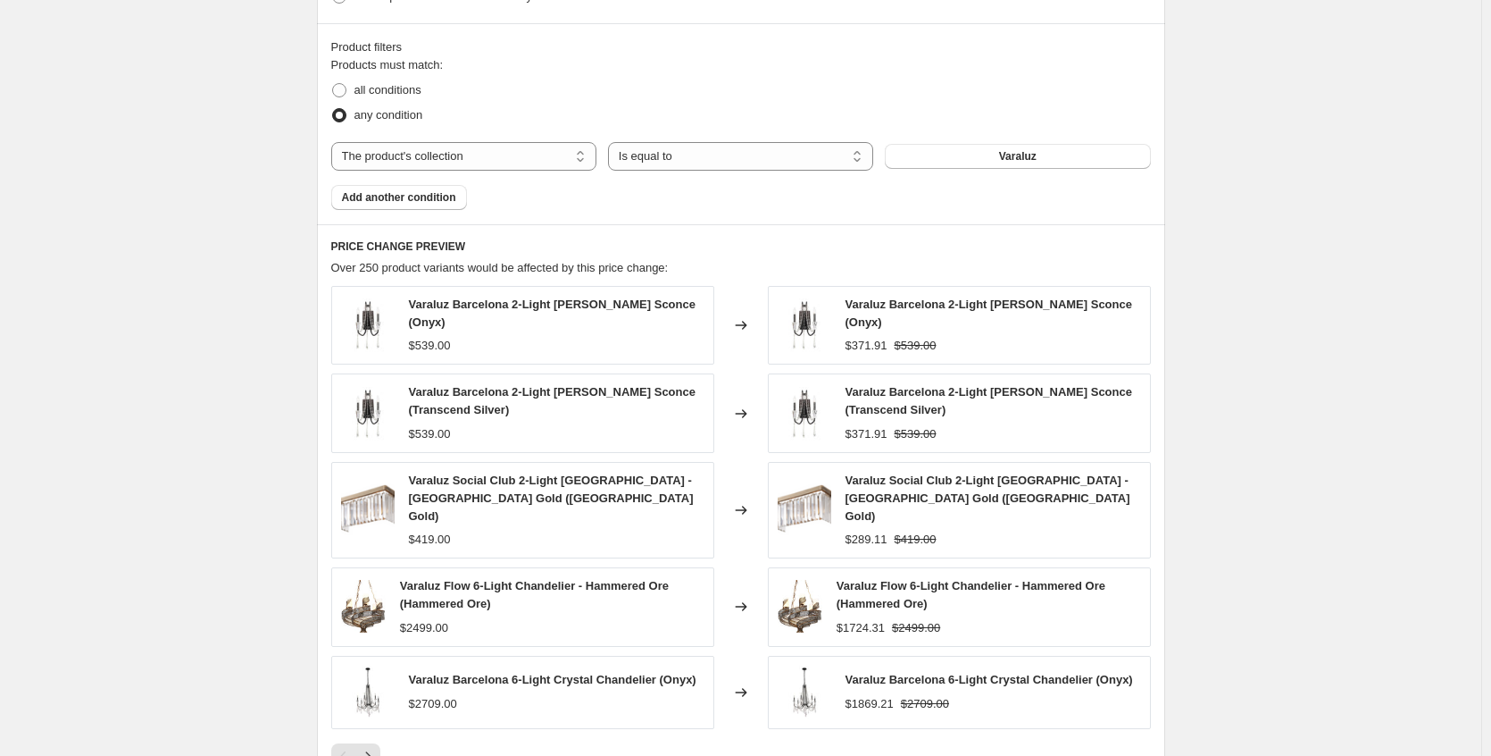
scroll to position [1161, 0]
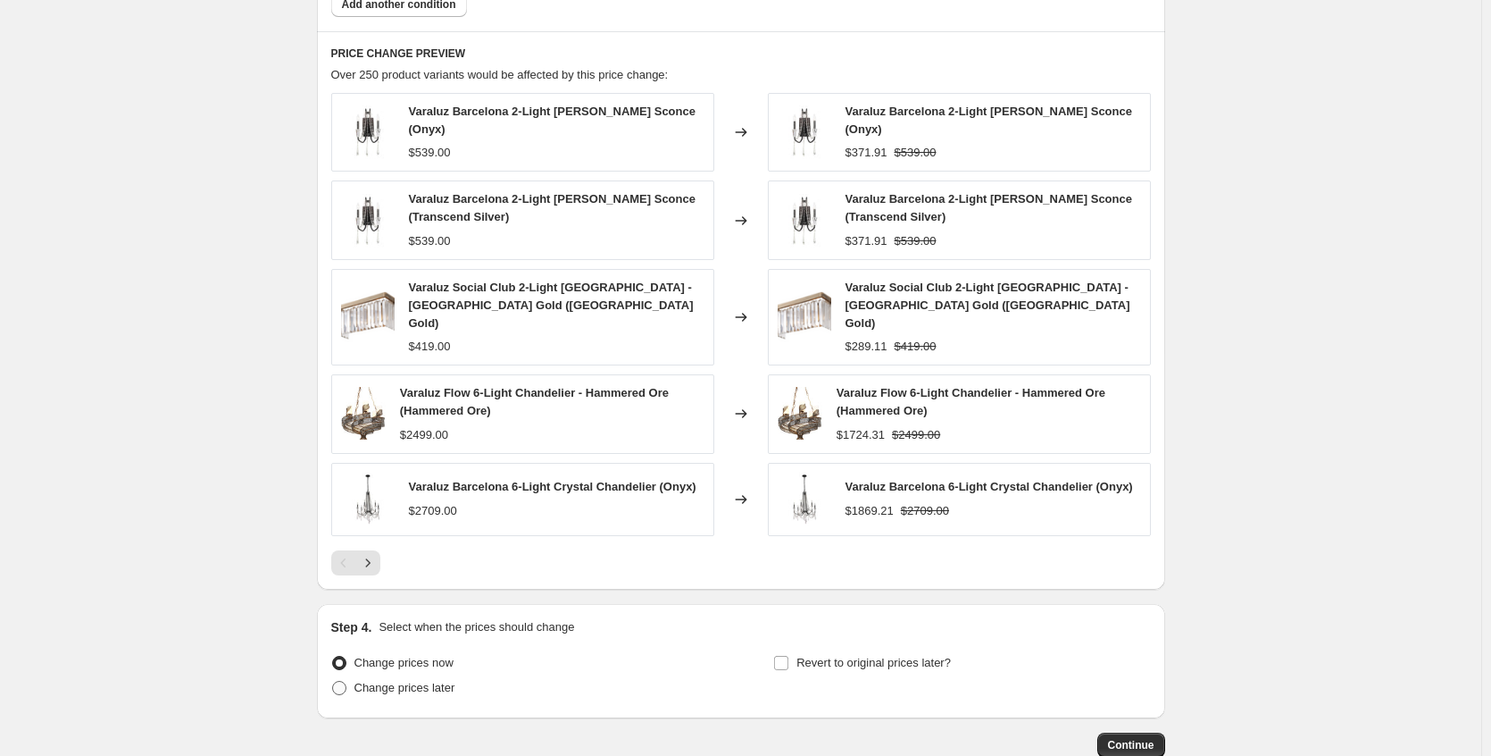
type input "Varaluz weekend"
click at [396, 683] on span "Change prices later" at bounding box center [405, 688] width 101 height 18
click at [333, 681] on input "Change prices later" at bounding box center [332, 681] width 1 height 1
radio input "true"
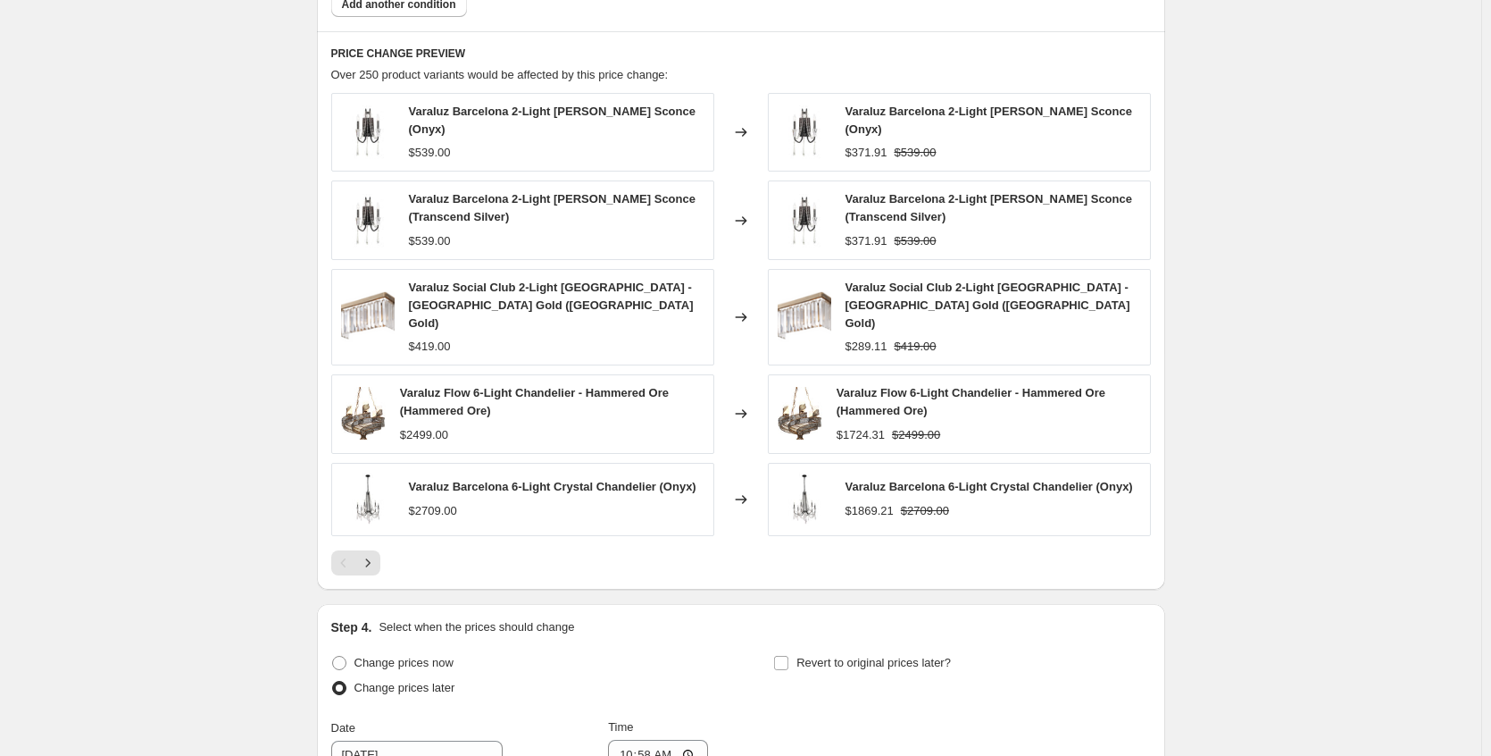
scroll to position [1565, 0]
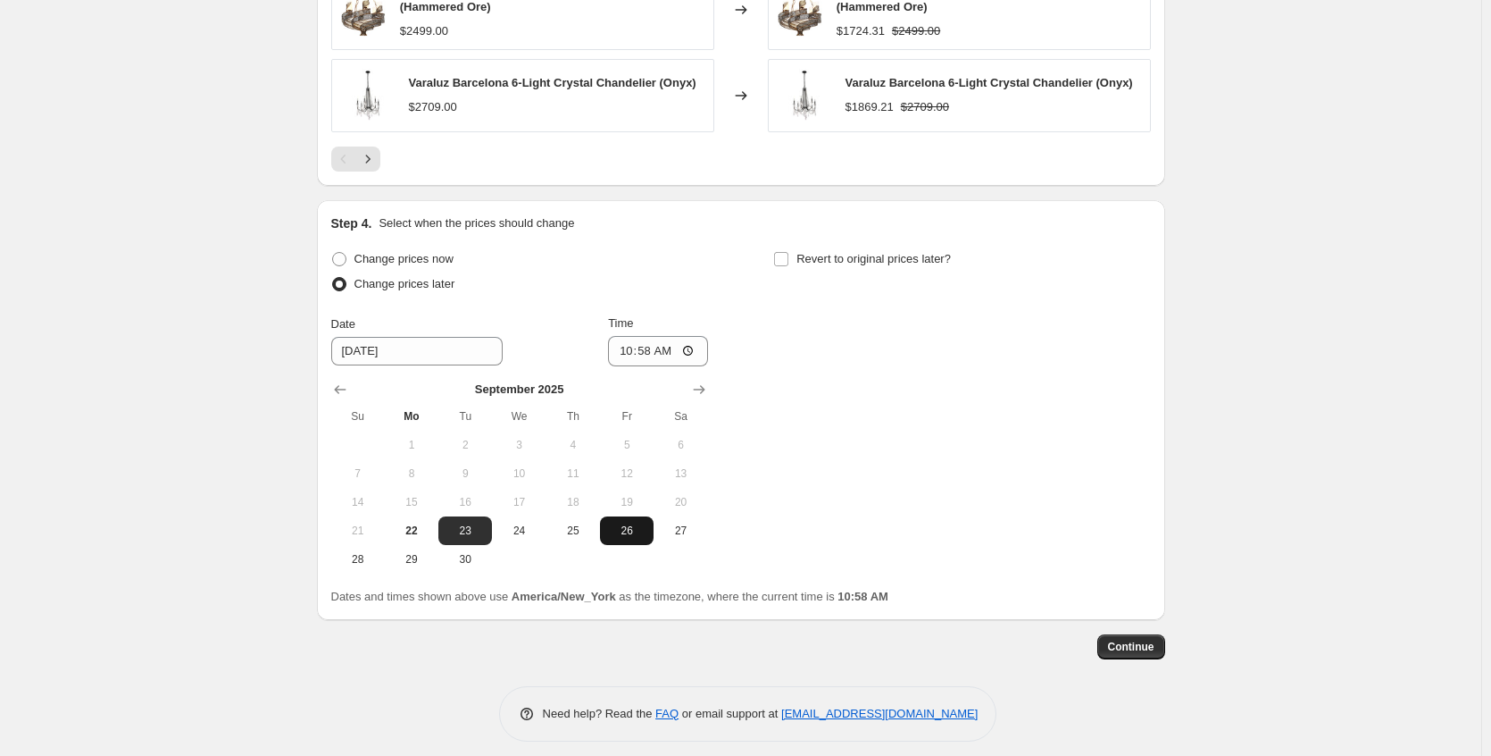
click at [644, 530] on button "26" at bounding box center [627, 530] width 54 height 29
type input "[DATE]"
click at [698, 336] on input "10:58" at bounding box center [658, 351] width 100 height 30
type input "22:58"
click at [864, 408] on div "Change prices now Change prices later Date [DATE] Time 22:58 [DATE] Su Mo Tu We…" at bounding box center [741, 409] width 820 height 327
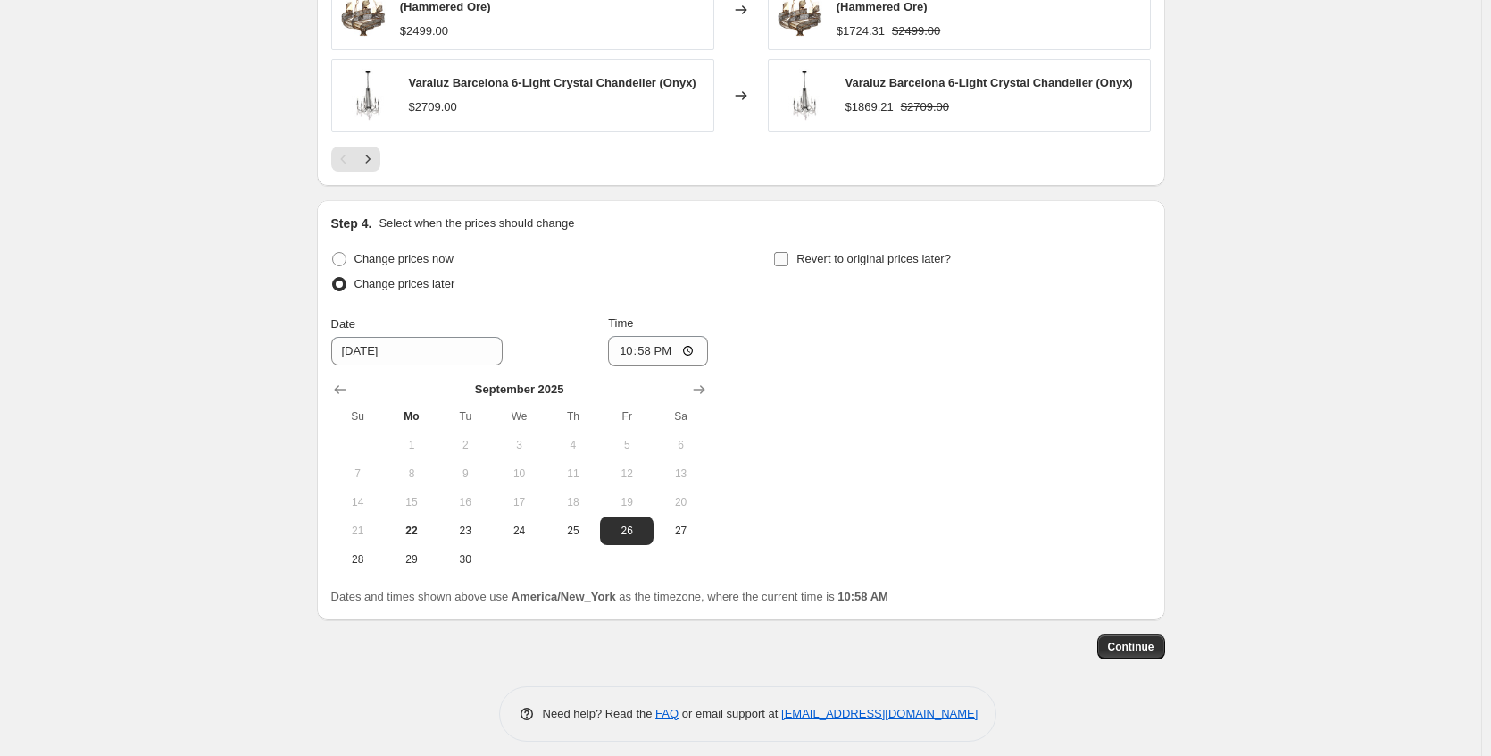
click at [851, 253] on span "Revert to original prices later?" at bounding box center [874, 258] width 155 height 13
click at [789, 253] on input "Revert to original prices later?" at bounding box center [781, 259] width 14 height 14
checkbox input "true"
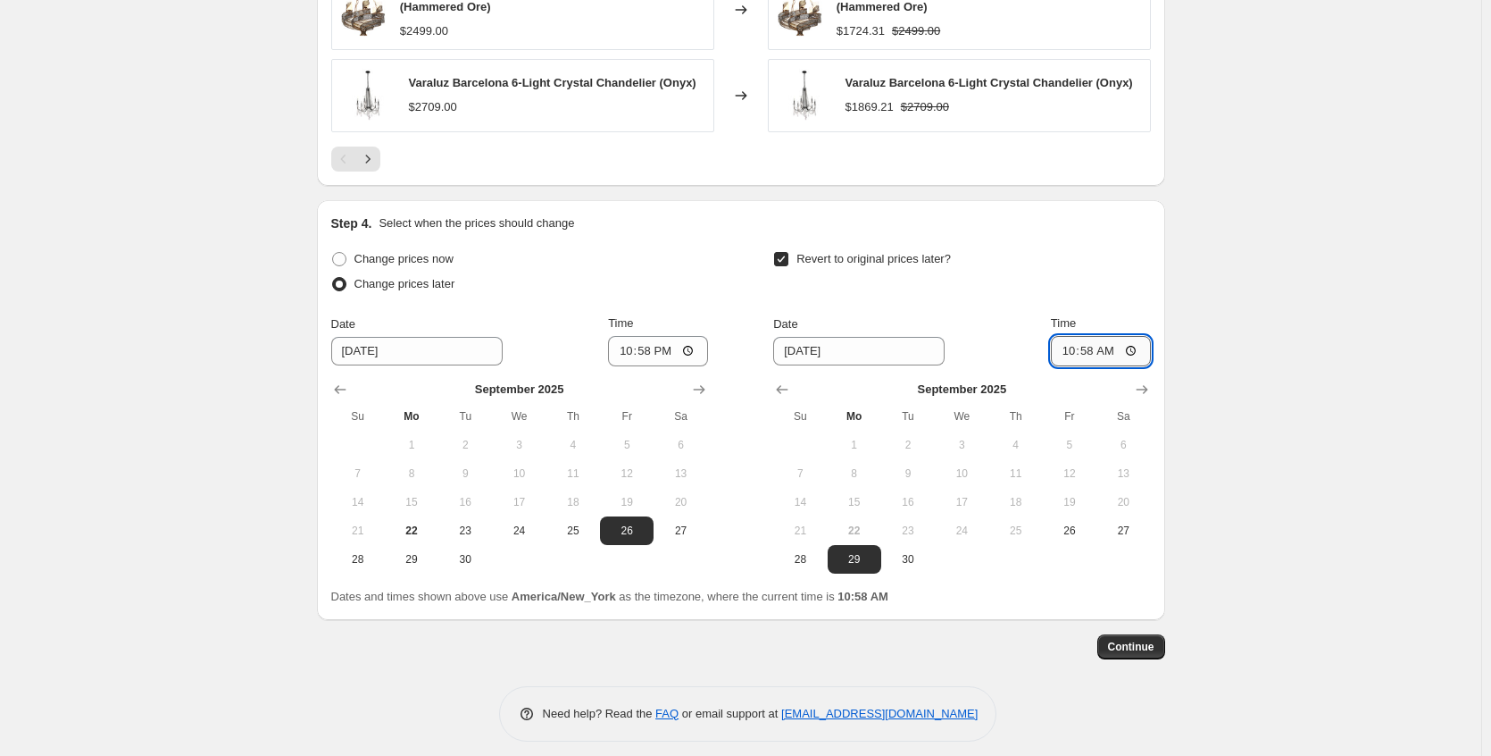
click at [1136, 336] on input "10:58" at bounding box center [1101, 351] width 100 height 30
type input "02:58"
click at [1151, 639] on span "Continue" at bounding box center [1131, 646] width 46 height 14
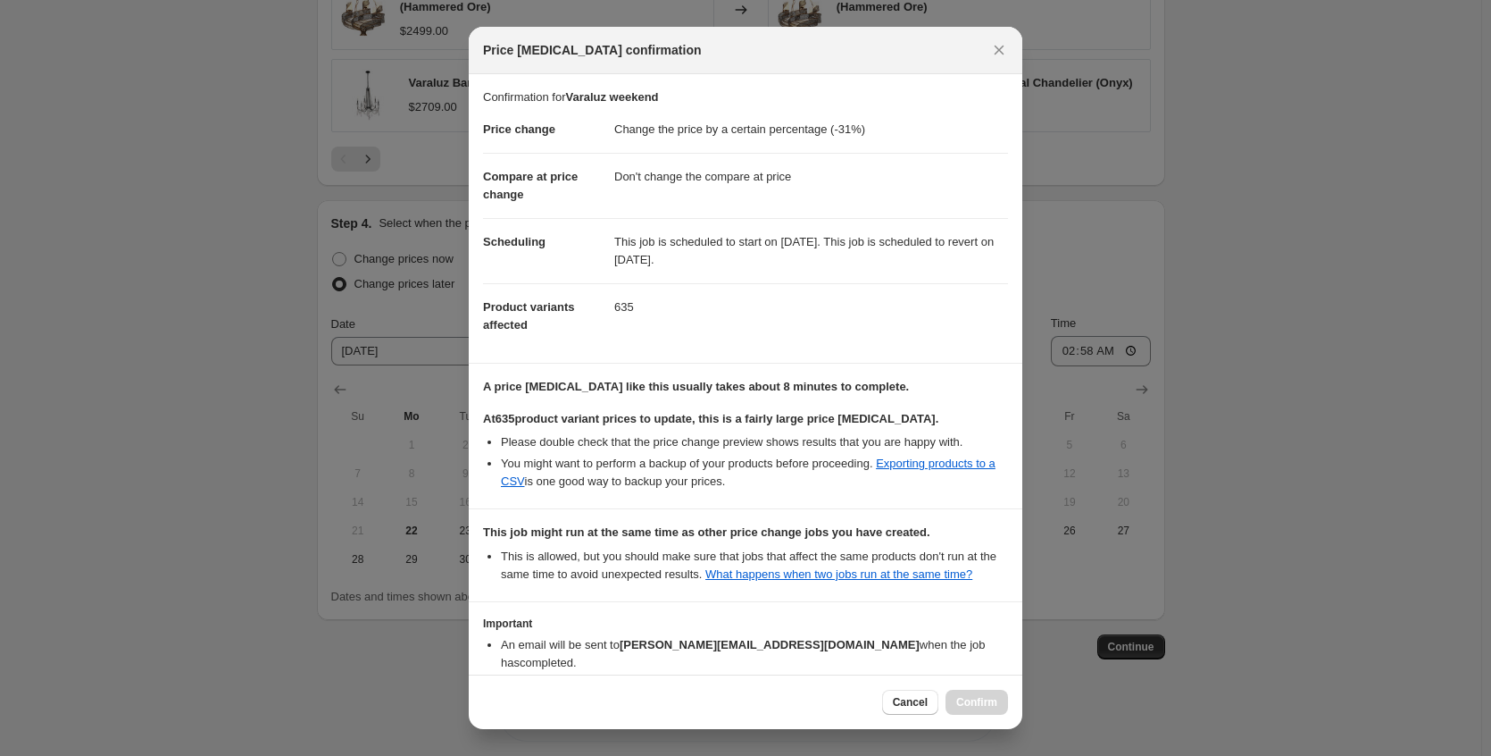
scroll to position [127, 0]
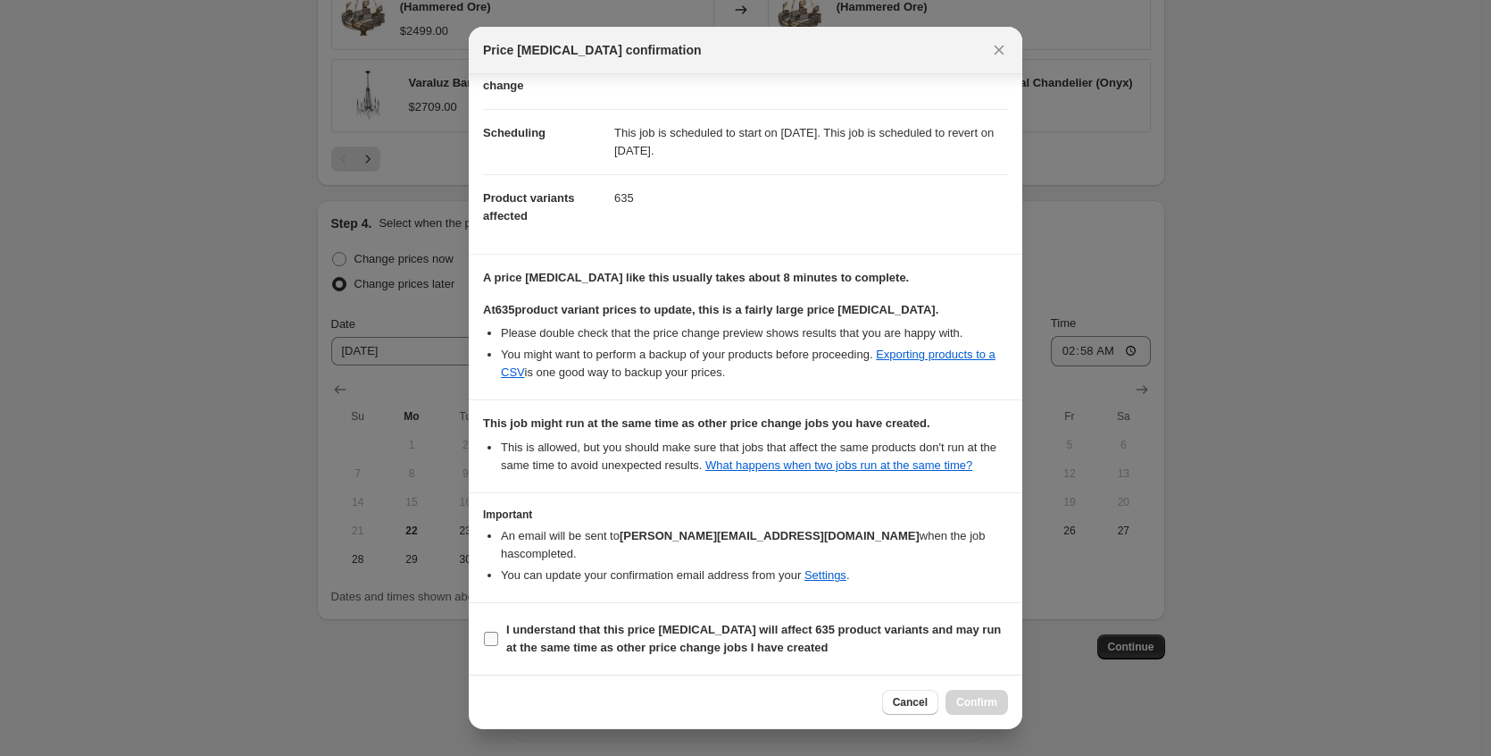
click at [706, 646] on b "I understand that this price [MEDICAL_DATA] will affect 635 product variants an…" at bounding box center [753, 637] width 495 height 31
click at [498, 646] on input "I understand that this price [MEDICAL_DATA] will affect 635 product variants an…" at bounding box center [491, 638] width 14 height 14
checkbox input "true"
click at [957, 700] on span "Confirm" at bounding box center [976, 702] width 41 height 14
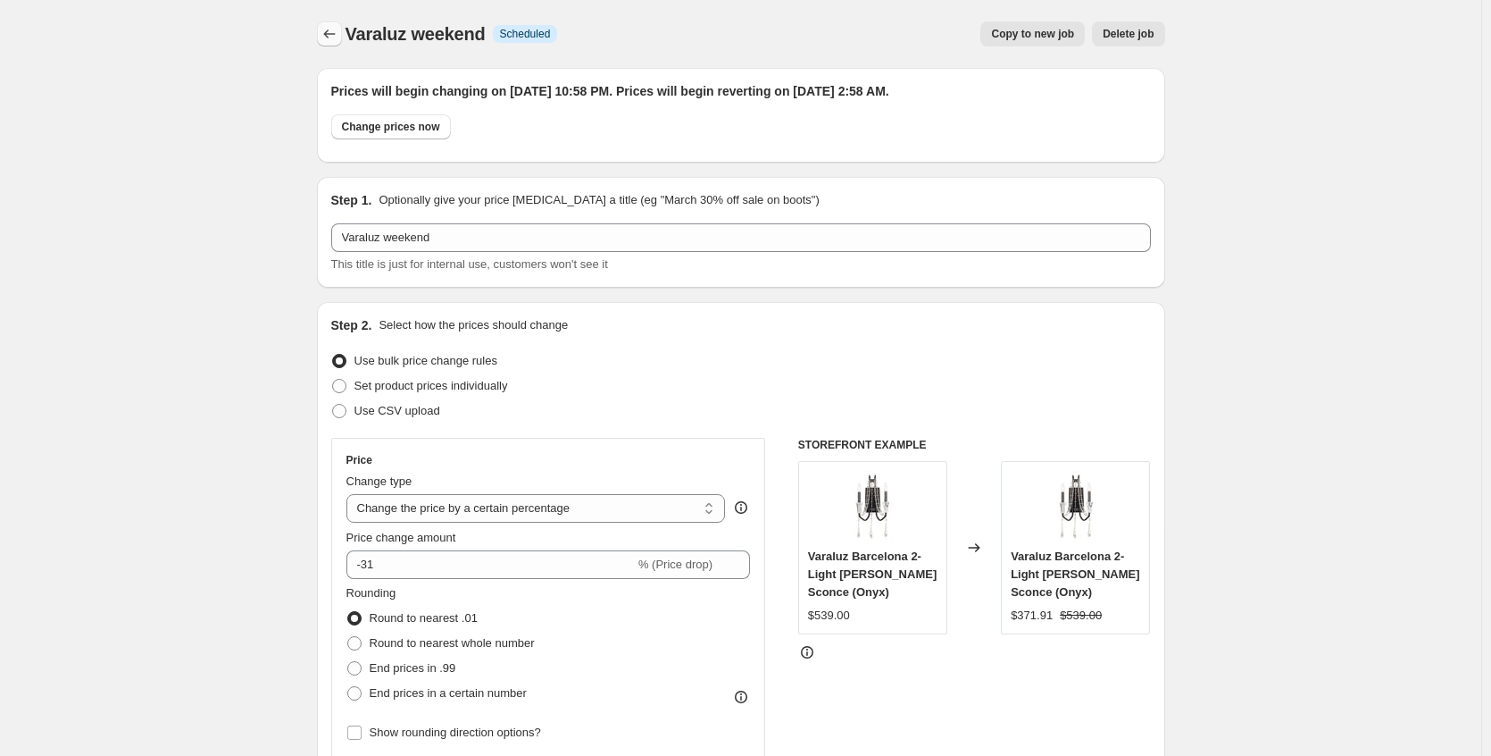
click at [335, 29] on icon "Price change jobs" at bounding box center [330, 34] width 18 height 18
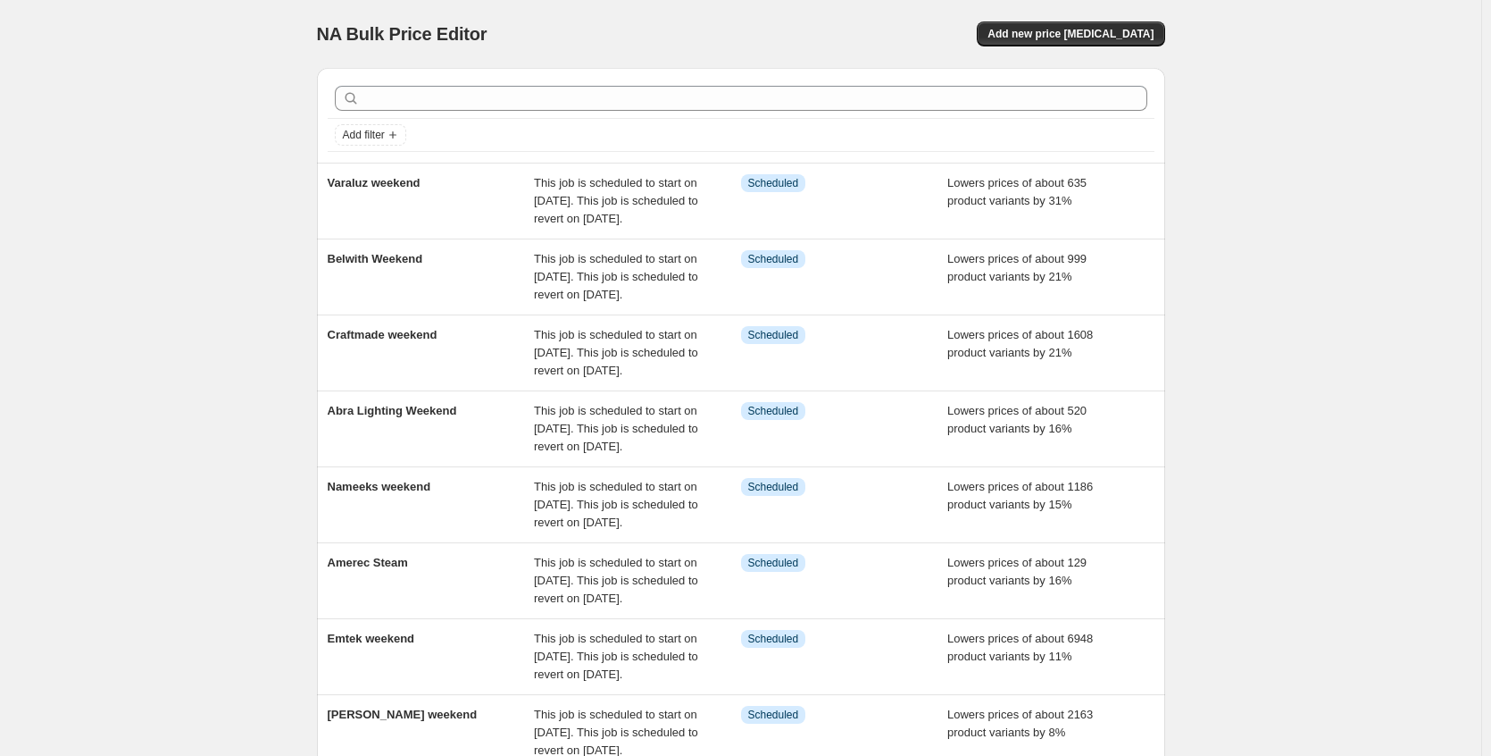
click at [433, 111] on div at bounding box center [741, 98] width 827 height 39
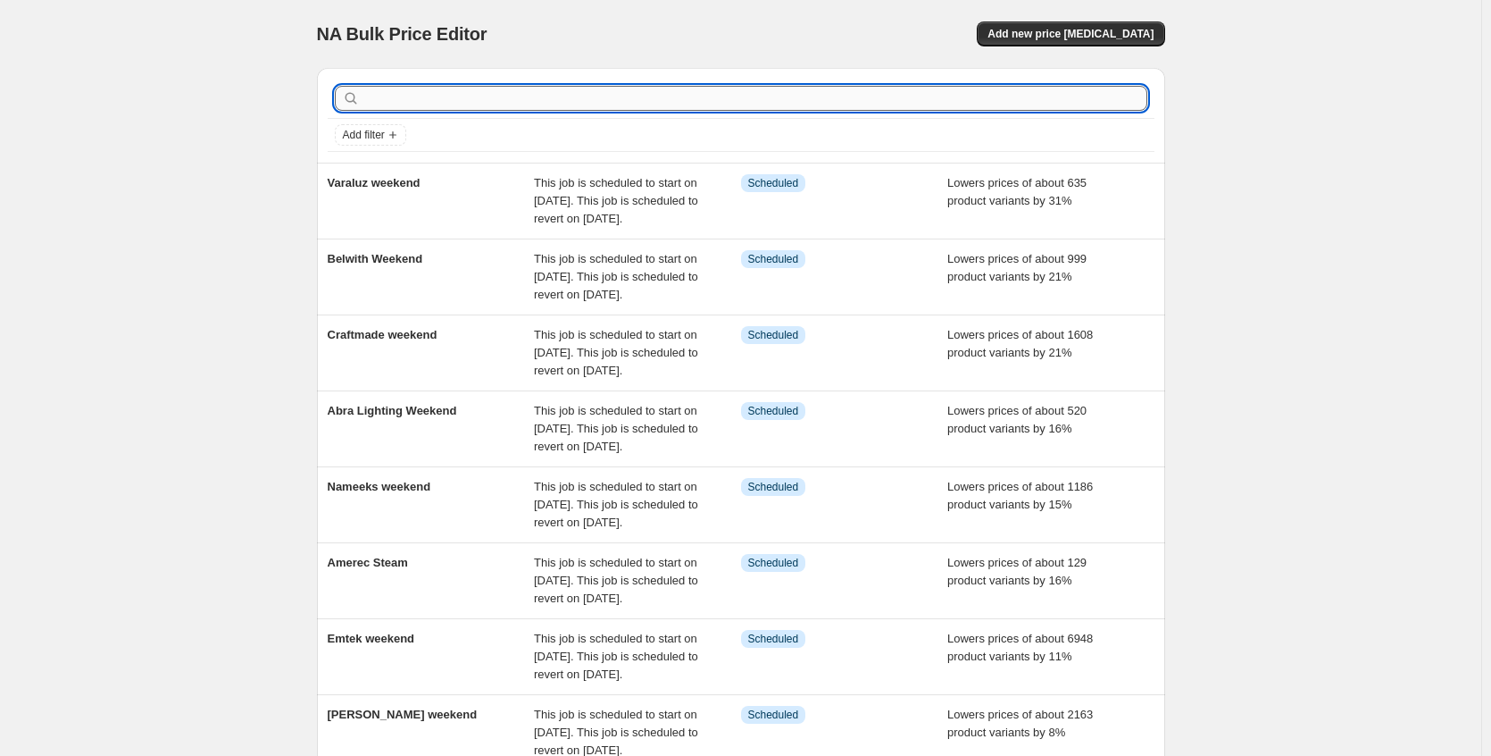
click at [435, 104] on input "text" at bounding box center [755, 98] width 784 height 25
type input "[PERSON_NAME]"
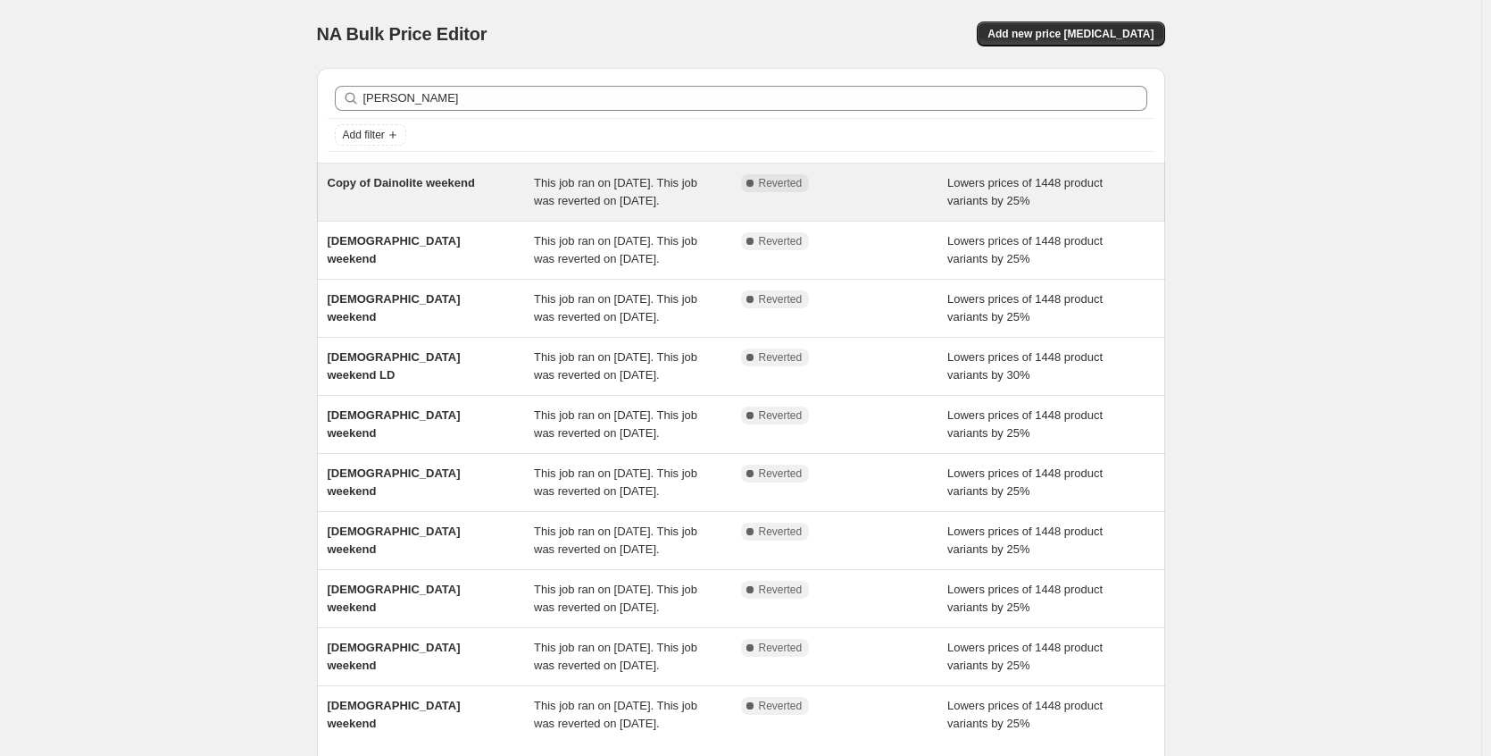
click at [439, 184] on span "Copy of Dainolite weekend" at bounding box center [401, 182] width 147 height 13
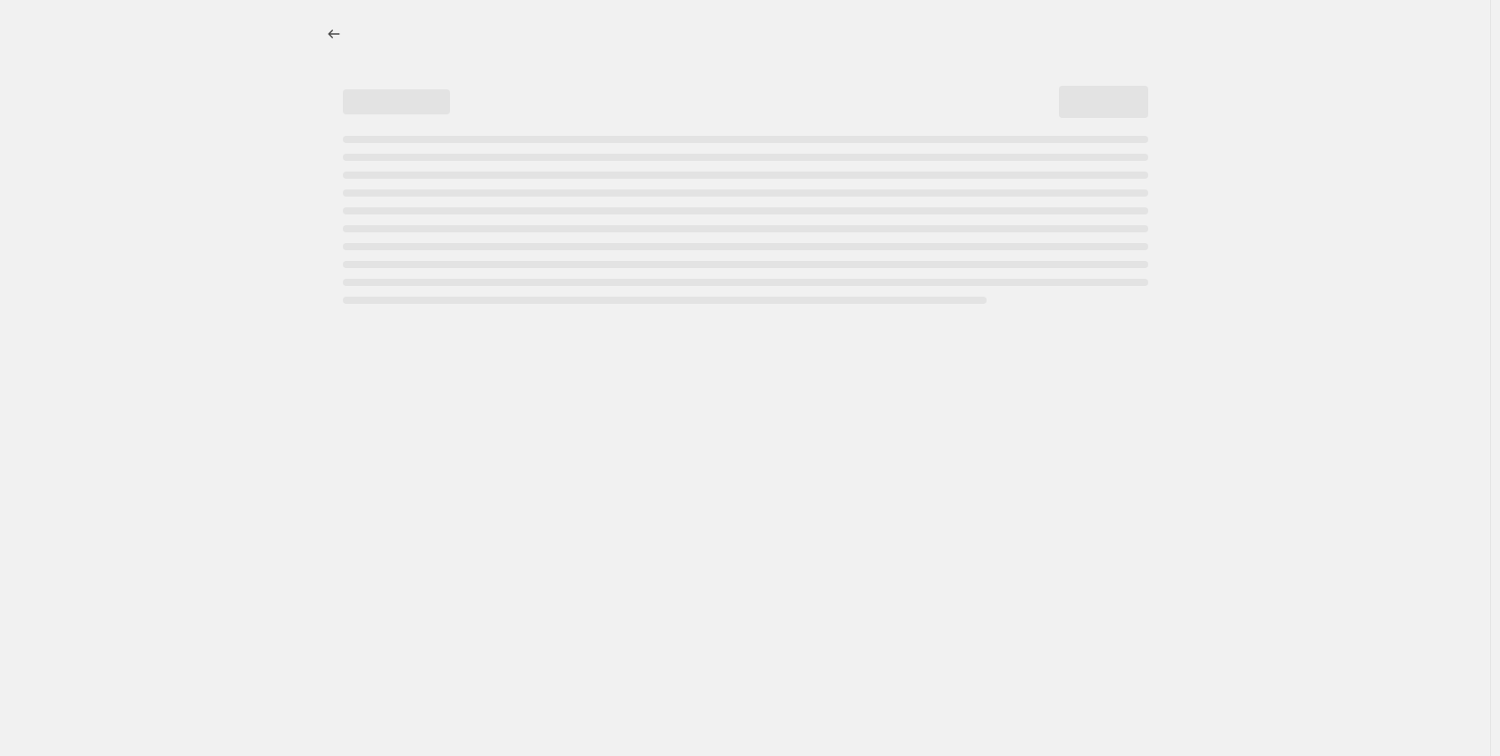
select select "percentage"
select select "no_change"
select select "collection"
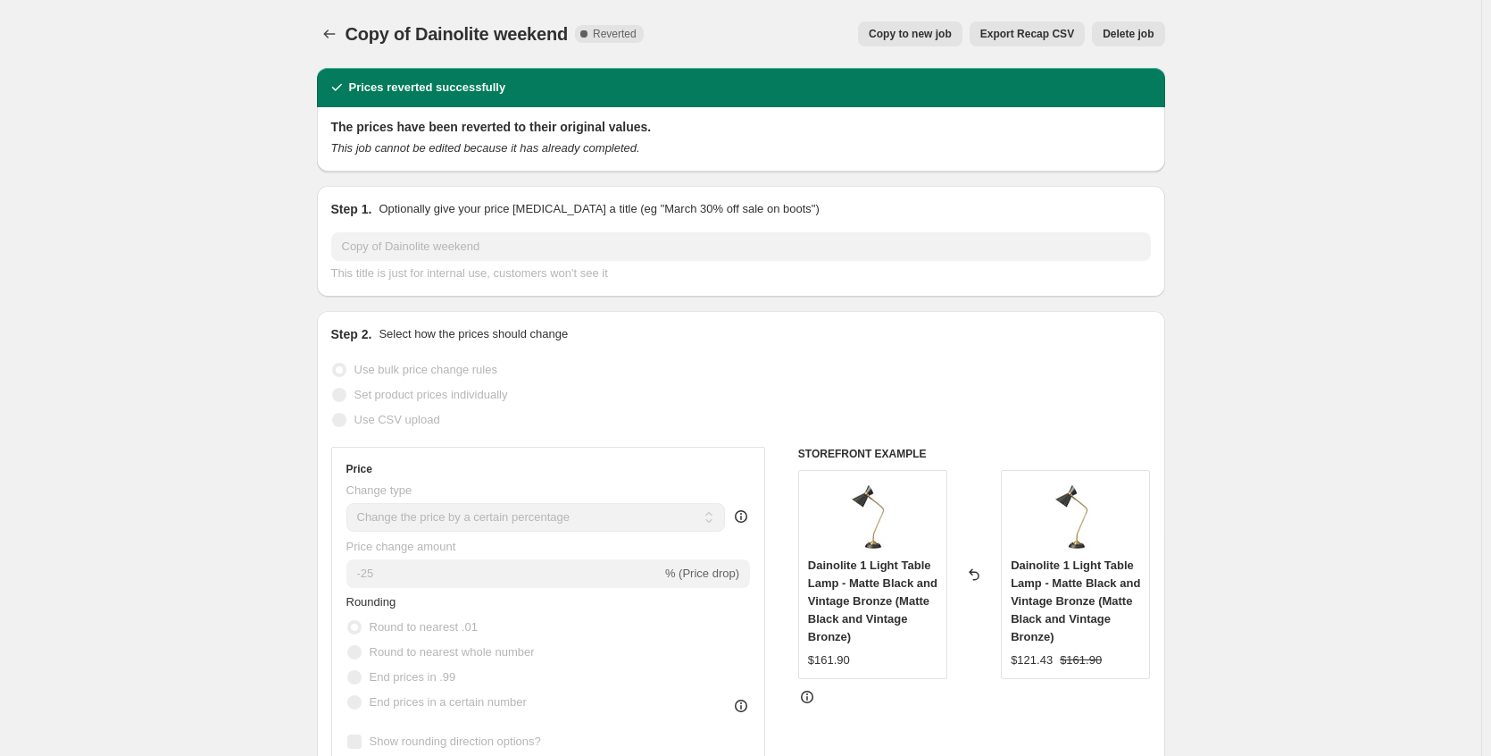
click at [884, 38] on span "Copy to new job" at bounding box center [910, 34] width 83 height 14
select select "percentage"
select select "no_change"
select select "collection"
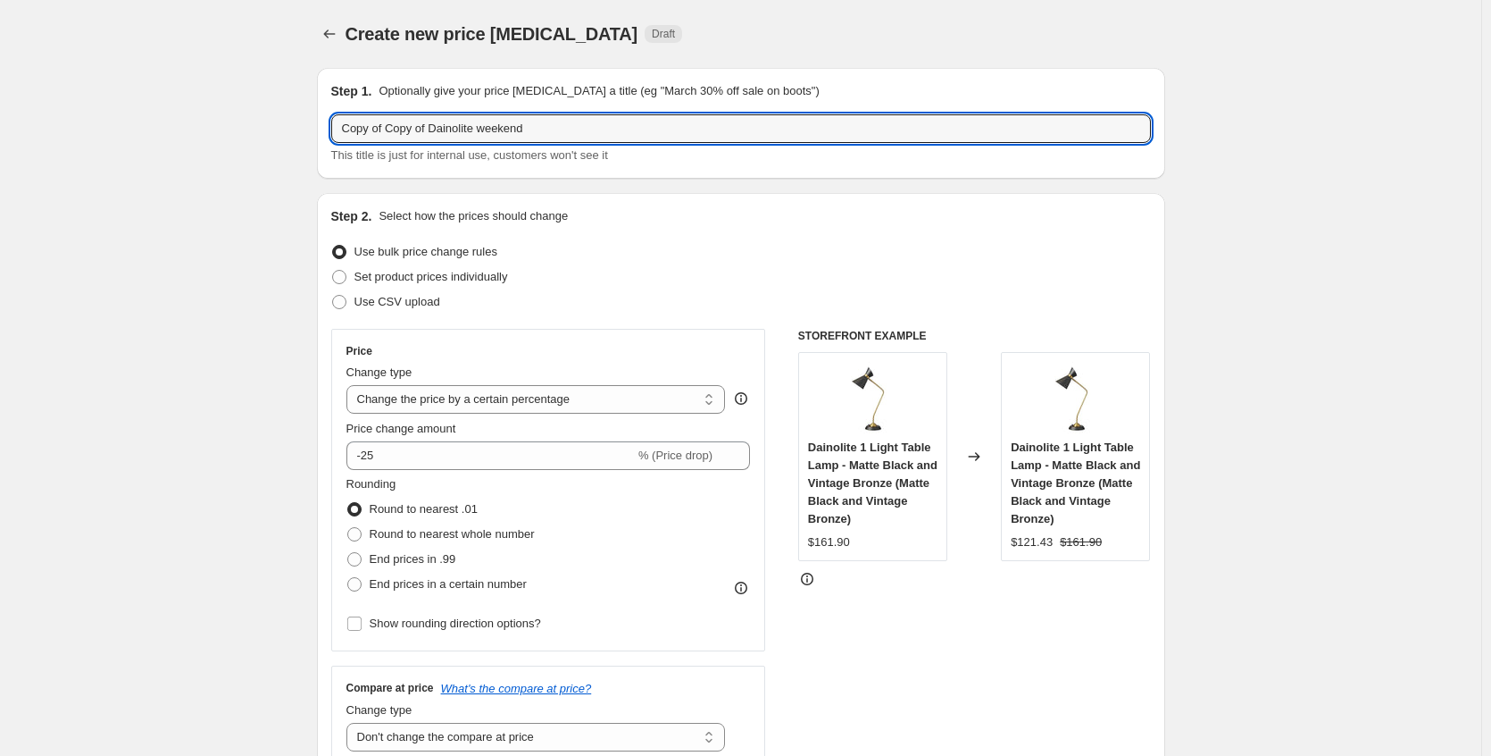
drag, startPoint x: 438, startPoint y: 128, endPoint x: 189, endPoint y: 114, distance: 248.6
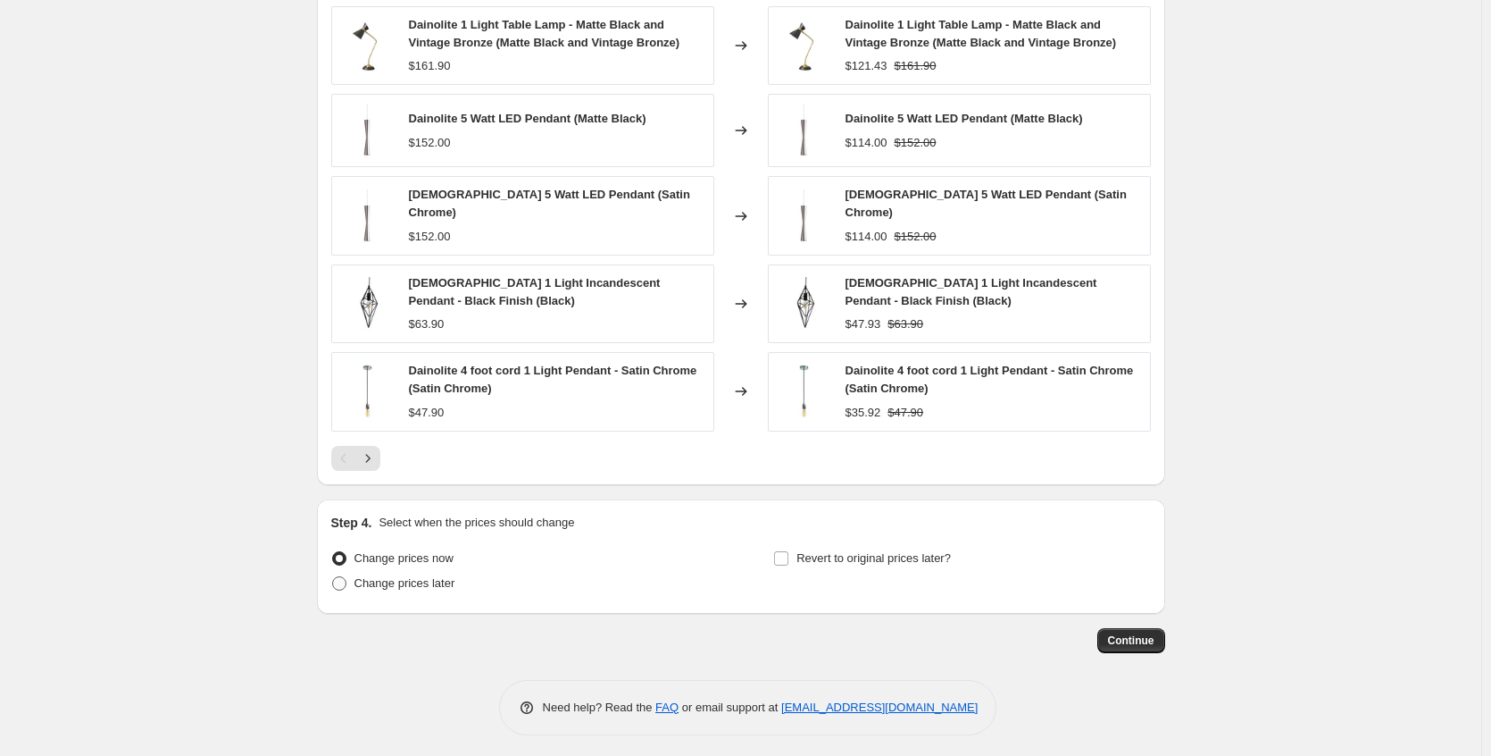
type input "[DEMOGRAPHIC_DATA] weekend"
click at [448, 576] on span "Change prices later" at bounding box center [405, 582] width 101 height 13
click at [333, 576] on input "Change prices later" at bounding box center [332, 576] width 1 height 1
radio input "true"
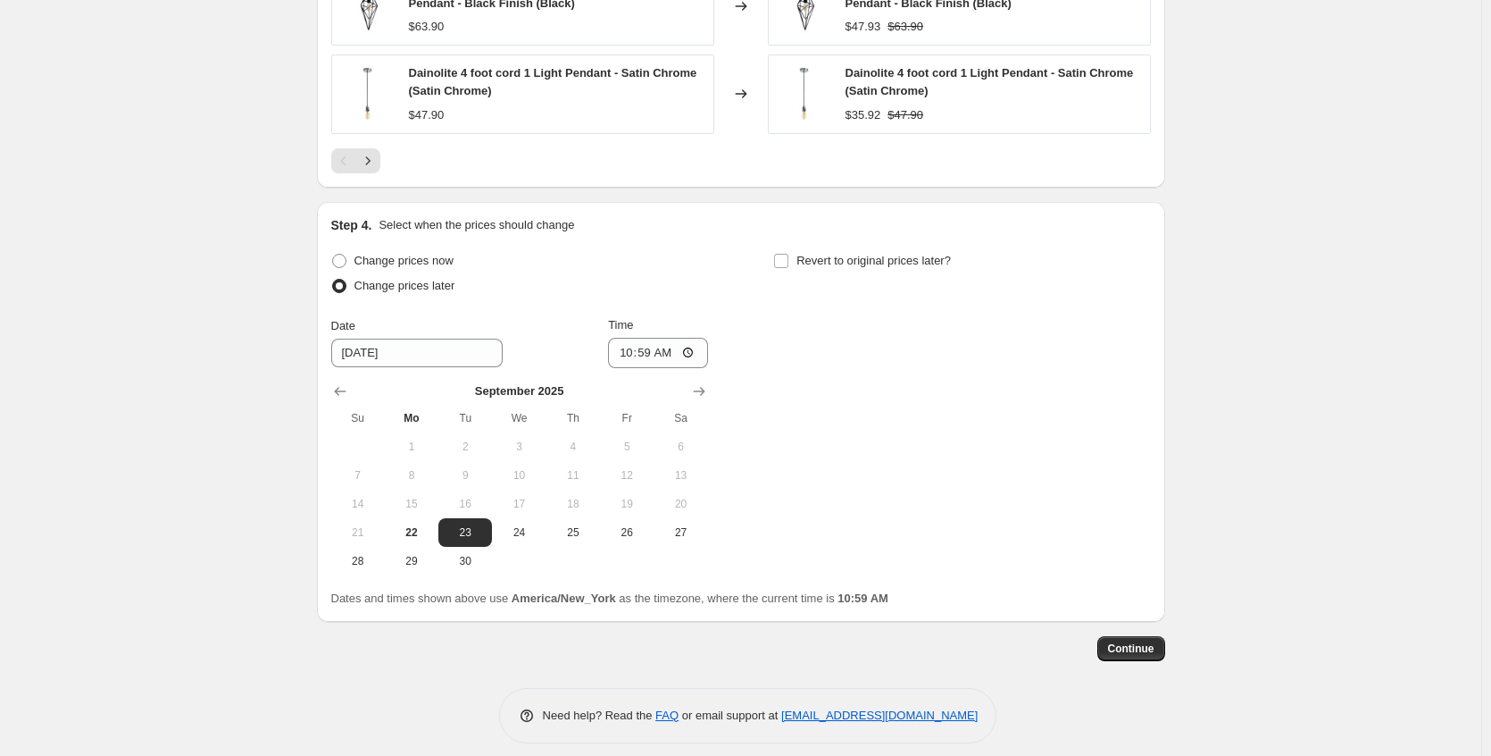
scroll to position [1653, 0]
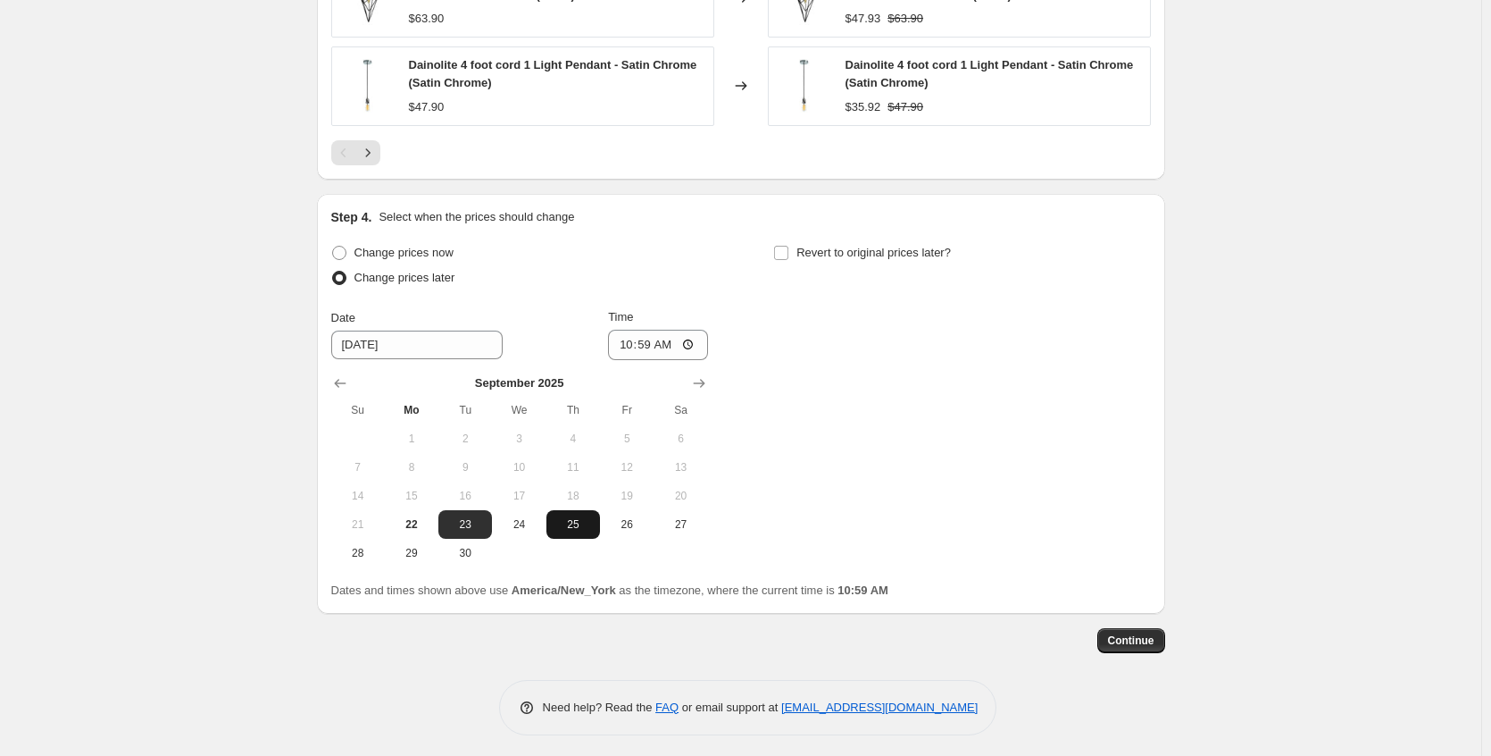
click at [580, 521] on span "25" at bounding box center [573, 524] width 39 height 14
type input "[DATE]"
click at [846, 249] on span "Revert to original prices later?" at bounding box center [874, 252] width 155 height 13
click at [789, 249] on input "Revert to original prices later?" at bounding box center [781, 253] width 14 height 14
checkbox input "true"
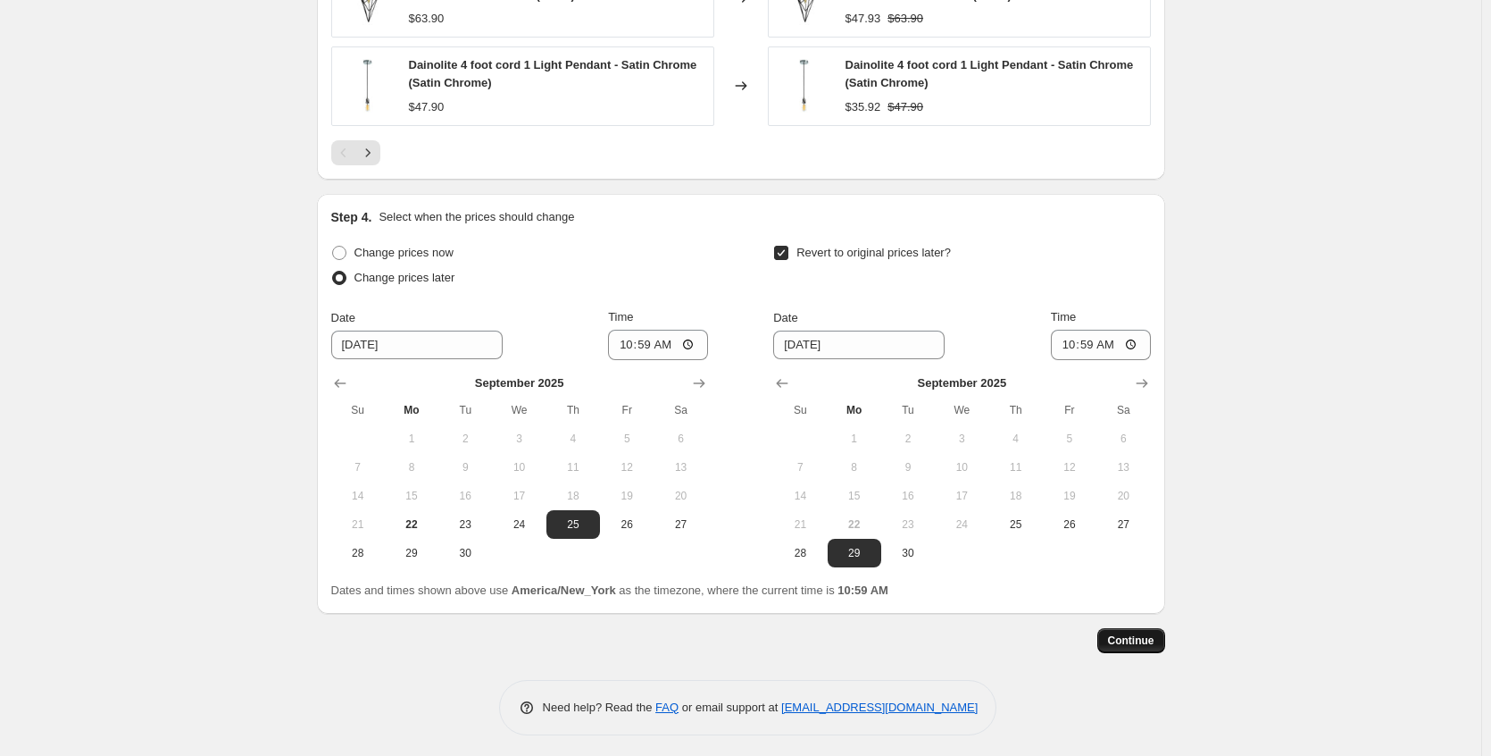
click at [1127, 633] on span "Continue" at bounding box center [1131, 640] width 46 height 14
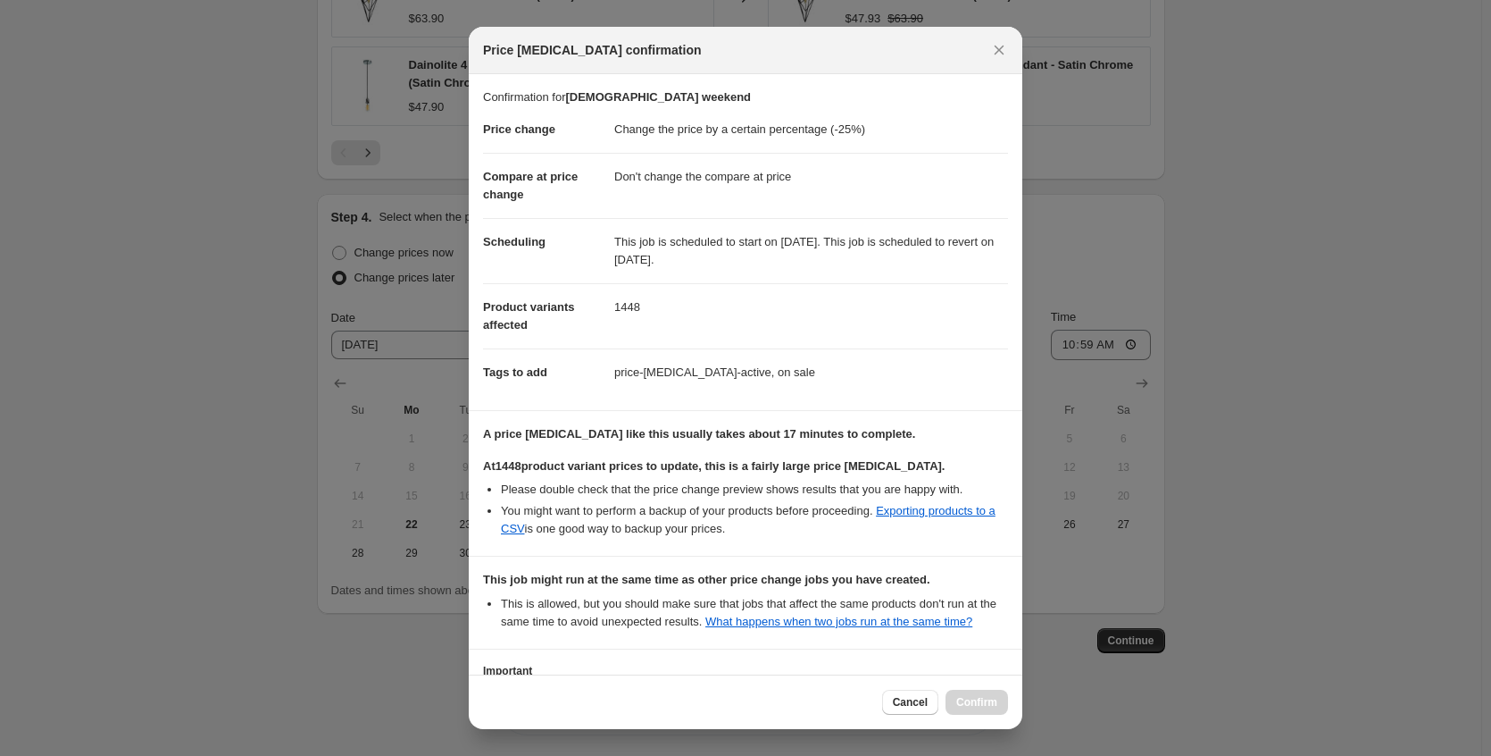
scroll to position [174, 0]
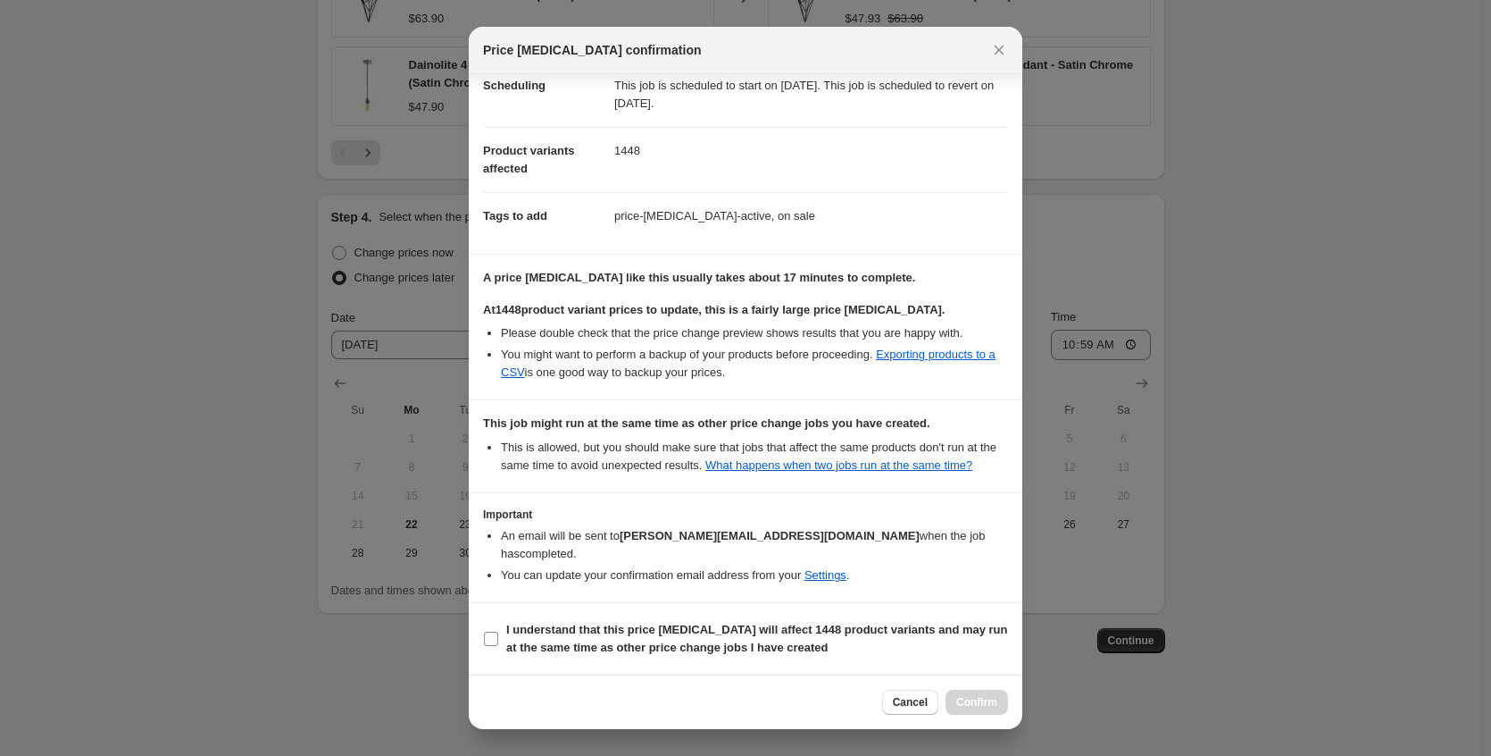
click at [738, 625] on b "I understand that this price [MEDICAL_DATA] will affect 1448 product variants a…" at bounding box center [757, 637] width 502 height 31
click at [498, 631] on input "I understand that this price [MEDICAL_DATA] will affect 1448 product variants a…" at bounding box center [491, 638] width 14 height 14
checkbox input "true"
click at [983, 706] on span "Confirm" at bounding box center [976, 702] width 41 height 14
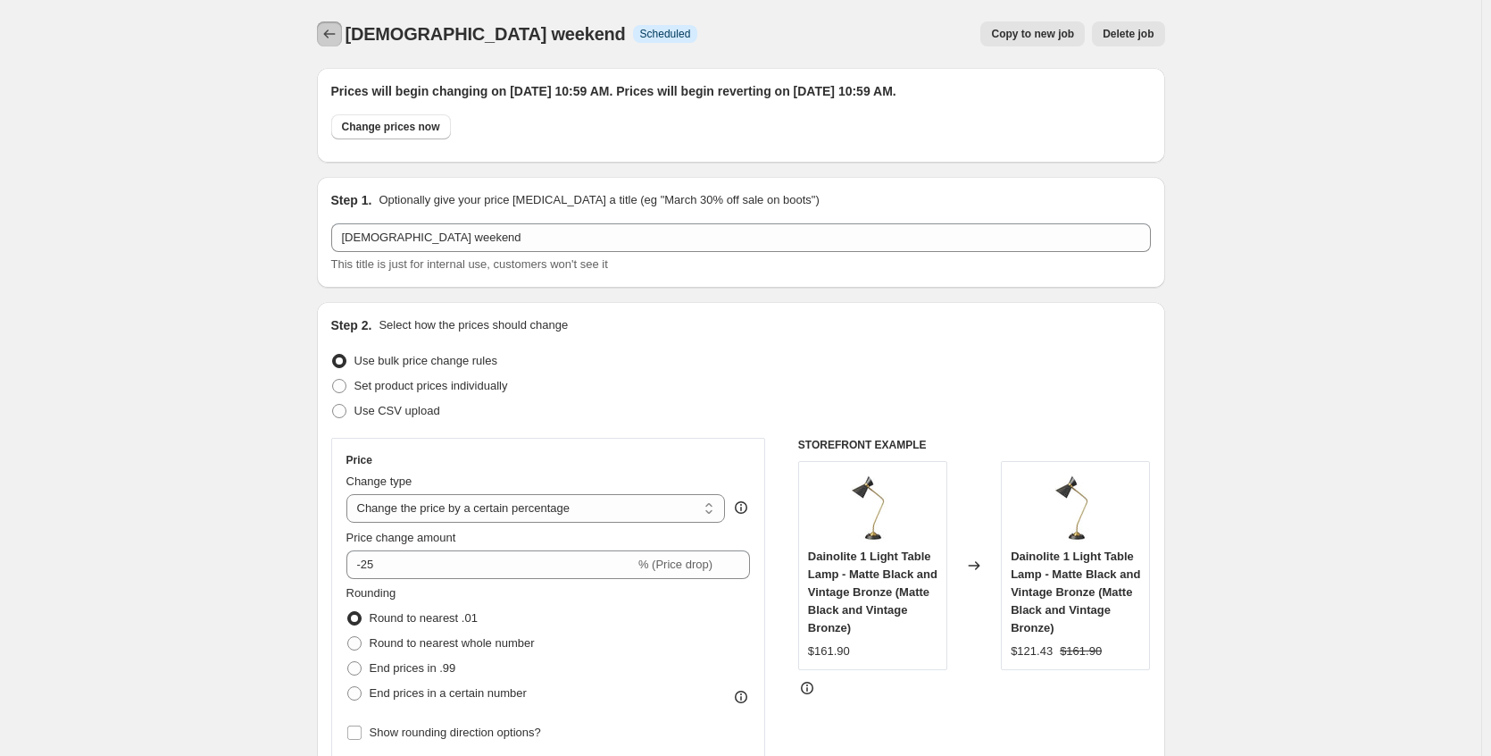
click at [332, 36] on icon "Price change jobs" at bounding box center [330, 34] width 18 height 18
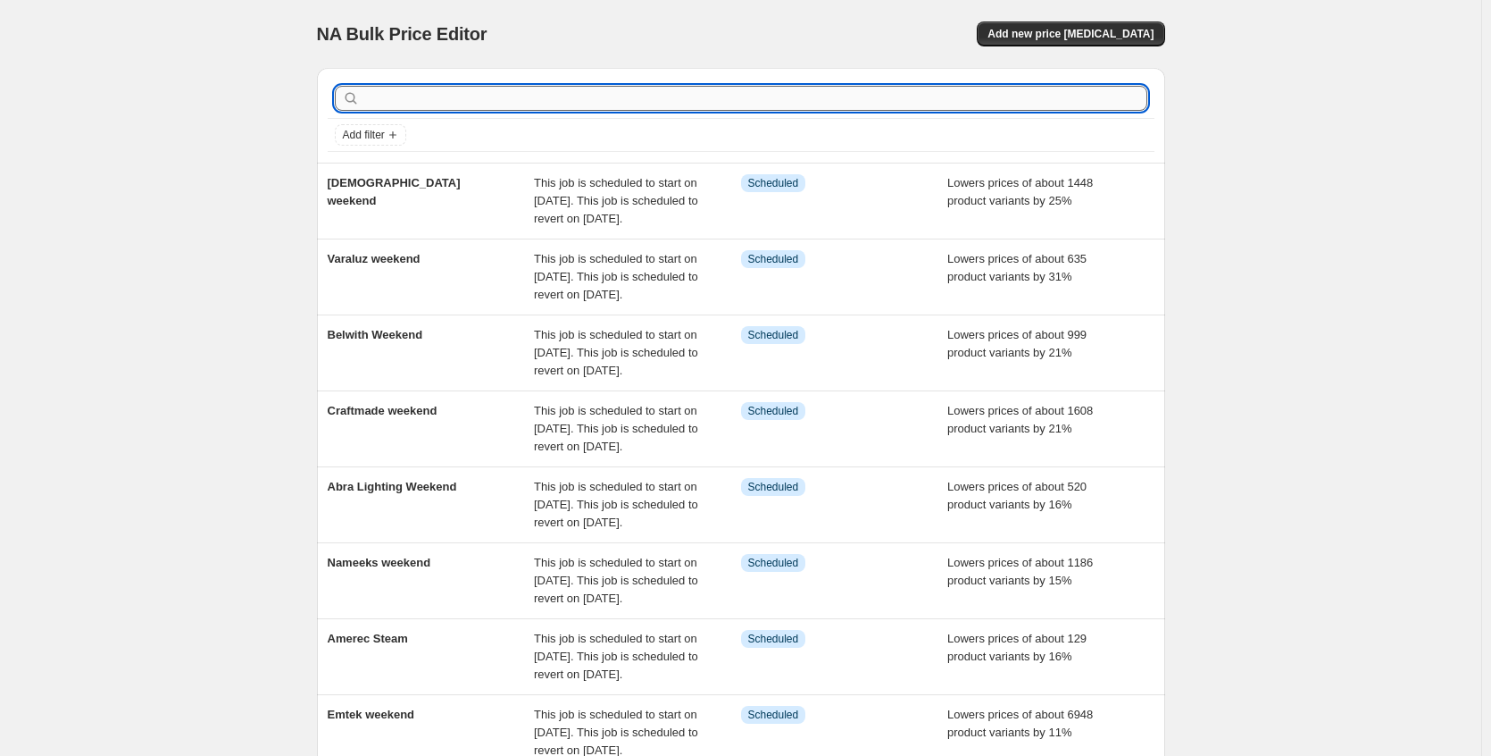
click at [419, 99] on input "text" at bounding box center [755, 98] width 784 height 25
type input "a"
click at [414, 100] on input "a" at bounding box center [739, 98] width 752 height 25
type input "ave"
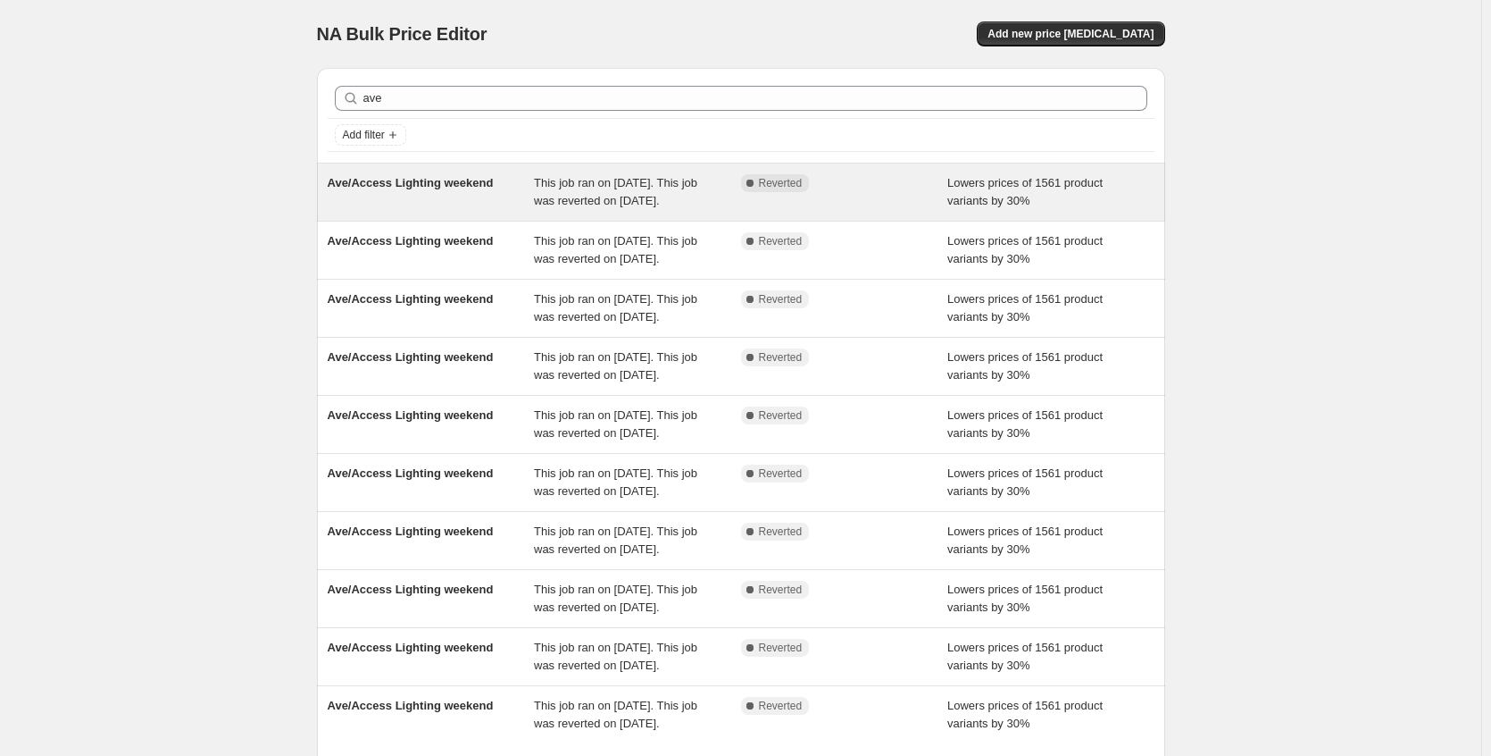
click at [421, 179] on span "Ave/Access Lighting weekend" at bounding box center [411, 182] width 166 height 13
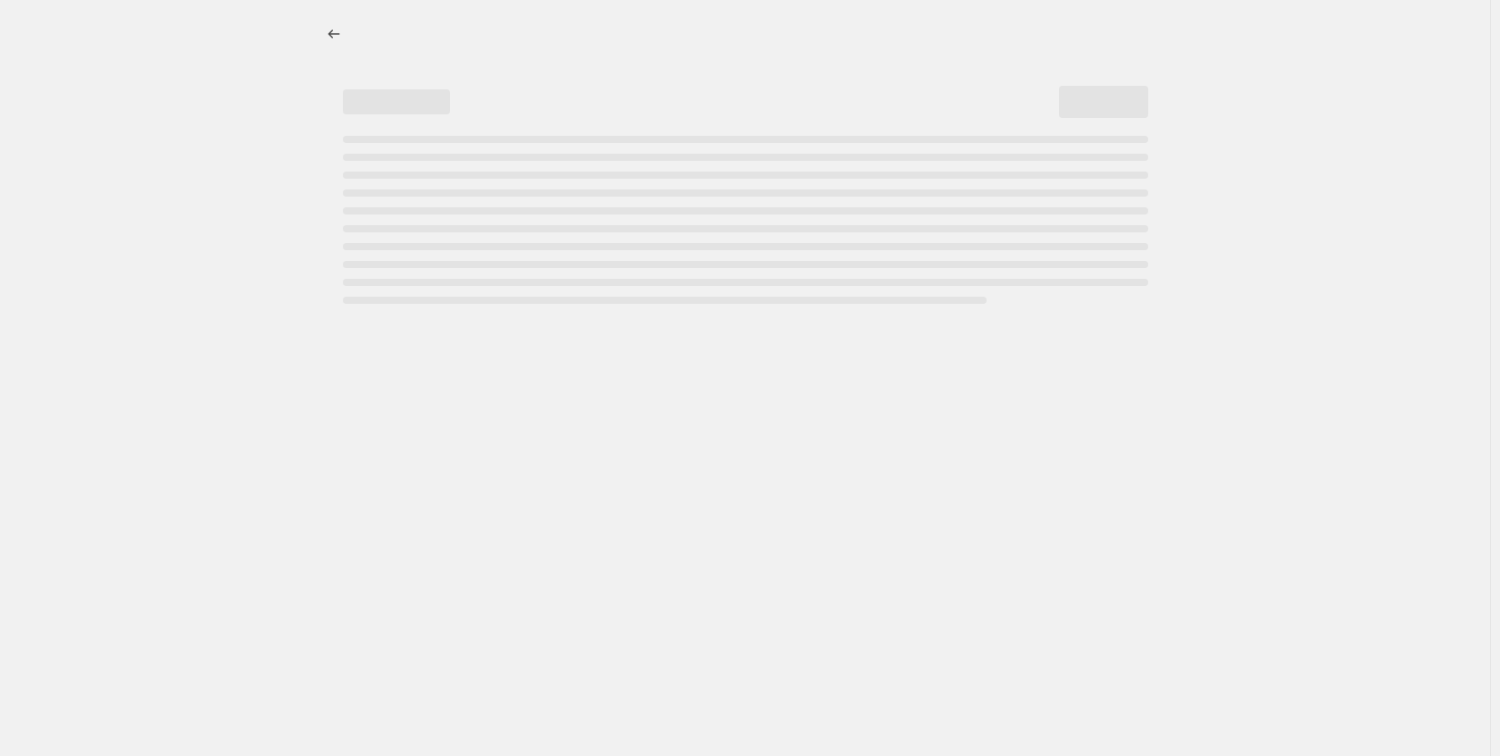
select select "percentage"
select select "no_change"
select select "collection"
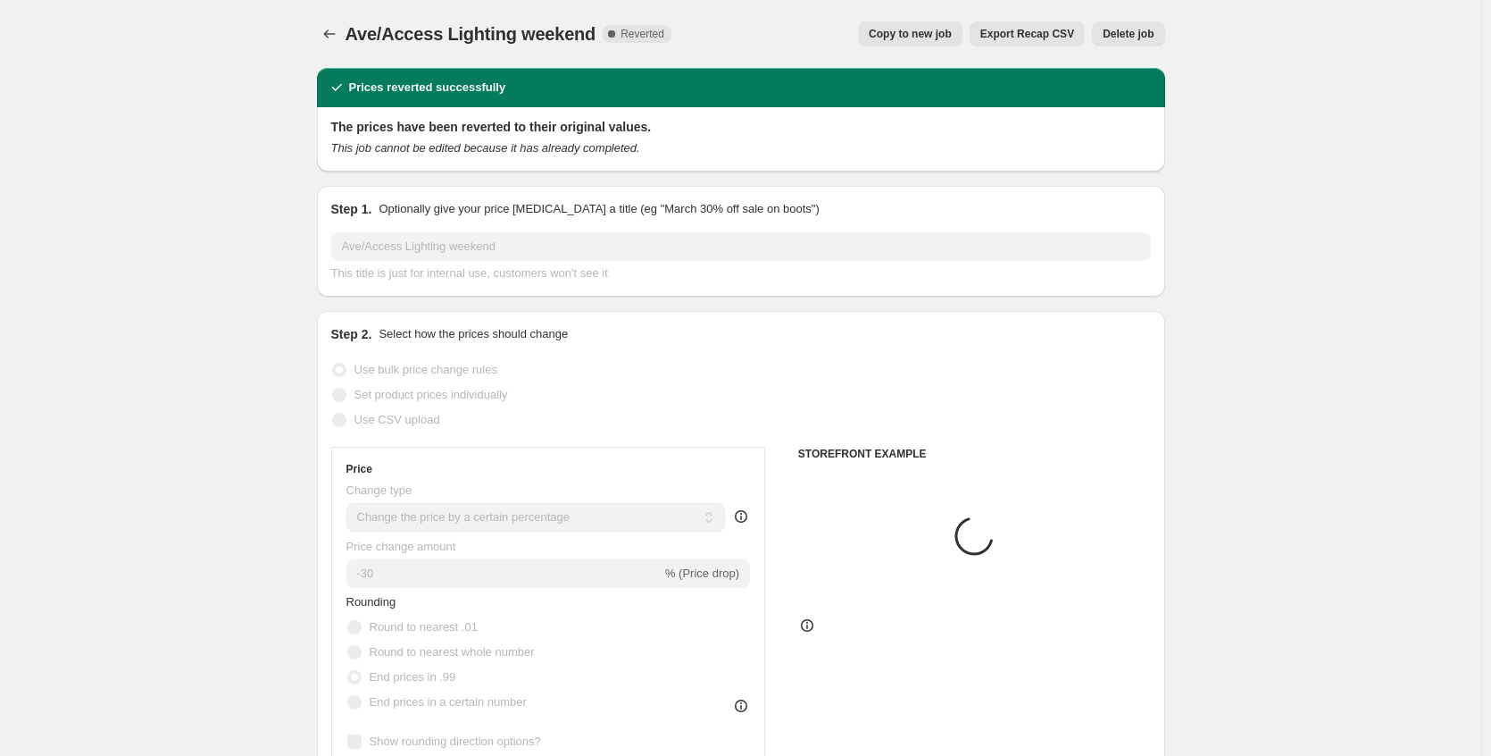
click at [890, 41] on button "Copy to new job" at bounding box center [910, 33] width 104 height 25
select select "percentage"
select select "no_change"
select select "collection"
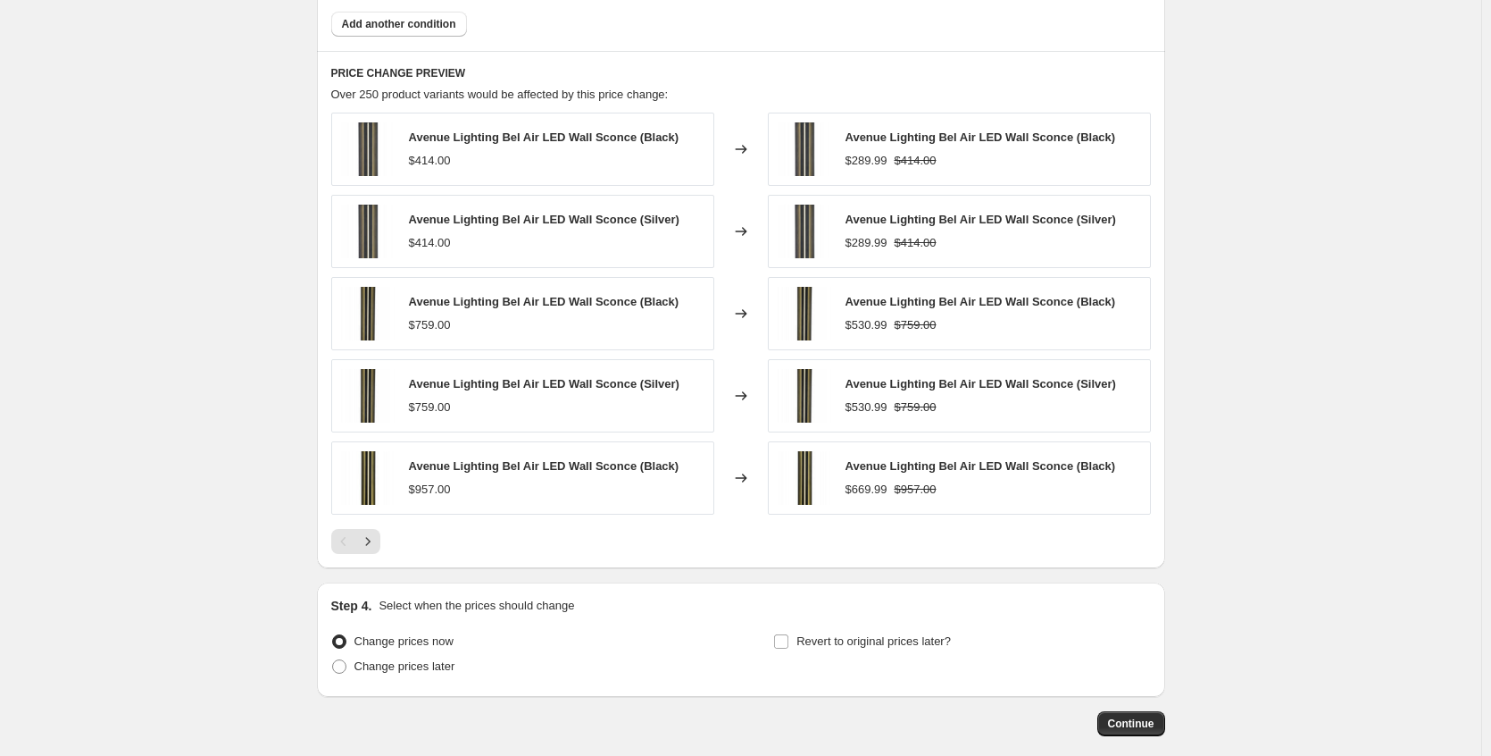
scroll to position [1270, 0]
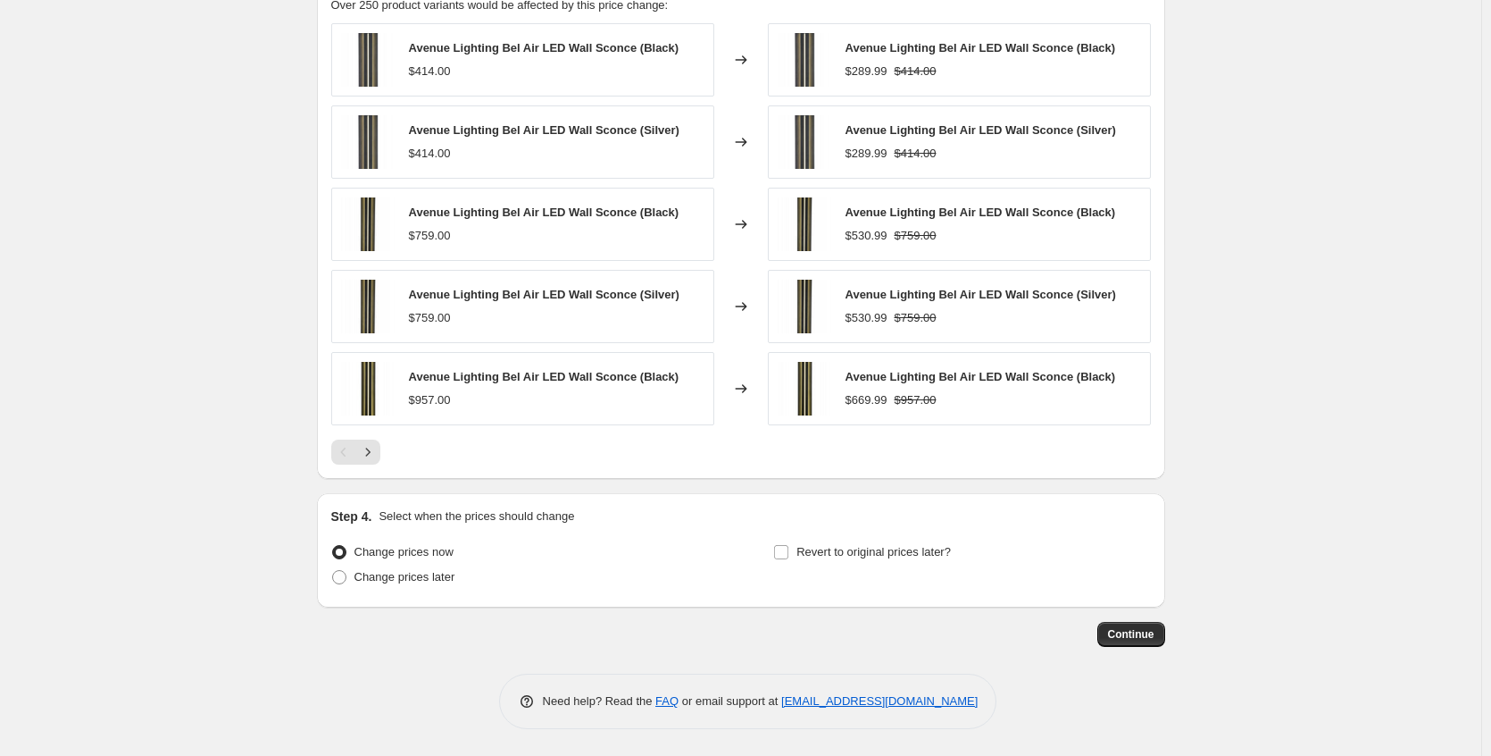
click at [469, 585] on div "Change prices later" at bounding box center [519, 576] width 377 height 25
click at [447, 578] on span "Change prices later" at bounding box center [405, 576] width 101 height 13
click at [333, 571] on input "Change prices later" at bounding box center [332, 570] width 1 height 1
radio input "true"
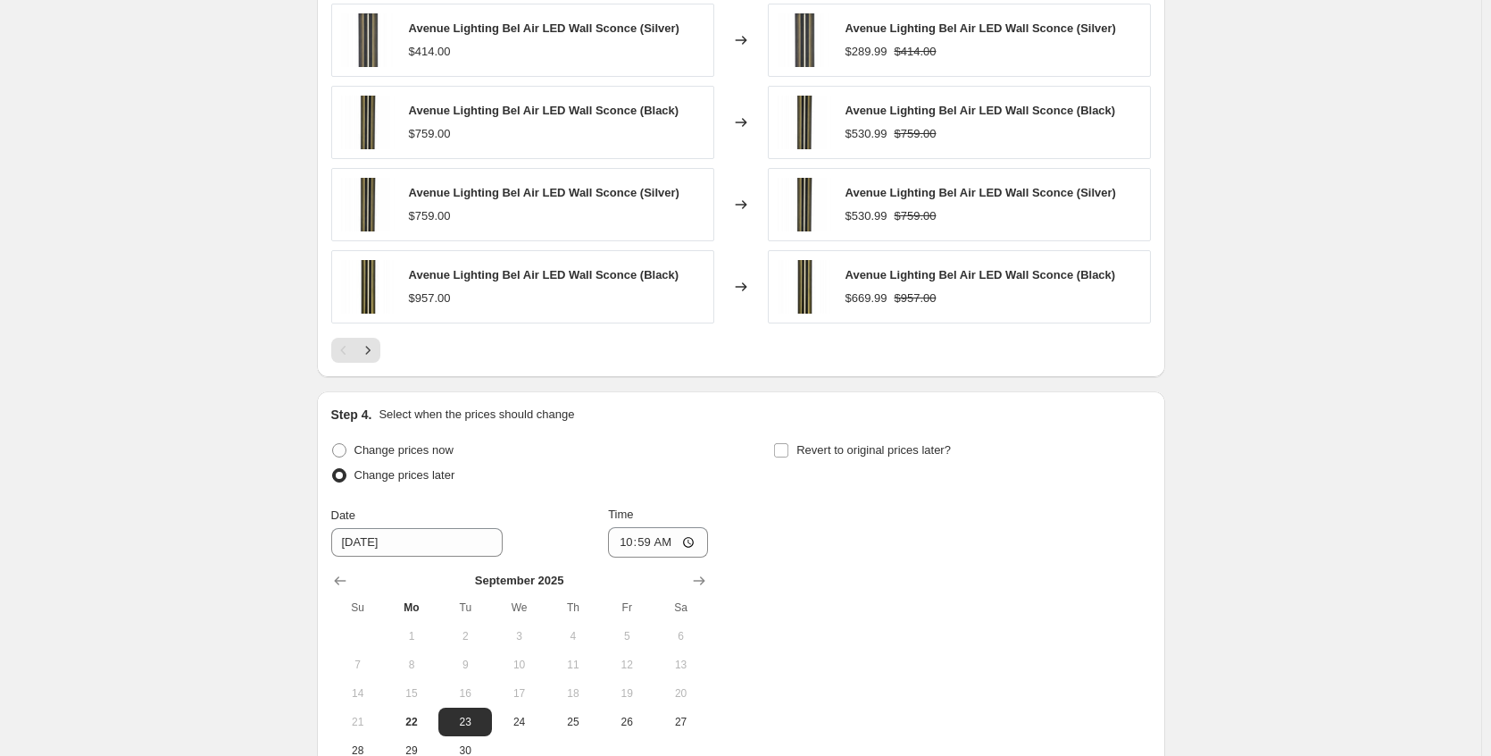
scroll to position [1575, 0]
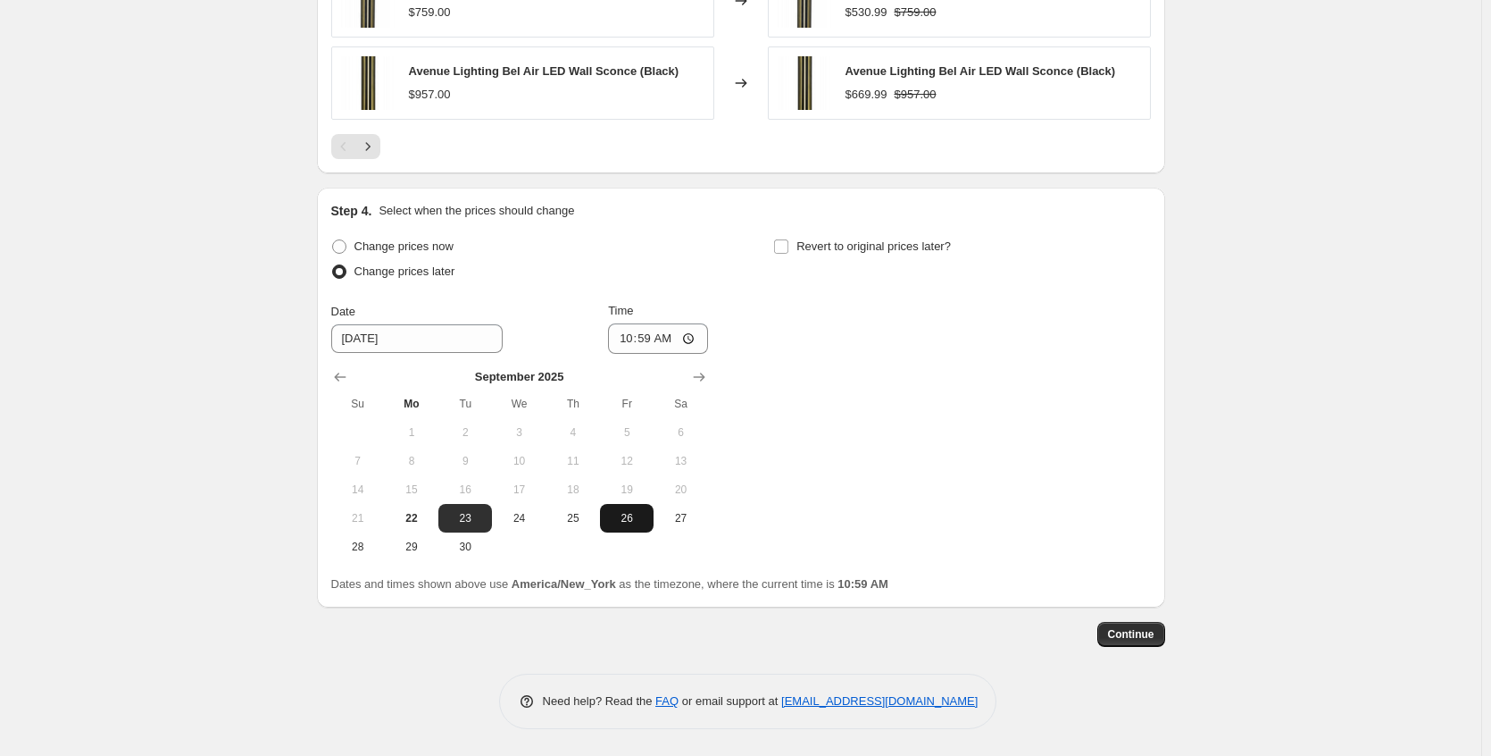
click at [634, 514] on span "26" at bounding box center [626, 518] width 39 height 14
type input "[DATE]"
click at [693, 341] on input "10:59" at bounding box center [658, 338] width 100 height 30
type input "22:59"
click at [870, 368] on div "Change prices now Change prices later Date [DATE] Time 22:59 [DATE] Su Mo Tu We…" at bounding box center [741, 397] width 820 height 327
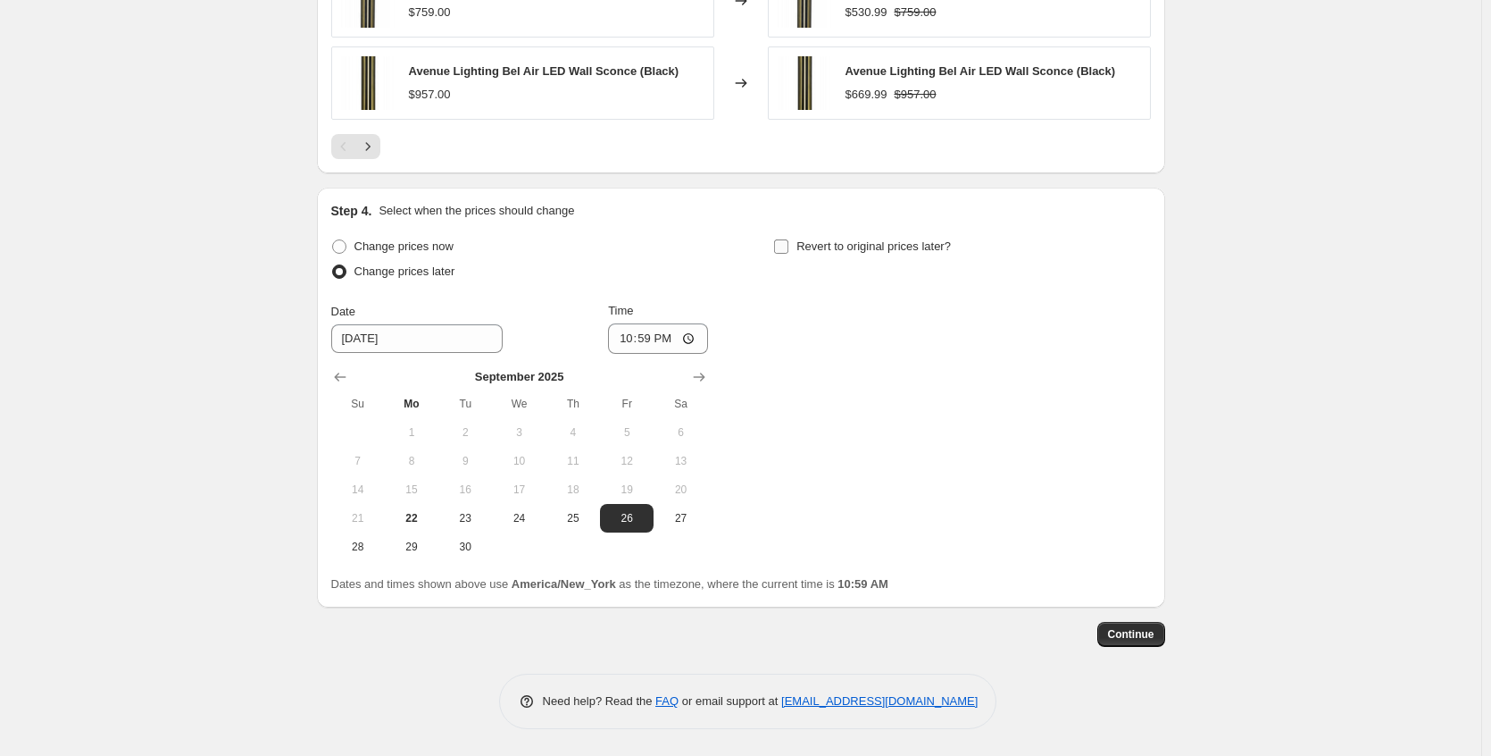
click at [825, 255] on label "Revert to original prices later?" at bounding box center [862, 246] width 178 height 25
click at [789, 254] on input "Revert to original prices later?" at bounding box center [781, 246] width 14 height 14
checkbox input "true"
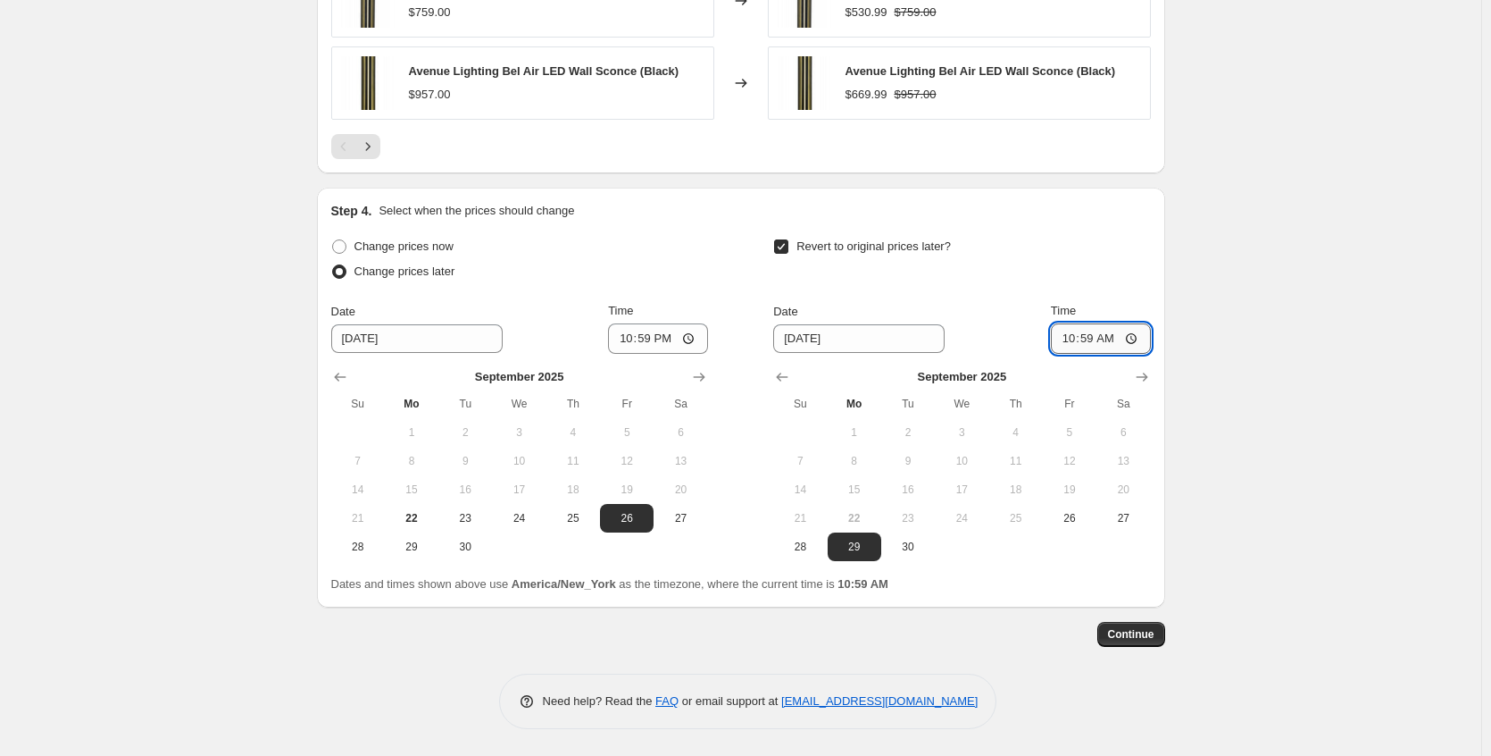
click at [1143, 331] on input "10:59" at bounding box center [1101, 338] width 100 height 30
type input "03:00"
drag, startPoint x: 1291, startPoint y: 369, endPoint x: 1278, endPoint y: 388, distance: 22.5
click at [1140, 646] on button "Continue" at bounding box center [1132, 634] width 68 height 25
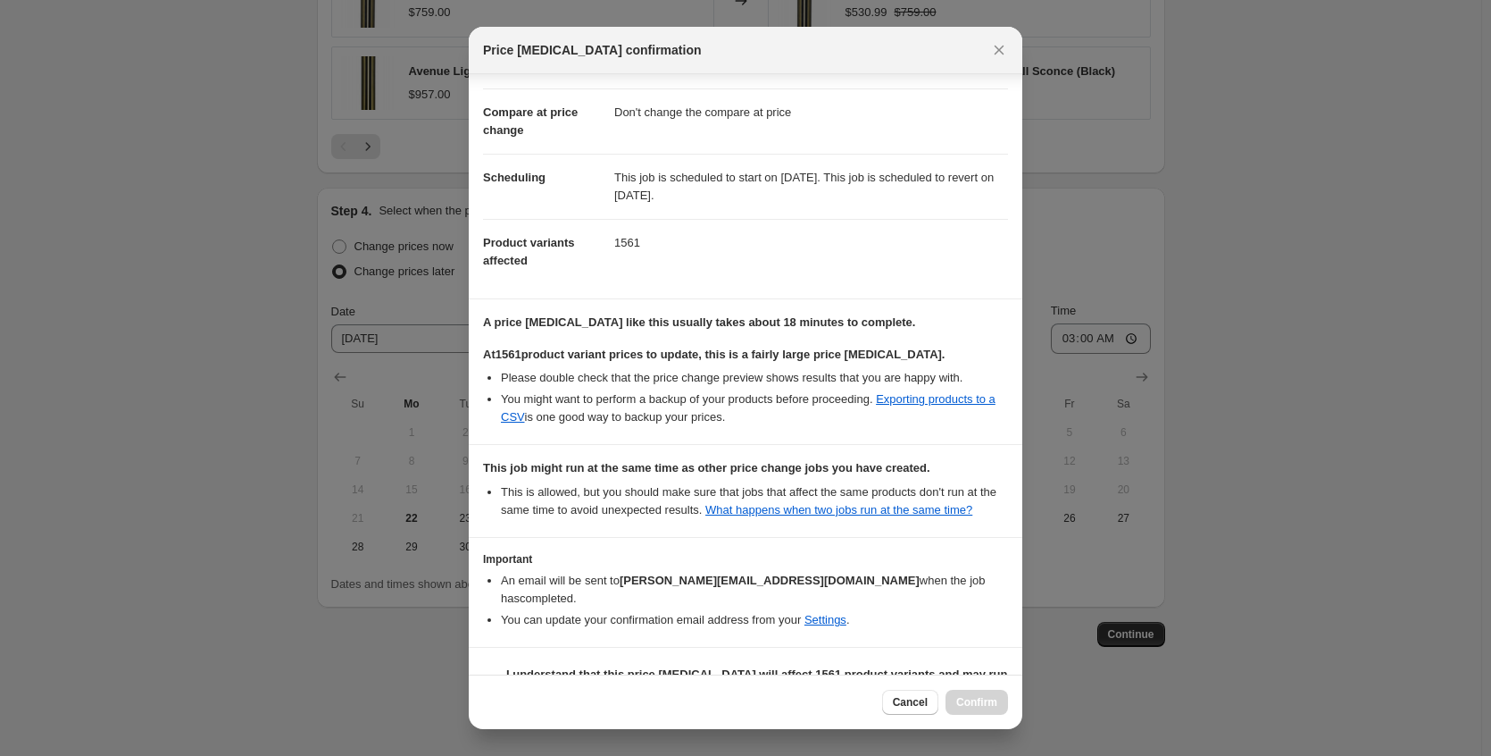
scroll to position [127, 0]
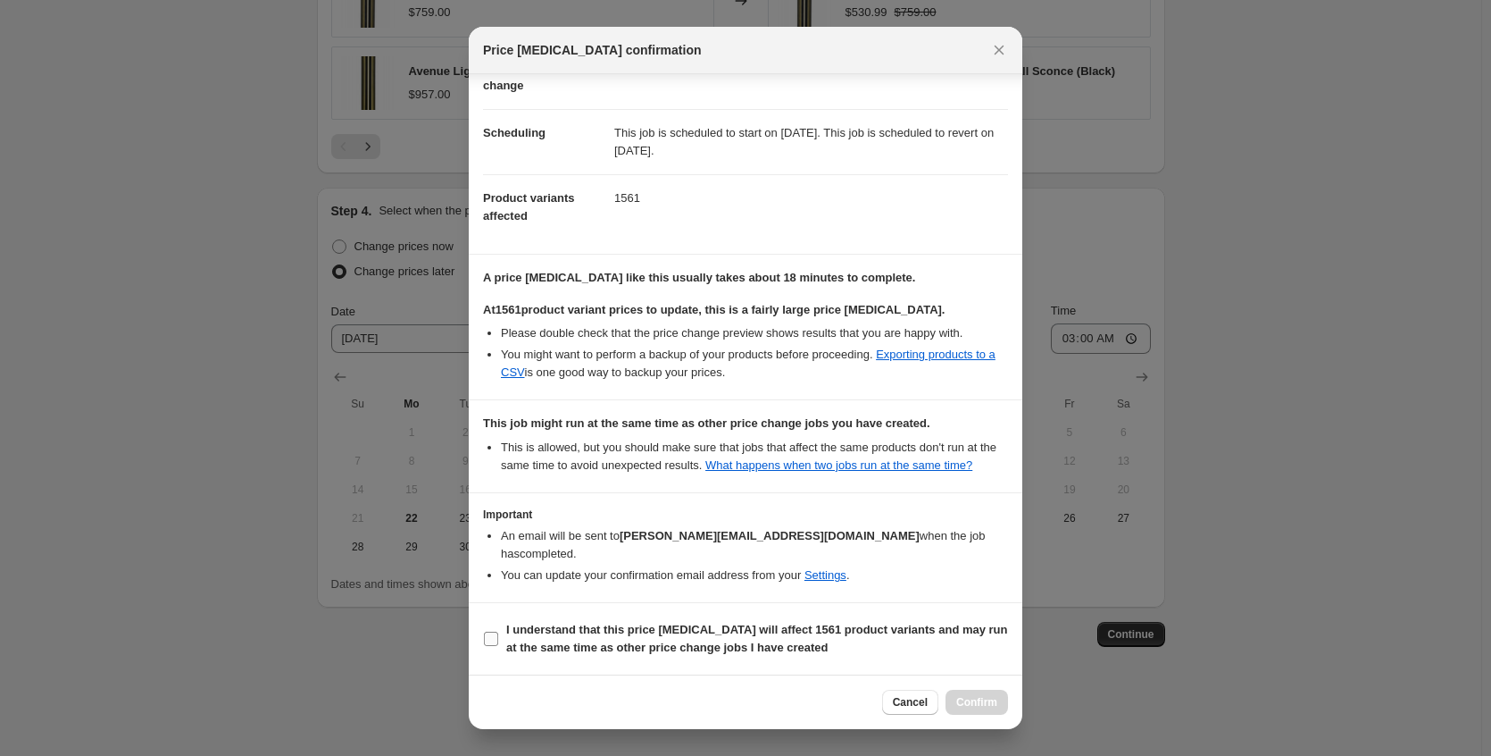
click at [731, 631] on b "I understand that this price [MEDICAL_DATA] will affect 1561 product variants a…" at bounding box center [757, 637] width 502 height 31
click at [498, 631] on input "I understand that this price [MEDICAL_DATA] will affect 1561 product variants a…" at bounding box center [491, 638] width 14 height 14
checkbox input "true"
click at [996, 713] on button "Confirm" at bounding box center [977, 701] width 63 height 25
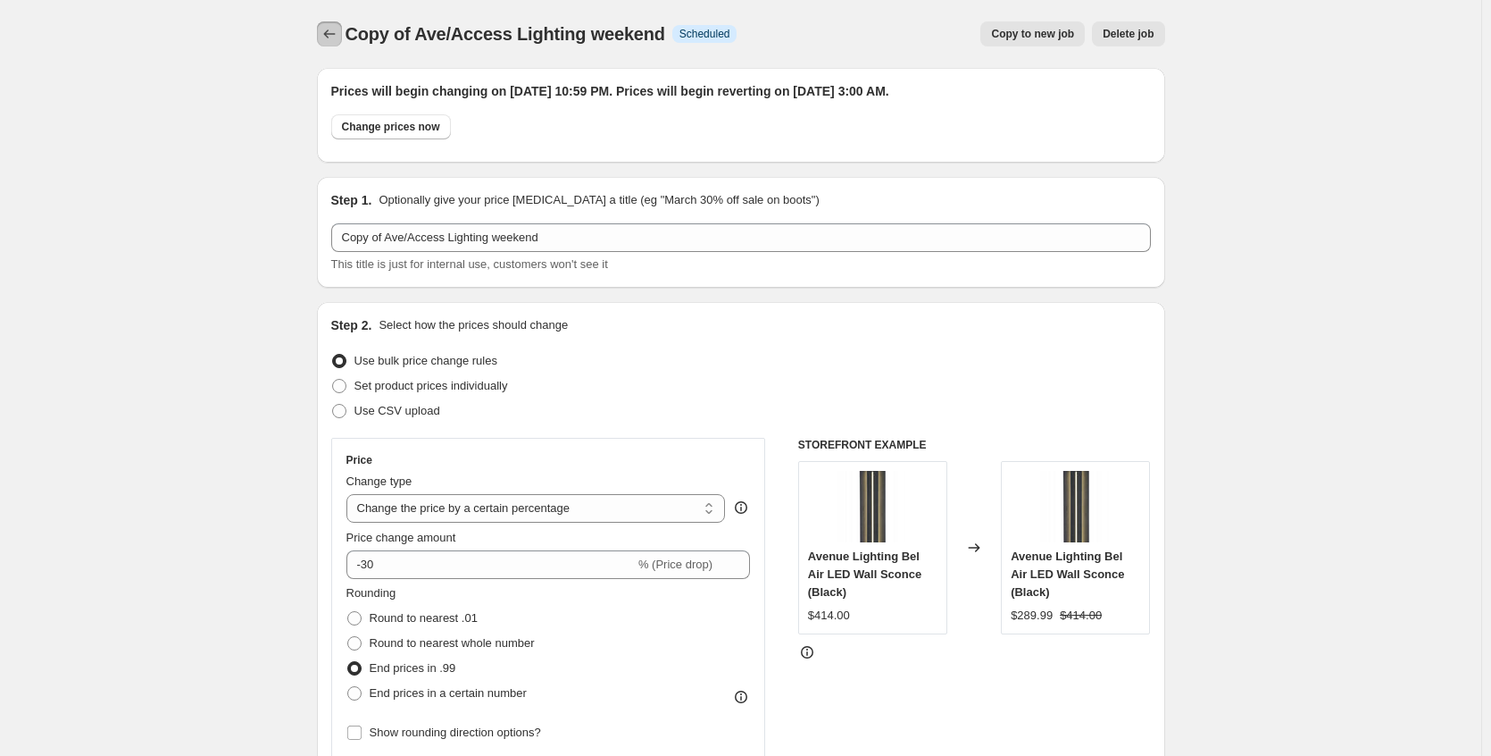
click at [329, 38] on icon "Price change jobs" at bounding box center [330, 34] width 18 height 18
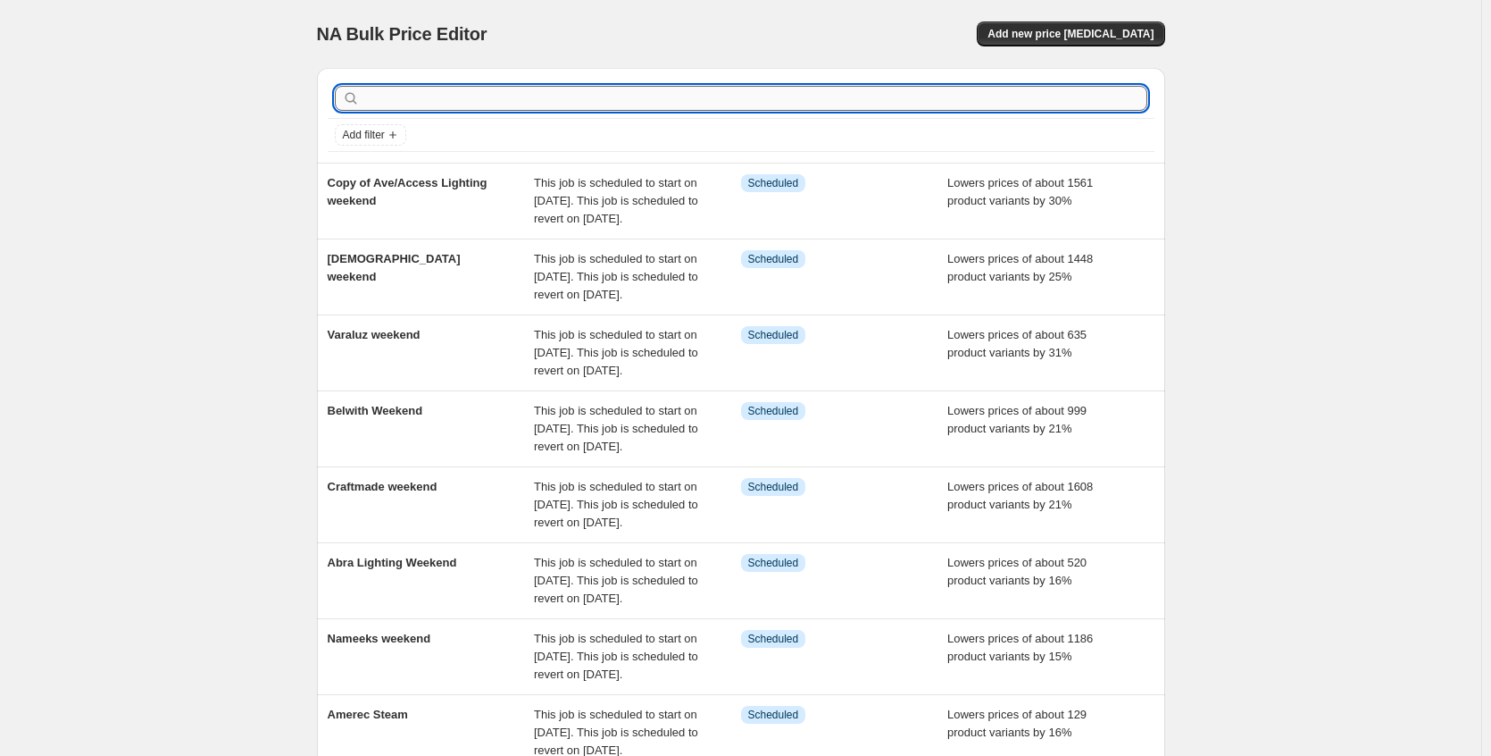
click at [380, 98] on input "text" at bounding box center [755, 98] width 784 height 25
type input "buster"
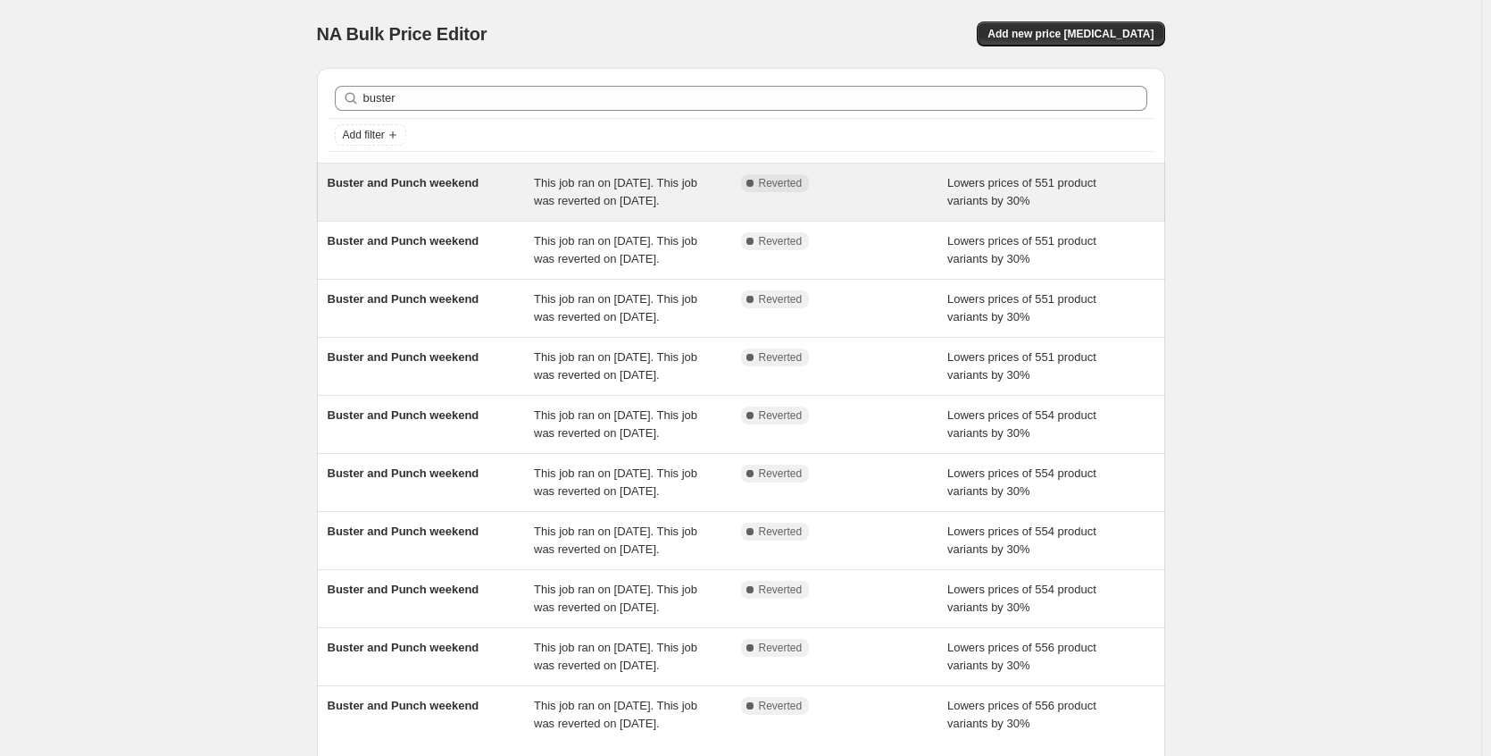
click at [430, 188] on span "Buster and Punch weekend" at bounding box center [404, 182] width 152 height 13
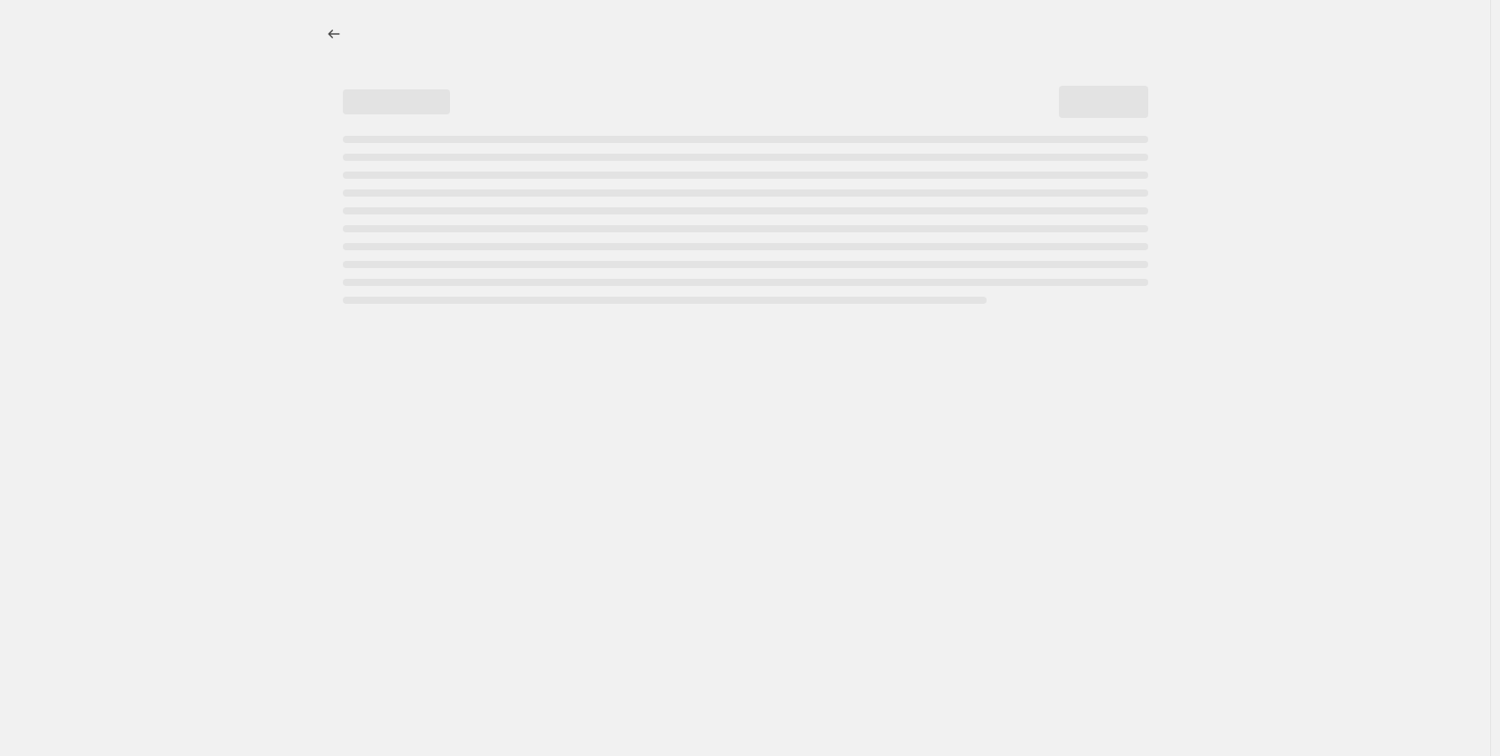
select select "percentage"
select select "no_change"
select select "collection"
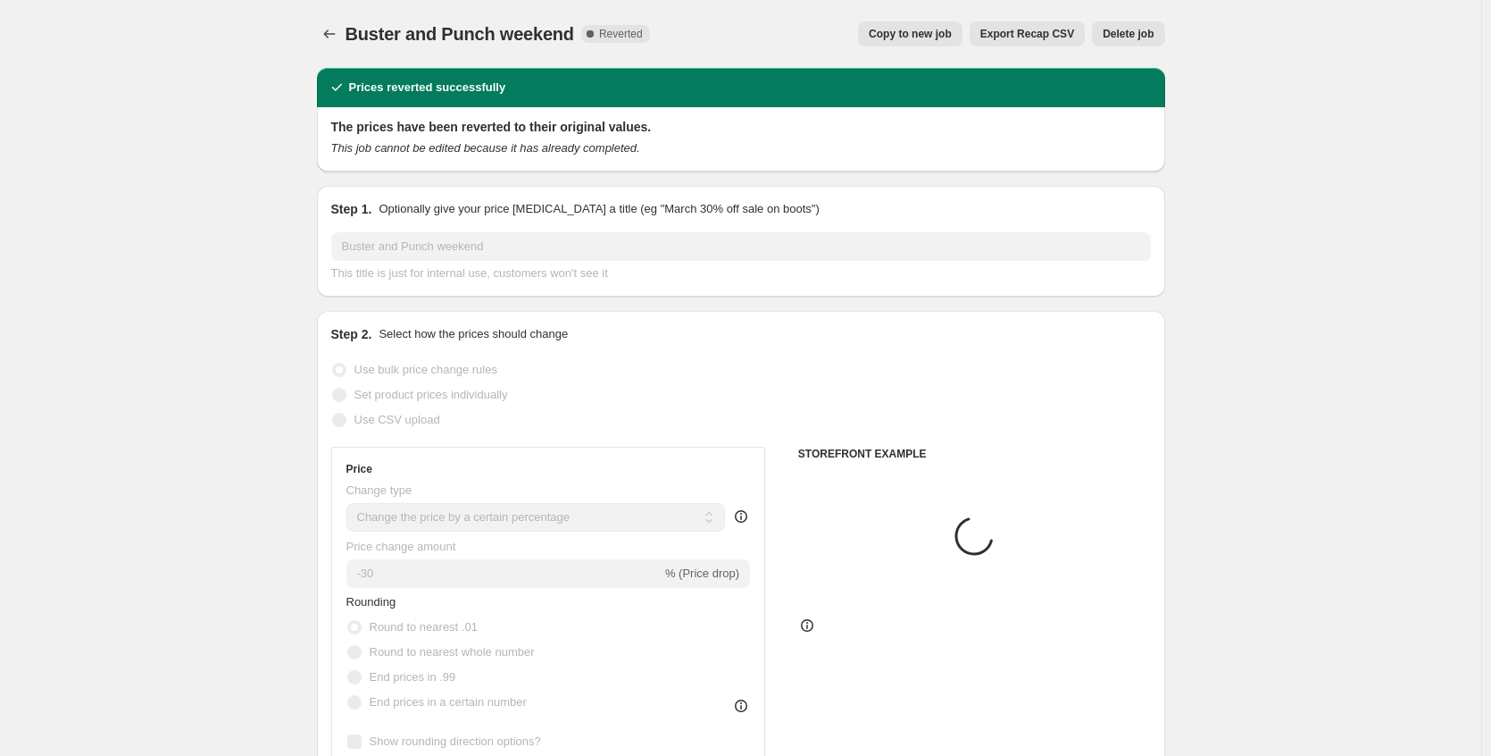
click at [919, 41] on button "Copy to new job" at bounding box center [910, 33] width 104 height 25
select select "percentage"
select select "no_change"
select select "collection"
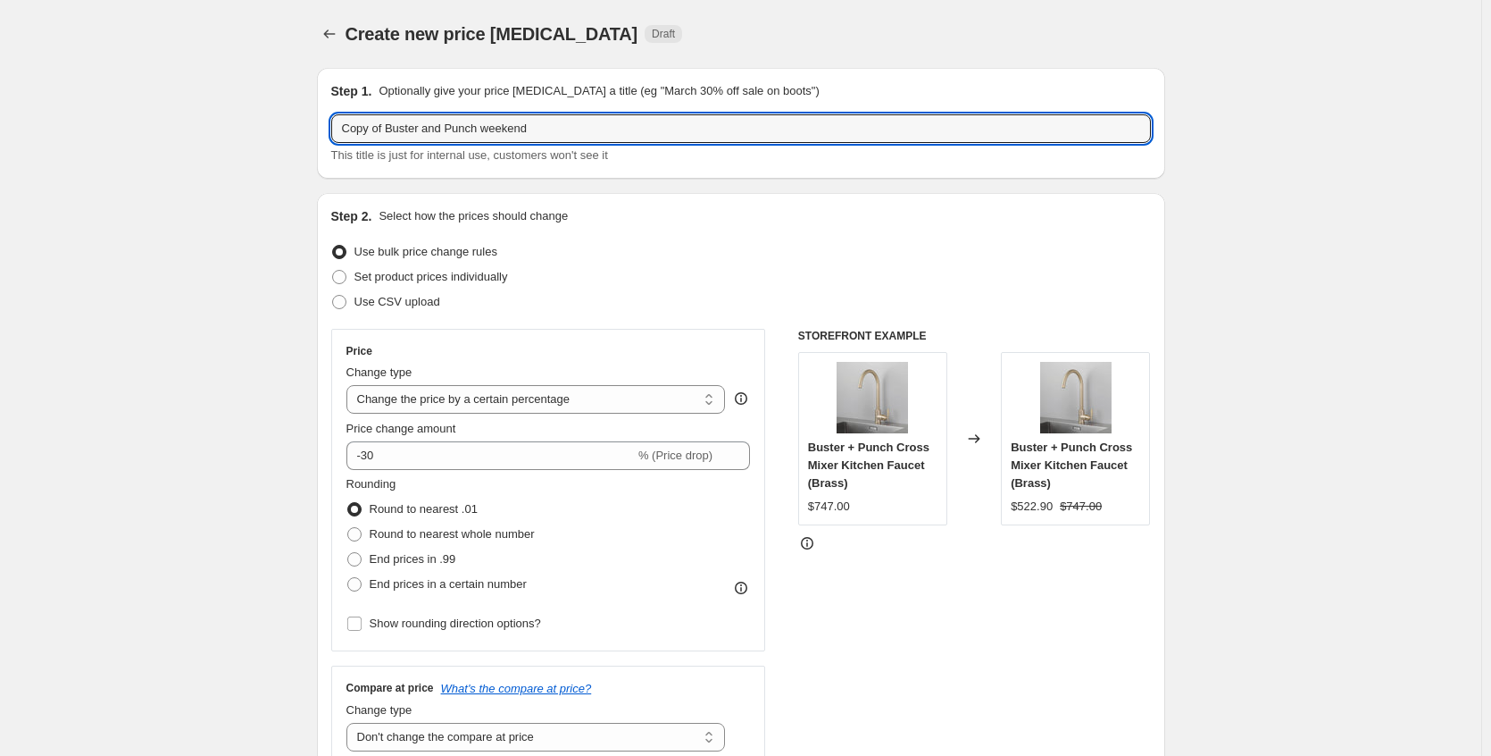
drag, startPoint x: 391, startPoint y: 128, endPoint x: 195, endPoint y: 126, distance: 196.5
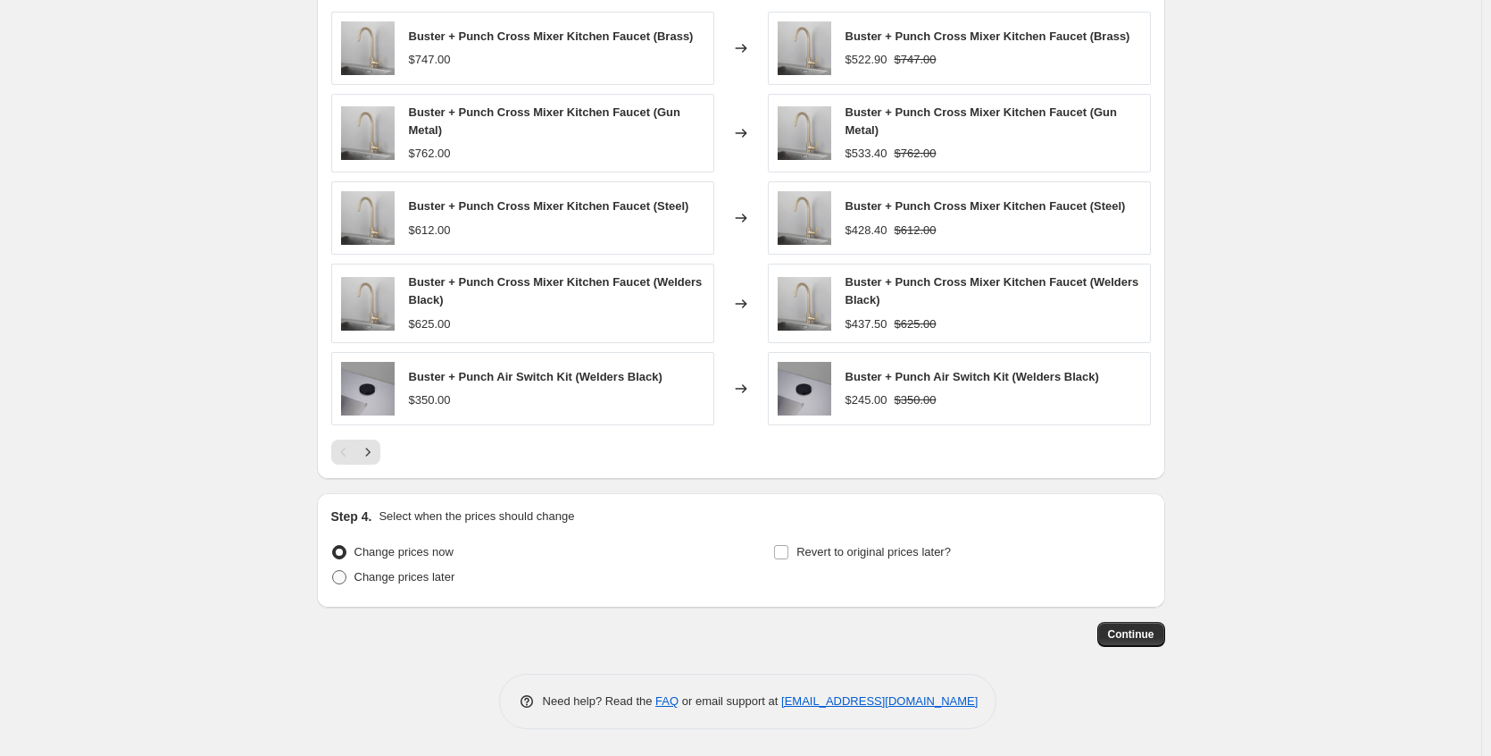
type input "Buster and Punch weekend"
click at [436, 581] on span "Change prices later" at bounding box center [405, 576] width 101 height 13
click at [333, 571] on input "Change prices later" at bounding box center [332, 570] width 1 height 1
radio input "true"
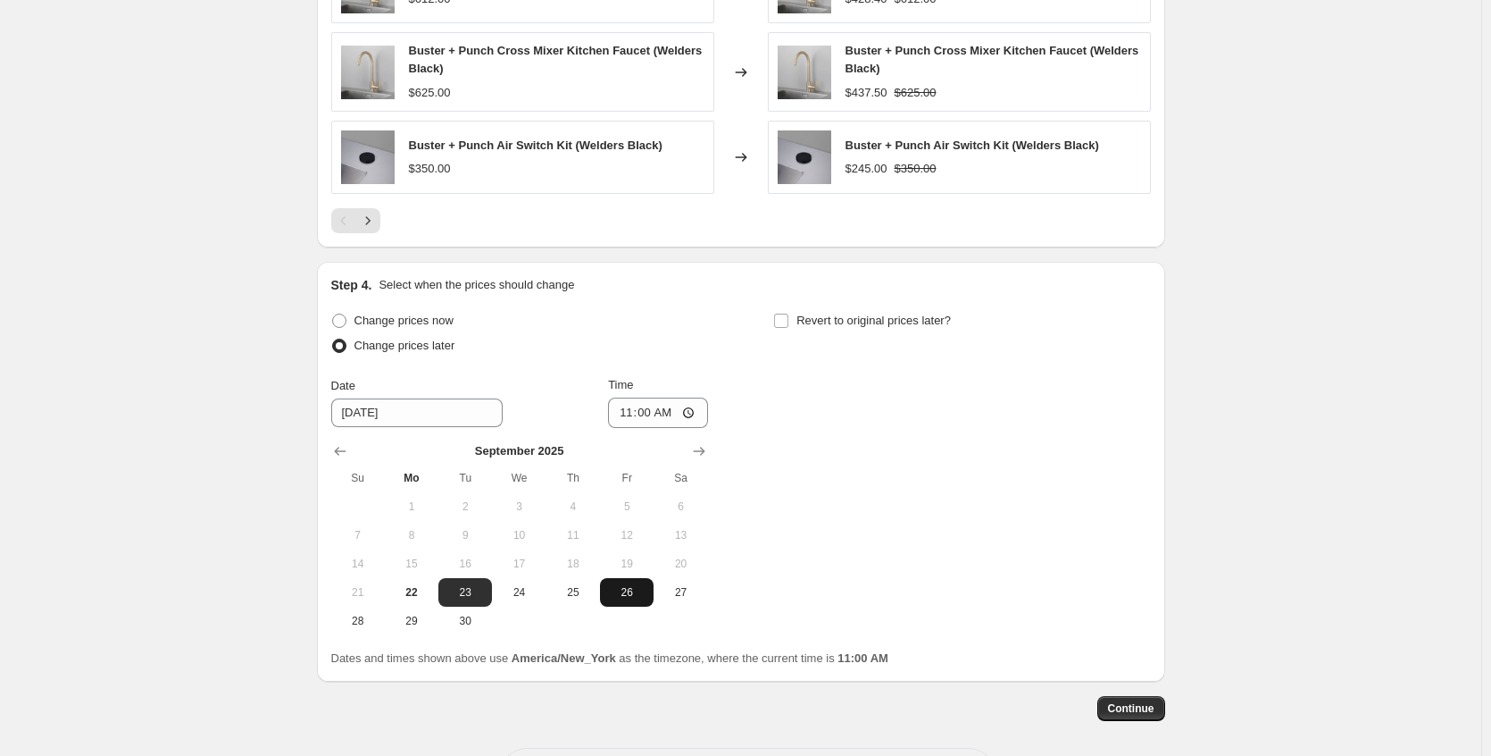
scroll to position [1648, 0]
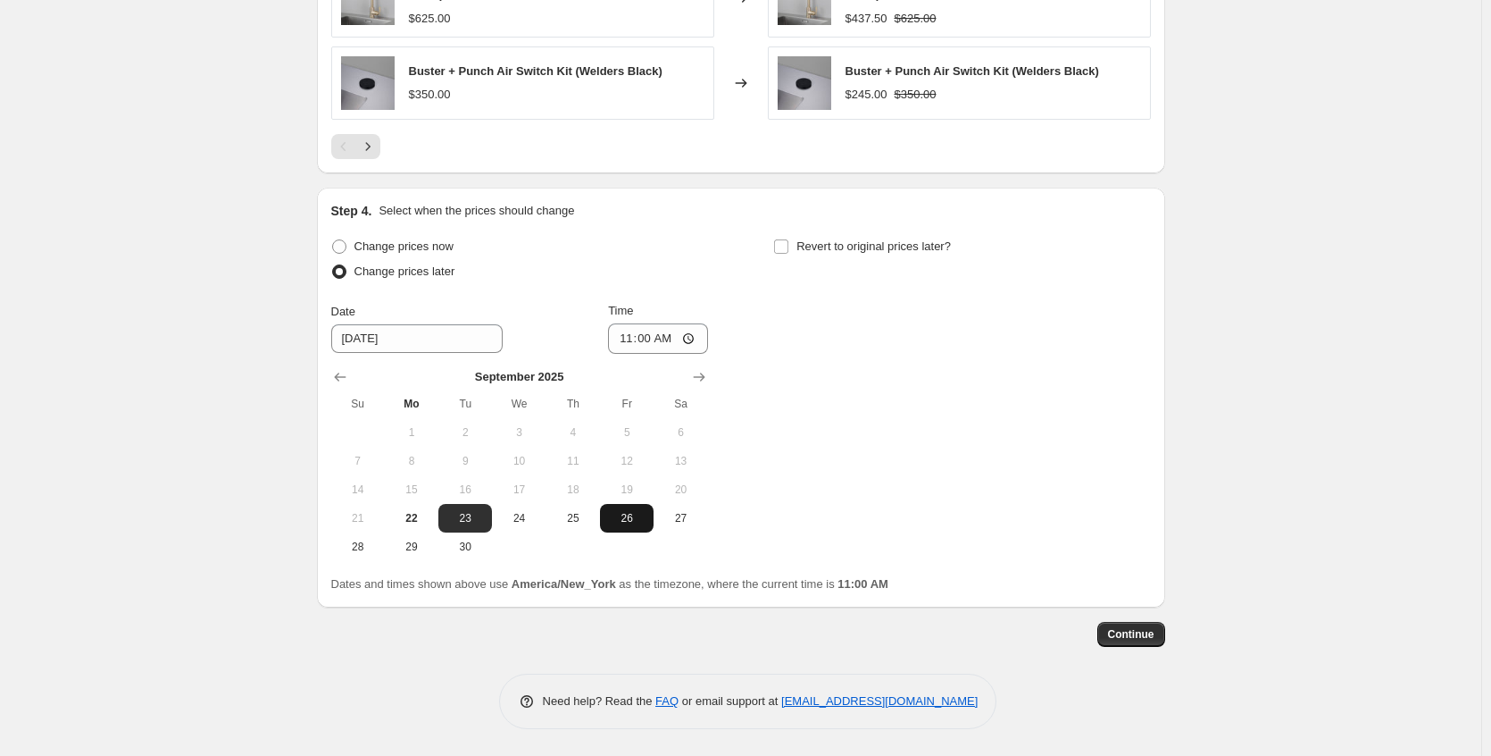
click at [636, 523] on span "26" at bounding box center [626, 518] width 39 height 14
type input "[DATE]"
click at [697, 338] on input "11:00" at bounding box center [658, 338] width 100 height 30
type input "23:00"
click at [862, 387] on div "Change prices now Change prices later Date [DATE] Time 23:00 [DATE] Su Mo Tu We…" at bounding box center [741, 397] width 820 height 327
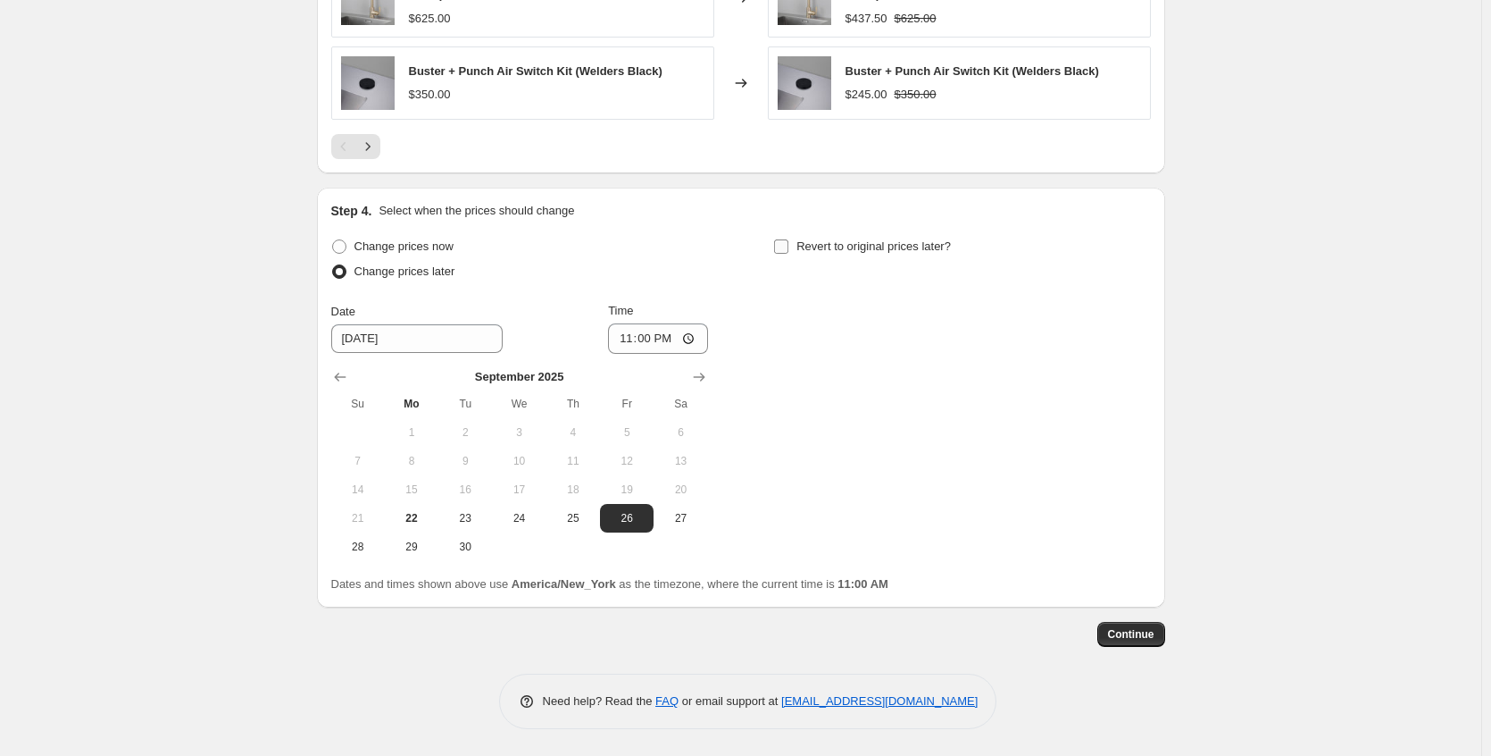
click at [893, 247] on span "Revert to original prices later?" at bounding box center [874, 245] width 155 height 13
click at [789, 247] on input "Revert to original prices later?" at bounding box center [781, 246] width 14 height 14
checkbox input "true"
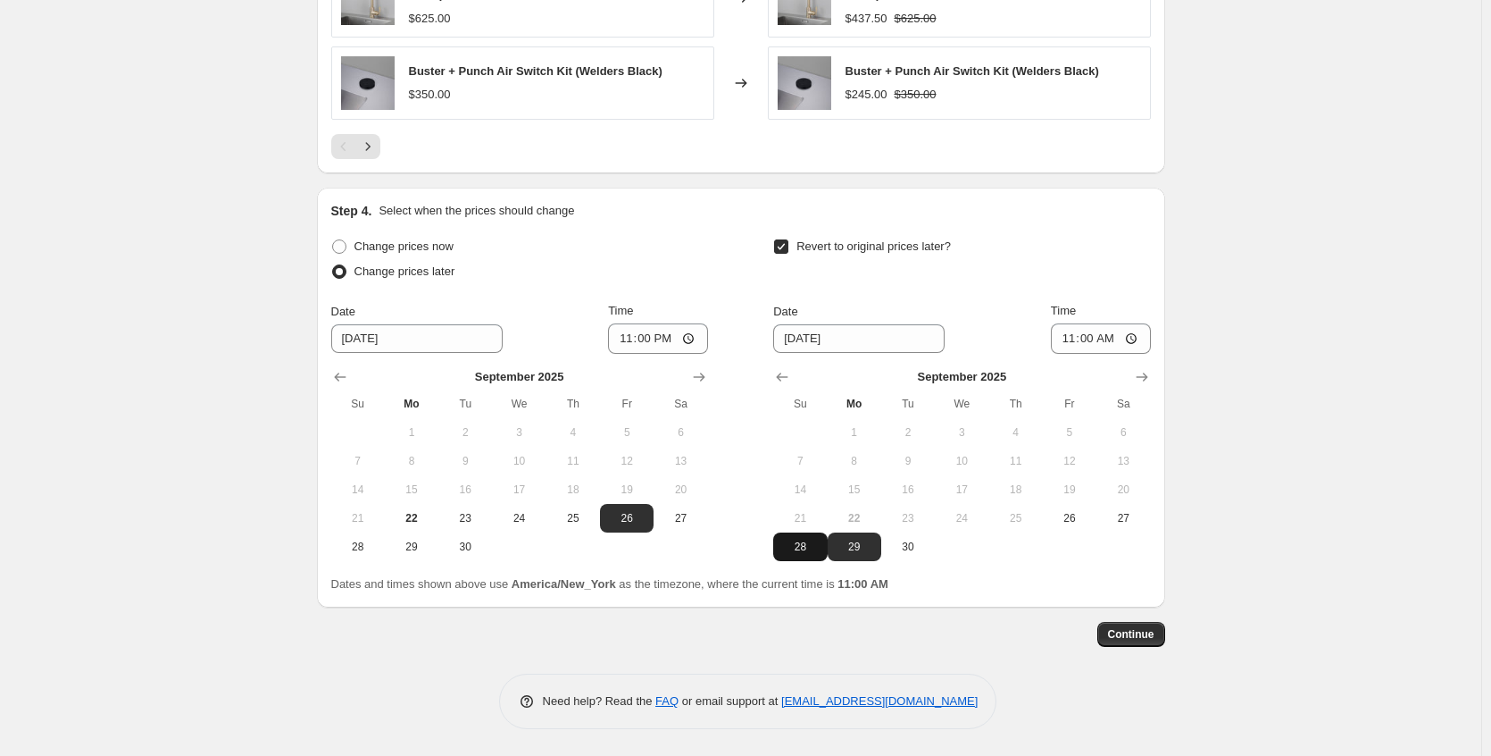
click at [808, 547] on span "28" at bounding box center [800, 546] width 39 height 14
type input "[DATE]"
click at [1140, 330] on input "11:00" at bounding box center [1101, 338] width 100 height 30
type input "23:00"
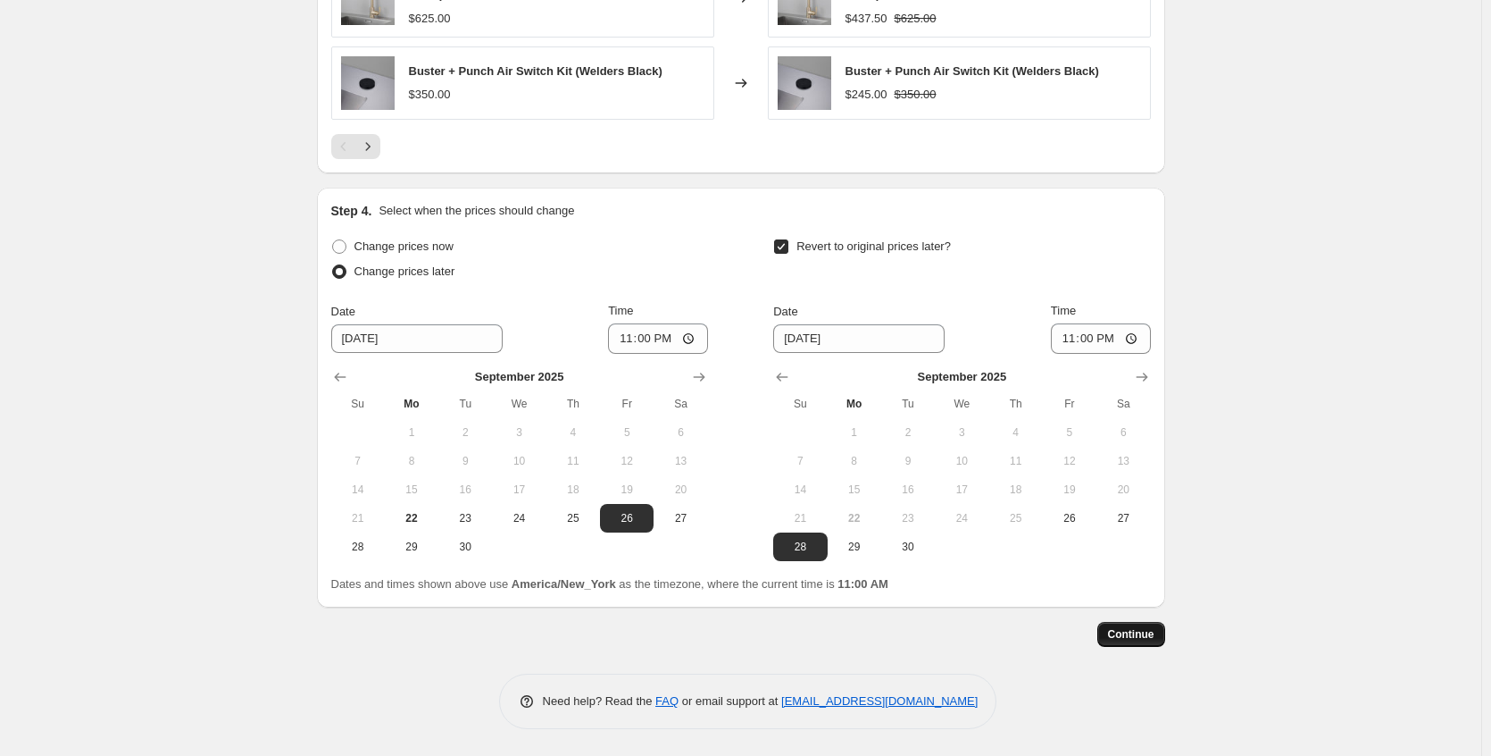
click at [1153, 637] on span "Continue" at bounding box center [1131, 634] width 46 height 14
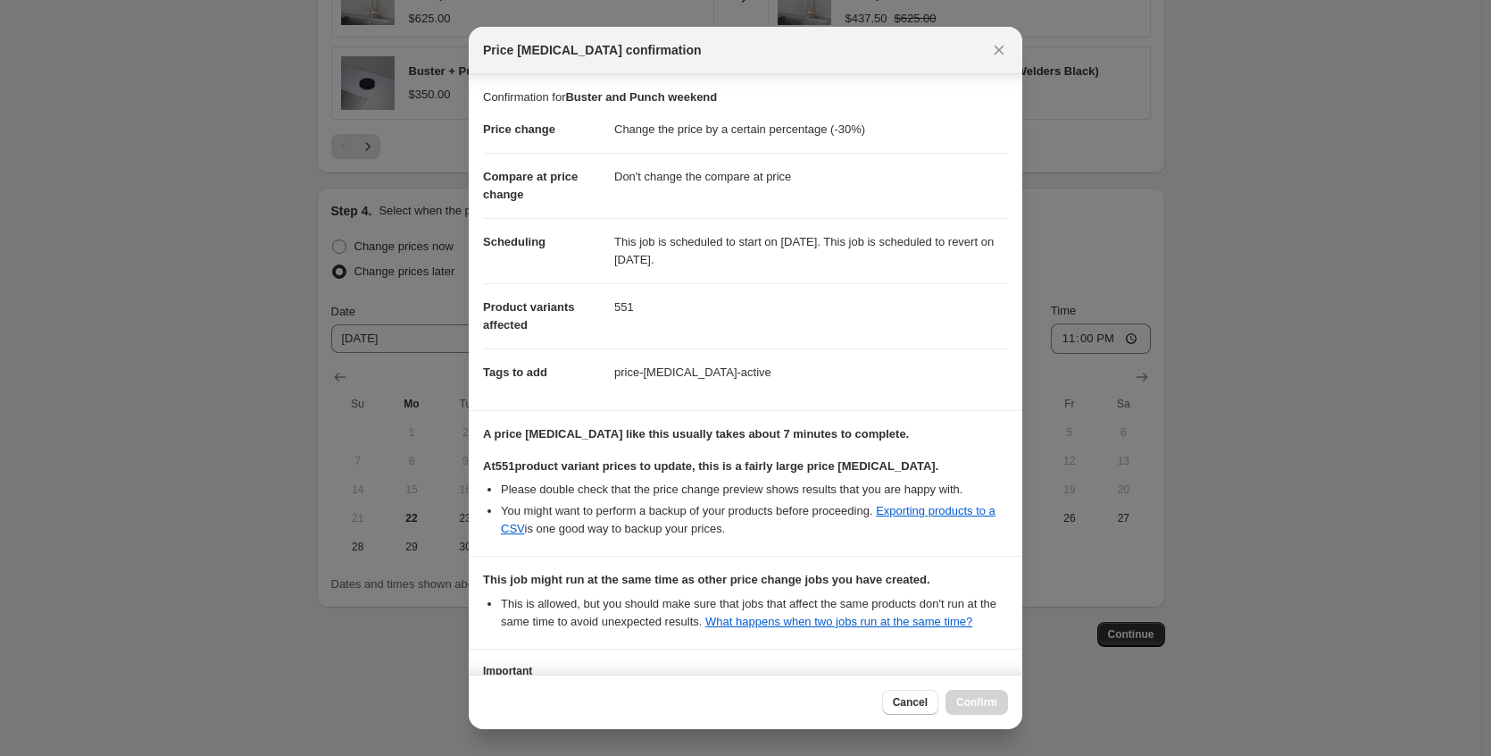
scroll to position [174, 0]
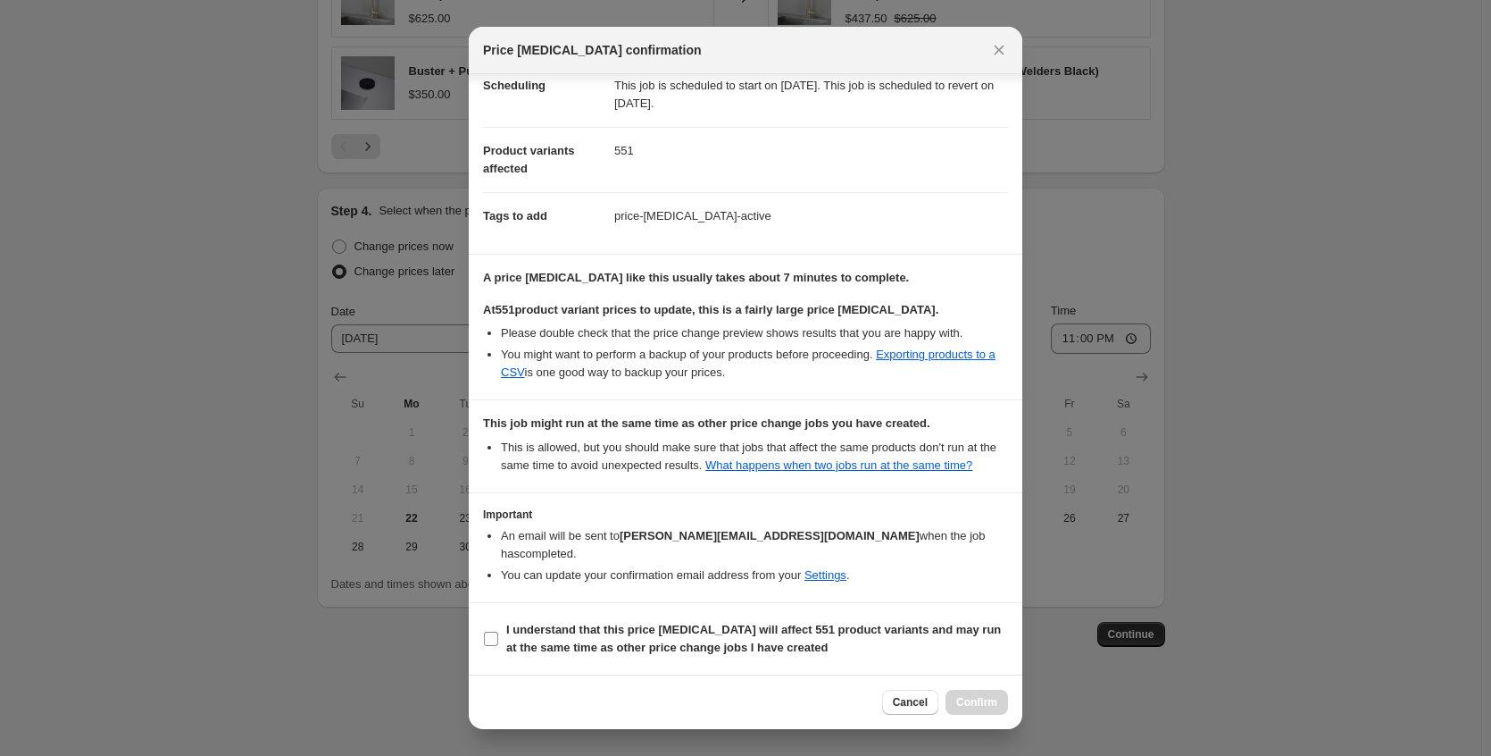
click at [704, 638] on span "I understand that this price [MEDICAL_DATA] will affect 551 product variants an…" at bounding box center [757, 639] width 502 height 36
click at [498, 638] on input "I understand that this price [MEDICAL_DATA] will affect 551 product variants an…" at bounding box center [491, 638] width 14 height 14
checkbox input "true"
click at [977, 707] on span "Confirm" at bounding box center [976, 702] width 41 height 14
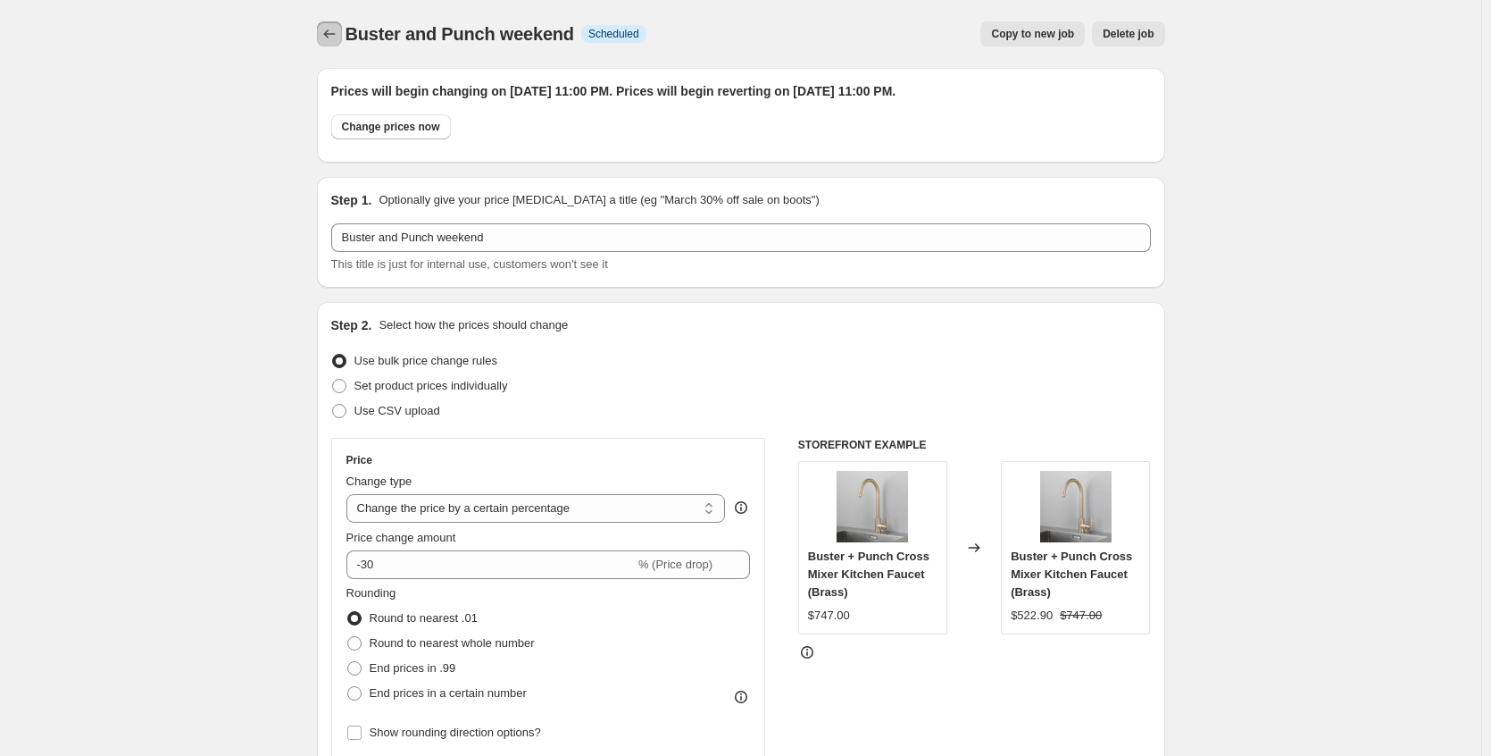
click at [333, 29] on icon "Price change jobs" at bounding box center [330, 34] width 18 height 18
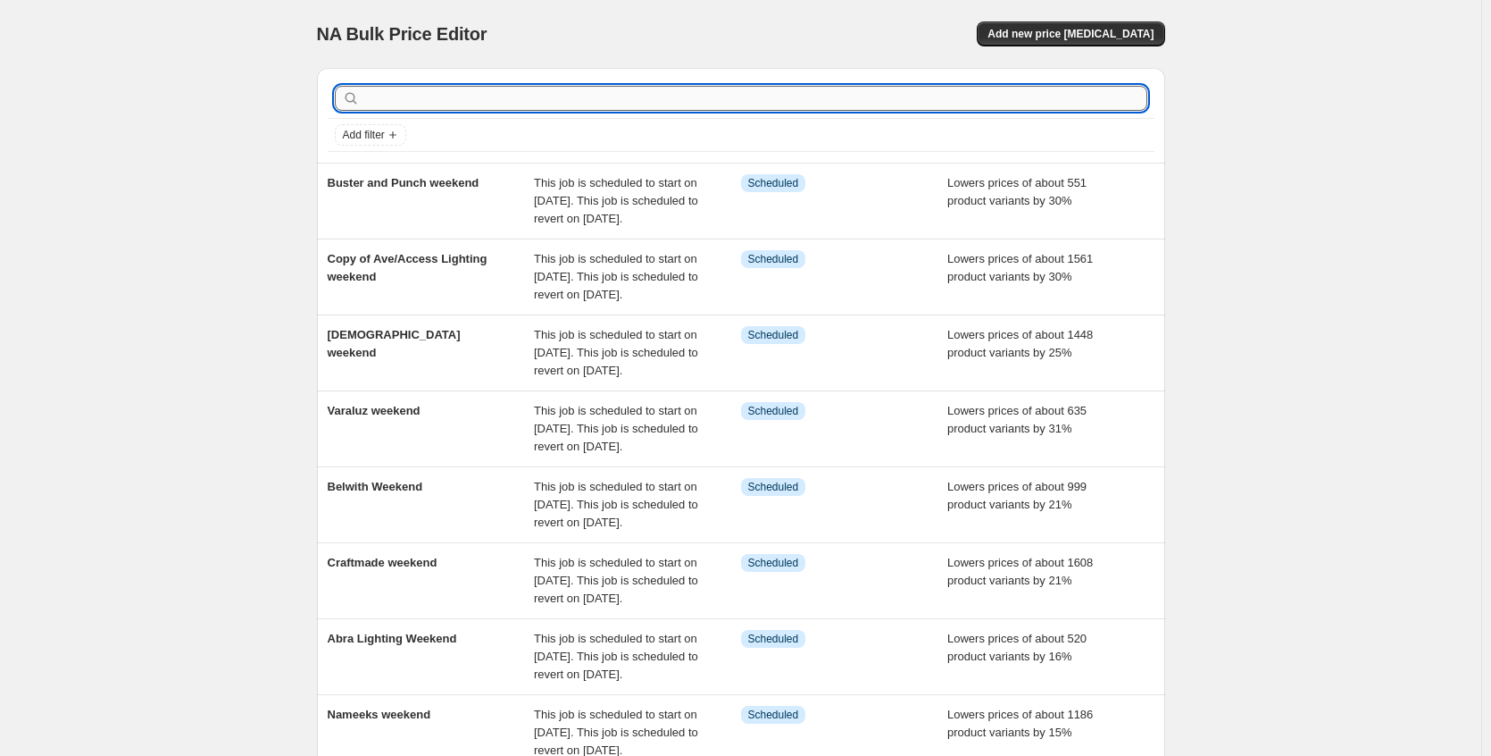
click at [542, 86] on input "text" at bounding box center [755, 98] width 784 height 25
type input "neptune"
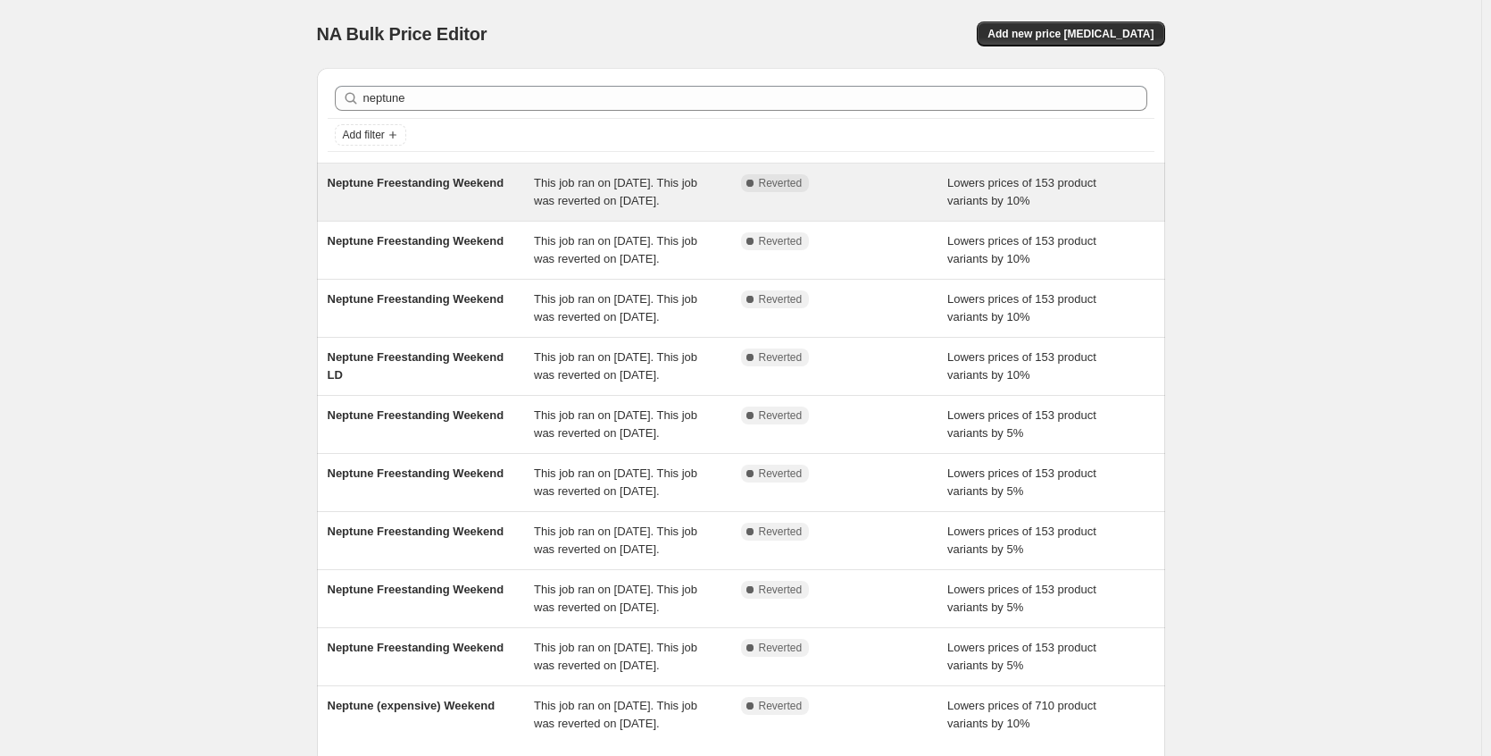
click at [503, 196] on div "Neptune Freestanding Weekend" at bounding box center [431, 192] width 207 height 36
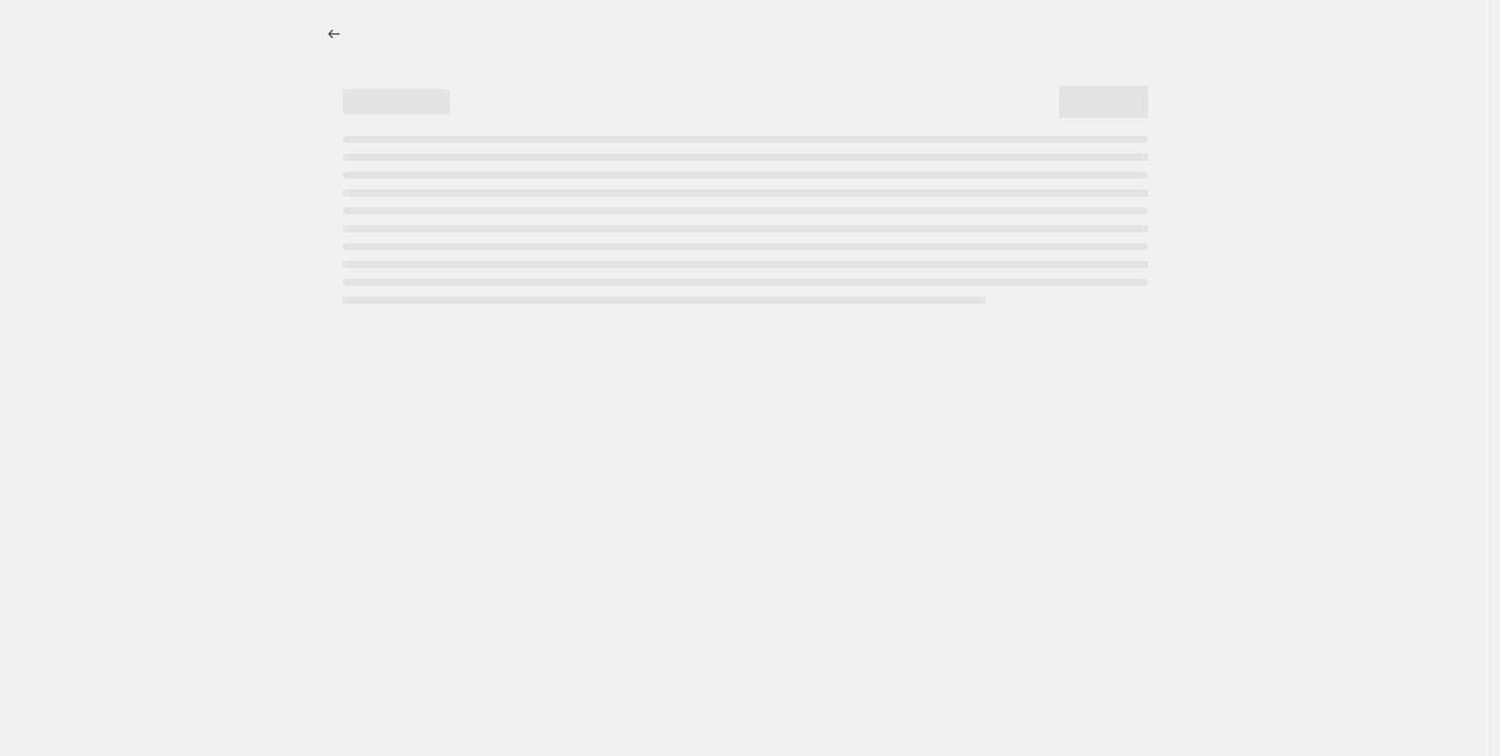
select select "percentage"
select select "no_change"
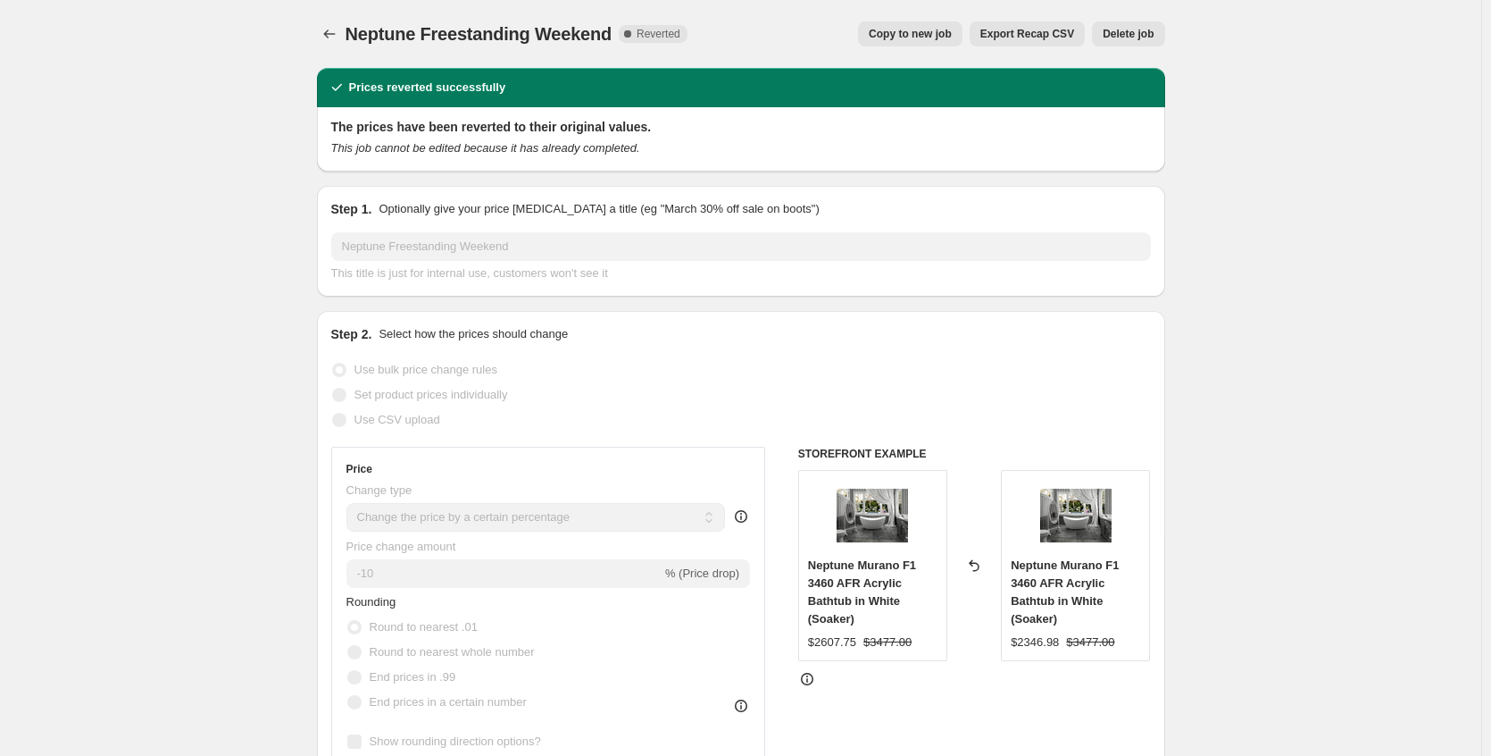
click at [915, 41] on button "Copy to new job" at bounding box center [910, 33] width 104 height 25
select select "percentage"
select select "no_change"
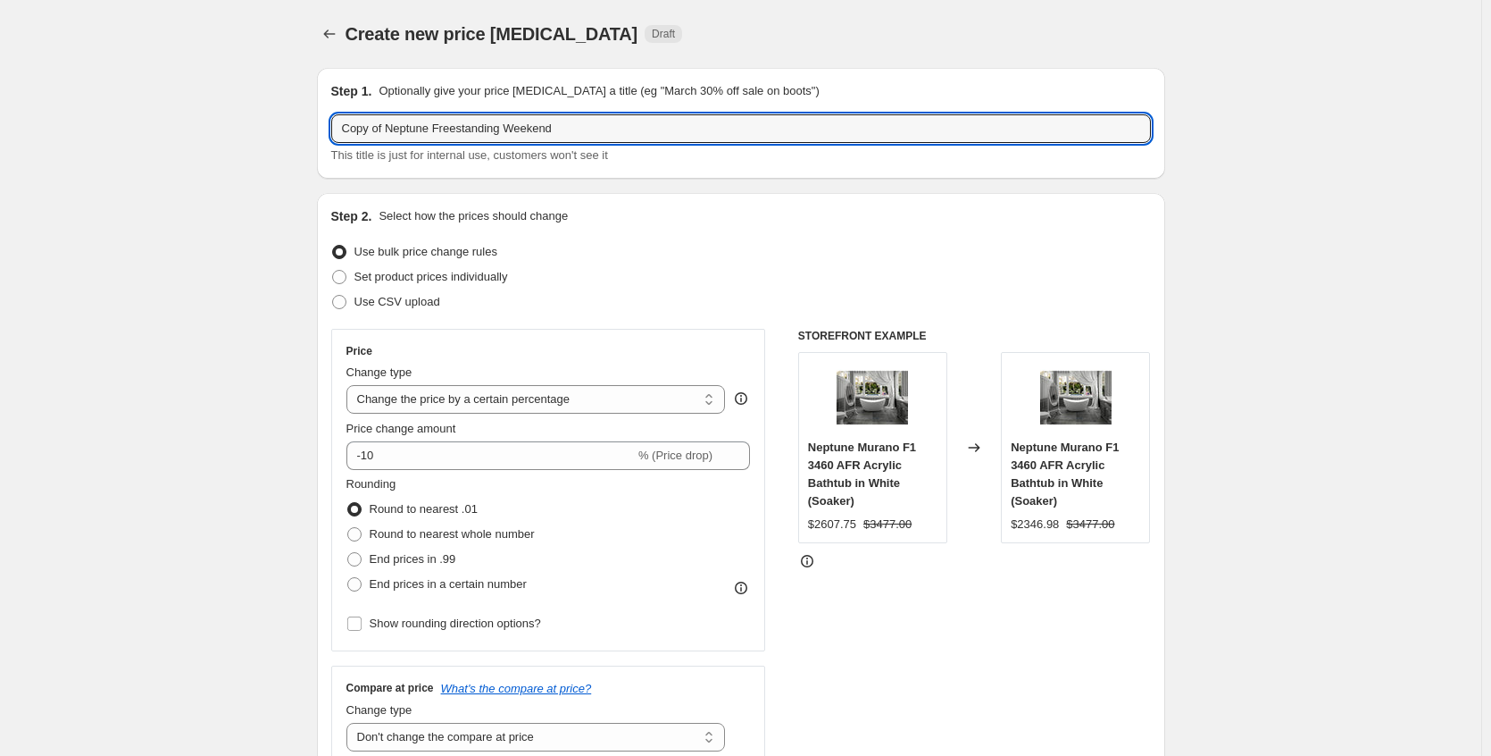
drag, startPoint x: 394, startPoint y: 130, endPoint x: 245, endPoint y: 126, distance: 149.2
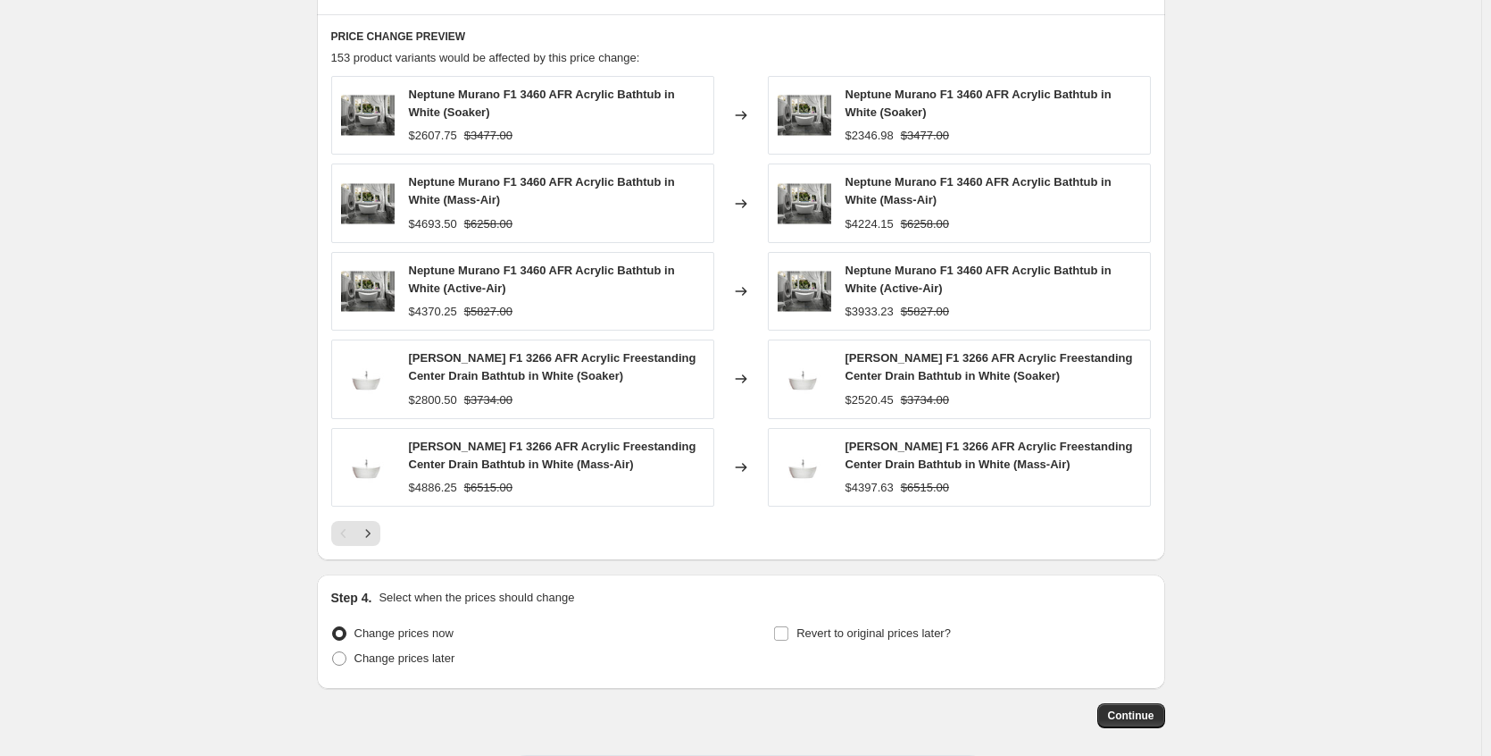
scroll to position [1113, 0]
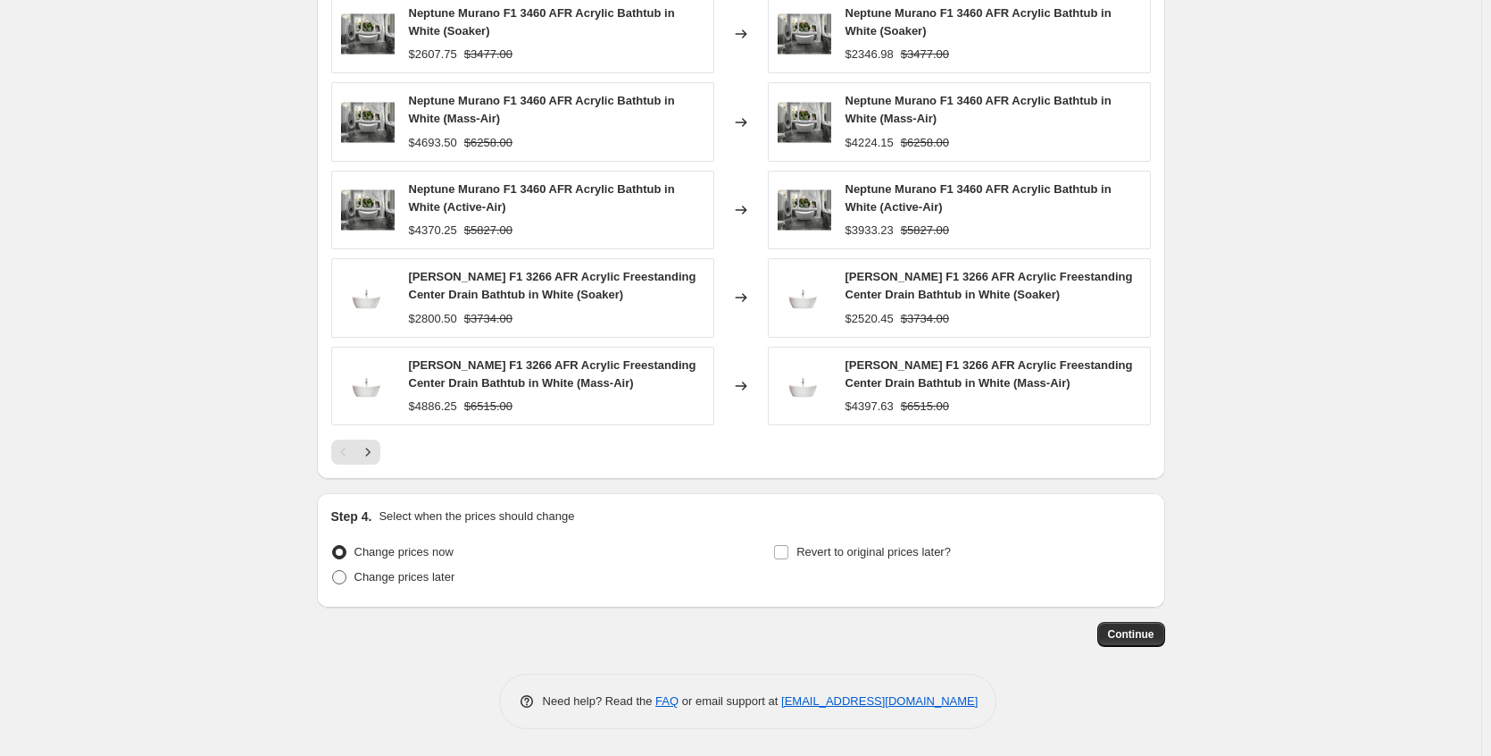
type input "Neptune Freestanding Weekend"
click at [406, 585] on span "Change prices later" at bounding box center [405, 577] width 101 height 18
click at [333, 571] on input "Change prices later" at bounding box center [332, 570] width 1 height 1
radio input "true"
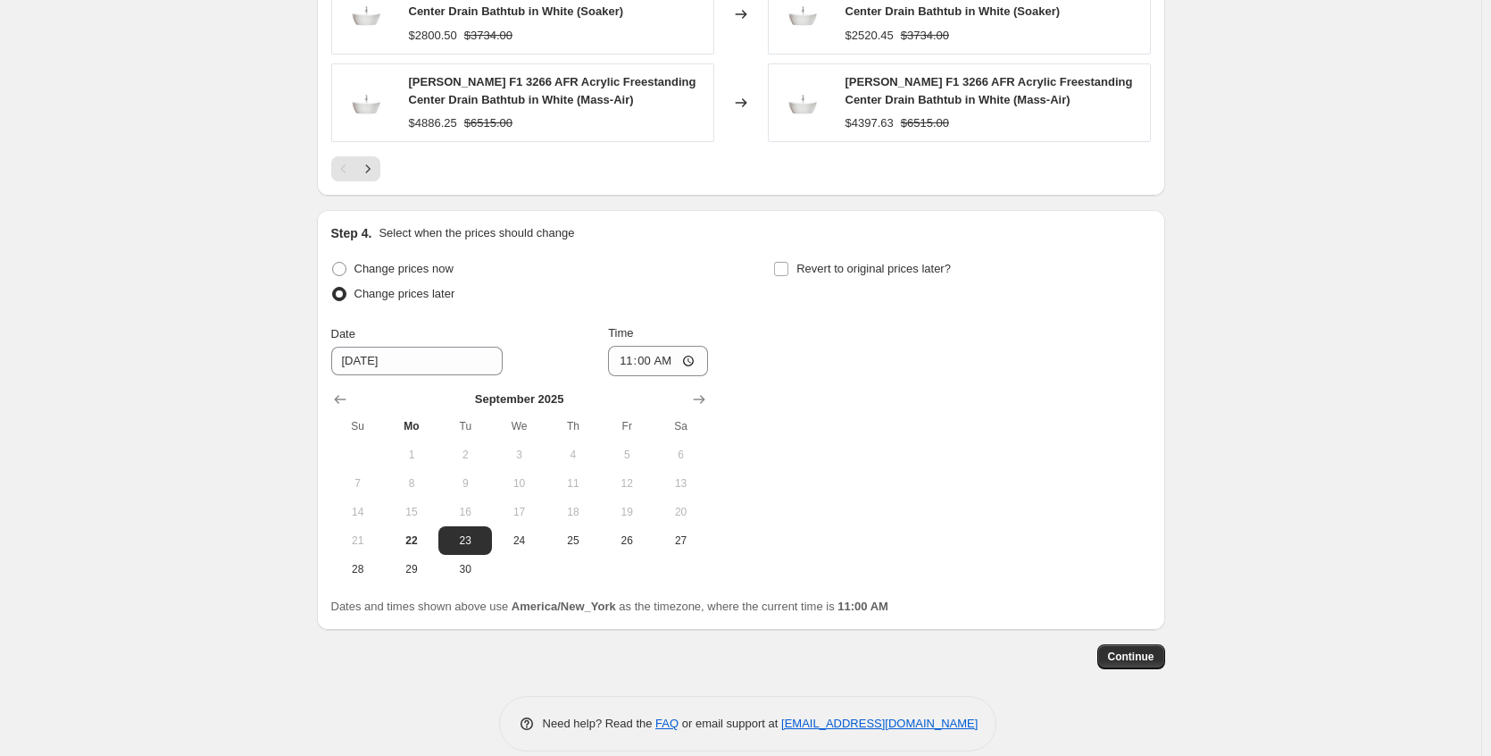
scroll to position [1418, 0]
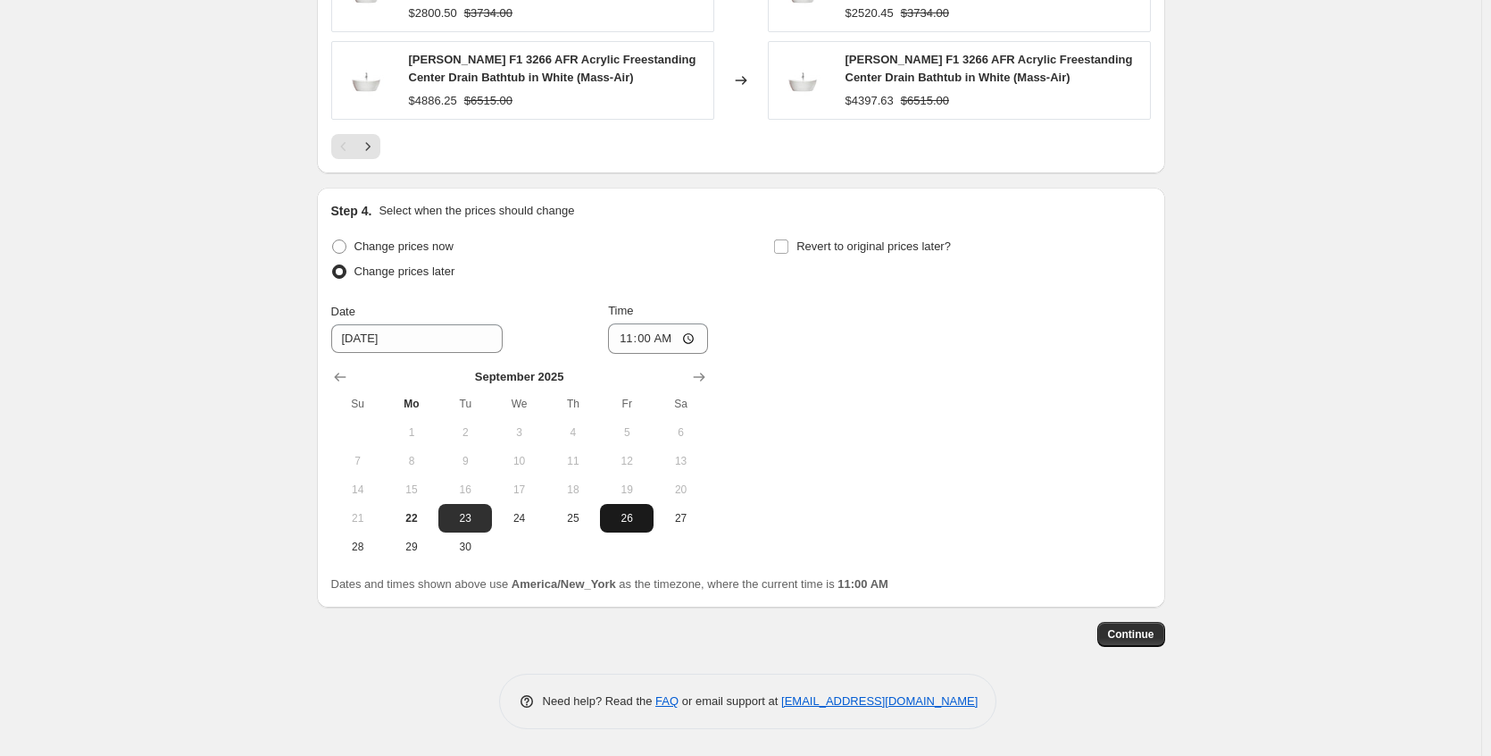
click at [631, 520] on span "26" at bounding box center [626, 518] width 39 height 14
type input "[DATE]"
click at [877, 453] on div "Change prices now Change prices later Date [DATE] Time 11:00 [DATE] Su Mo Tu We…" at bounding box center [741, 397] width 820 height 327
click at [840, 246] on span "Revert to original prices later?" at bounding box center [874, 245] width 155 height 13
click at [789, 246] on input "Revert to original prices later?" at bounding box center [781, 246] width 14 height 14
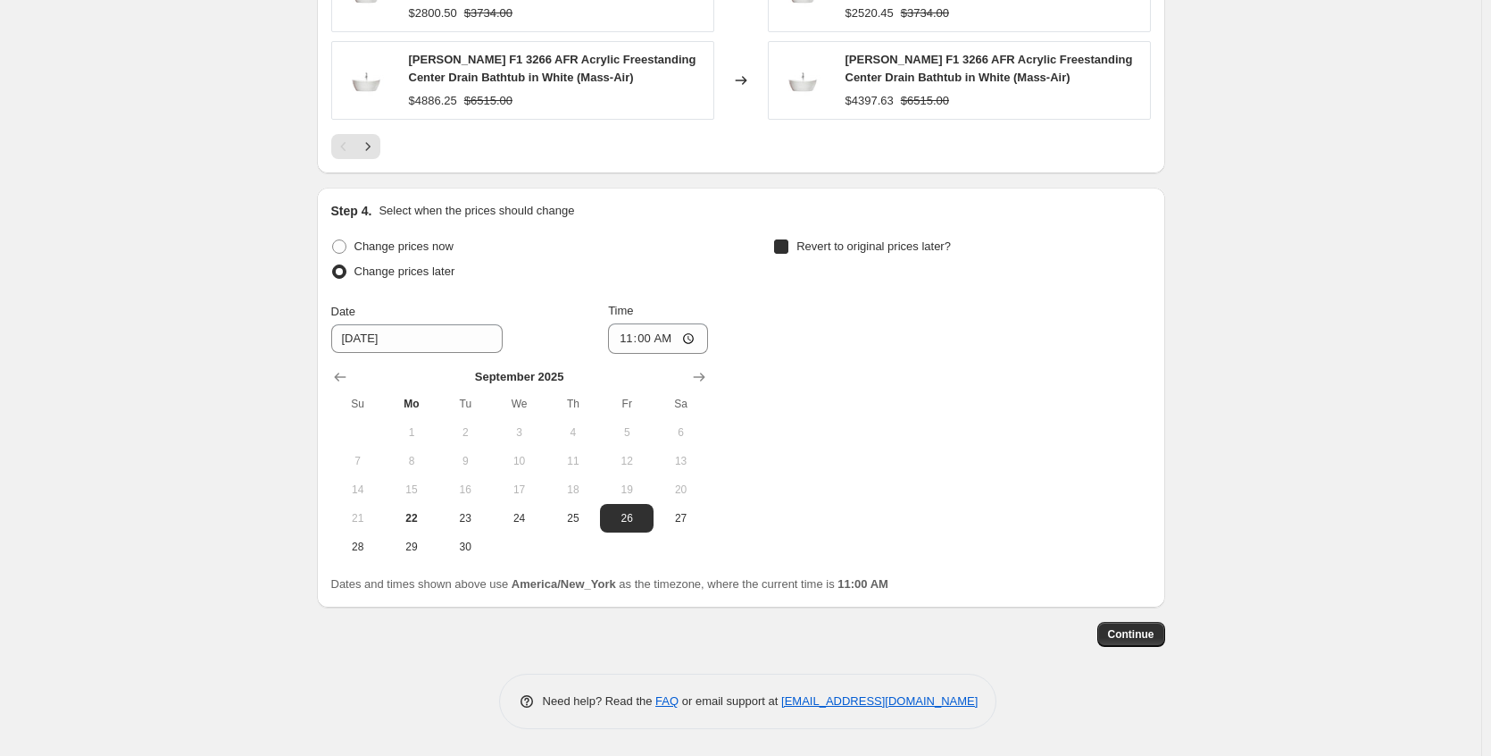
checkbox input "true"
click at [1133, 638] on span "Continue" at bounding box center [1131, 634] width 46 height 14
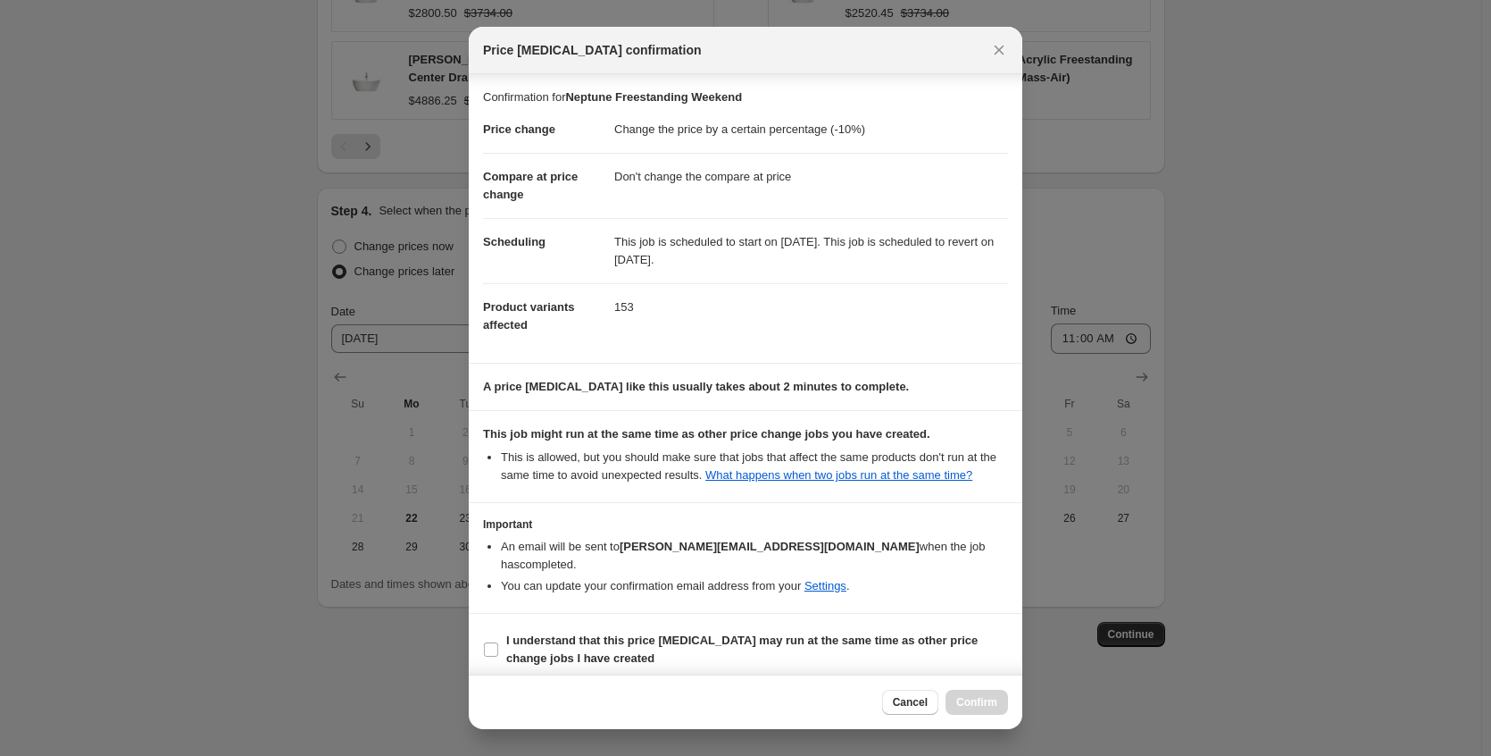
scroll to position [11, 0]
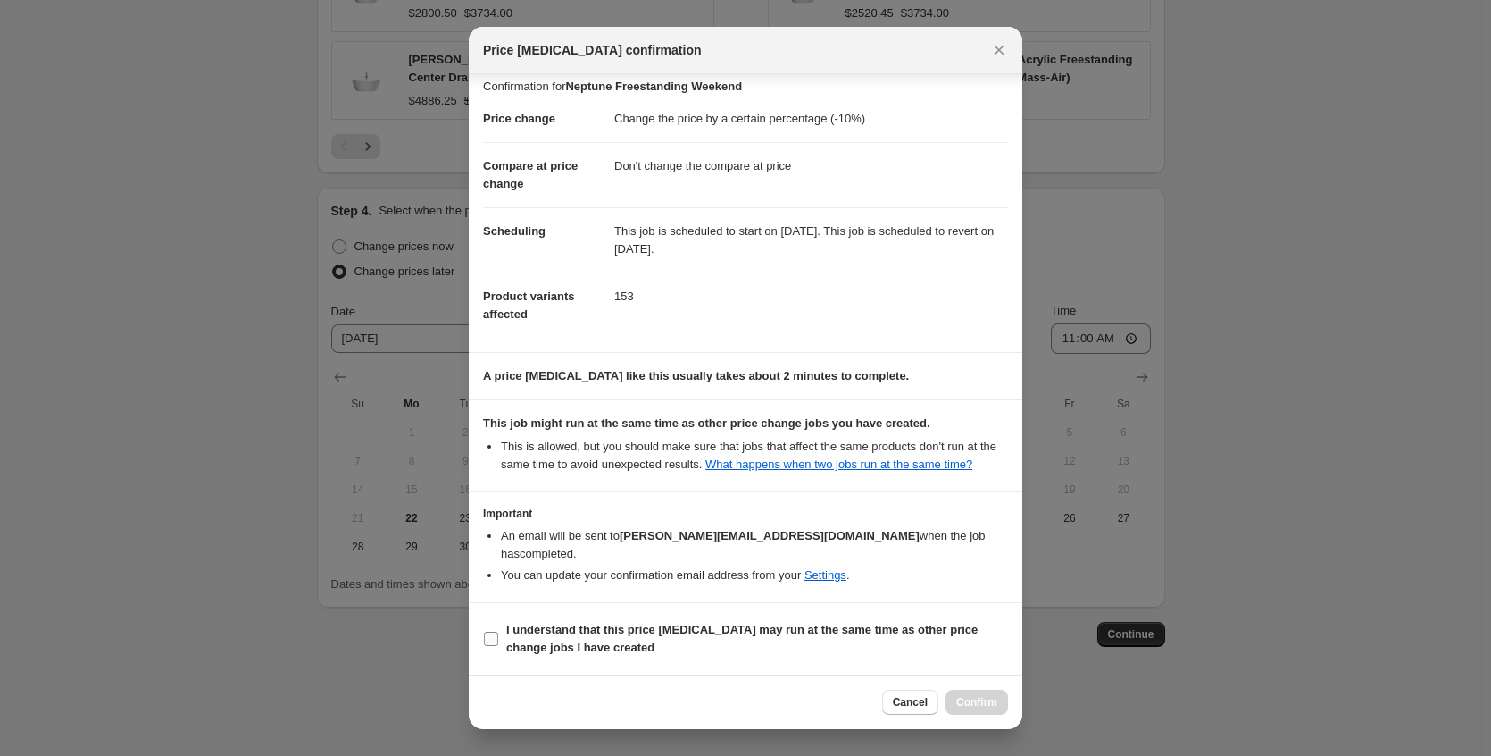
click at [677, 626] on b "I understand that this price [MEDICAL_DATA] may run at the same time as other p…" at bounding box center [742, 637] width 472 height 31
click at [498, 631] on input "I understand that this price [MEDICAL_DATA] may run at the same time as other p…" at bounding box center [491, 638] width 14 height 14
checkbox input "true"
click at [960, 695] on button "Confirm" at bounding box center [977, 701] width 63 height 25
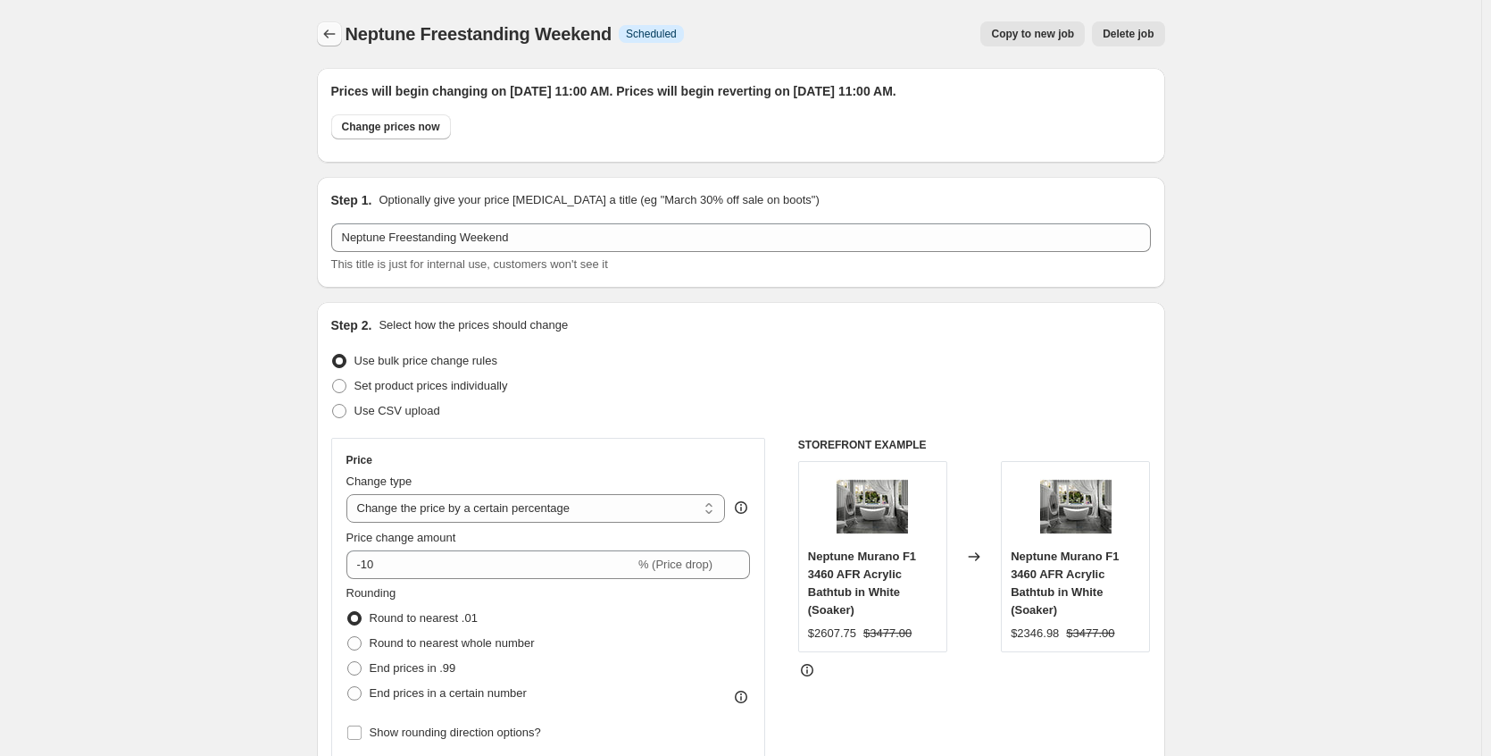
click at [324, 37] on icon "Price change jobs" at bounding box center [330, 34] width 18 height 18
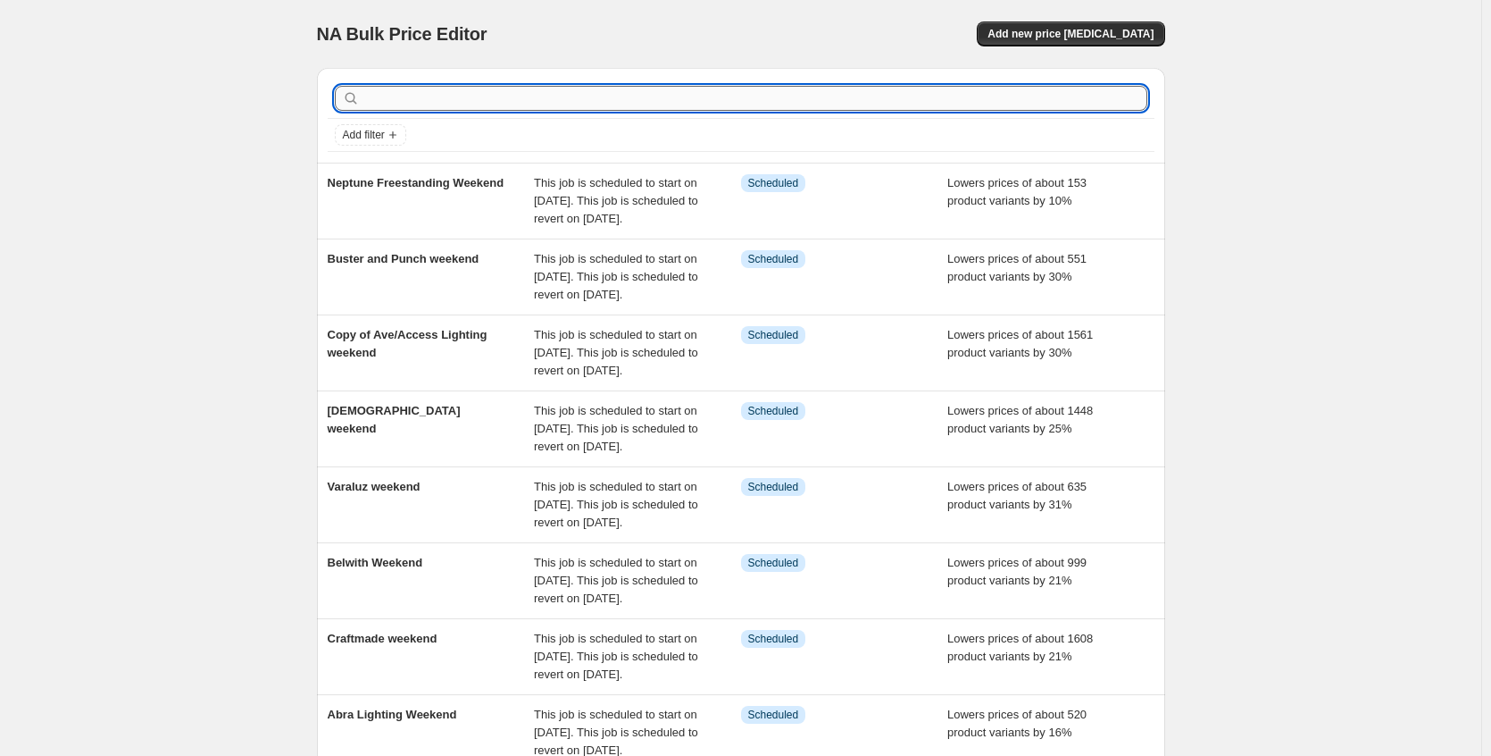
click at [439, 96] on input "text" at bounding box center [755, 98] width 784 height 25
type input "[PERSON_NAME]"
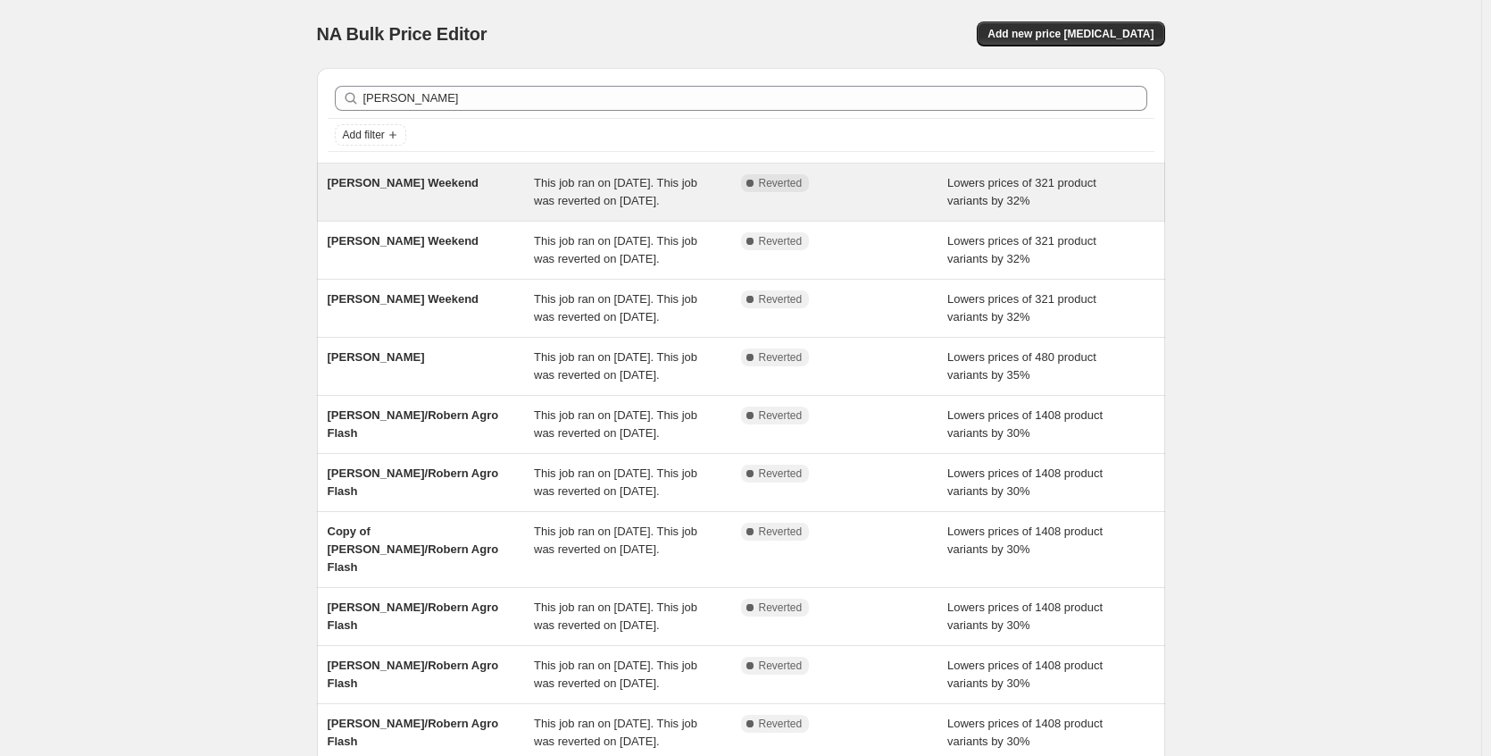
click at [434, 184] on div "[PERSON_NAME] Weekend" at bounding box center [431, 192] width 207 height 36
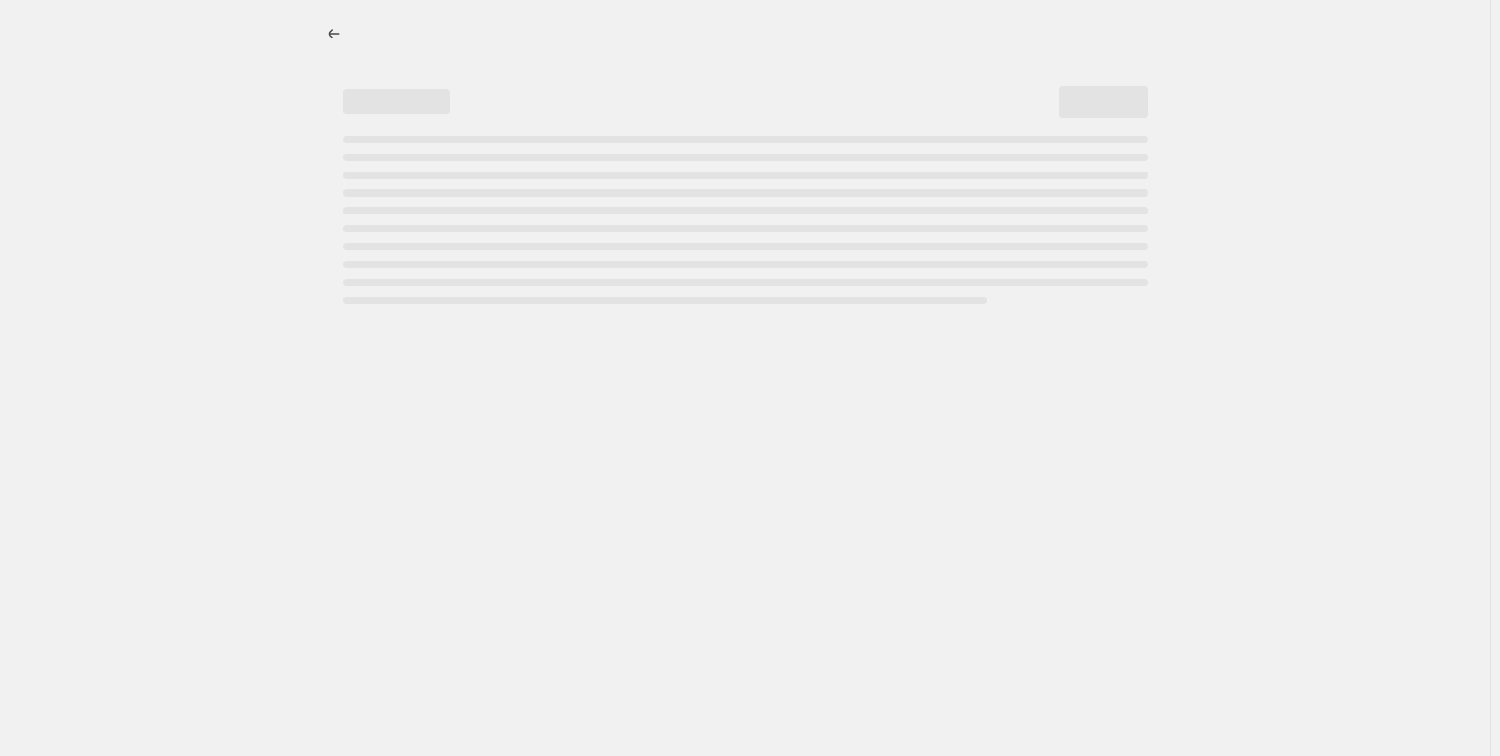
select select "percentage"
select select "no_change"
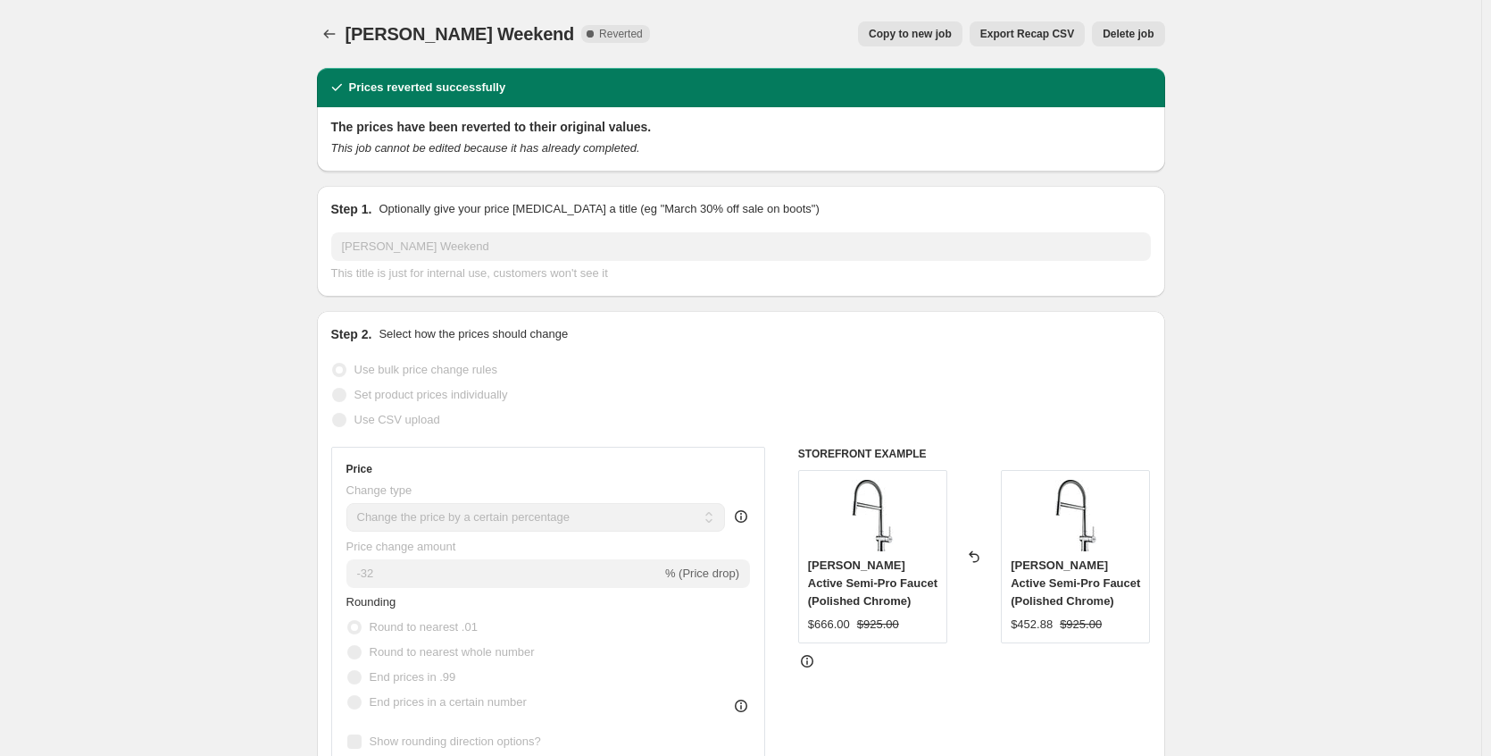
click at [922, 43] on button "Copy to new job" at bounding box center [910, 33] width 104 height 25
select select "percentage"
select select "no_change"
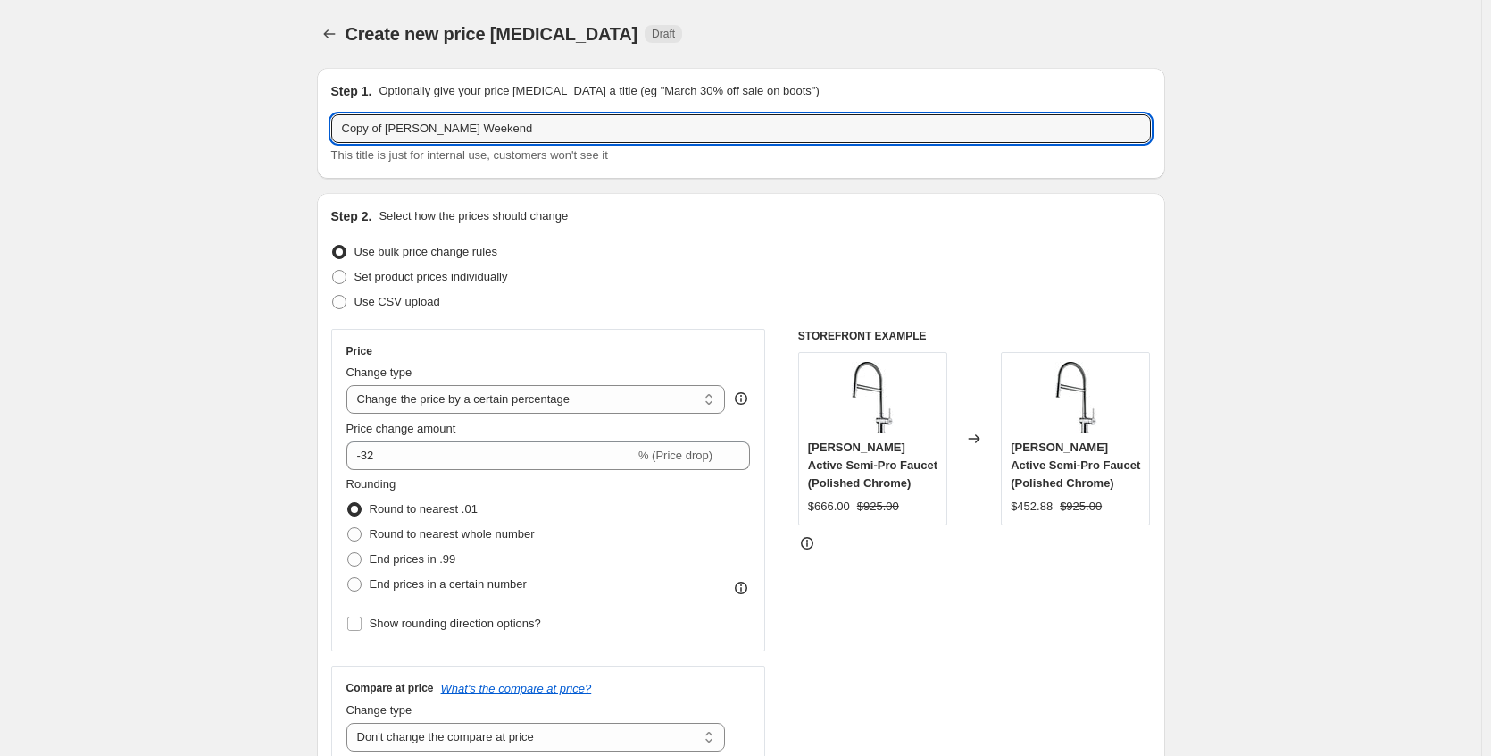
drag, startPoint x: 394, startPoint y: 125, endPoint x: 224, endPoint y: 123, distance: 169.7
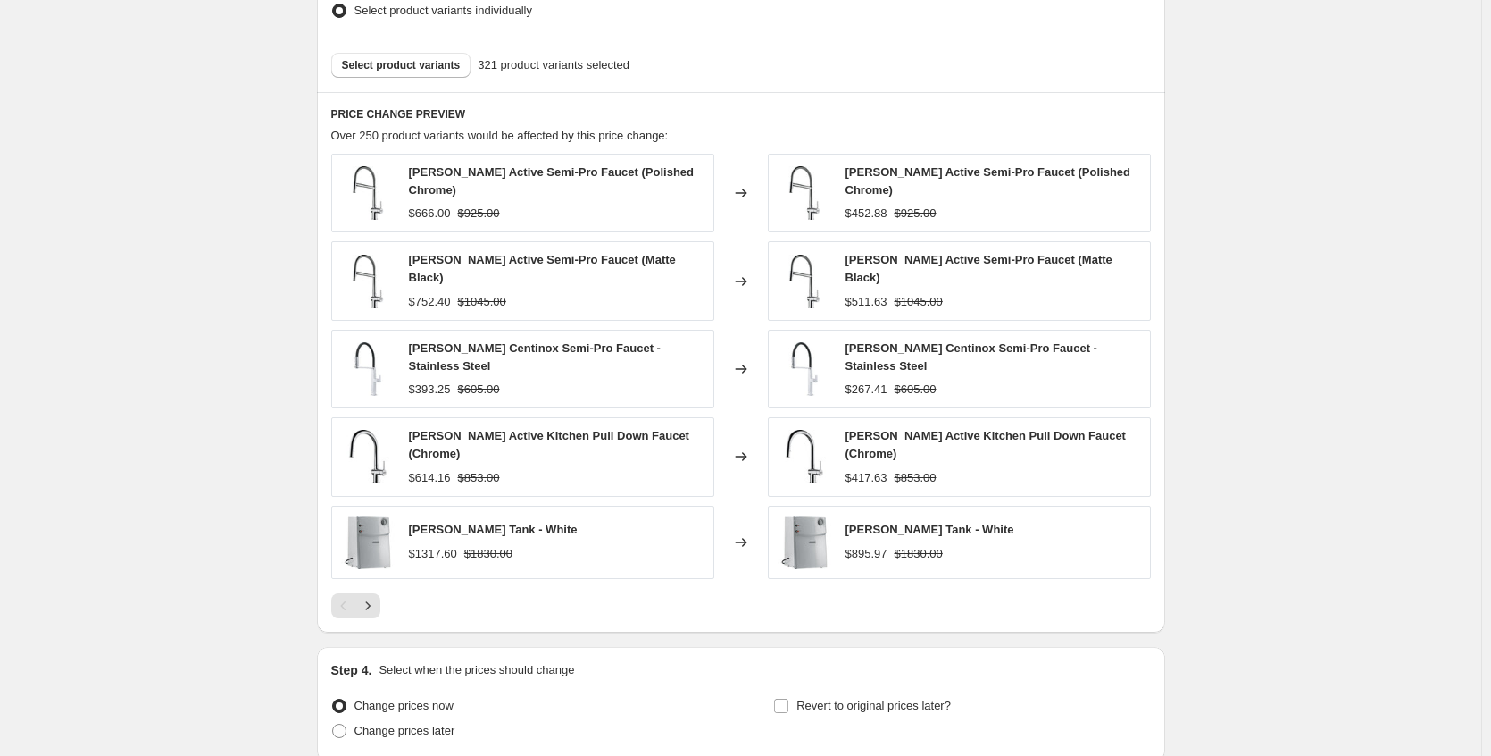
scroll to position [1084, 0]
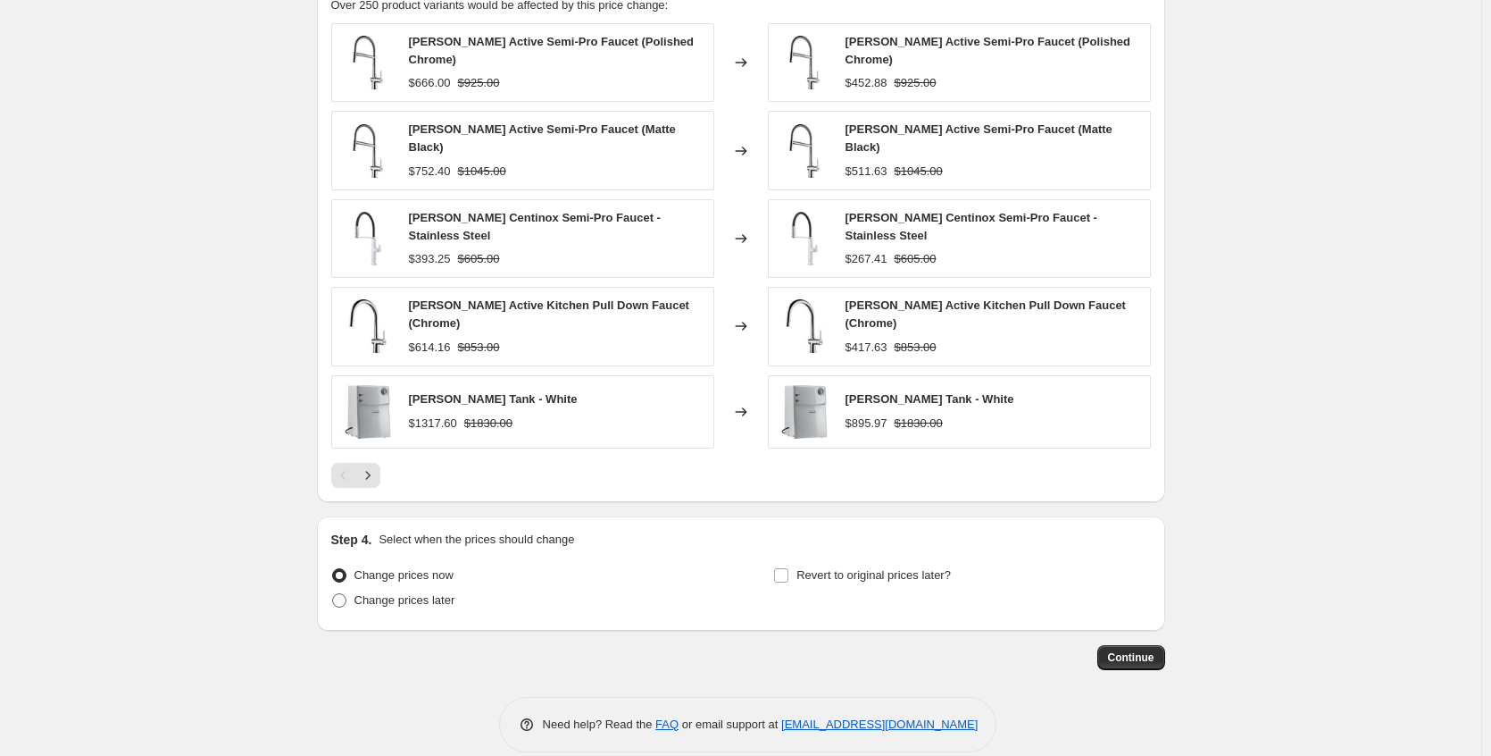
type input "[PERSON_NAME] Weekend"
click at [420, 593] on span "Change prices later" at bounding box center [405, 599] width 101 height 13
click at [333, 593] on input "Change prices later" at bounding box center [332, 593] width 1 height 1
radio input "true"
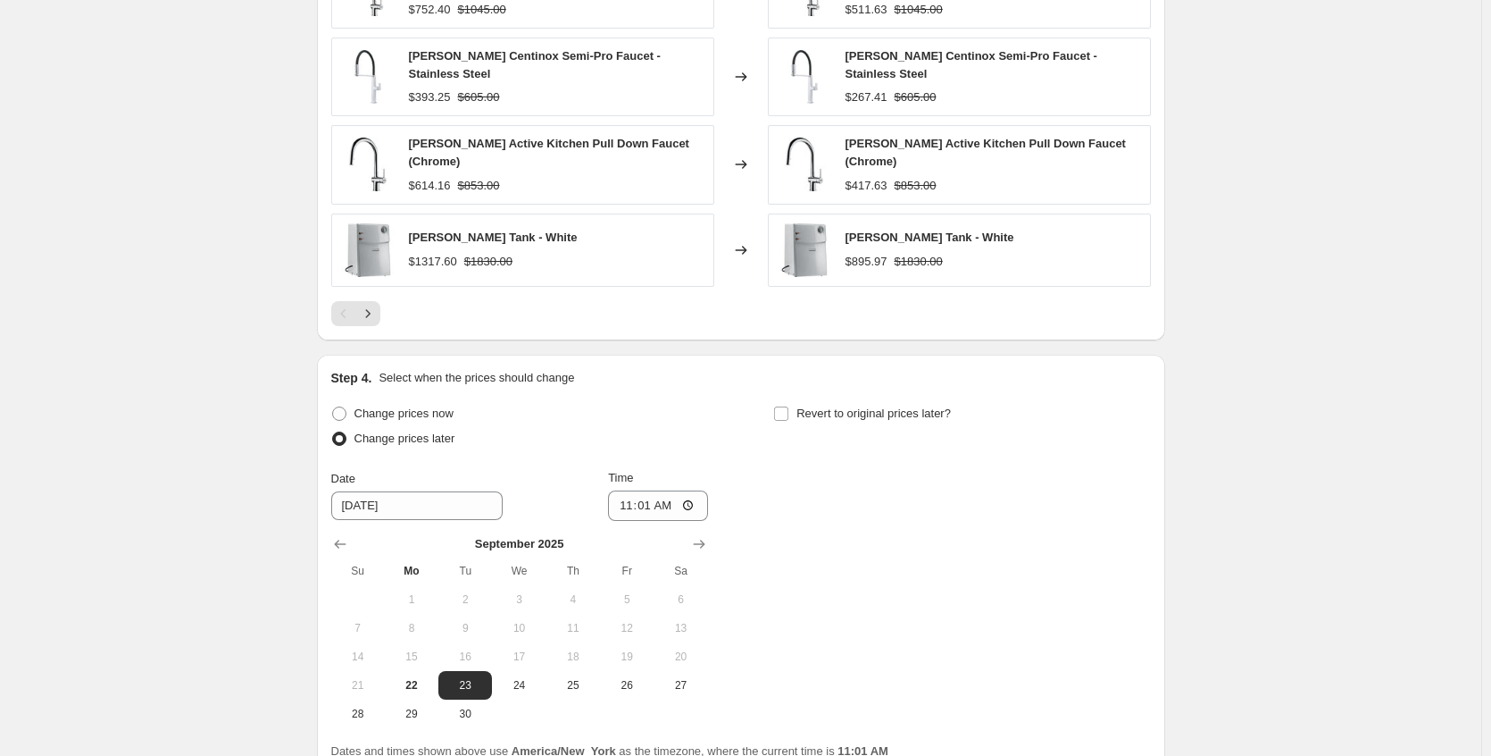
scroll to position [1390, 0]
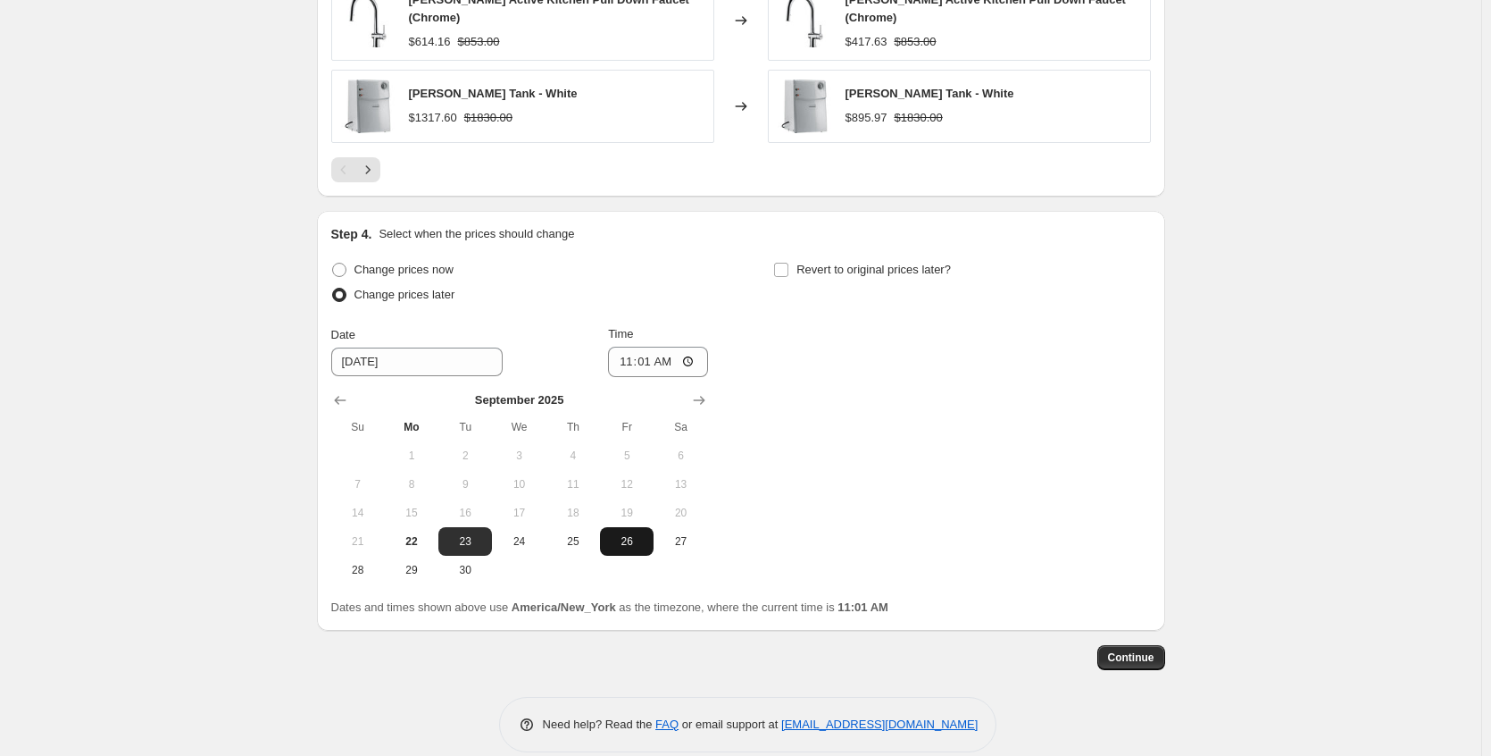
click at [631, 534] on span "26" at bounding box center [626, 541] width 39 height 14
type input "[DATE]"
click at [861, 263] on span "Revert to original prices later?" at bounding box center [874, 269] width 155 height 13
click at [789, 263] on input "Revert to original prices later?" at bounding box center [781, 270] width 14 height 14
checkbox input "true"
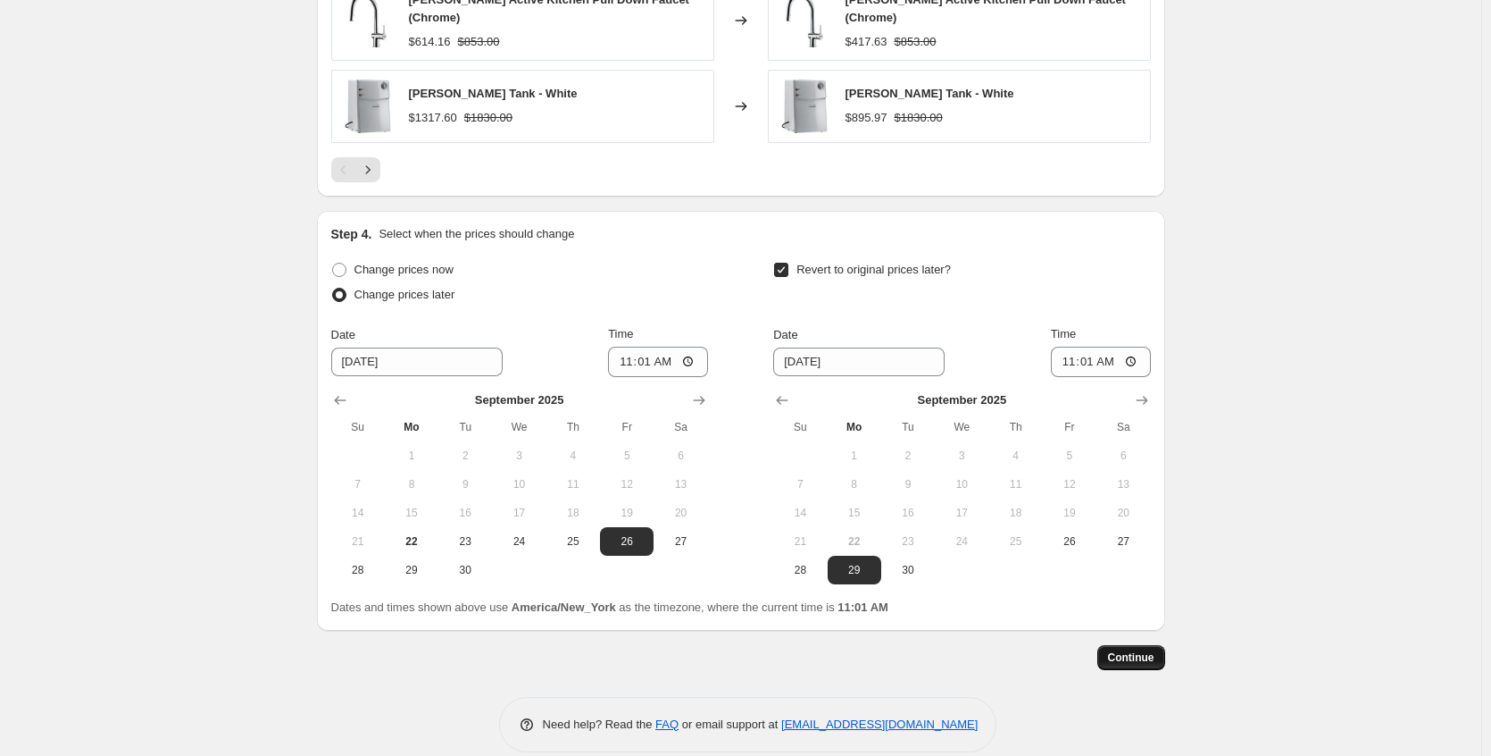
click at [1124, 650] on span "Continue" at bounding box center [1131, 657] width 46 height 14
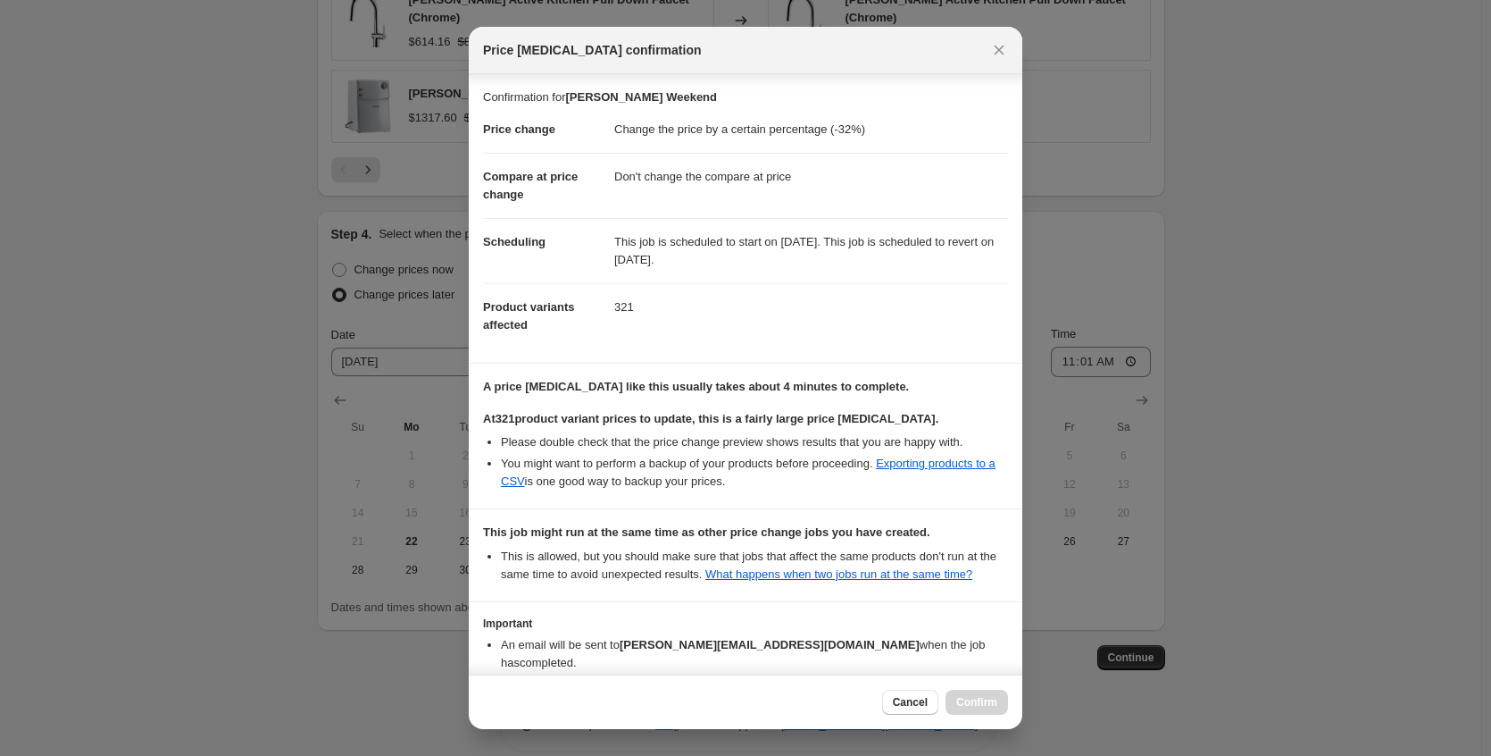
scroll to position [127, 0]
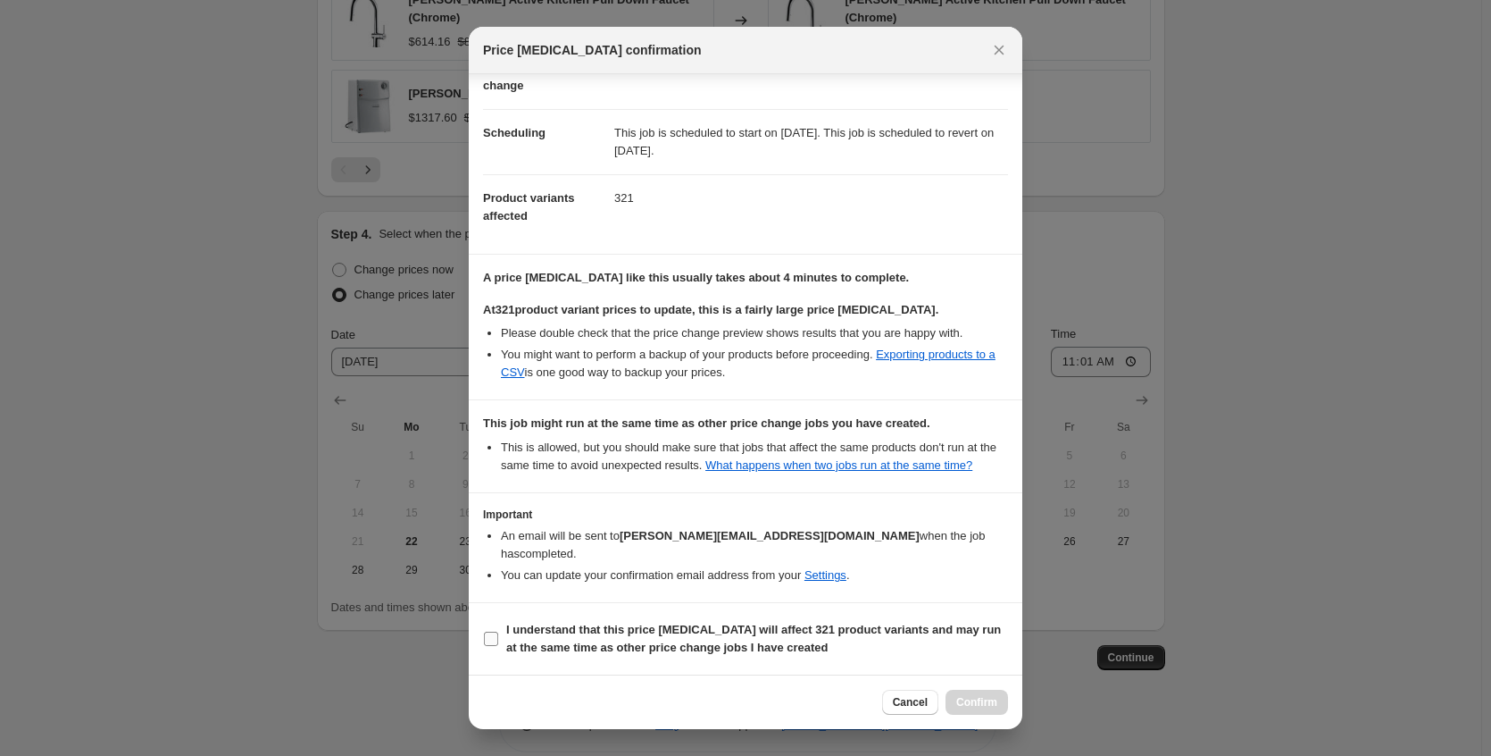
click at [735, 640] on b "I understand that this price [MEDICAL_DATA] will affect 321 product variants an…" at bounding box center [753, 637] width 495 height 31
click at [498, 640] on input "I understand that this price [MEDICAL_DATA] will affect 321 product variants an…" at bounding box center [491, 638] width 14 height 14
checkbox input "true"
click at [975, 698] on span "Confirm" at bounding box center [976, 702] width 41 height 14
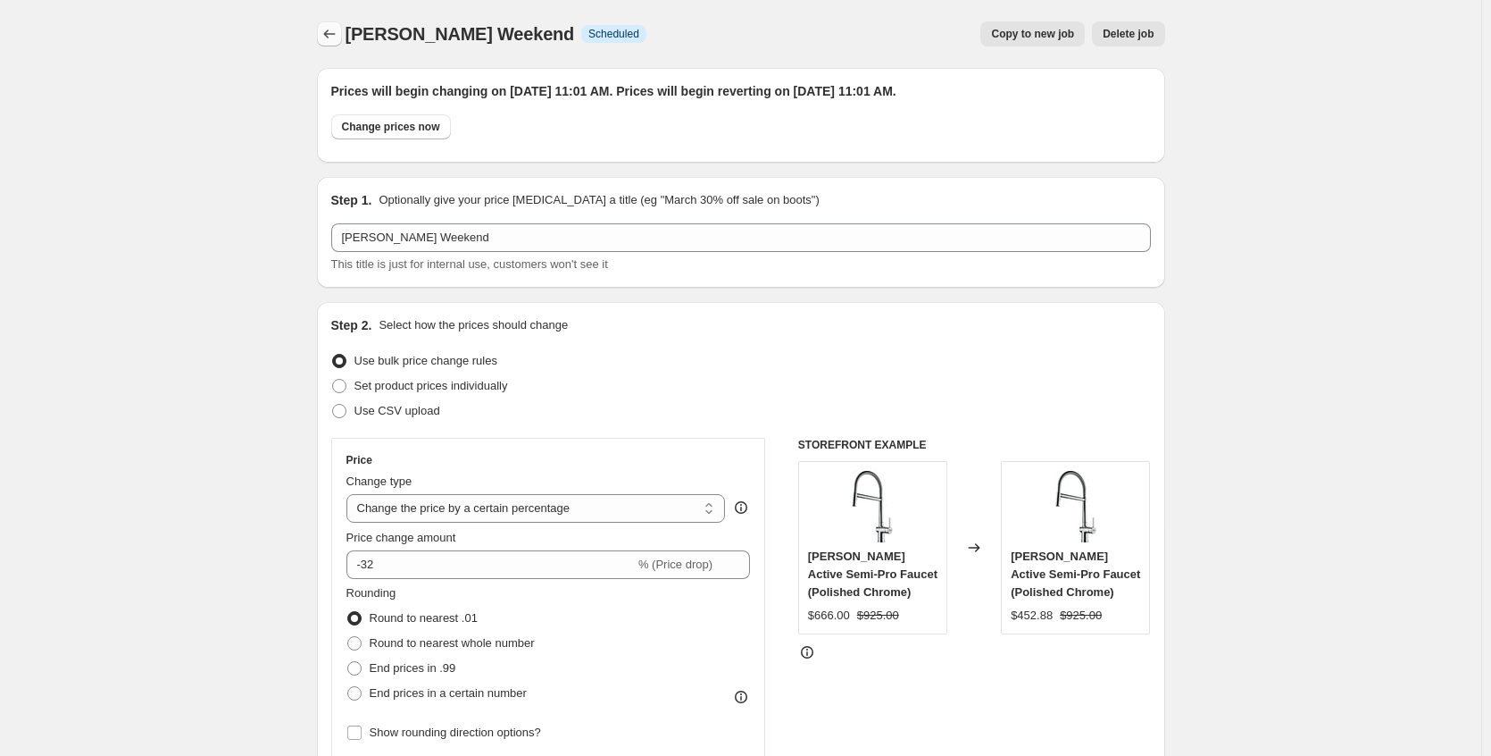
click at [335, 34] on icon "Price change jobs" at bounding box center [330, 34] width 18 height 18
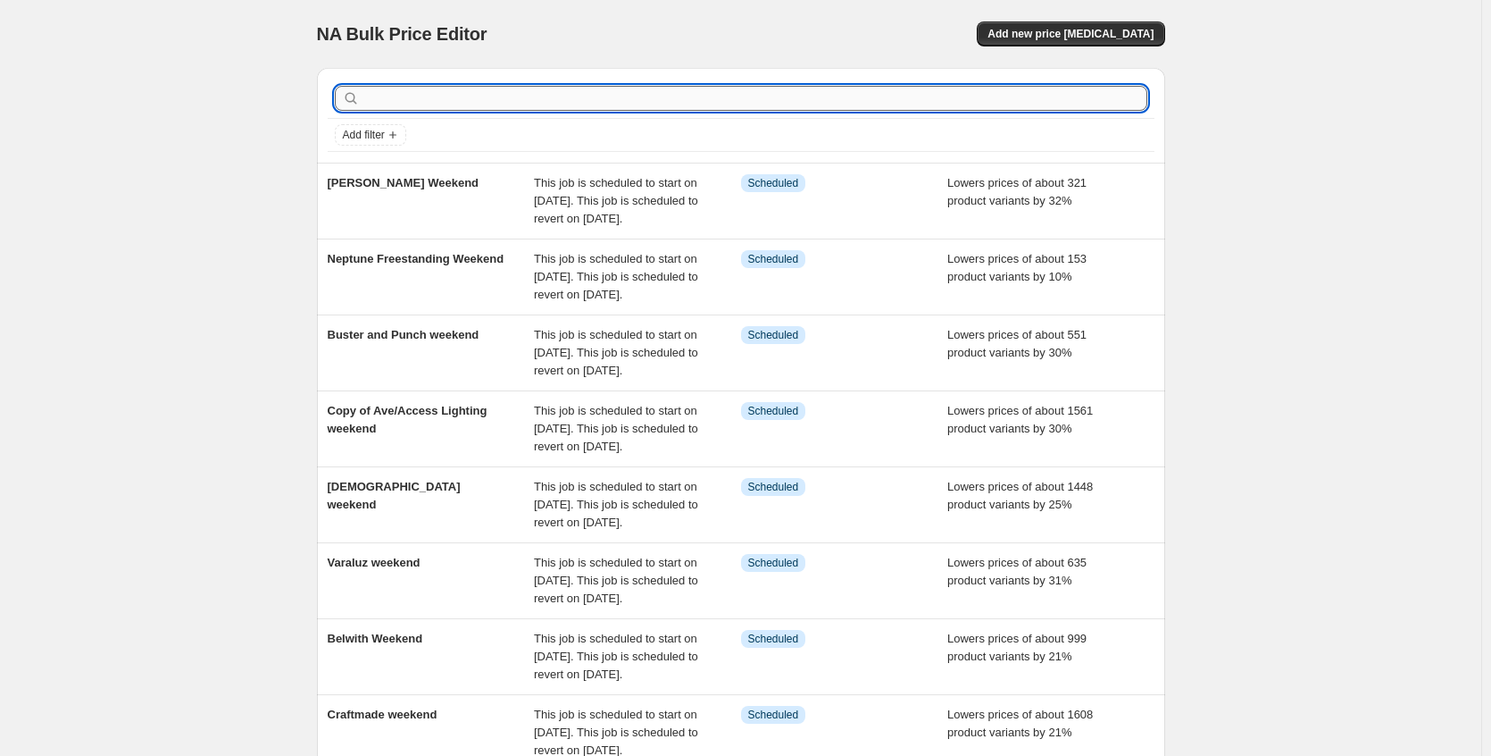
click at [521, 97] on input "text" at bounding box center [755, 98] width 784 height 25
type input "mti"
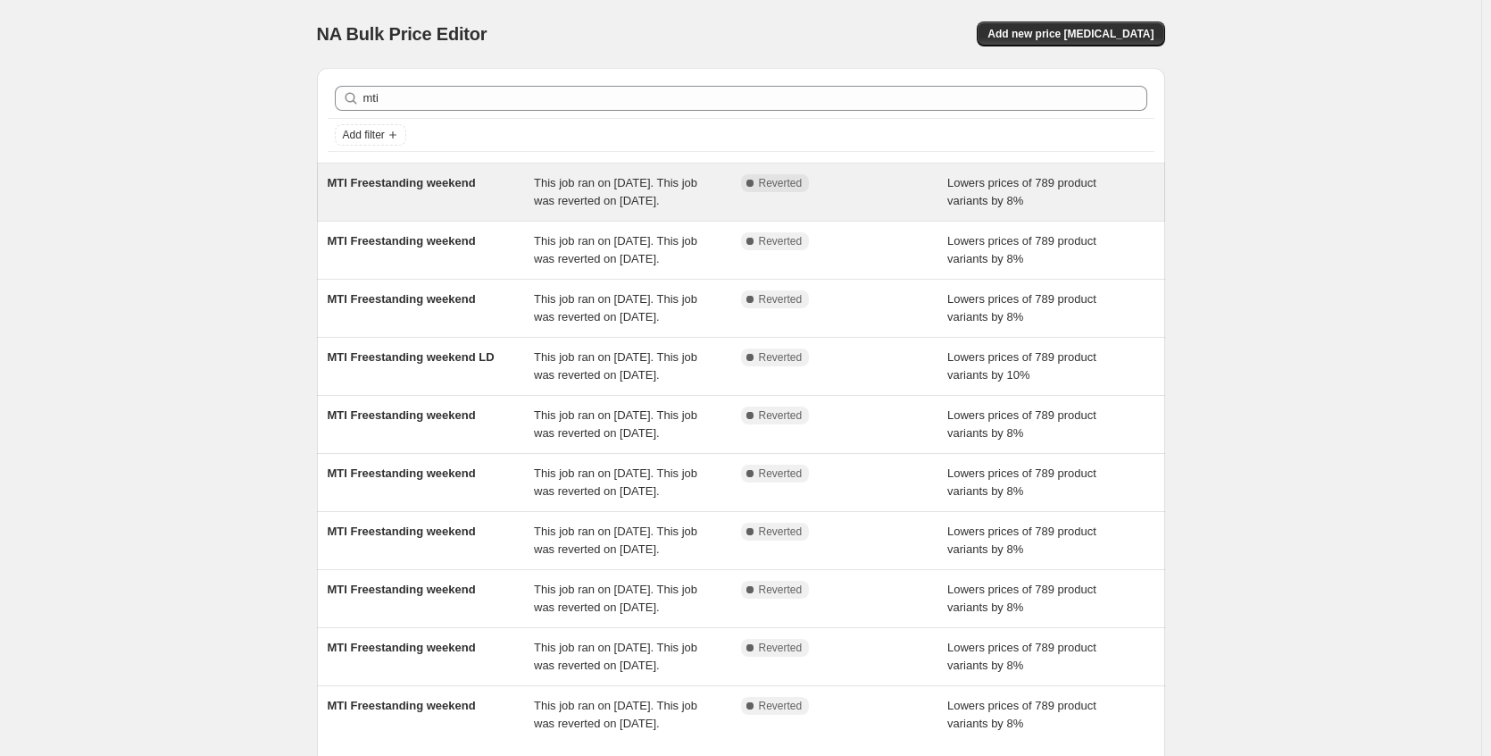
click at [453, 193] on div "MTI Freestanding weekend" at bounding box center [431, 192] width 207 height 36
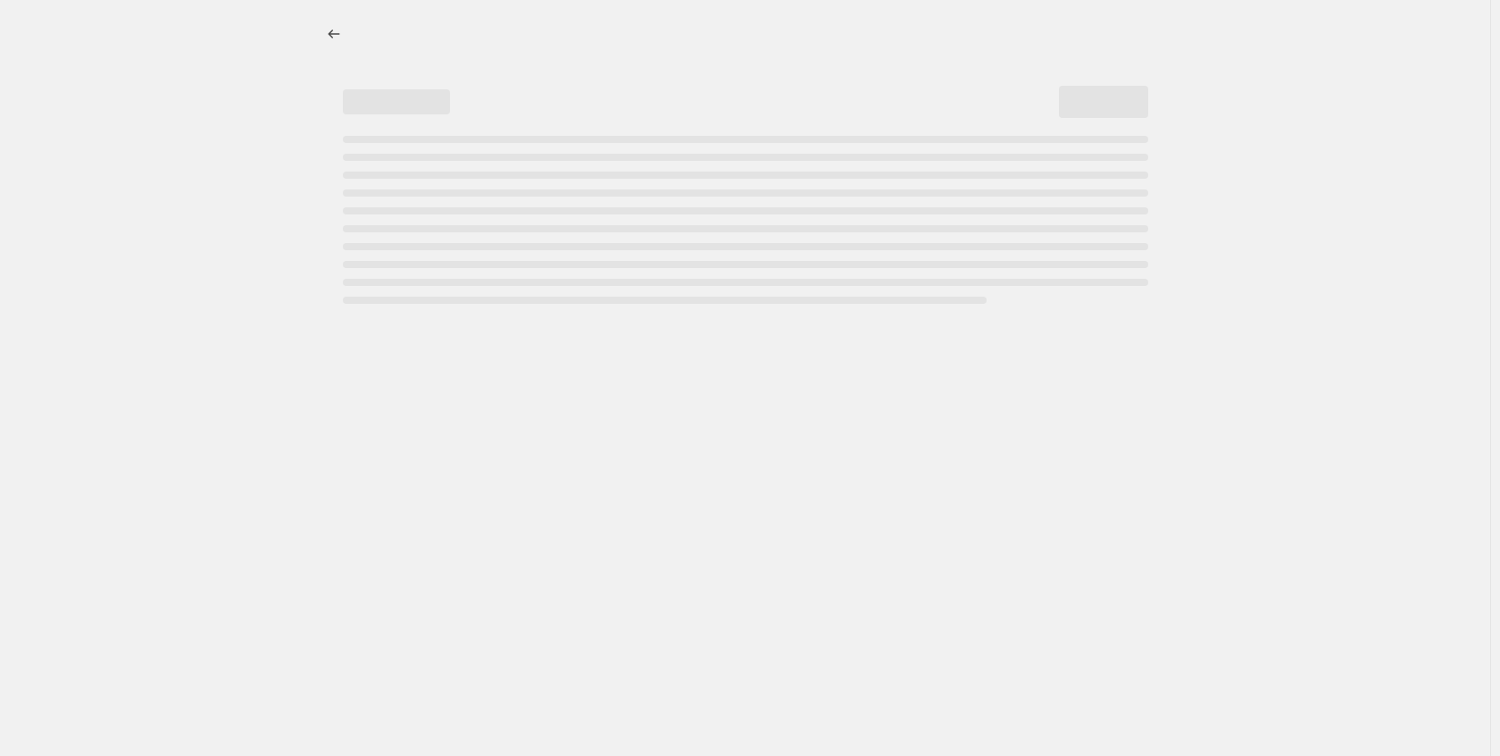
select select "percentage"
select select "no_change"
select select "collection"
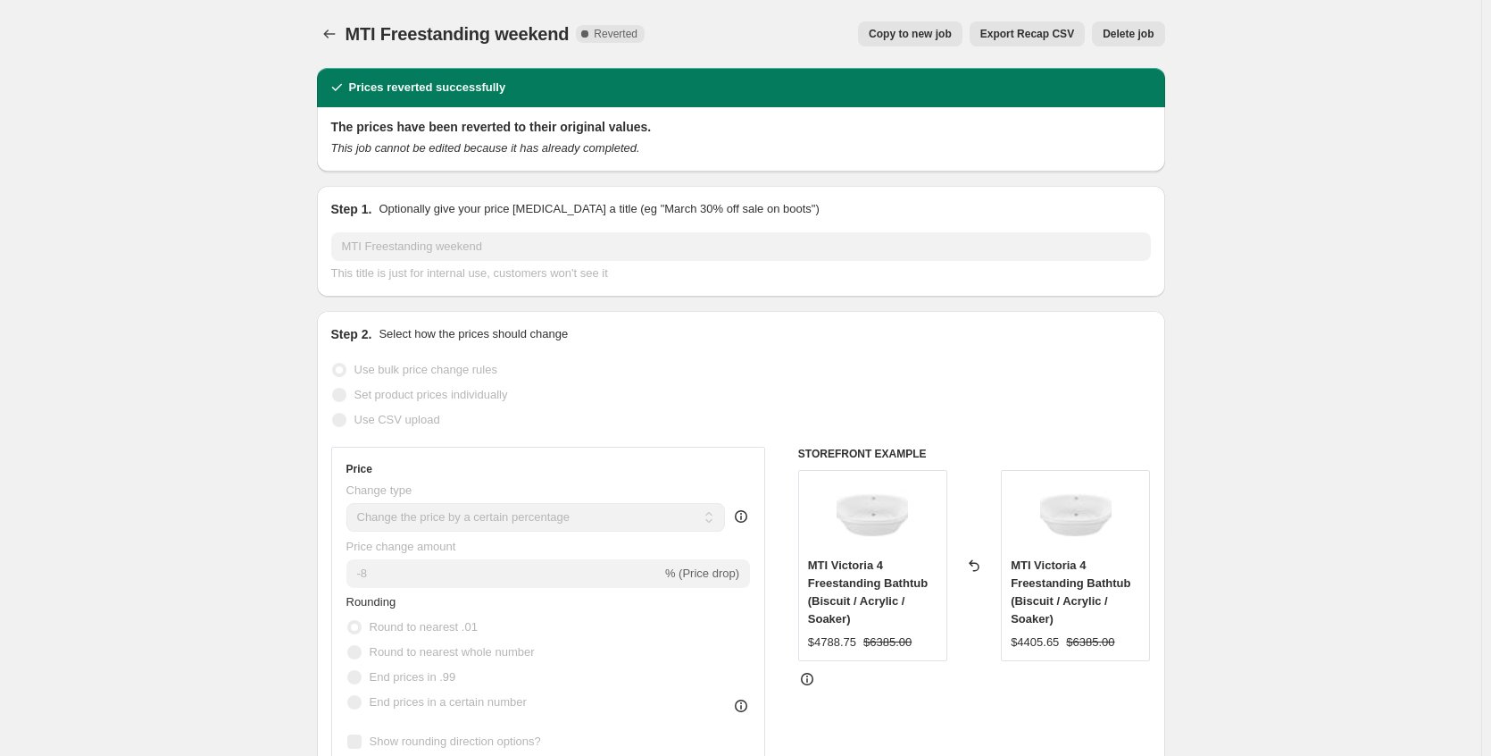
click at [891, 35] on span "Copy to new job" at bounding box center [910, 34] width 83 height 14
select select "percentage"
select select "no_change"
select select "collection"
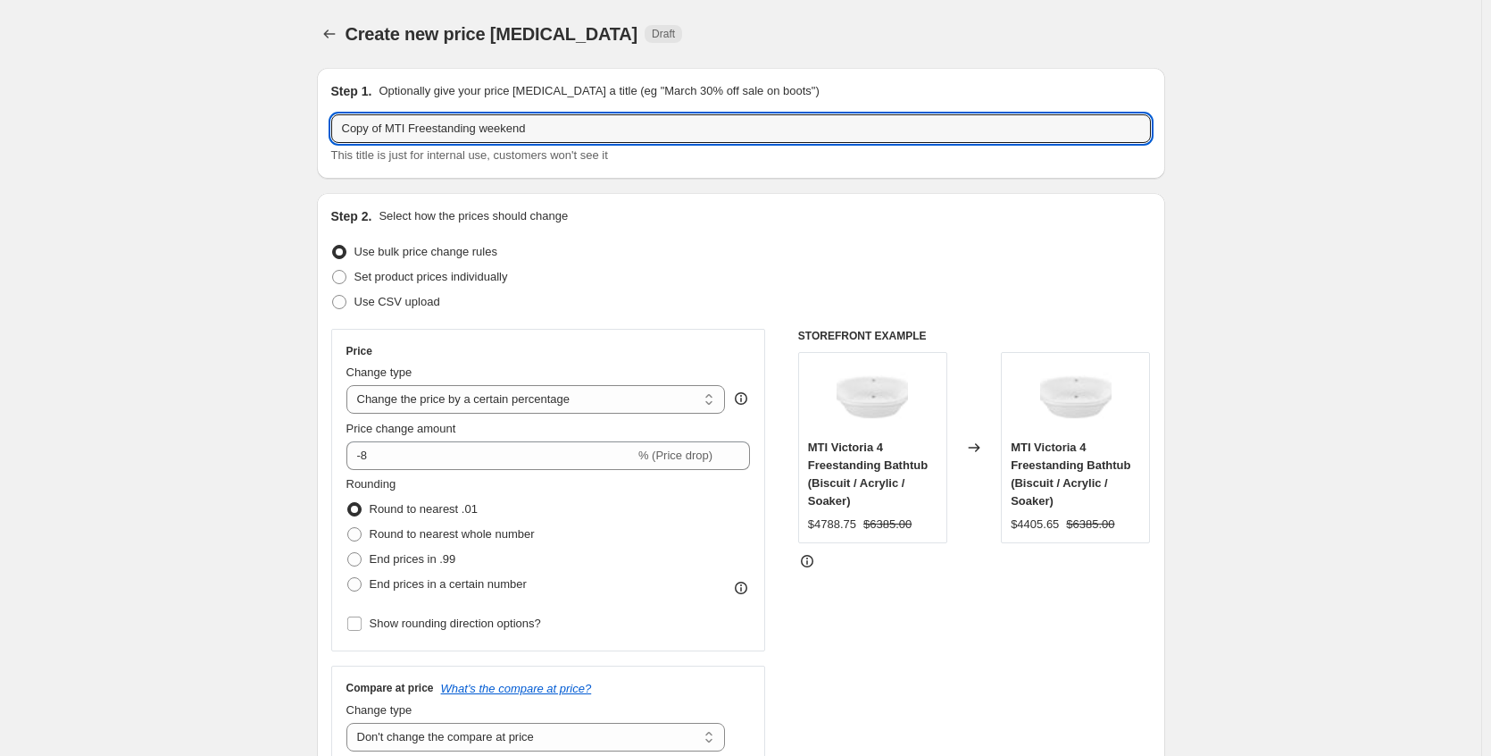
drag, startPoint x: 393, startPoint y: 130, endPoint x: 277, endPoint y: 132, distance: 116.1
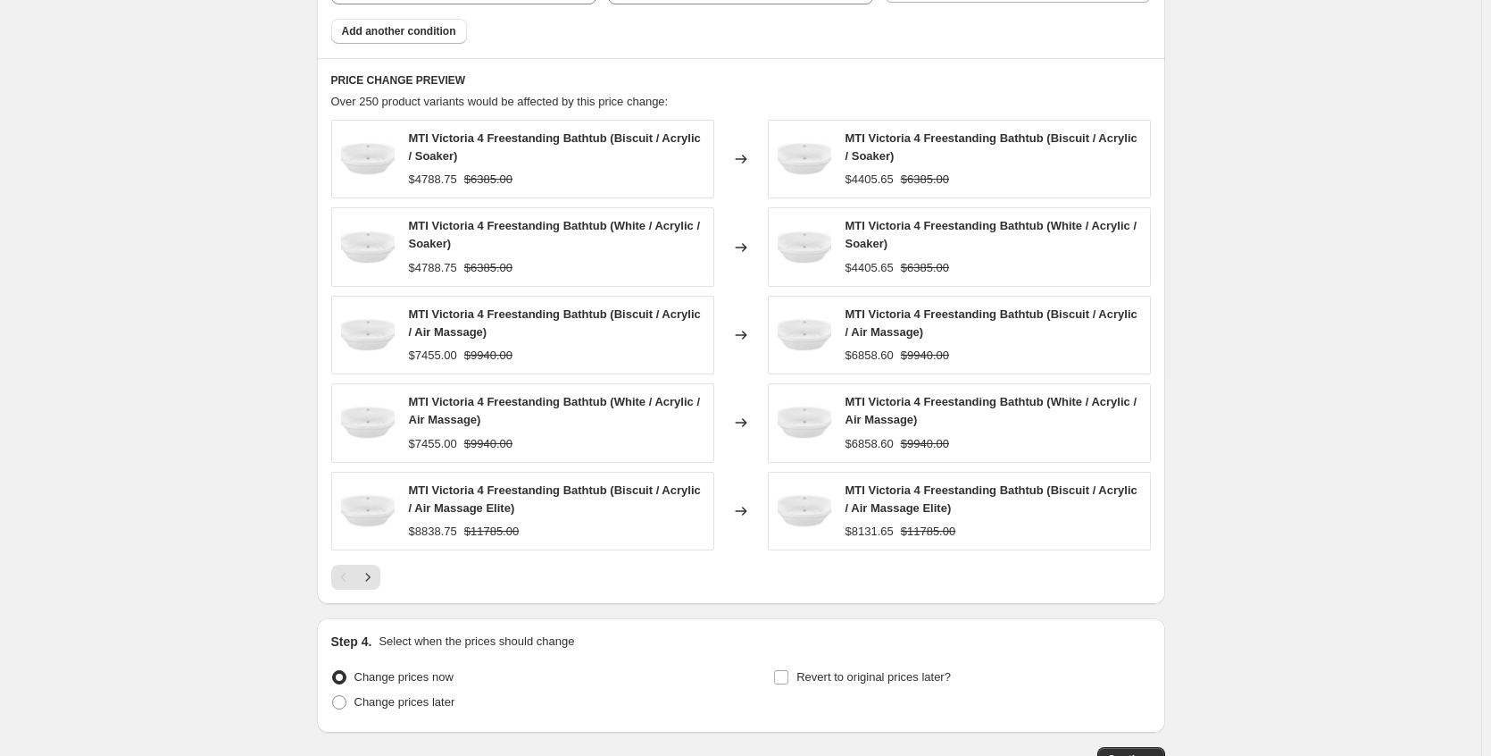
scroll to position [1359, 0]
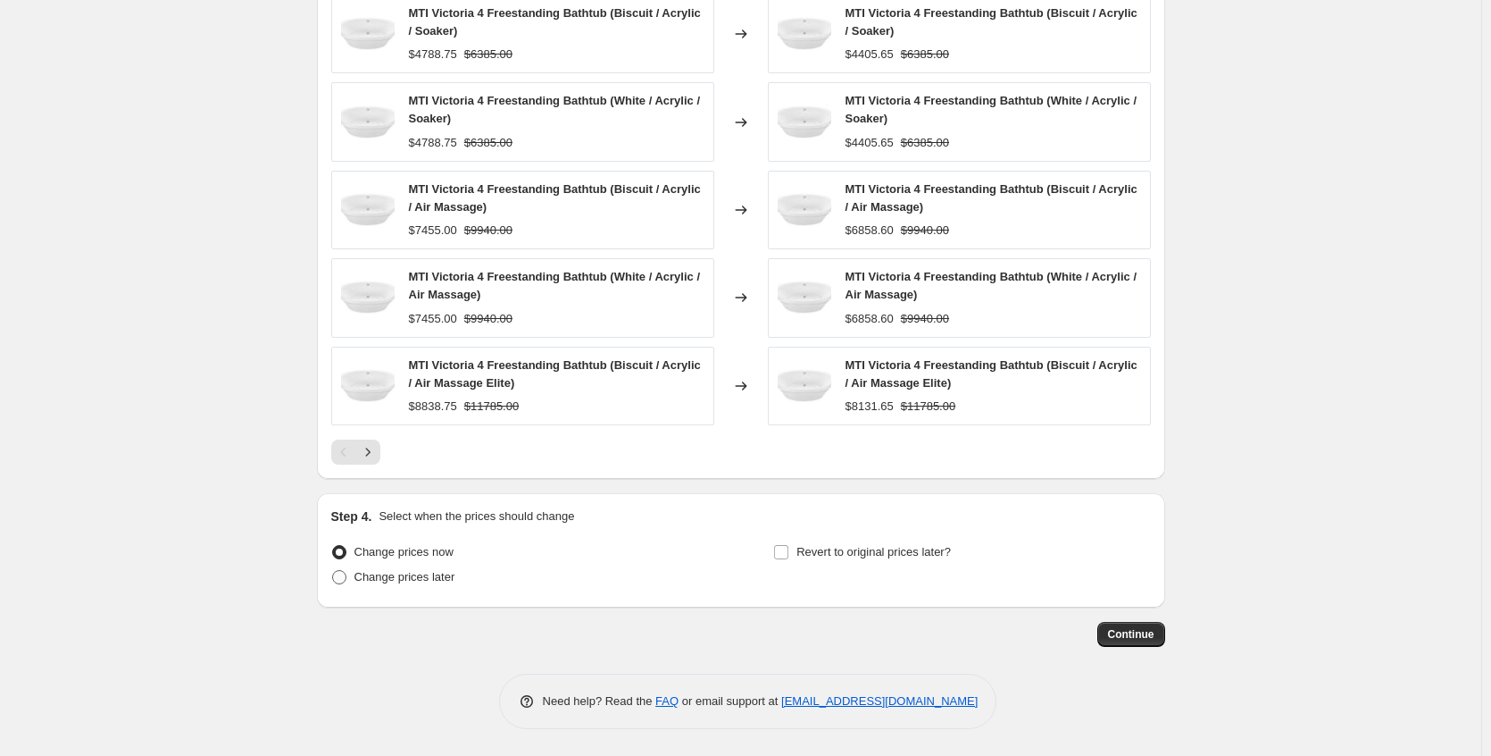
type input "MTI Freestanding weekend"
click at [422, 577] on span "Change prices later" at bounding box center [405, 576] width 101 height 13
click at [333, 571] on input "Change prices later" at bounding box center [332, 570] width 1 height 1
radio input "true"
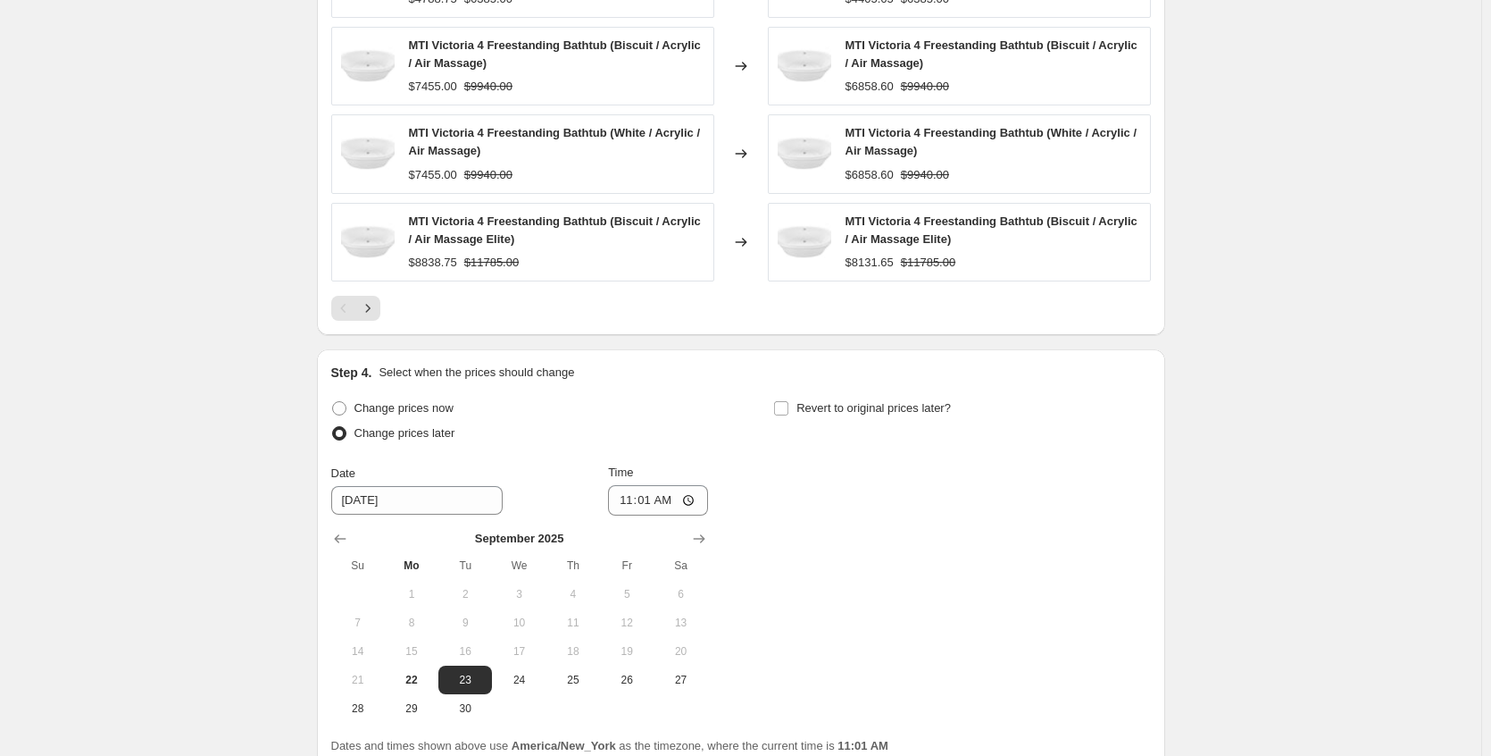
scroll to position [1665, 0]
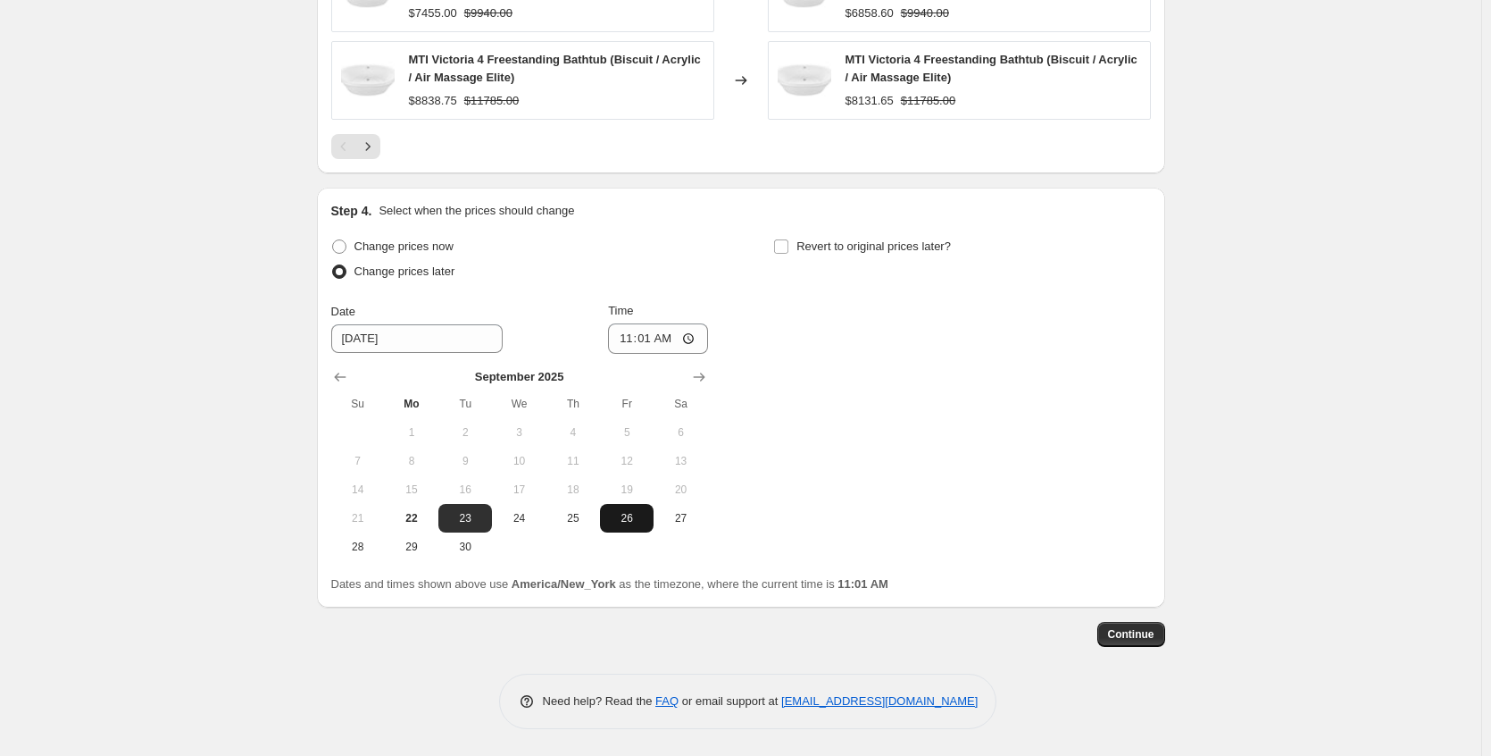
click at [638, 526] on button "26" at bounding box center [627, 518] width 54 height 29
type input "[DATE]"
click at [858, 255] on span "Revert to original prices later?" at bounding box center [874, 247] width 155 height 18
click at [789, 254] on input "Revert to original prices later?" at bounding box center [781, 246] width 14 height 14
checkbox input "true"
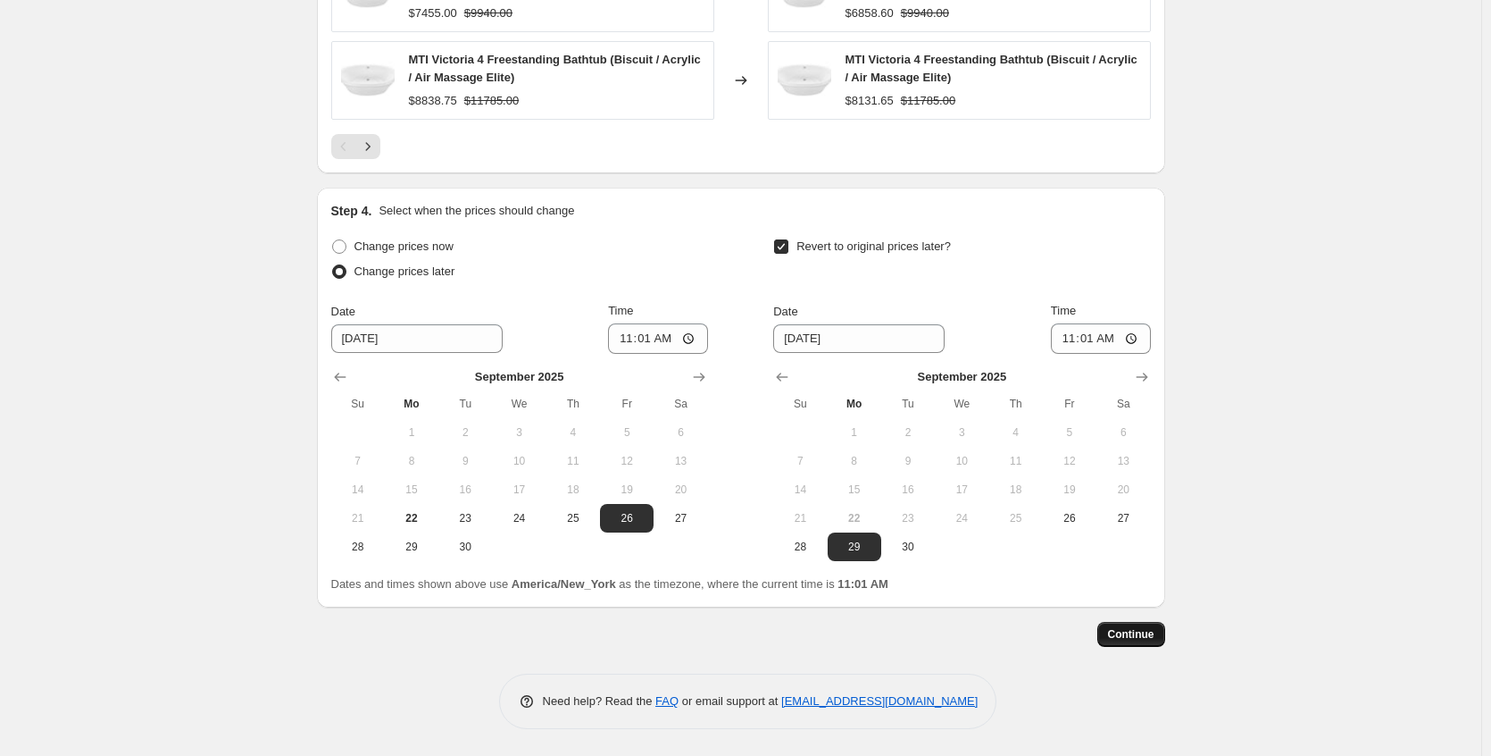
click at [1140, 631] on span "Continue" at bounding box center [1131, 634] width 46 height 14
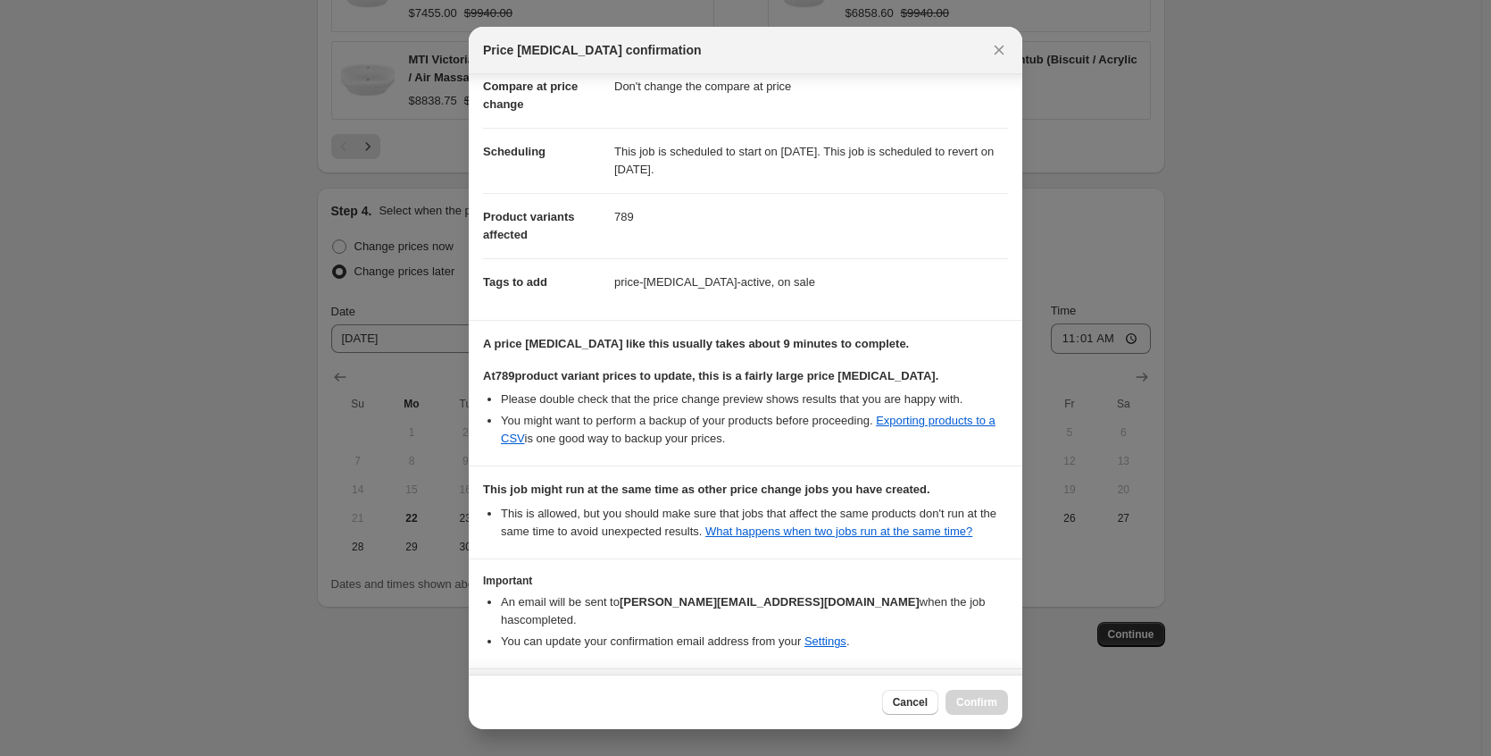
scroll to position [174, 0]
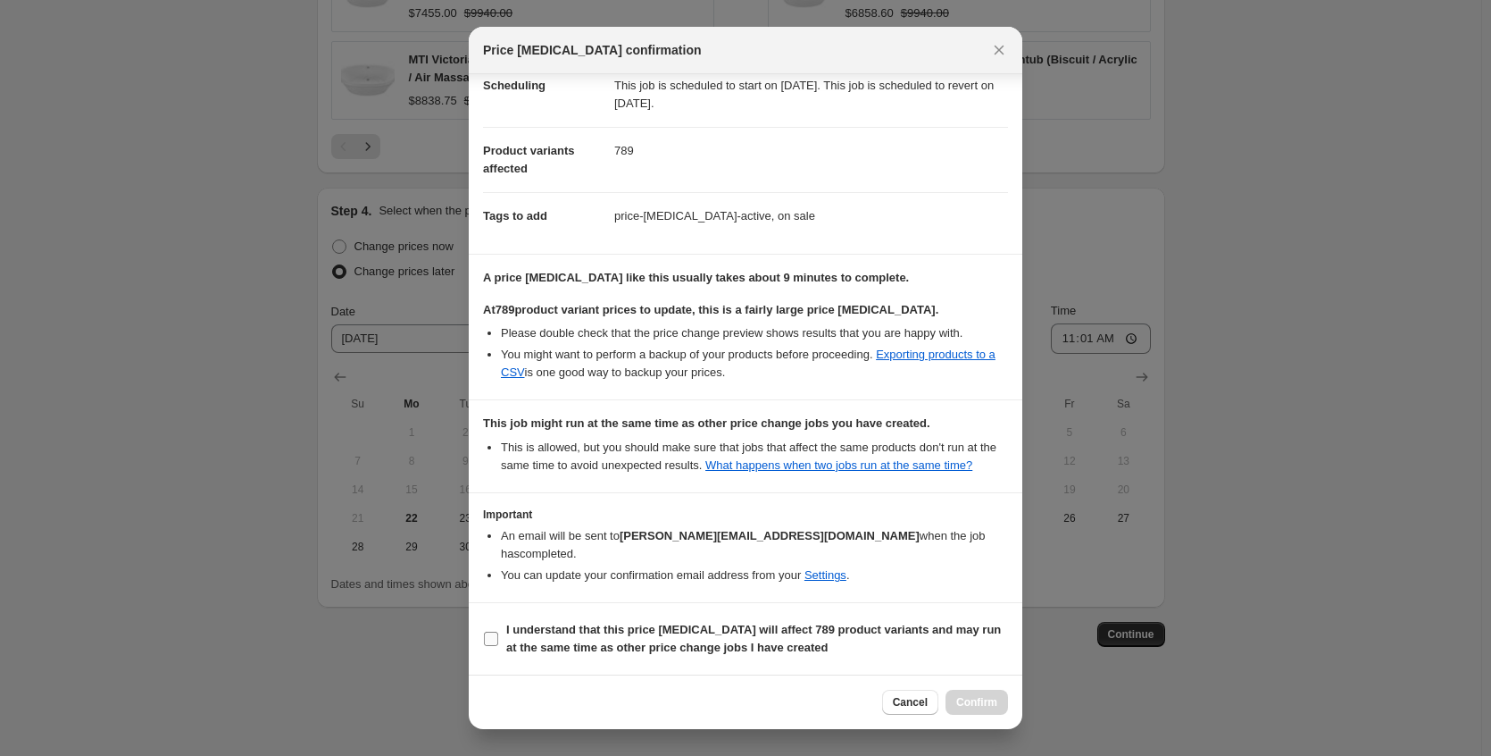
click at [775, 637] on b "I understand that this price [MEDICAL_DATA] will affect 789 product variants an…" at bounding box center [753, 637] width 495 height 31
click at [498, 637] on input "I understand that this price [MEDICAL_DATA] will affect 789 product variants an…" at bounding box center [491, 638] width 14 height 14
checkbox input "true"
click at [956, 705] on span "Confirm" at bounding box center [976, 702] width 41 height 14
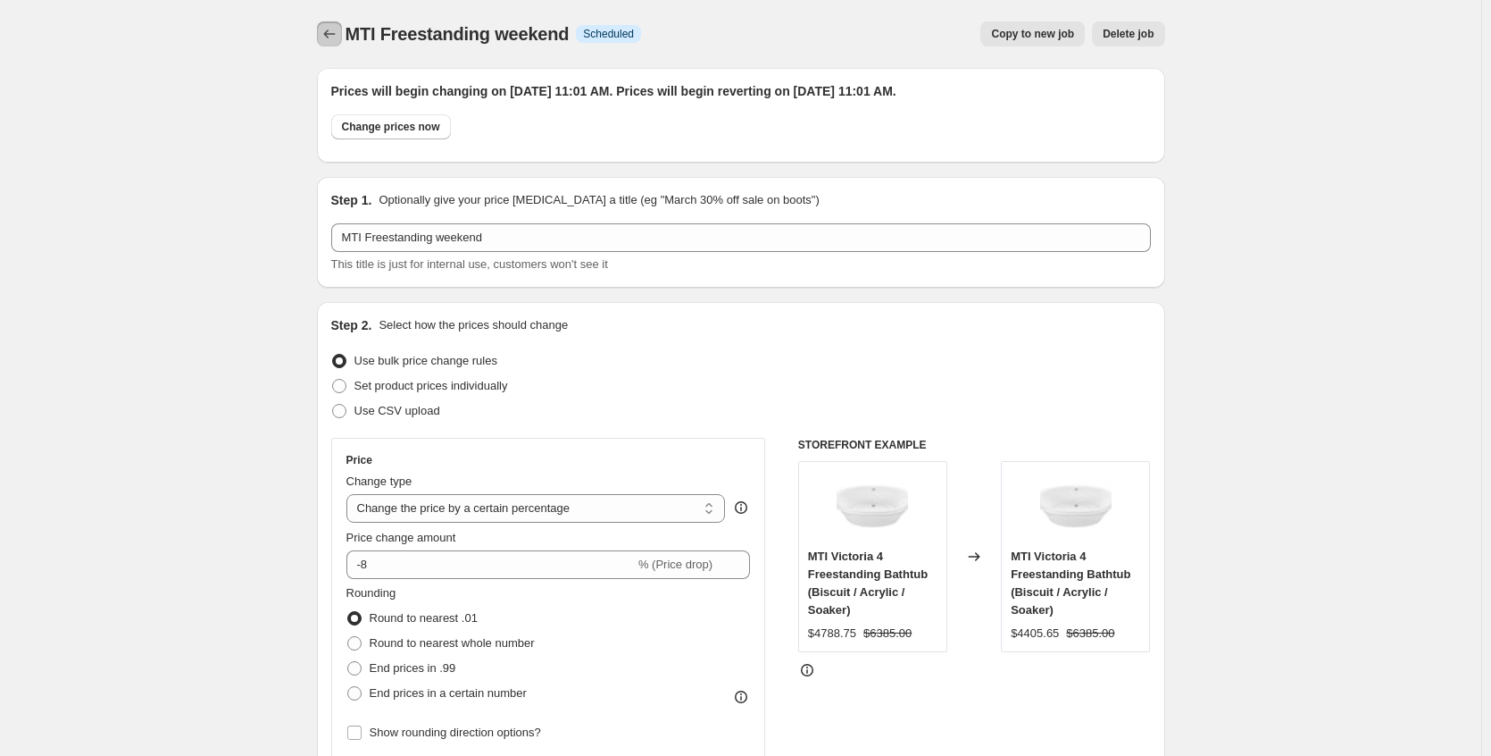
click at [323, 38] on button "Price change jobs" at bounding box center [329, 33] width 25 height 25
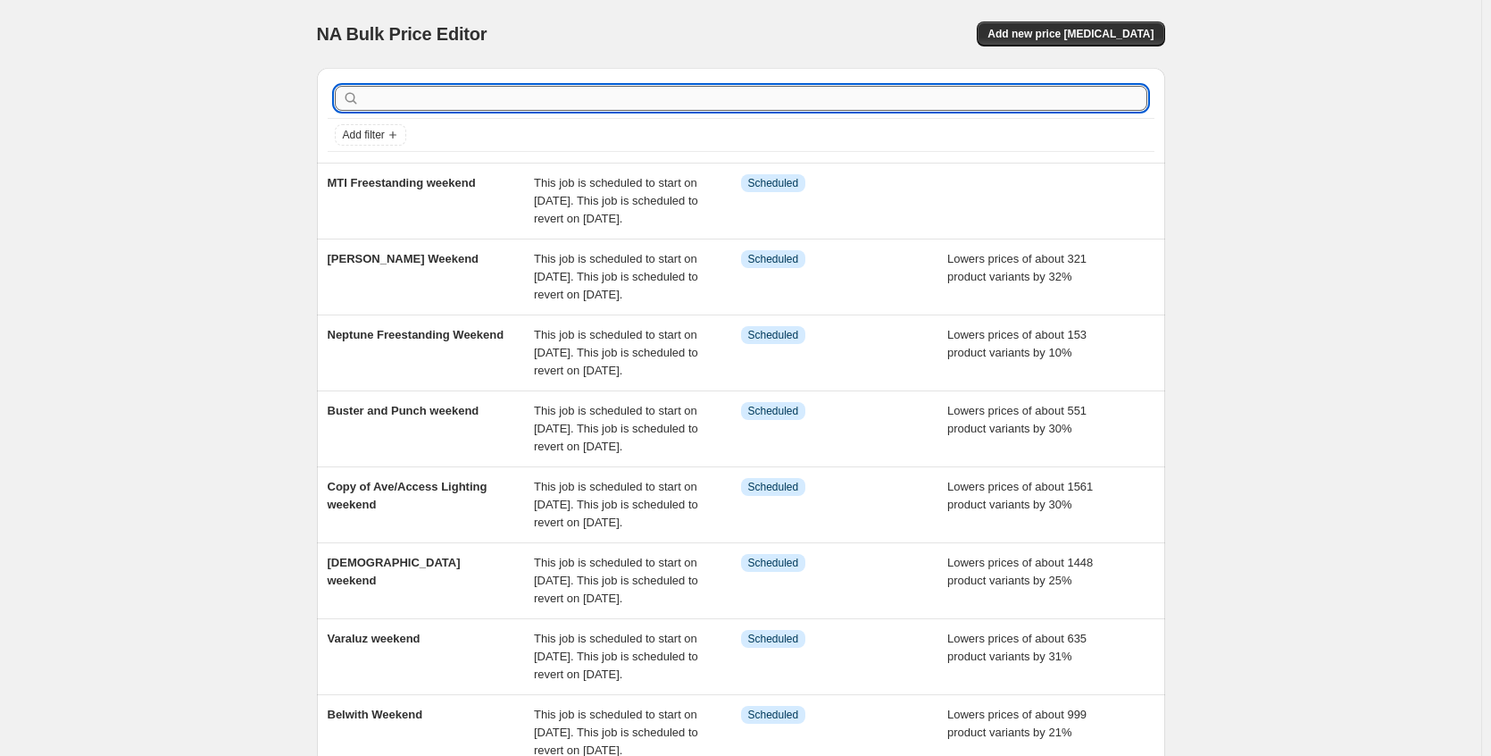
click at [406, 91] on input "text" at bounding box center [755, 98] width 784 height 25
type input "amba"
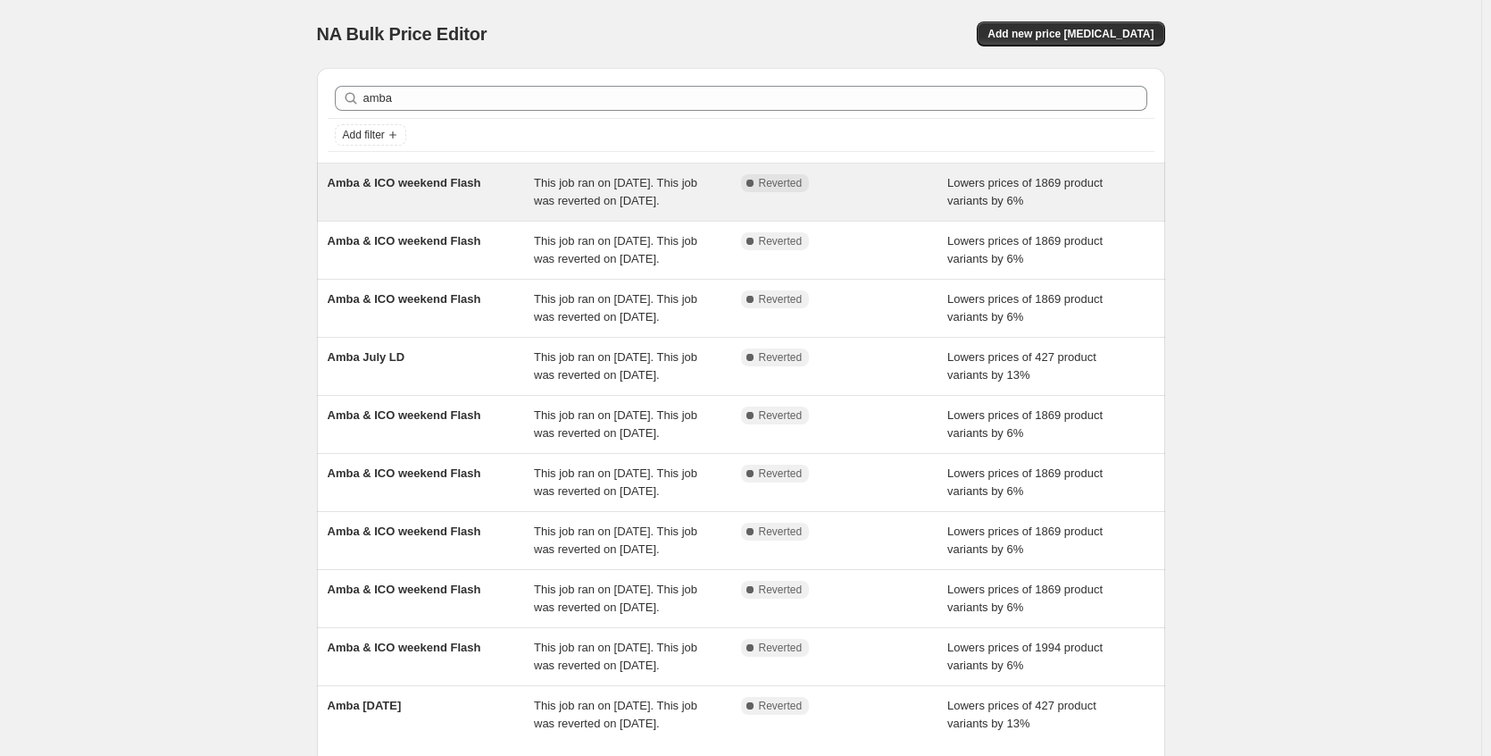
click at [442, 210] on div "Amba & ICO weekend Flash" at bounding box center [431, 192] width 207 height 36
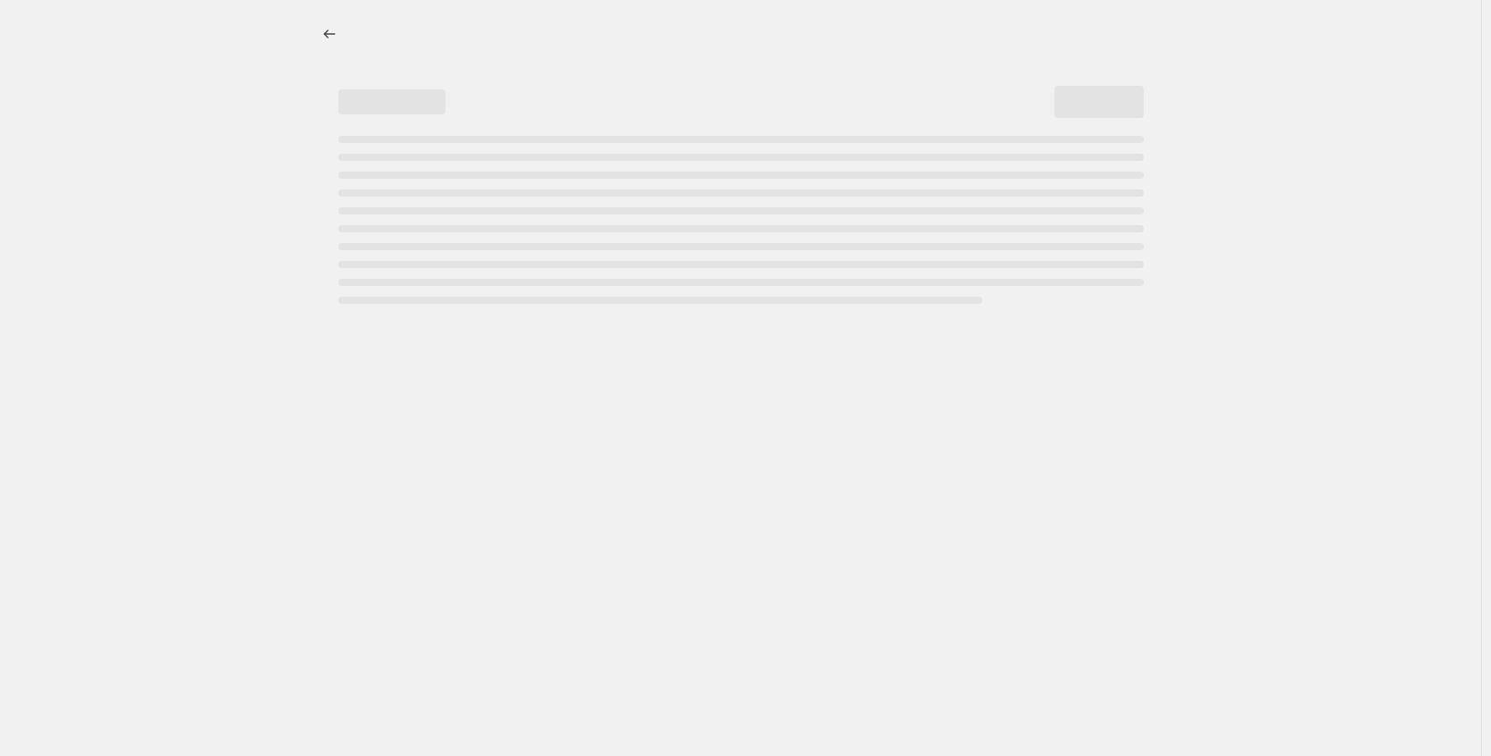
select select "percentage"
select select "no_change"
select select "collection"
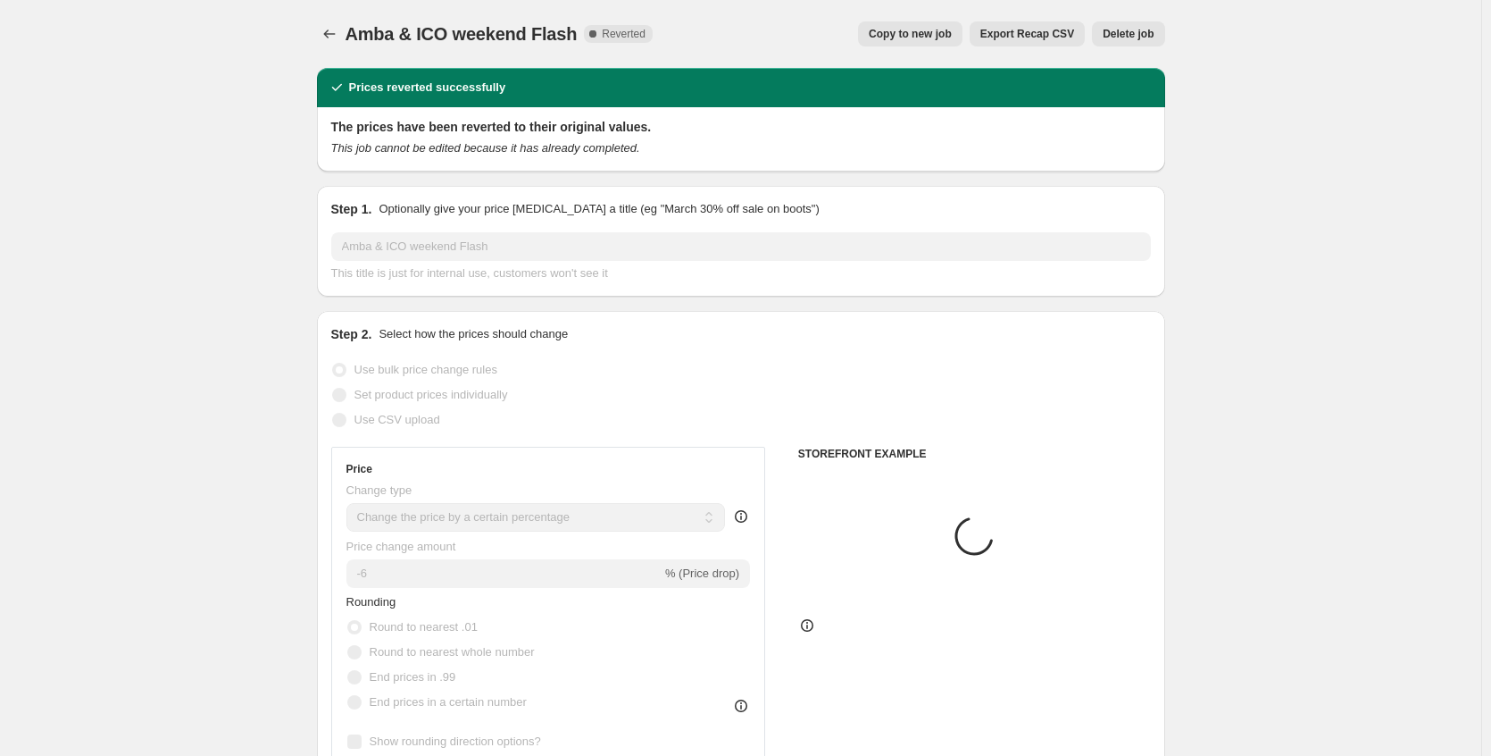
click at [923, 38] on span "Copy to new job" at bounding box center [910, 34] width 83 height 14
select select "percentage"
select select "no_change"
select select "collection"
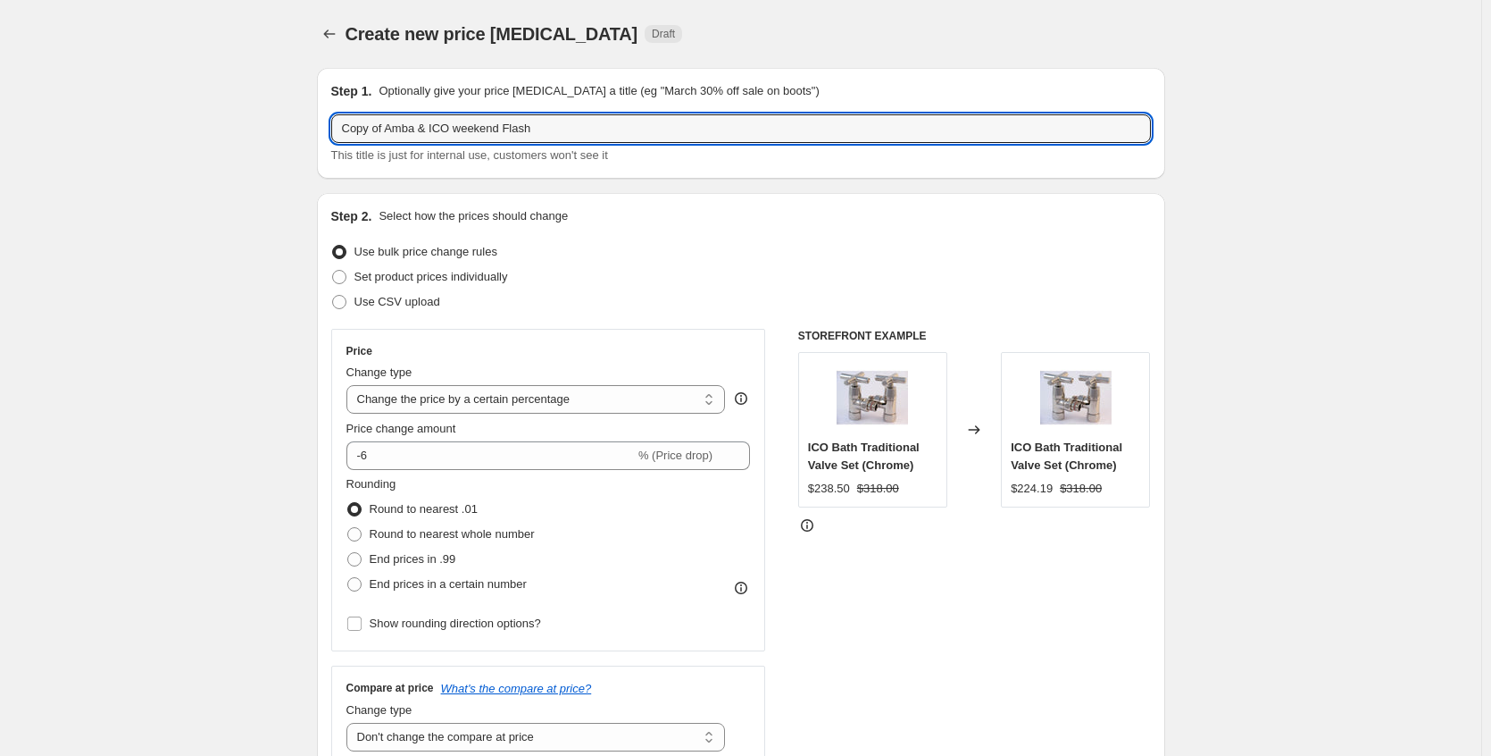
drag, startPoint x: 395, startPoint y: 126, endPoint x: 263, endPoint y: 129, distance: 132.2
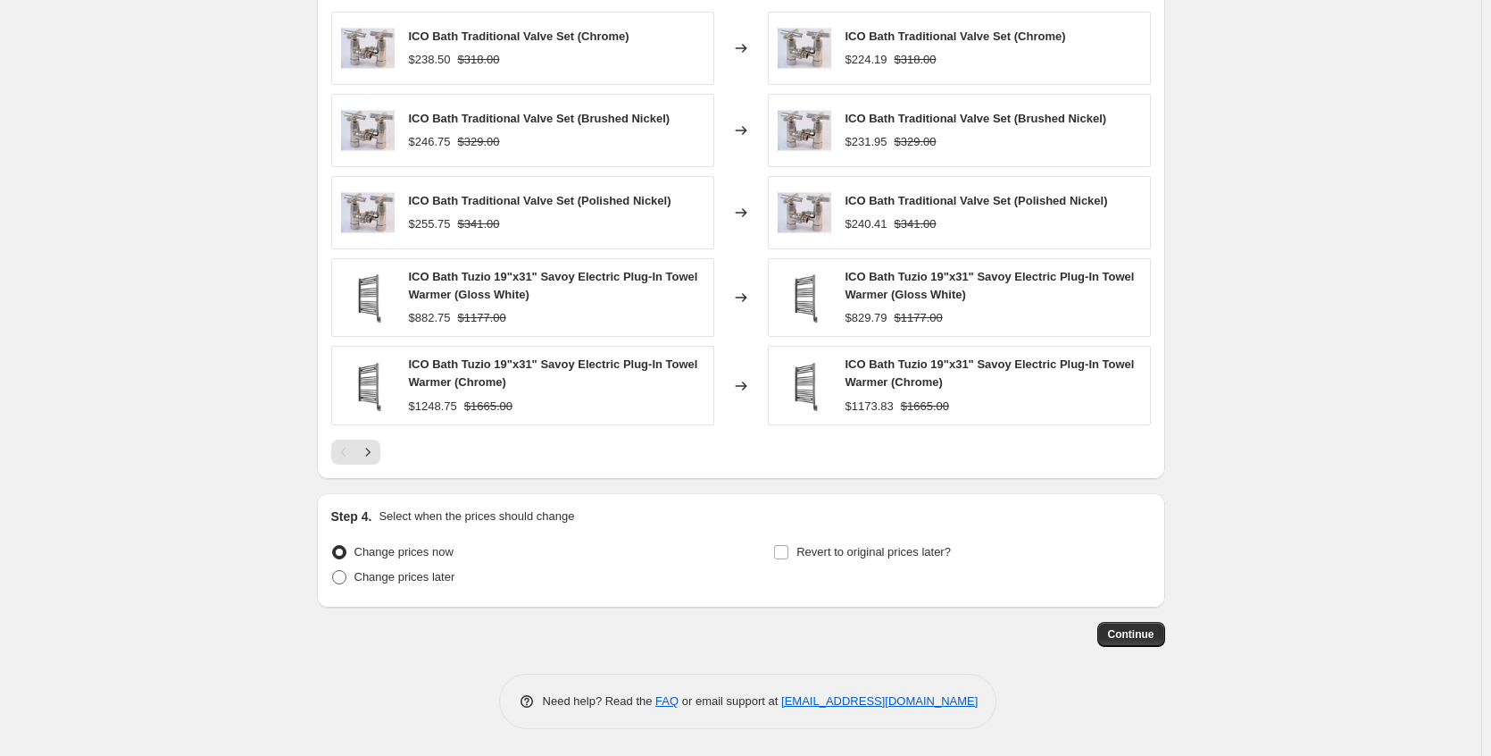
click at [364, 575] on span "Change prices later" at bounding box center [405, 576] width 101 height 13
click at [333, 571] on input "Change prices later" at bounding box center [332, 570] width 1 height 1
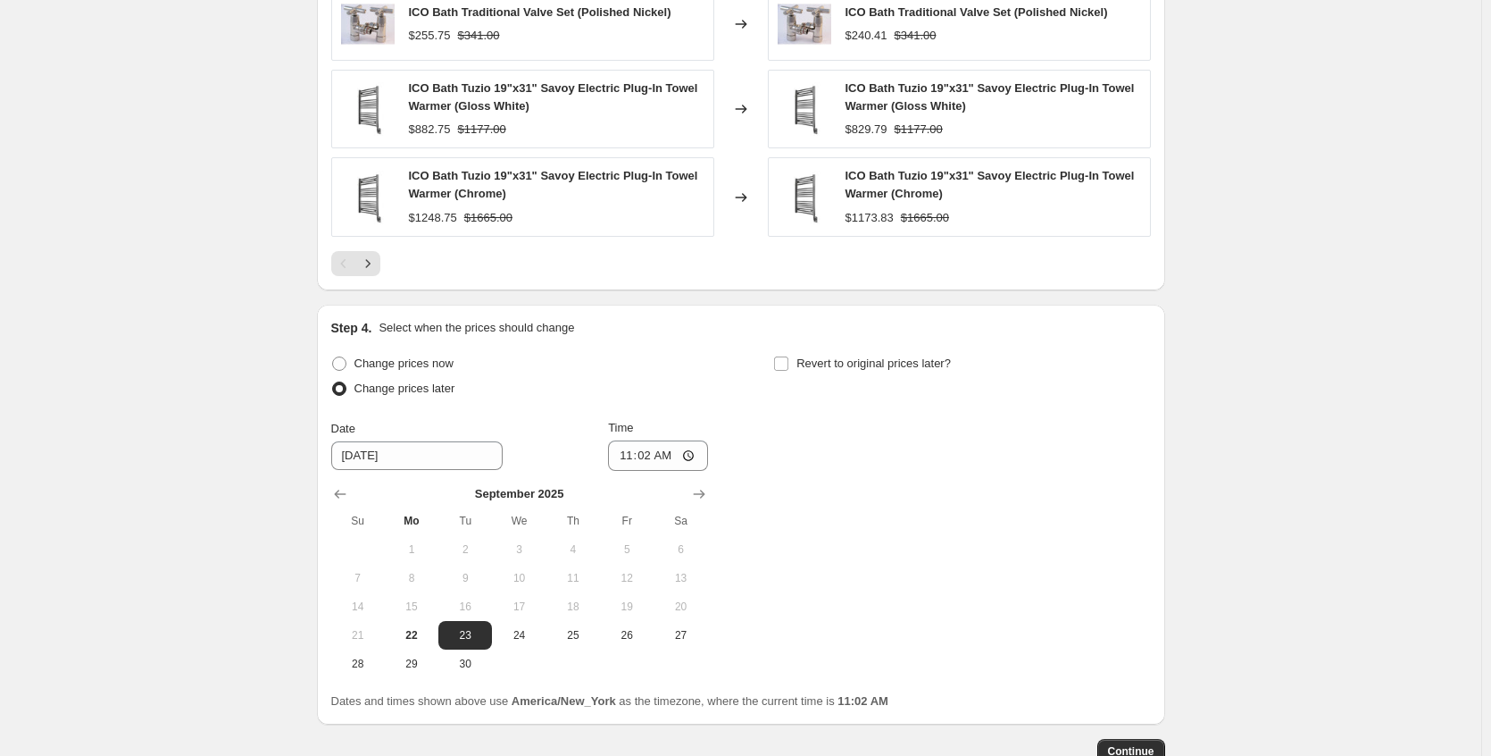
scroll to position [1687, 0]
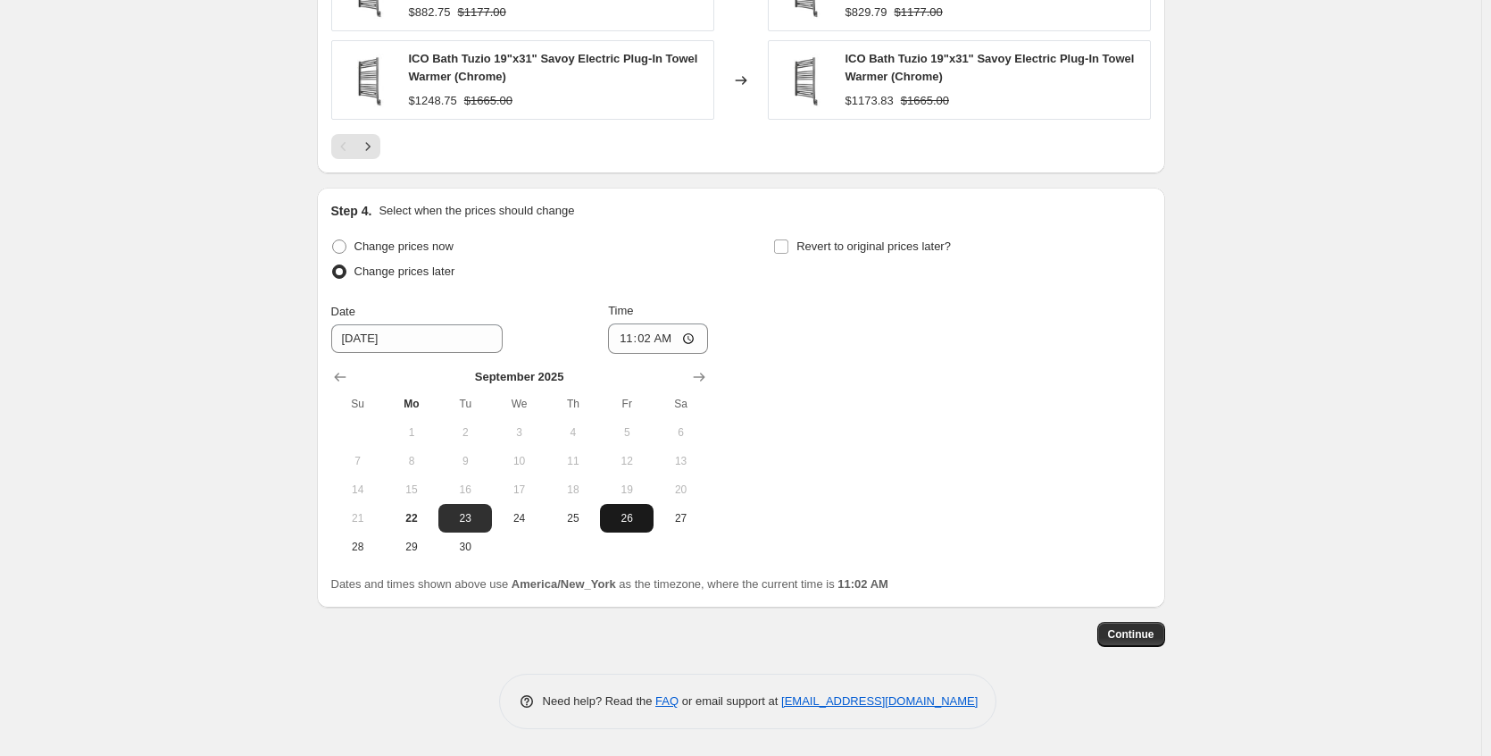
click at [639, 526] on button "26" at bounding box center [627, 518] width 54 height 29
click at [693, 338] on input "11:02" at bounding box center [658, 338] width 100 height 30
click at [865, 372] on div "Change prices now Change prices later Date [DATE] Time 23:[DATE] Mo Tu We Th Fr…" at bounding box center [741, 397] width 820 height 327
click at [814, 249] on span "Revert to original prices later?" at bounding box center [874, 245] width 155 height 13
click at [789, 249] on input "Revert to original prices later?" at bounding box center [781, 246] width 14 height 14
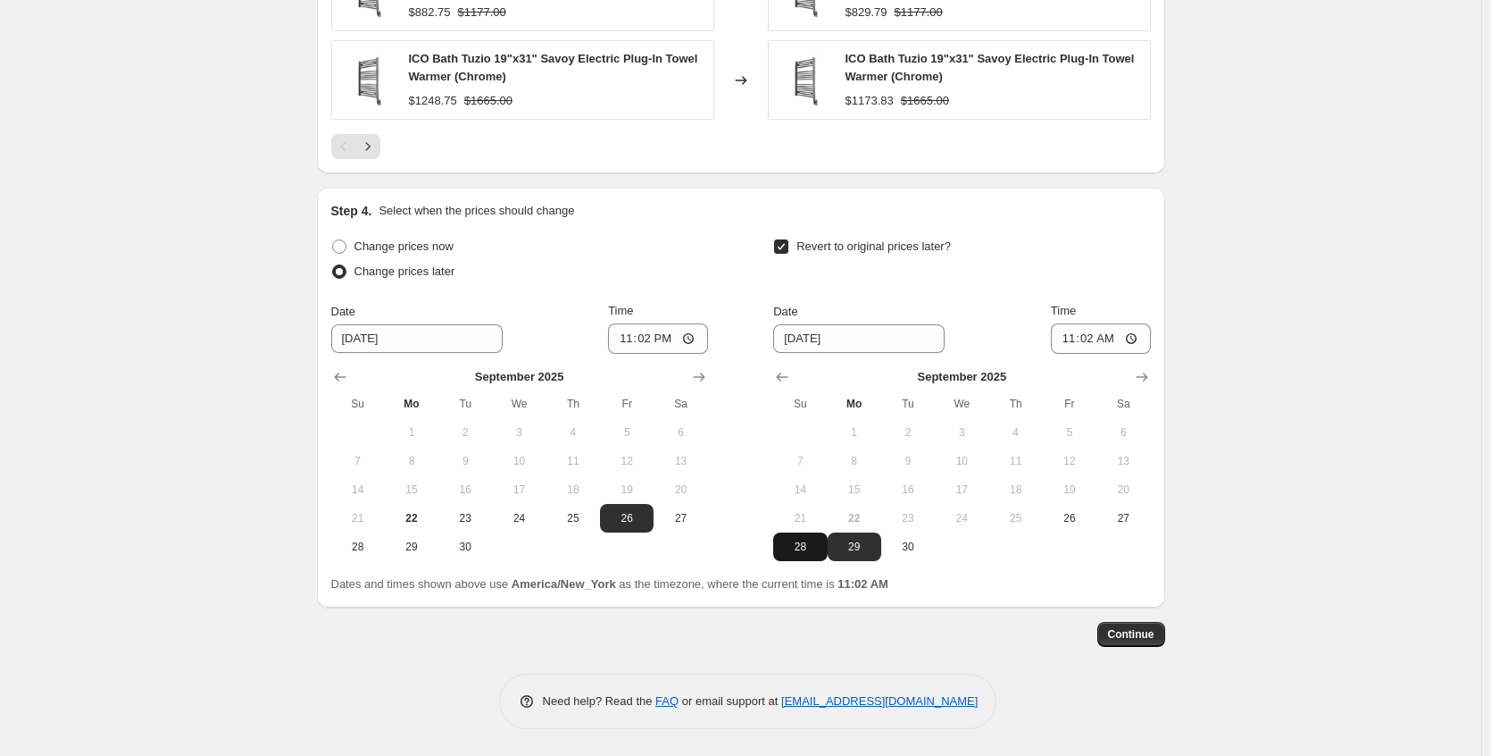
click at [808, 548] on span "28" at bounding box center [800, 546] width 39 height 14
click at [1133, 327] on input "11:02" at bounding box center [1101, 338] width 100 height 30
click at [1133, 335] on input "11:02" at bounding box center [1101, 338] width 100 height 30
click at [1125, 633] on span "Continue" at bounding box center [1131, 634] width 46 height 14
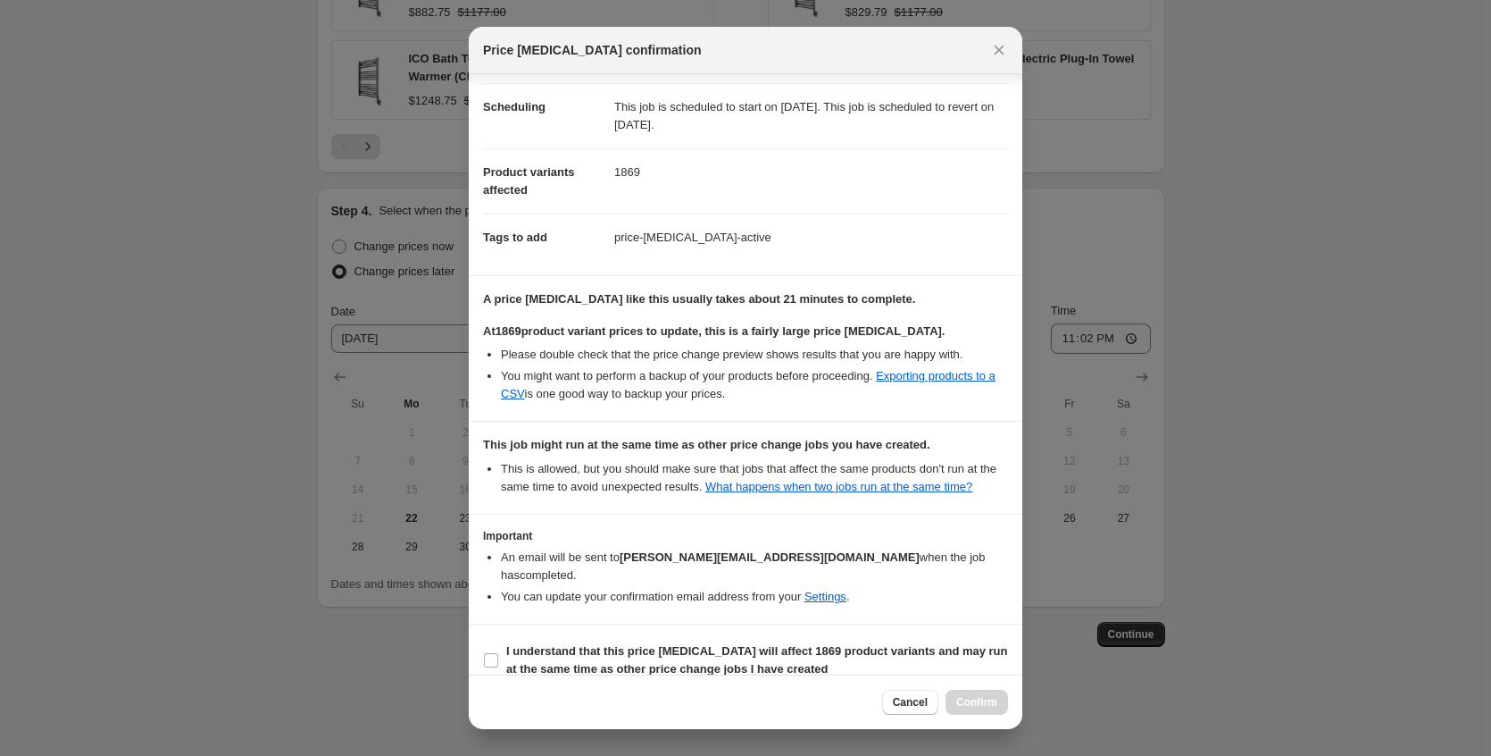
scroll to position [174, 0]
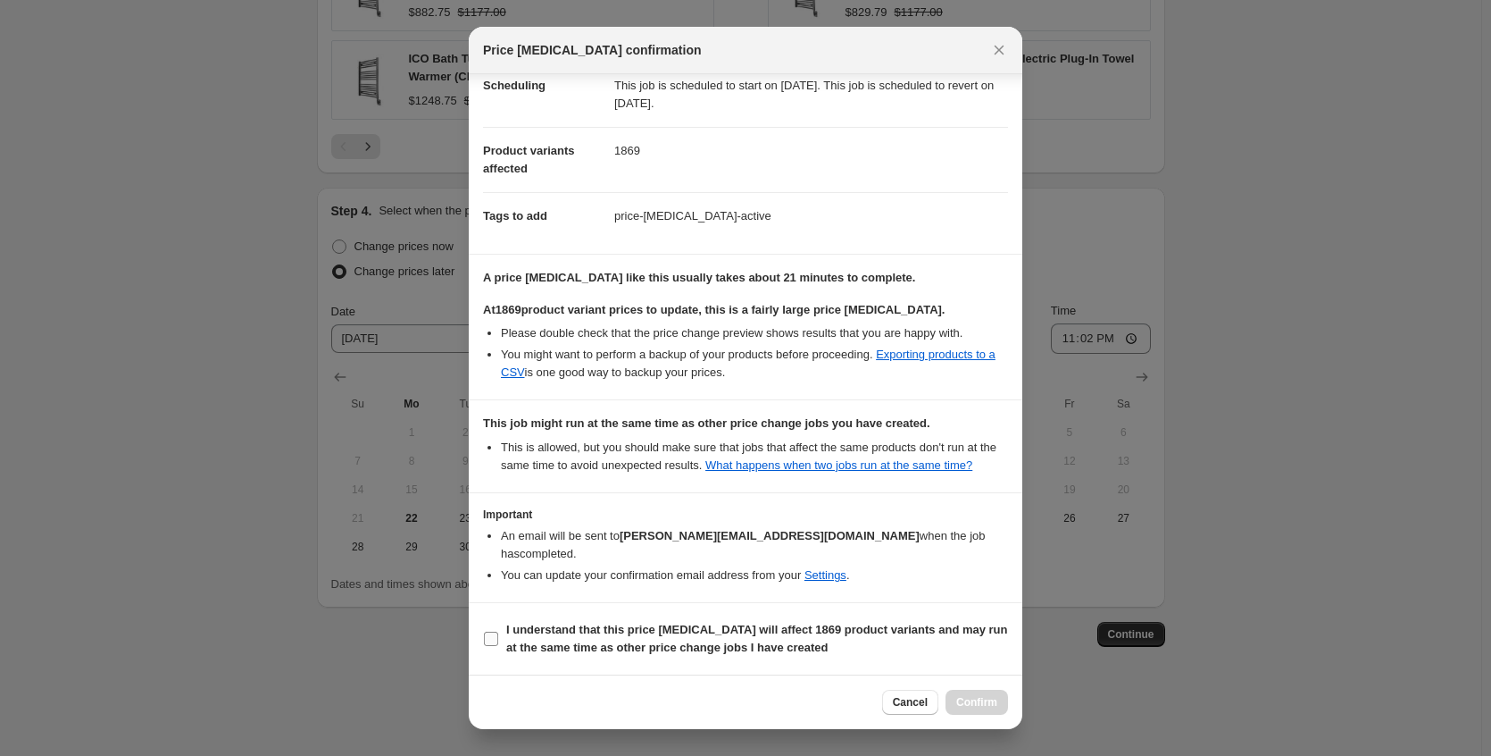
click at [669, 631] on b "I understand that this price [MEDICAL_DATA] will affect 1869 product variants a…" at bounding box center [757, 637] width 502 height 31
click at [498, 631] on input "I understand that this price [MEDICAL_DATA] will affect 1869 product variants a…" at bounding box center [491, 638] width 14 height 14
click at [967, 696] on span "Confirm" at bounding box center [976, 702] width 41 height 14
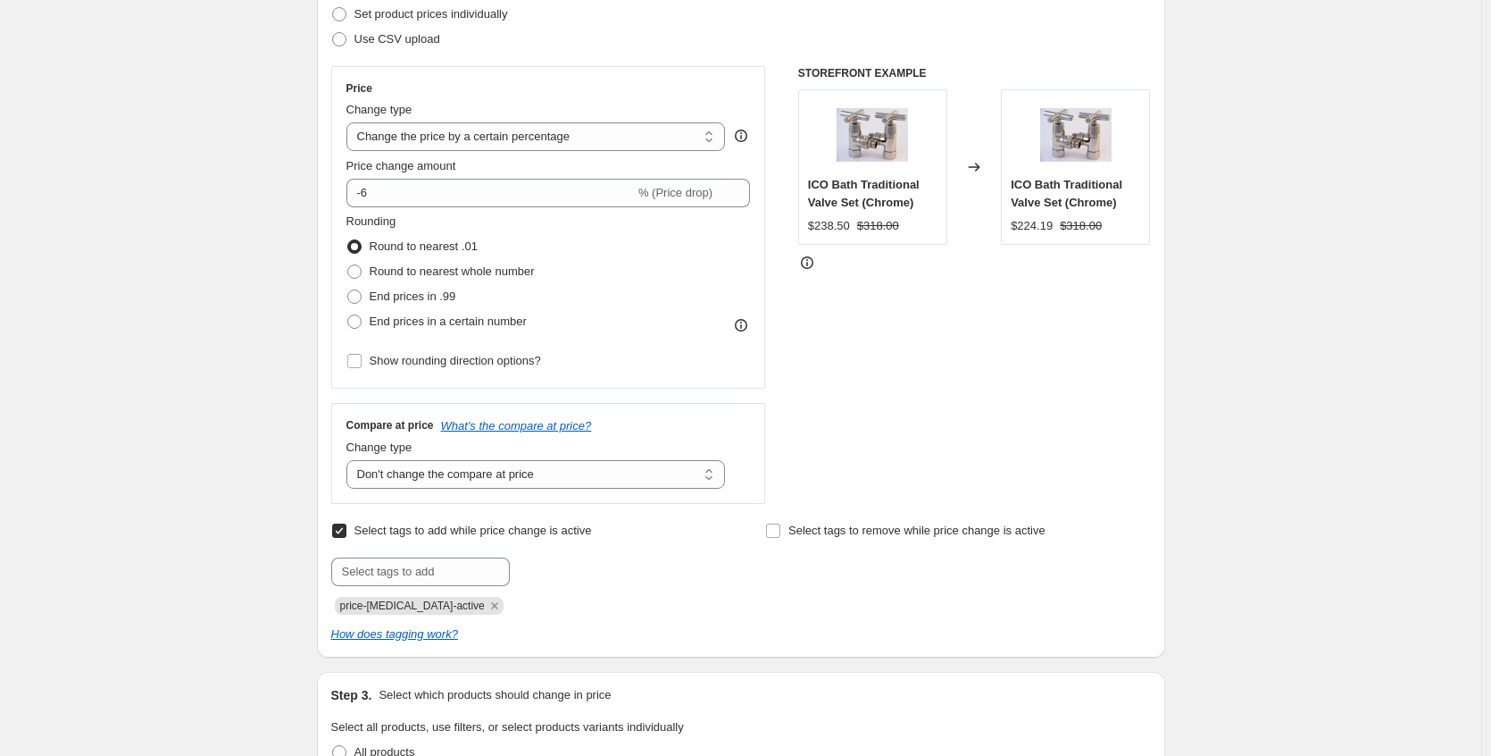
scroll to position [169, 0]
